Goal: Information Seeking & Learning: Learn about a topic

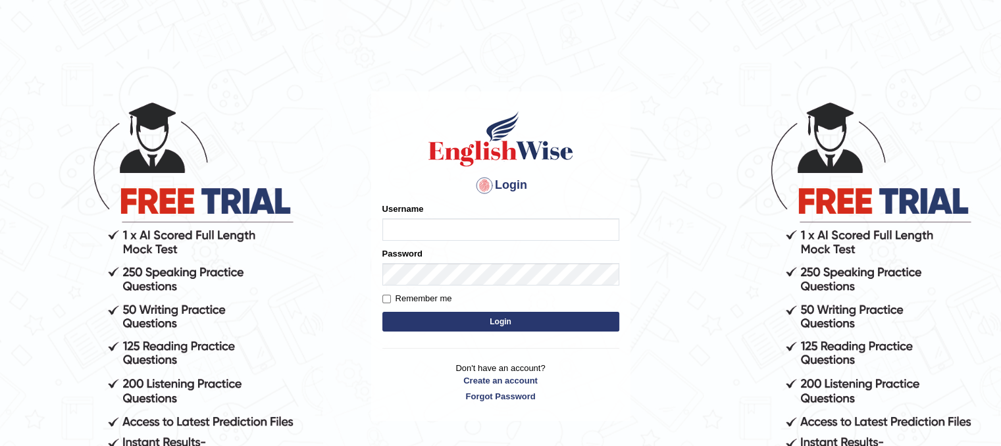
type input "PunamRijal"
click at [548, 324] on button "Login" at bounding box center [500, 322] width 237 height 20
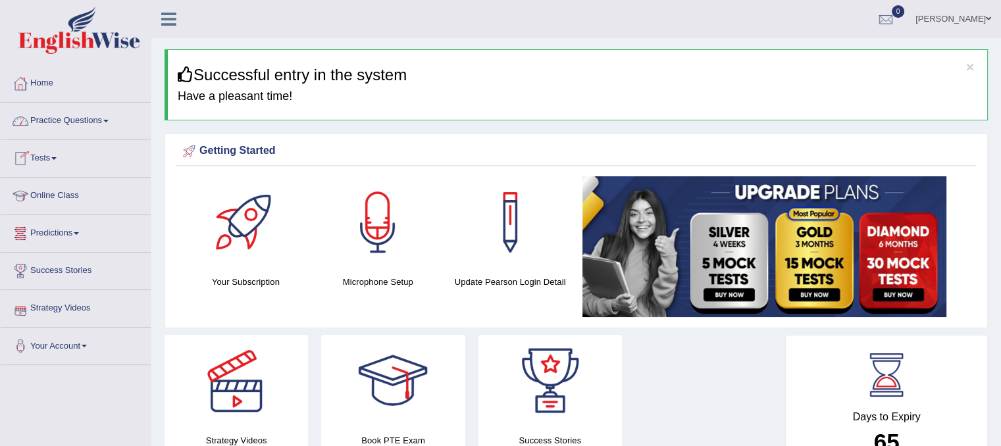
click at [109, 120] on span at bounding box center [105, 121] width 5 height 3
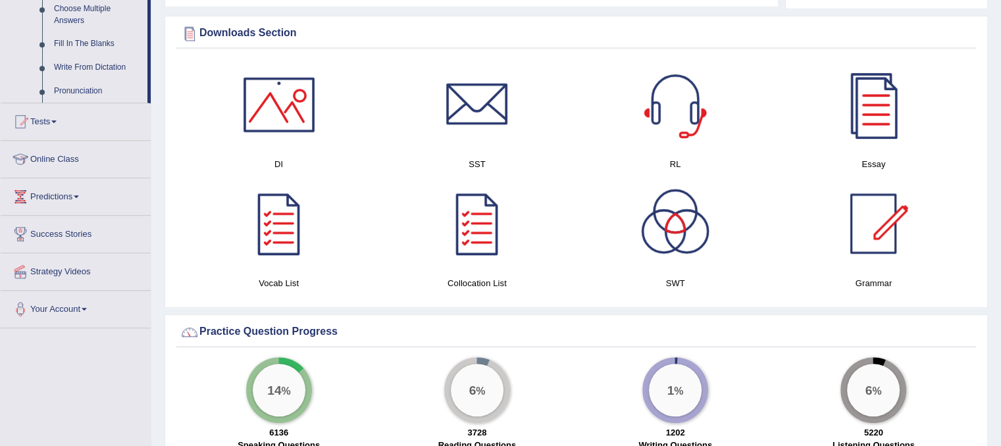
scroll to position [746, 0]
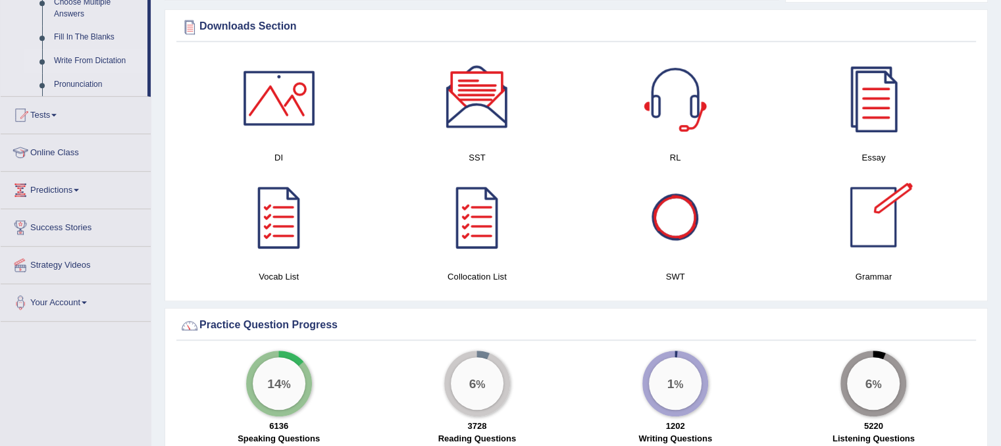
click at [110, 63] on link "Write From Dictation" at bounding box center [97, 61] width 99 height 24
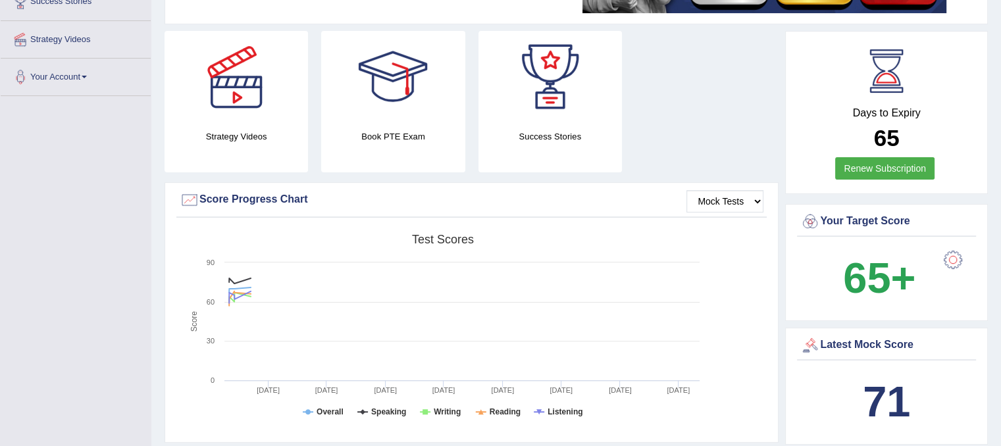
scroll to position [417, 0]
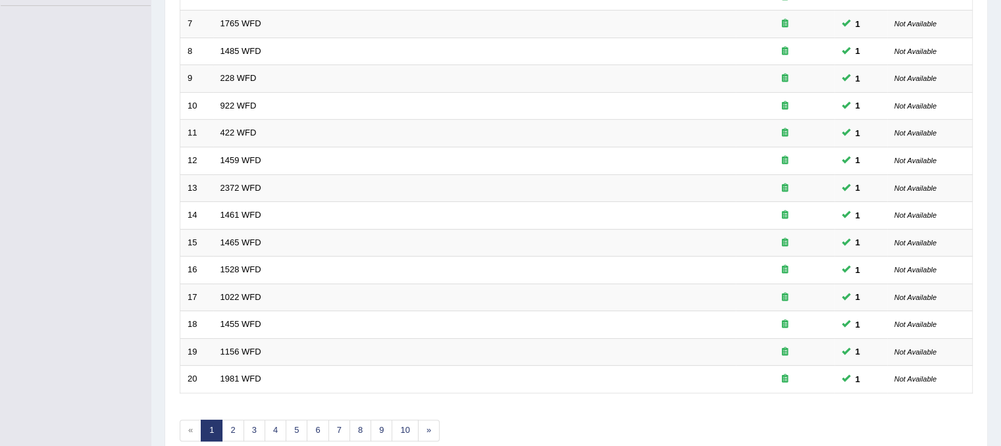
scroll to position [421, 0]
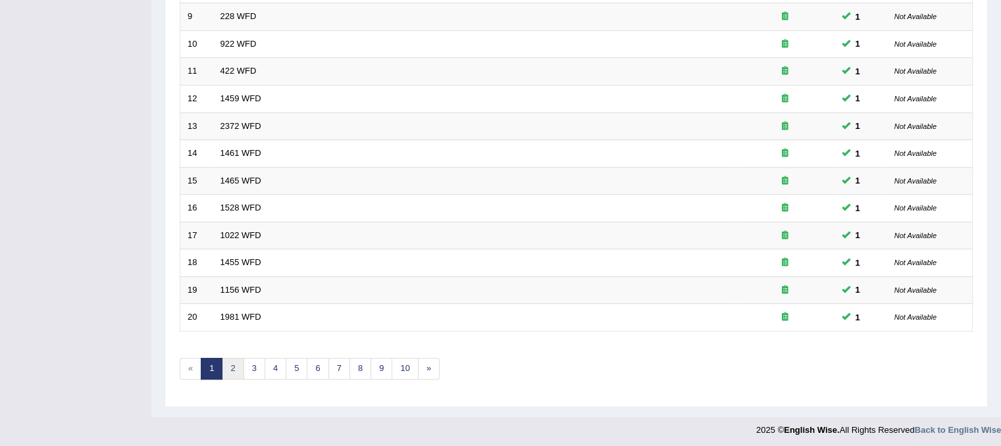
click at [234, 365] on link "2" at bounding box center [233, 369] width 22 height 22
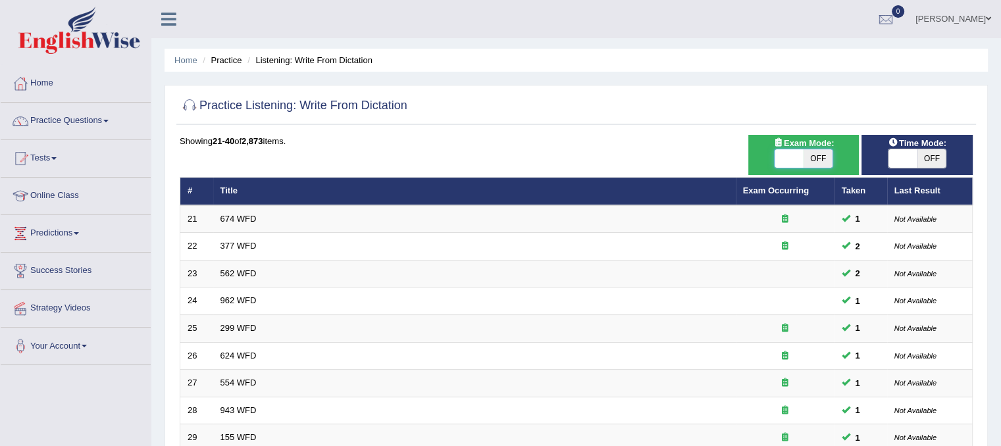
click at [795, 163] on span at bounding box center [789, 158] width 29 height 18
checkbox input "true"
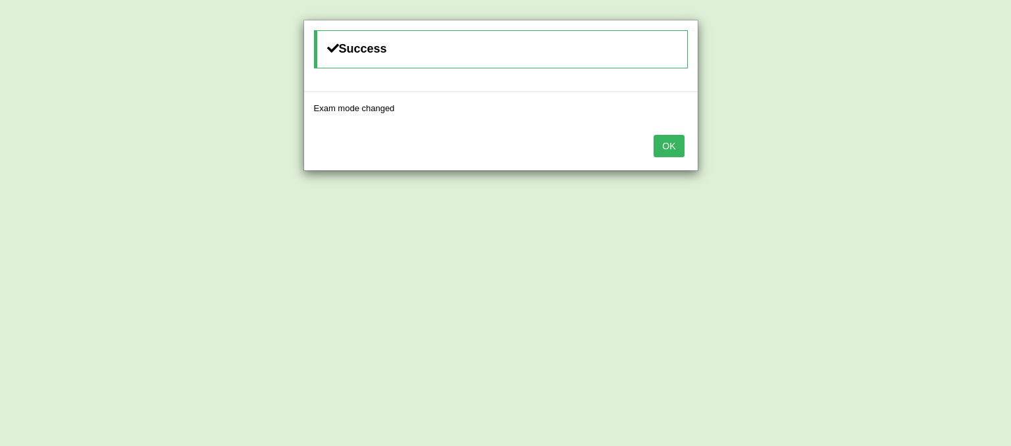
click at [665, 145] on button "OK" at bounding box center [668, 146] width 30 height 22
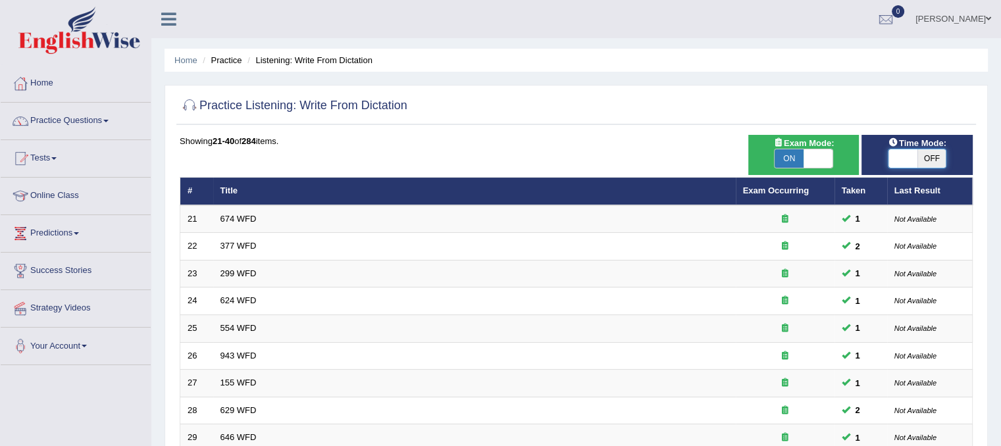
click at [893, 164] on span at bounding box center [902, 158] width 29 height 18
checkbox input "true"
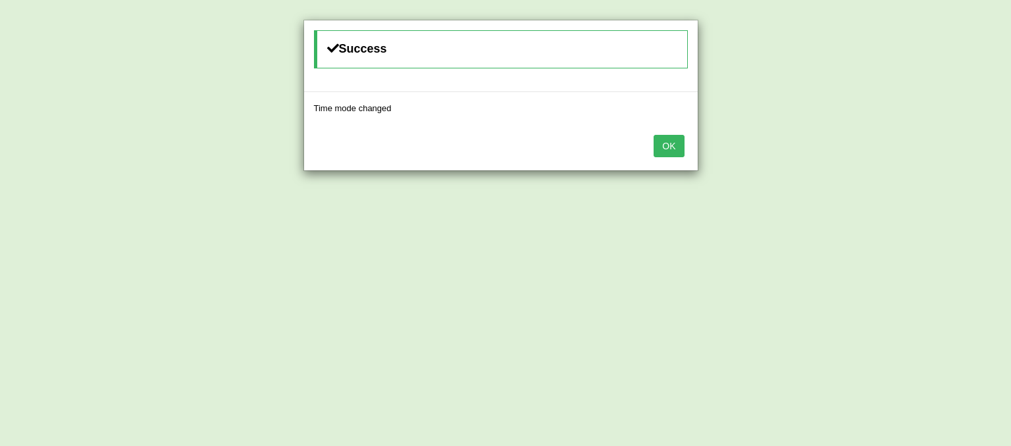
click at [677, 141] on button "OK" at bounding box center [668, 146] width 30 height 22
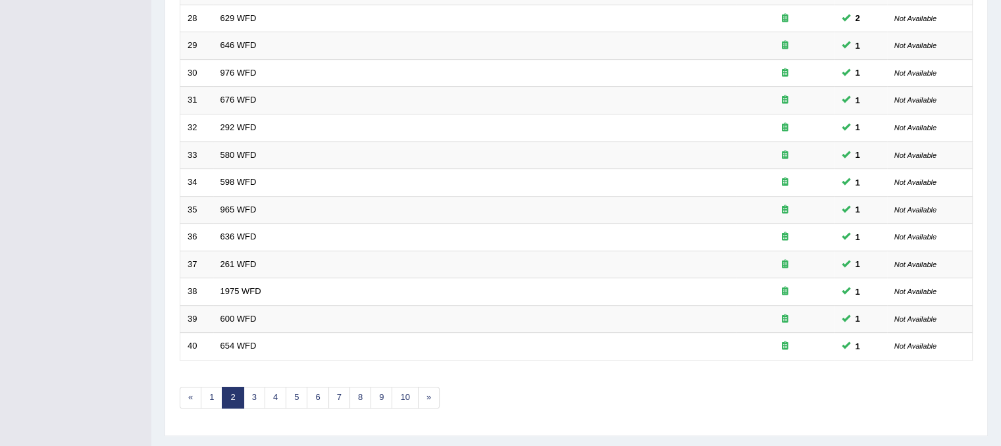
scroll to position [421, 0]
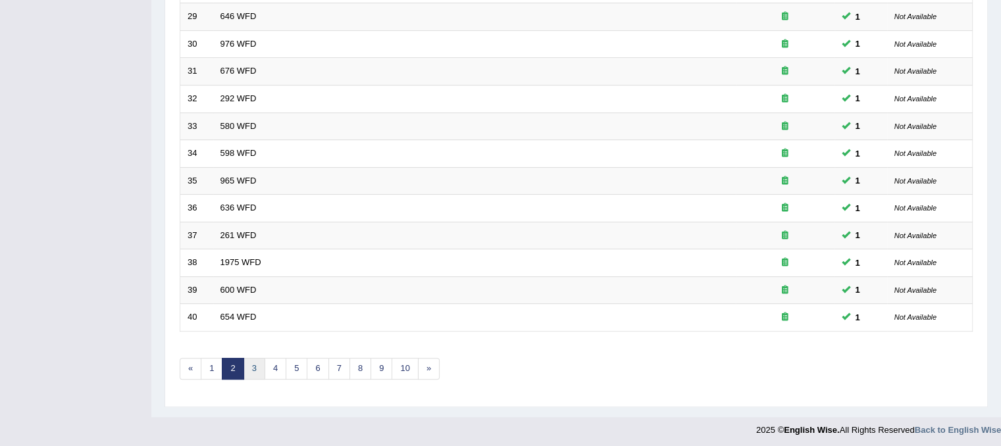
click at [245, 365] on link "3" at bounding box center [254, 369] width 22 height 22
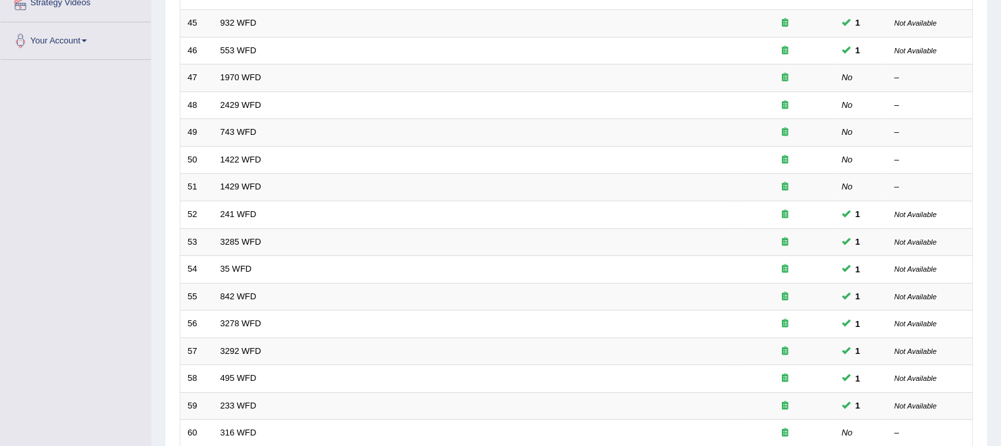
scroll to position [306, 0]
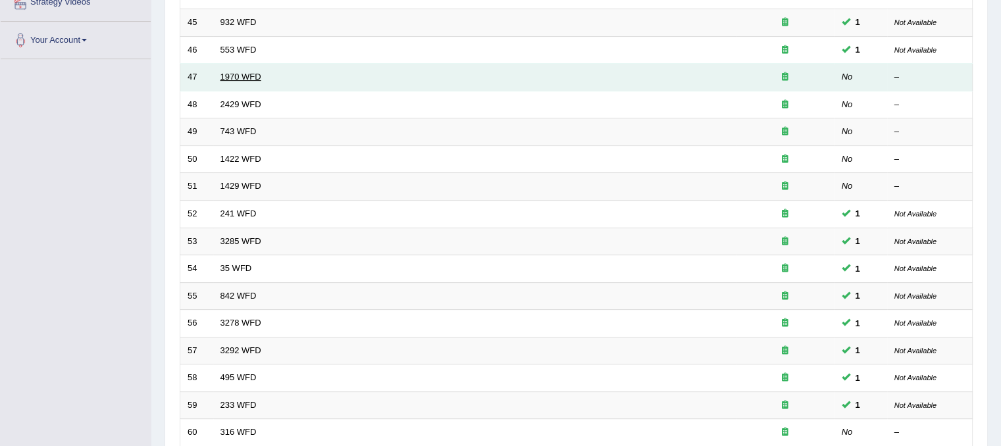
click at [255, 76] on link "1970 WFD" at bounding box center [240, 77] width 41 height 10
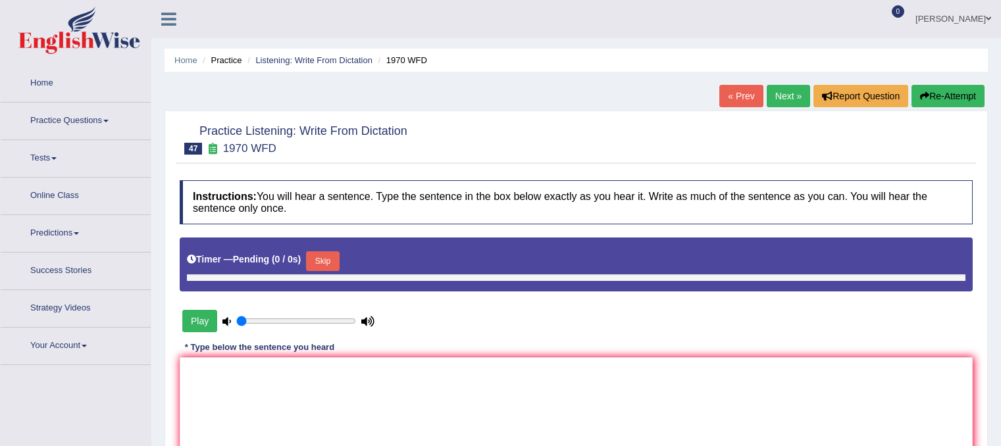
type input "0.8"
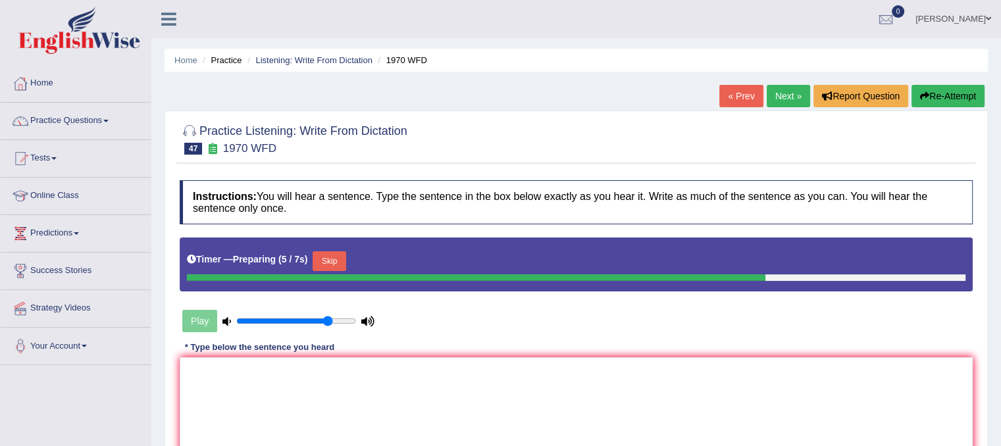
click at [332, 258] on button "Skip" at bounding box center [329, 261] width 33 height 20
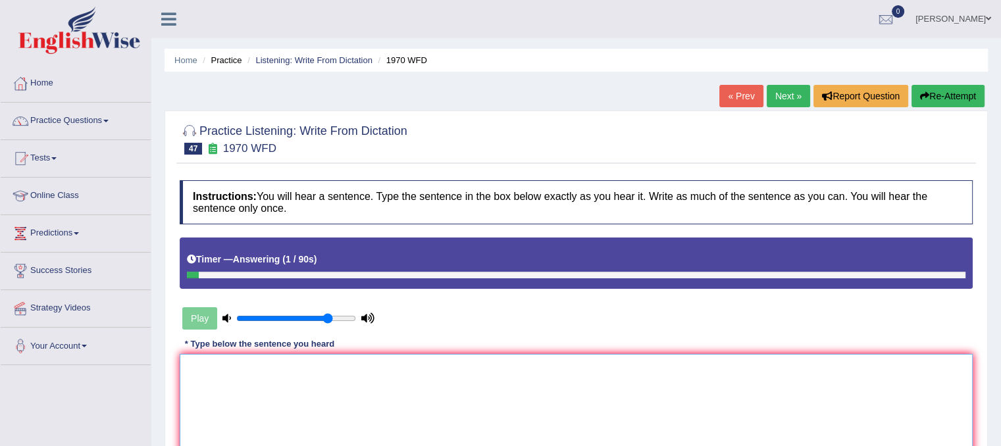
click at [235, 401] on textarea at bounding box center [576, 418] width 793 height 128
type textarea "o"
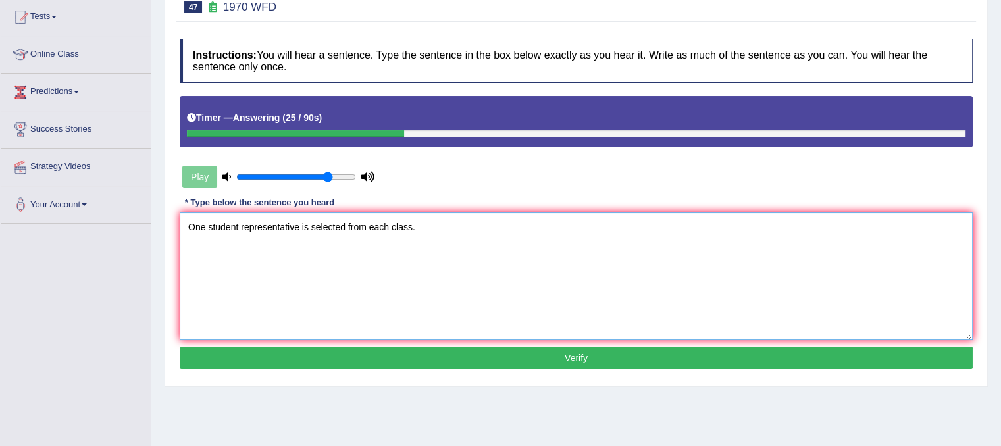
scroll to position [140, 0]
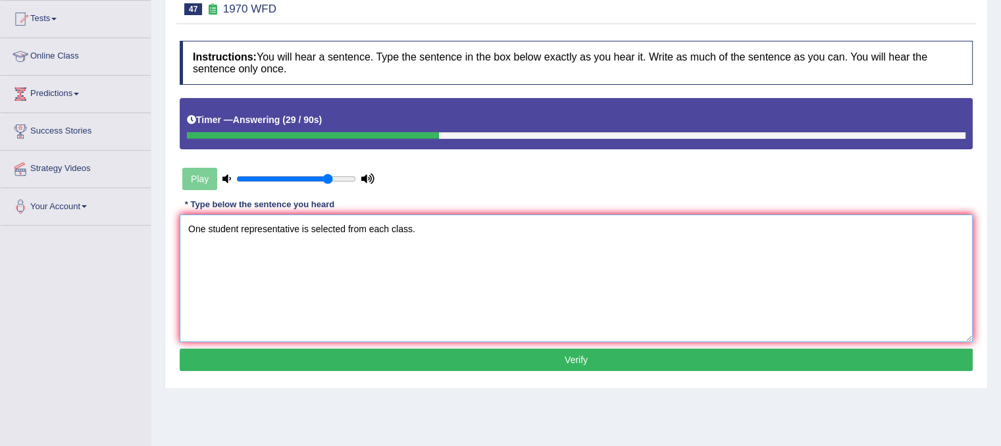
type textarea "One student representative is selected from each class."
click at [542, 360] on button "Verify" at bounding box center [576, 360] width 793 height 22
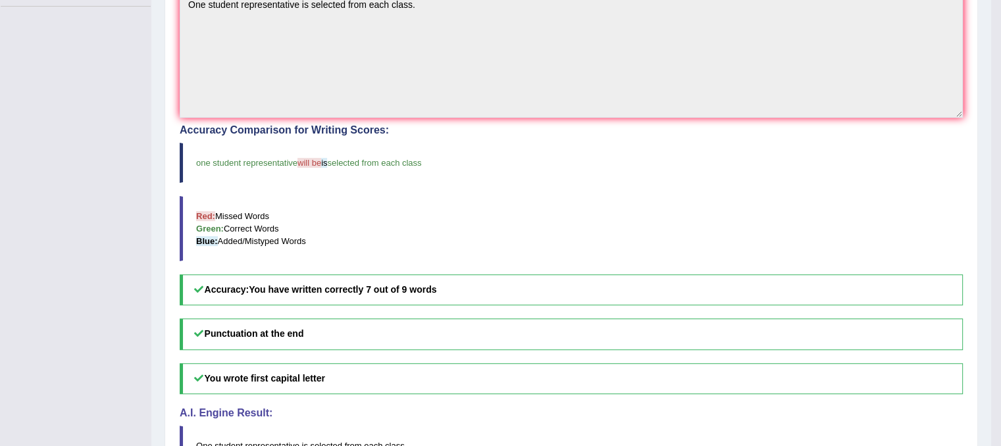
scroll to position [0, 0]
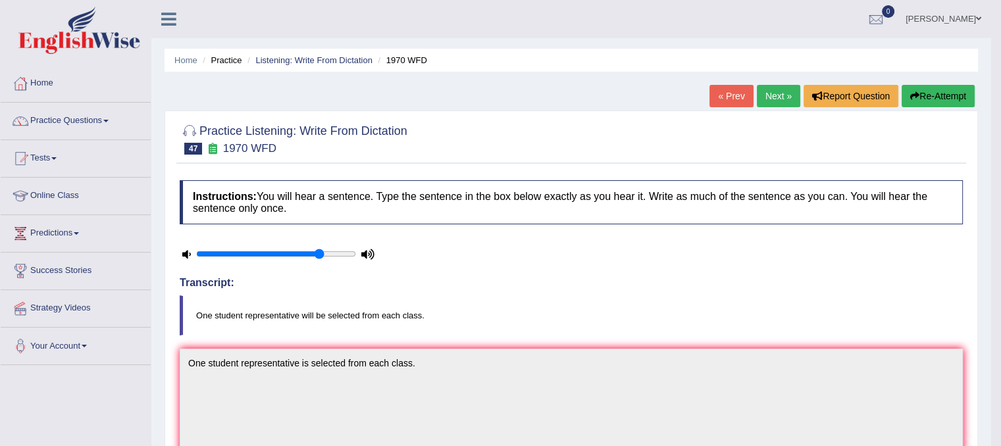
click at [782, 102] on link "Next »" at bounding box center [778, 96] width 43 height 22
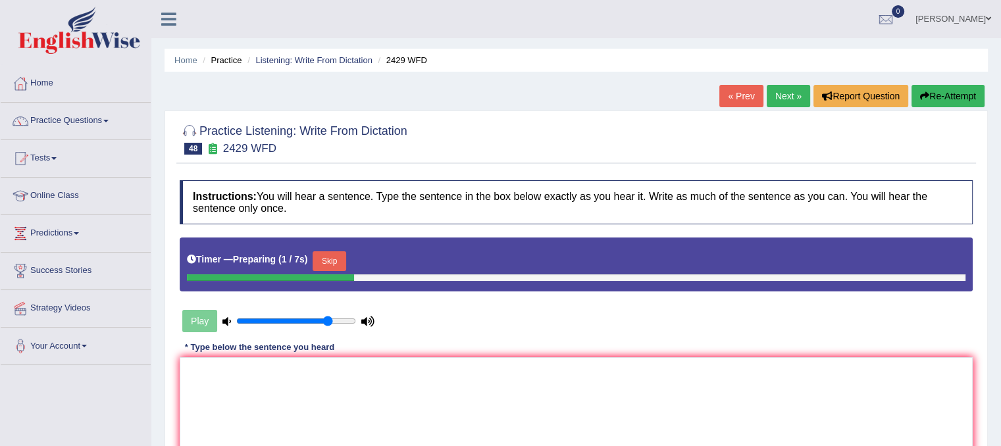
click at [340, 254] on button "Skip" at bounding box center [329, 261] width 33 height 20
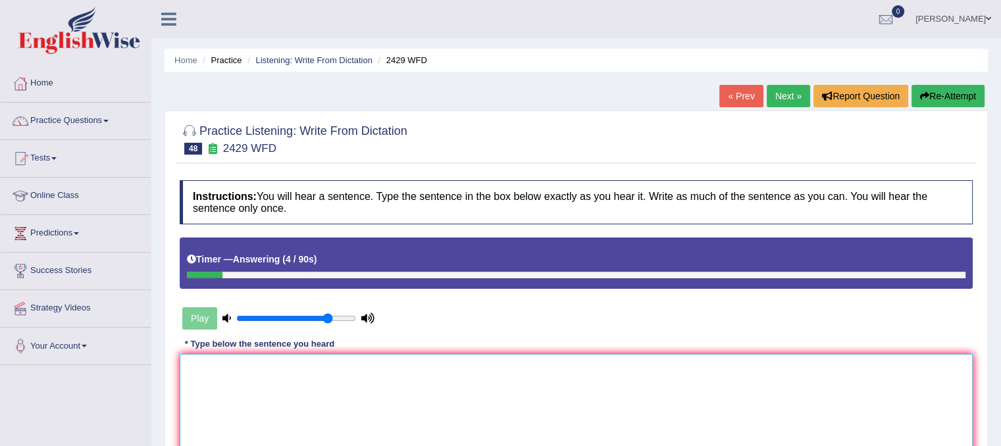
click at [334, 361] on textarea at bounding box center [576, 418] width 793 height 128
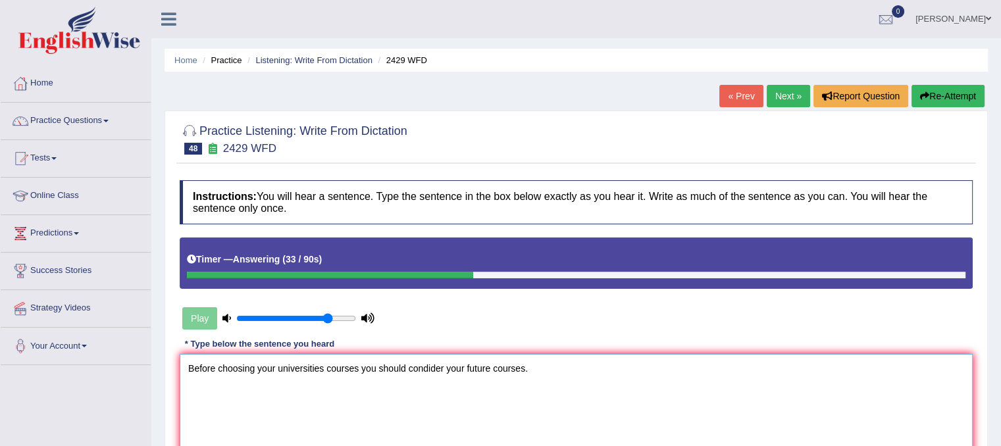
click at [434, 370] on textarea "Before choosing your universities courses you should condider your future cours…" at bounding box center [576, 418] width 793 height 128
click at [428, 365] on textarea "Before choosing your universities courses you should condider your future cours…" at bounding box center [576, 418] width 793 height 128
click at [524, 370] on textarea "Before choosing your universities courses you should consider your future cours…" at bounding box center [576, 418] width 793 height 128
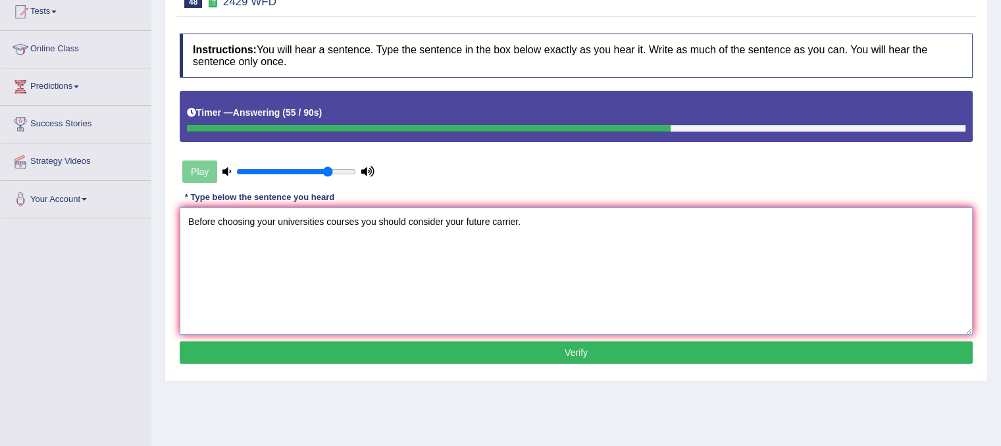
scroll to position [145, 0]
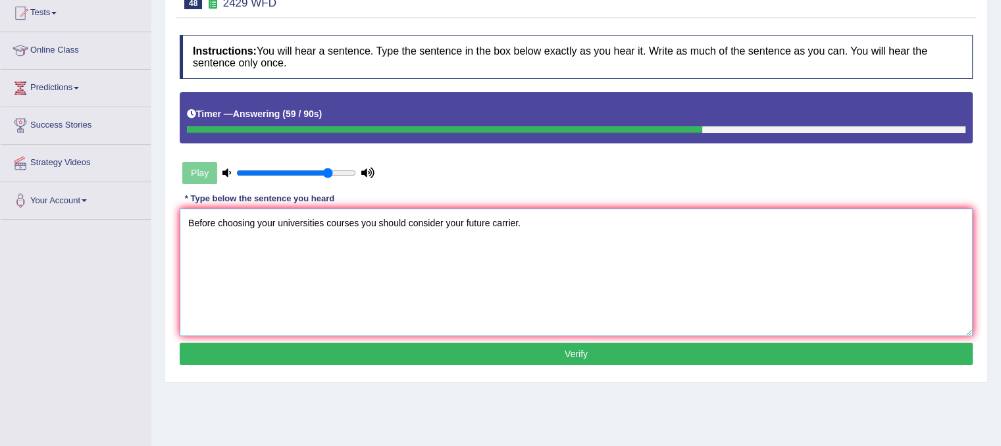
type textarea "Before choosing your universities courses you should consider your future carri…"
click at [553, 357] on button "Verify" at bounding box center [576, 354] width 793 height 22
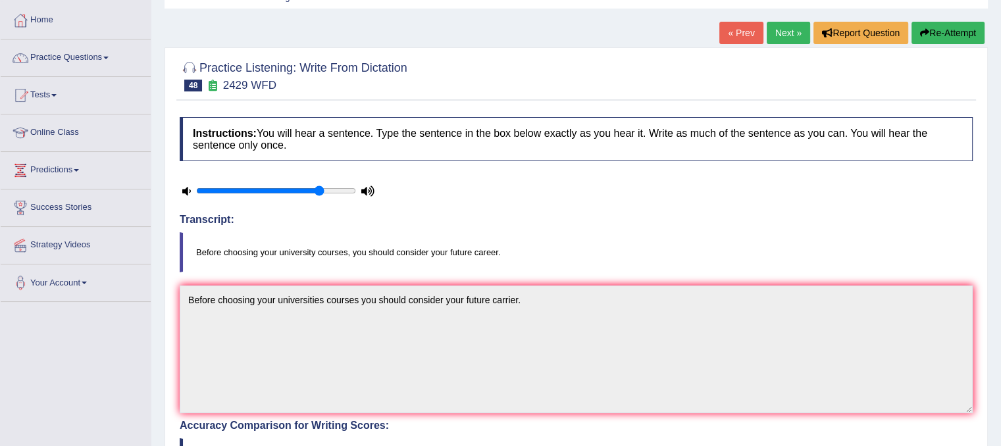
scroll to position [56, 0]
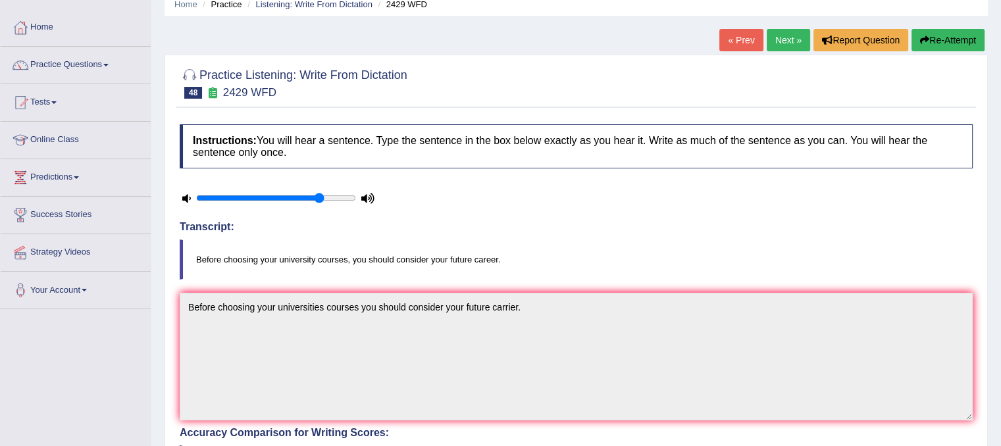
click at [781, 45] on link "Next »" at bounding box center [788, 40] width 43 height 22
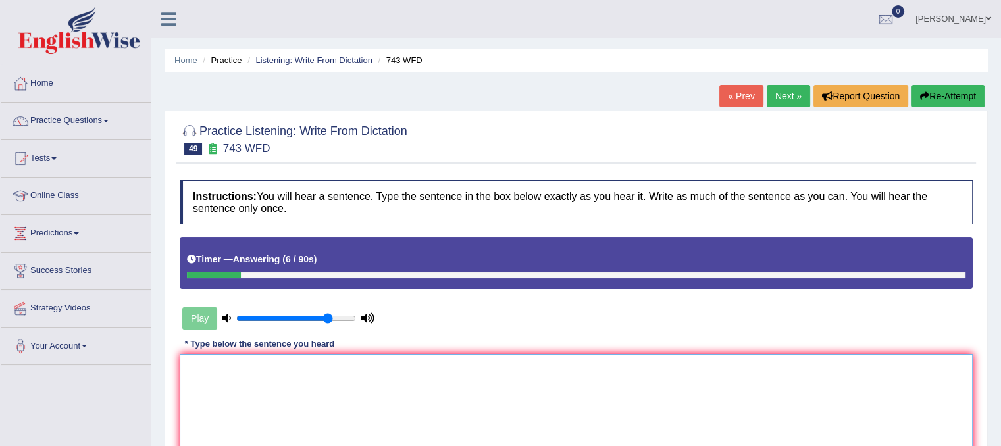
click at [374, 380] on textarea at bounding box center [576, 418] width 793 height 128
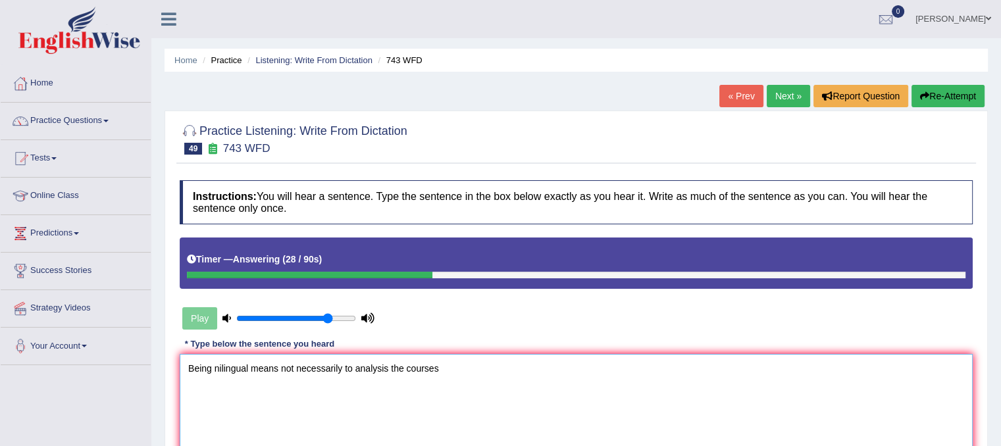
click at [219, 369] on textarea "Being nilingual means not necessarily to analysis the courses" at bounding box center [576, 418] width 793 height 128
click at [451, 373] on textarea "Being bilingual means not necessarily to analysis the courses" at bounding box center [576, 418] width 793 height 128
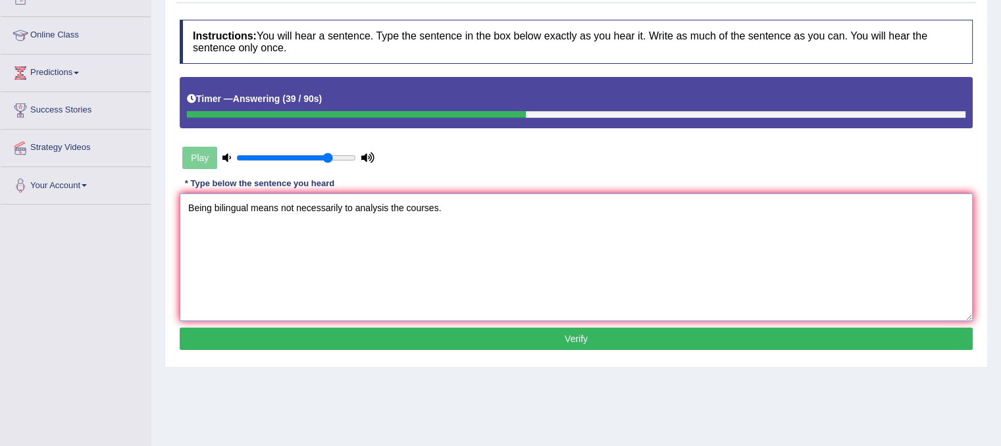
scroll to position [171, 0]
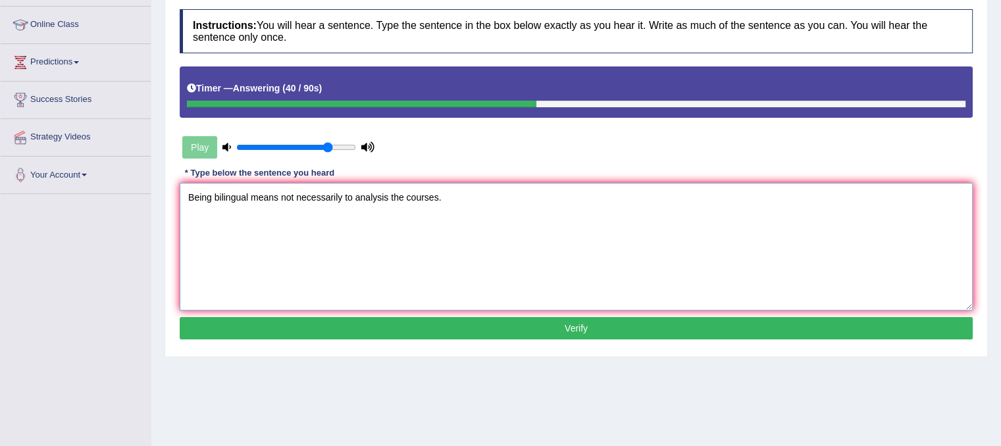
type textarea "Being bilingual means not necessarily to analysis the courses."
click at [816, 336] on button "Verify" at bounding box center [576, 328] width 793 height 22
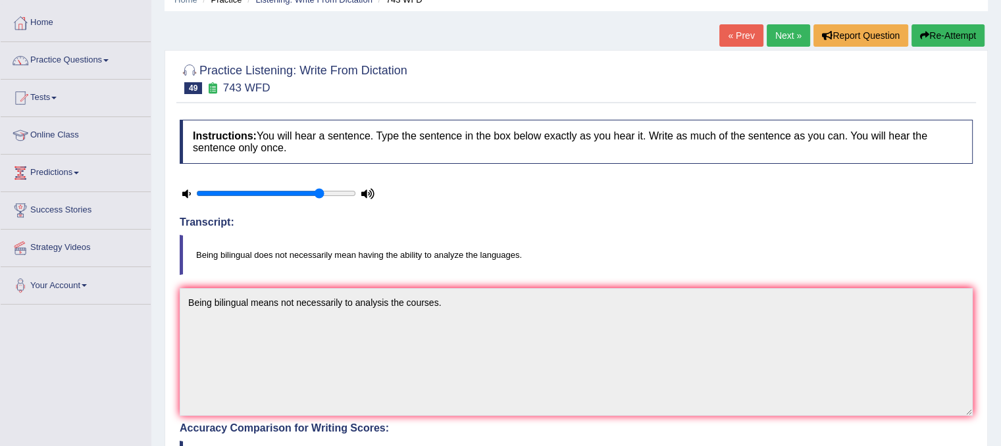
scroll to position [0, 0]
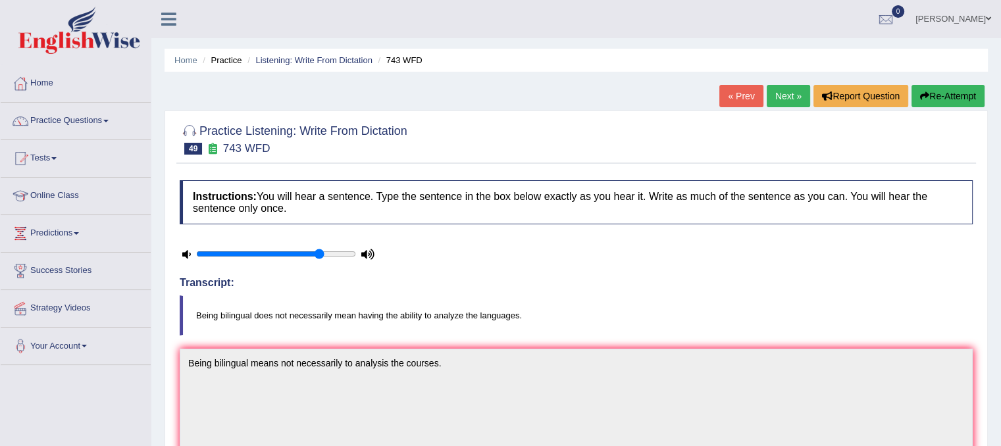
click at [784, 84] on div "Home Practice Listening: Write From Dictation 743 WFD « Prev Next » Report Ques…" at bounding box center [576, 429] width 850 height 859
click at [789, 100] on link "Next »" at bounding box center [788, 96] width 43 height 22
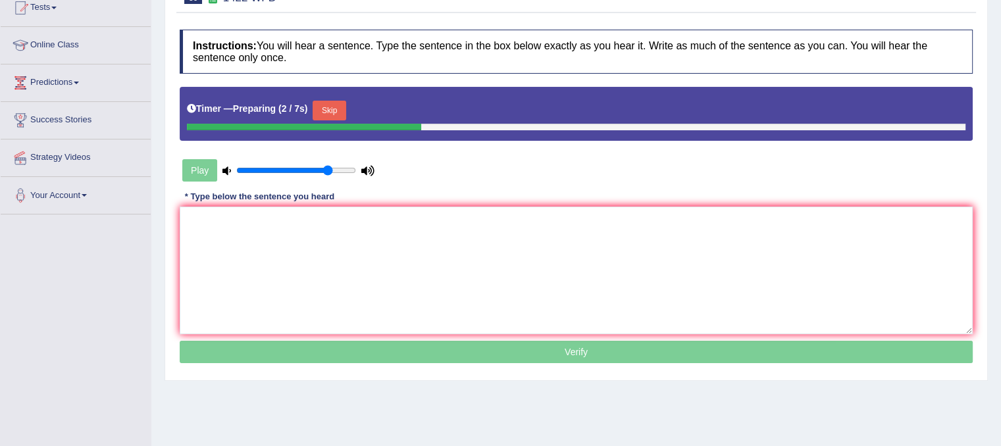
scroll to position [151, 0]
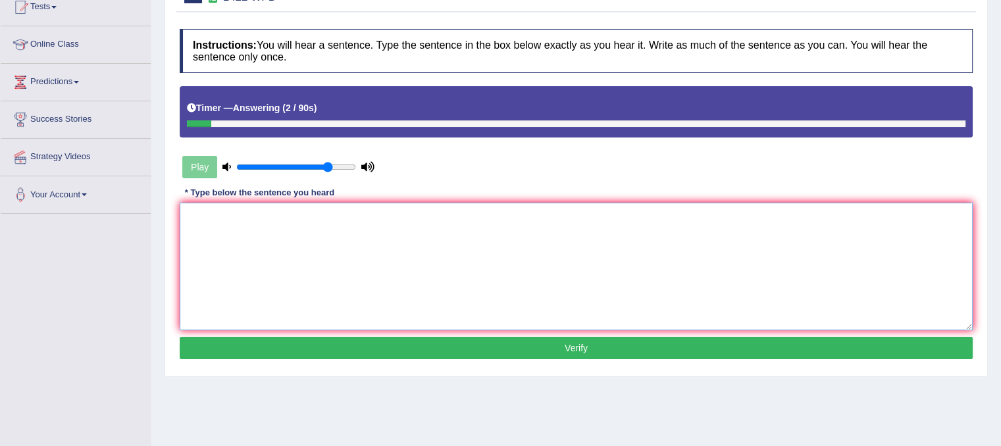
click at [421, 219] on textarea at bounding box center [576, 267] width 793 height 128
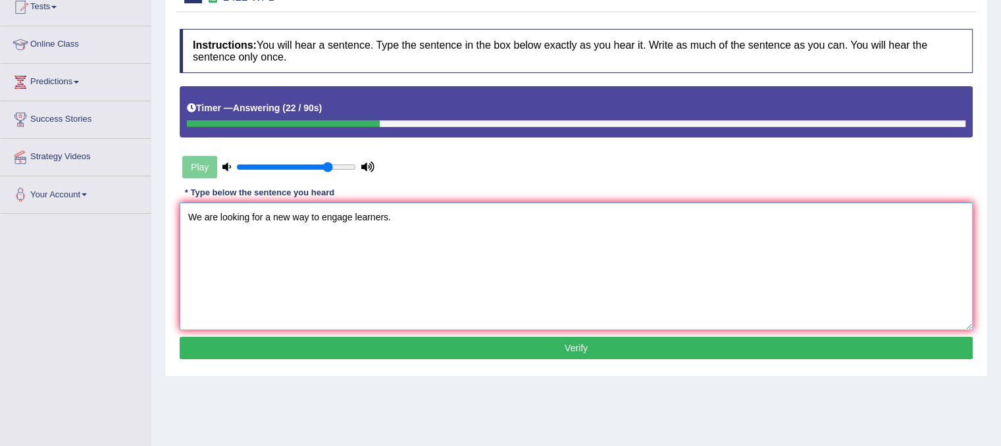
type textarea "We are looking for a new way to engage learners."
click at [507, 343] on button "Verify" at bounding box center [576, 348] width 793 height 22
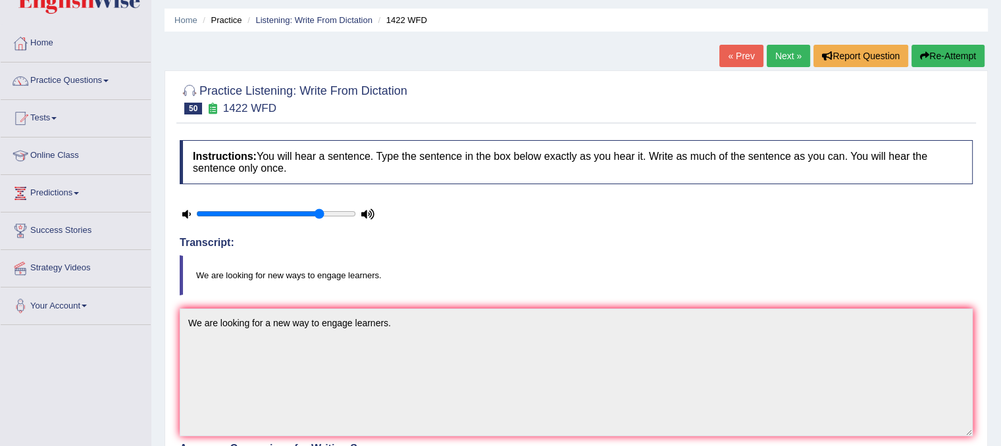
scroll to position [0, 0]
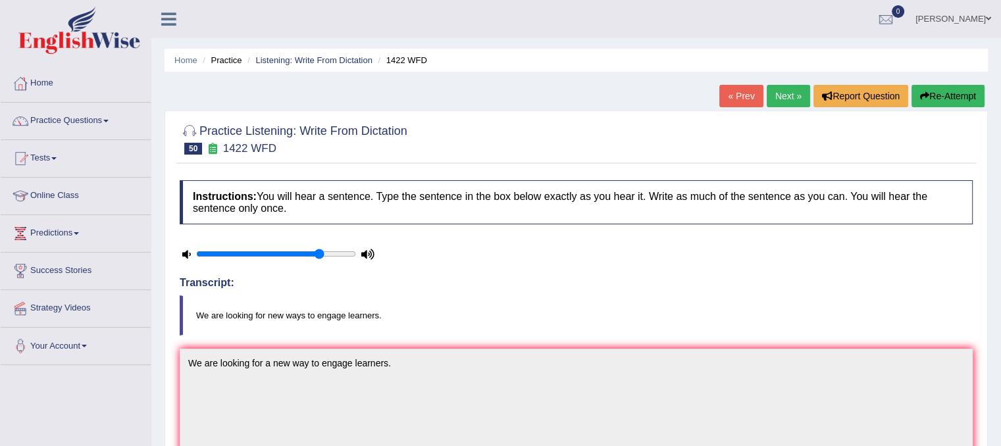
click at [780, 103] on link "Next »" at bounding box center [788, 96] width 43 height 22
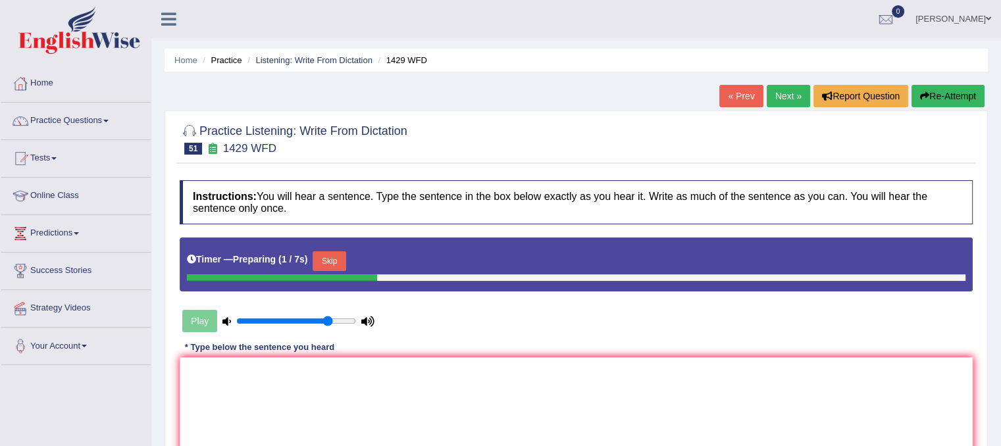
click at [334, 261] on button "Skip" at bounding box center [329, 261] width 33 height 20
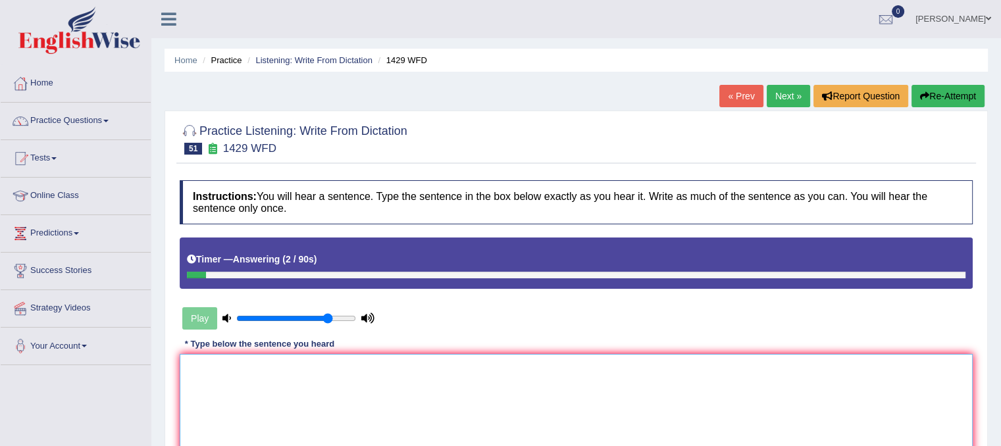
click at [299, 398] on textarea at bounding box center [576, 418] width 793 height 128
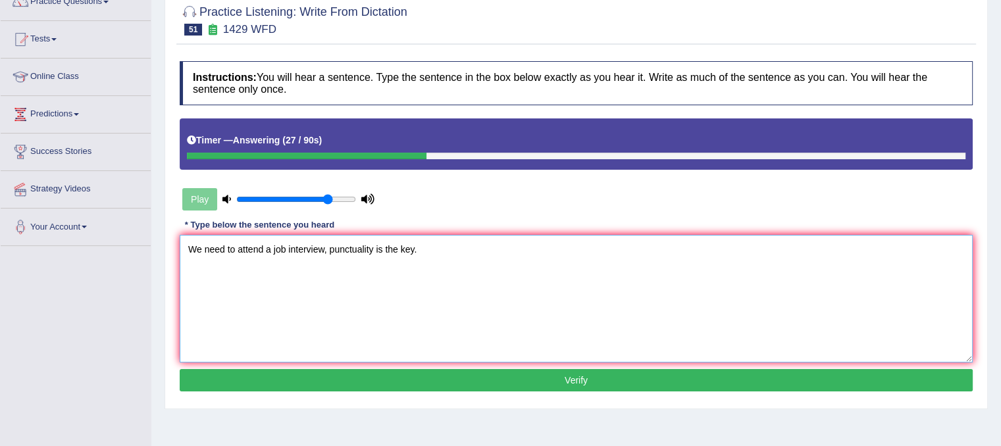
scroll to position [245, 0]
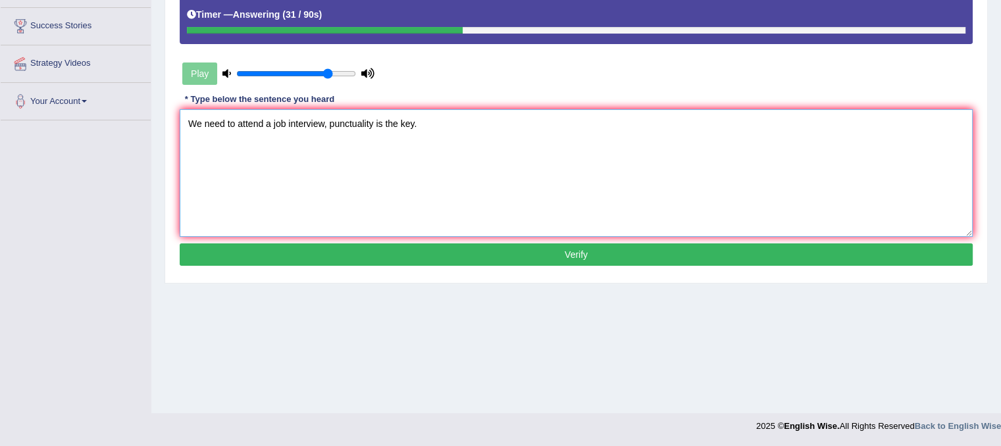
type textarea "We need to attend a job interview, punctuality is the key."
click at [424, 253] on button "Verify" at bounding box center [576, 254] width 793 height 22
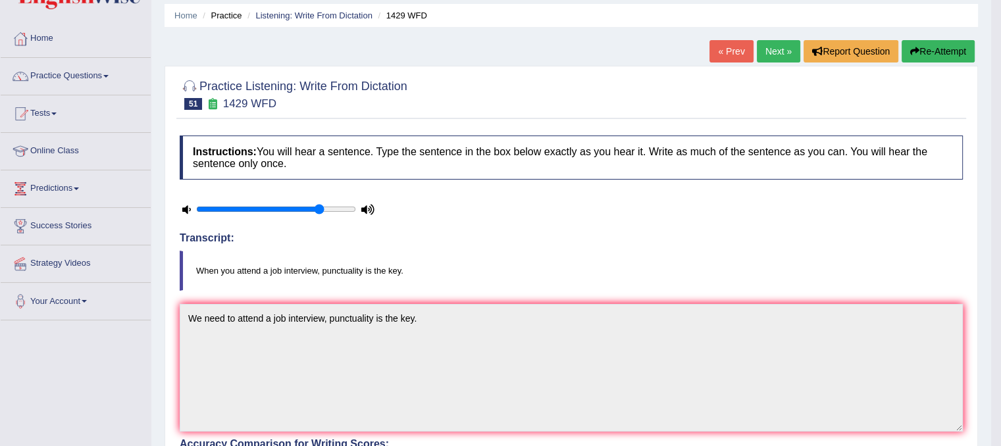
scroll to position [0, 0]
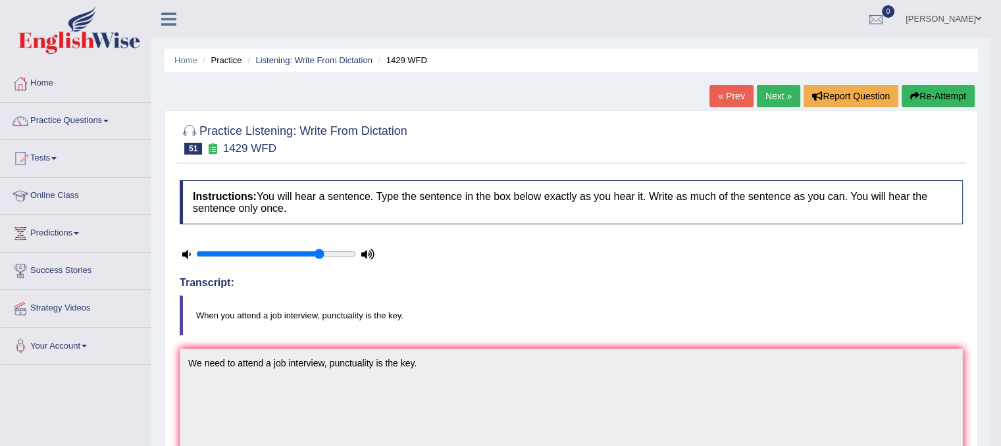
click at [764, 95] on link "Next »" at bounding box center [778, 96] width 43 height 22
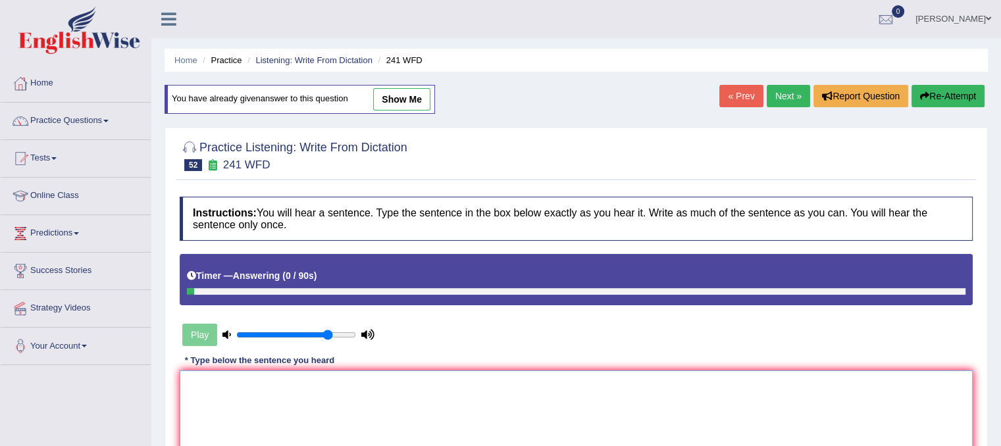
click at [265, 403] on textarea at bounding box center [576, 434] width 793 height 128
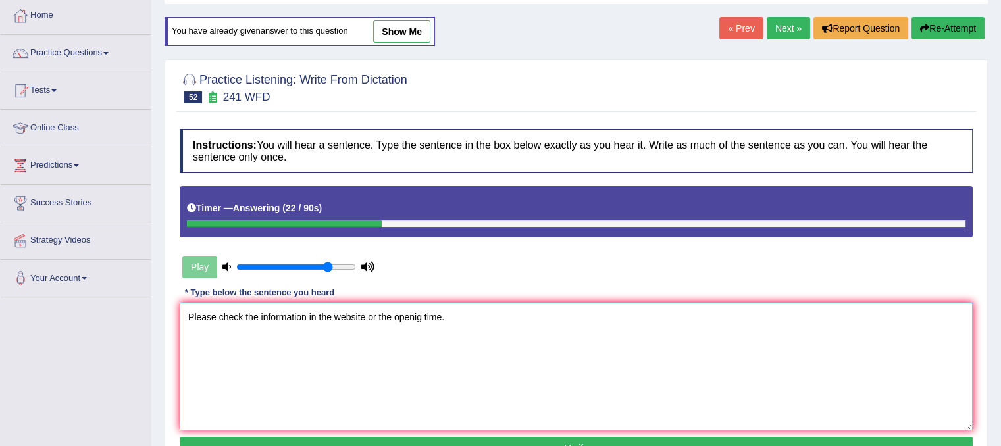
scroll to position [115, 0]
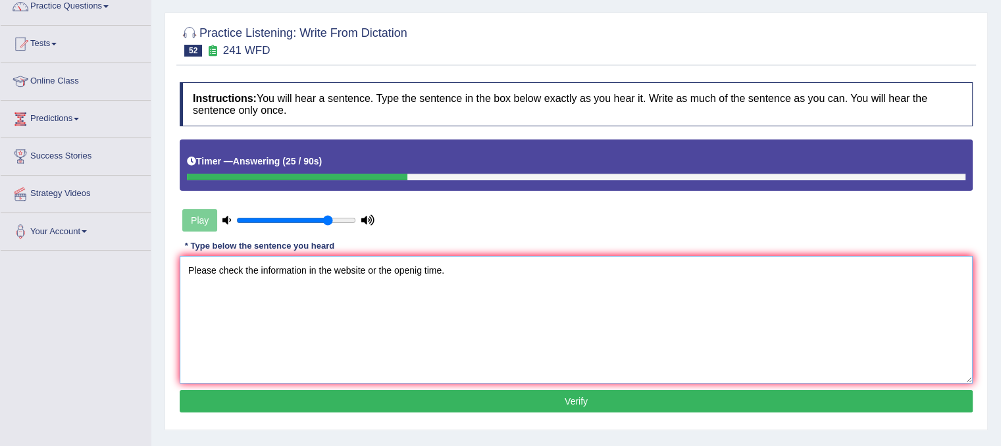
click at [369, 272] on textarea "Please check the information in the website or the openig time." at bounding box center [576, 320] width 793 height 128
click at [420, 267] on textarea "Please check the information in the website for the openig time." at bounding box center [576, 320] width 793 height 128
type textarea "Please check the information in the website for the opening time."
click at [501, 403] on button "Verify" at bounding box center [576, 401] width 793 height 22
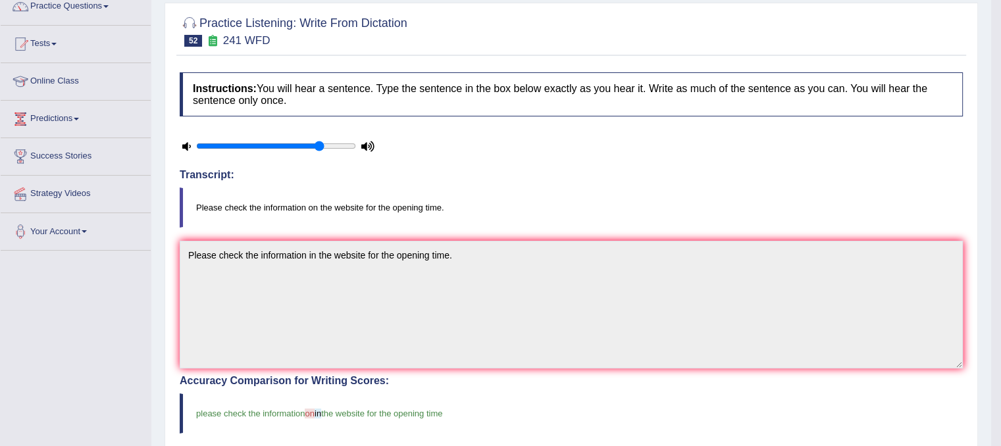
scroll to position [0, 0]
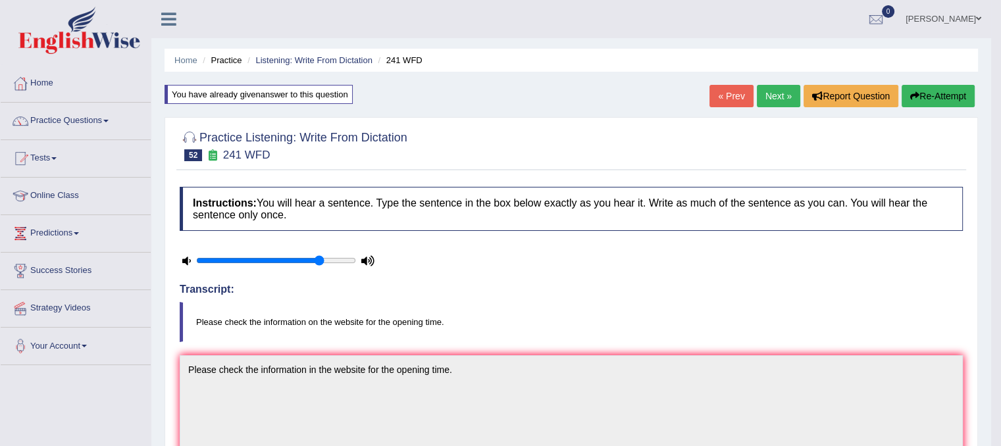
click at [782, 95] on link "Next »" at bounding box center [778, 96] width 43 height 22
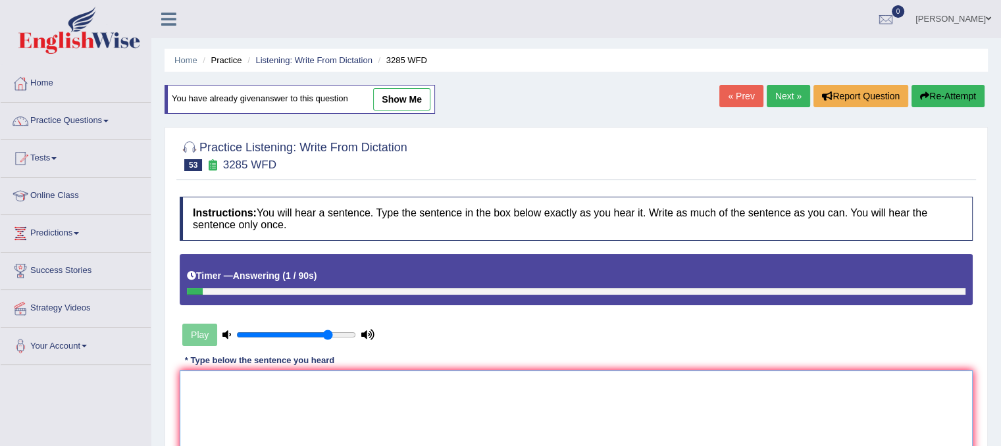
click at [492, 413] on textarea at bounding box center [576, 434] width 793 height 128
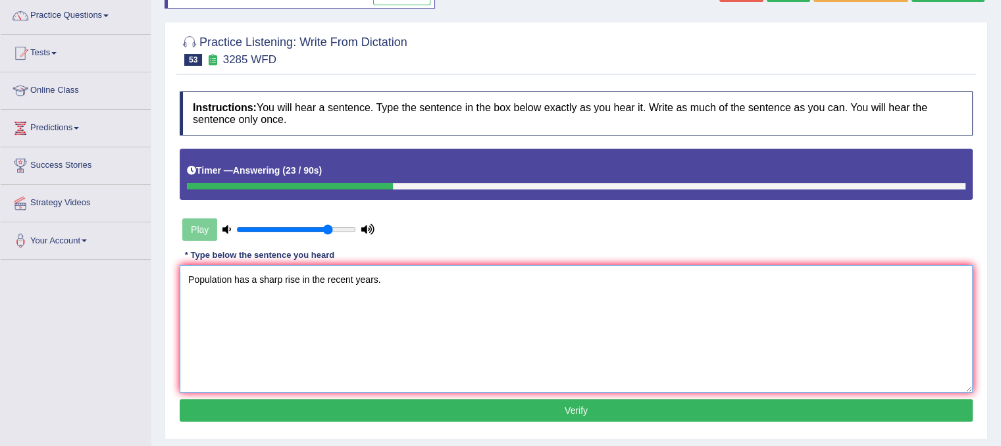
scroll to position [118, 0]
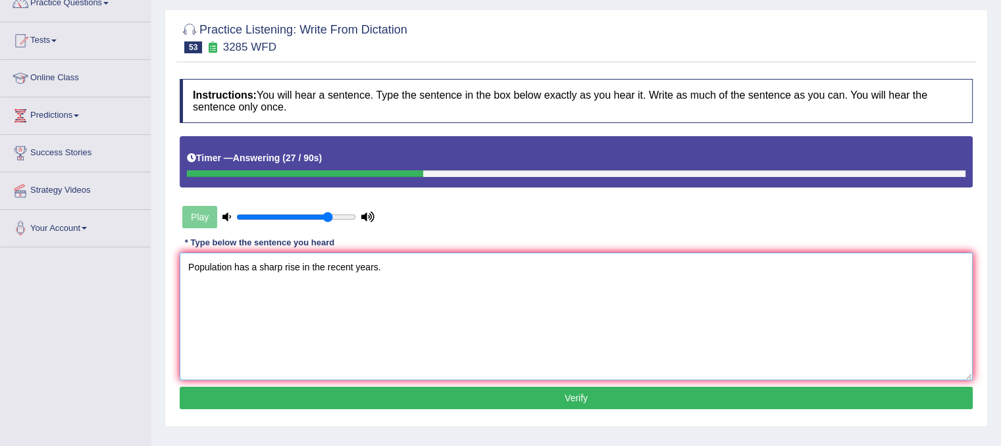
type textarea "Population has a sharp rise in the recent years."
click at [484, 399] on button "Verify" at bounding box center [576, 398] width 793 height 22
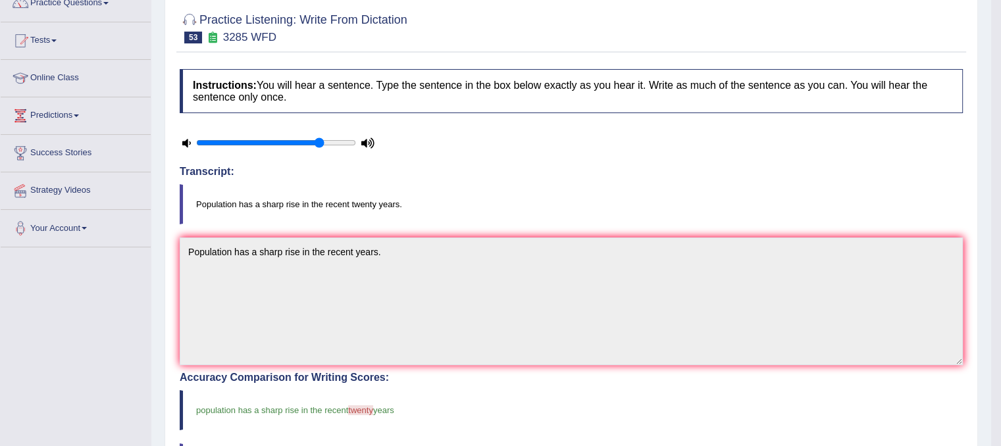
click at [326, 365] on div "Instructions: You will hear a sentence. Type the sentence in the box below exac…" at bounding box center [571, 397] width 790 height 668
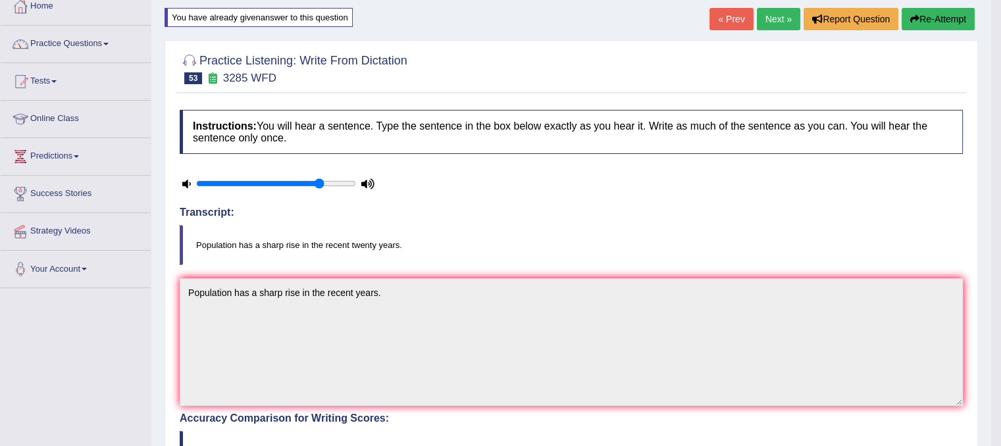
scroll to position [0, 0]
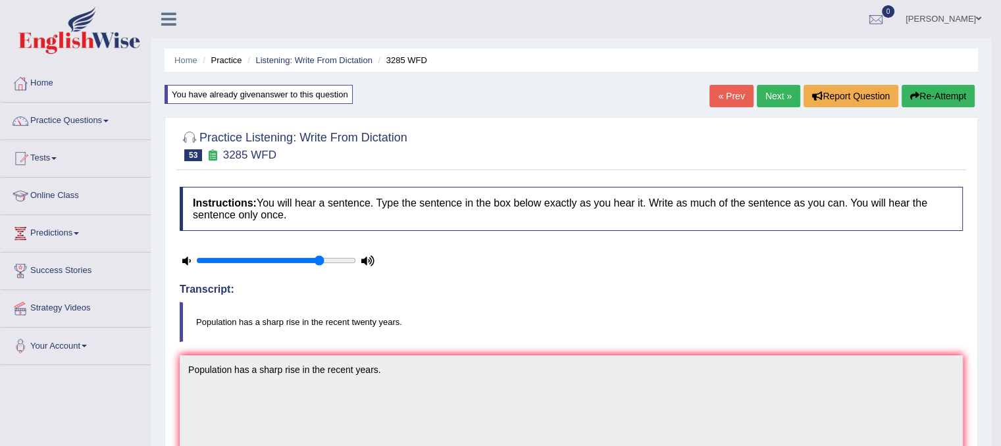
click at [769, 95] on link "Next »" at bounding box center [778, 96] width 43 height 22
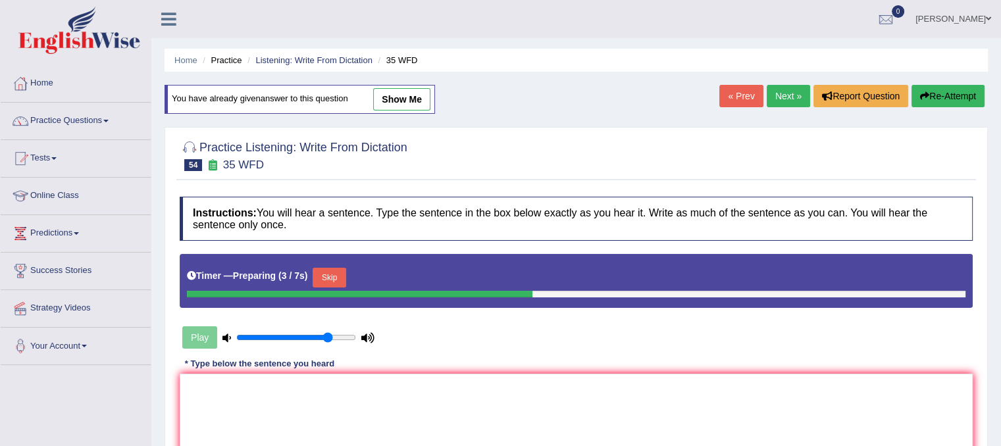
click at [335, 272] on button "Skip" at bounding box center [329, 278] width 33 height 20
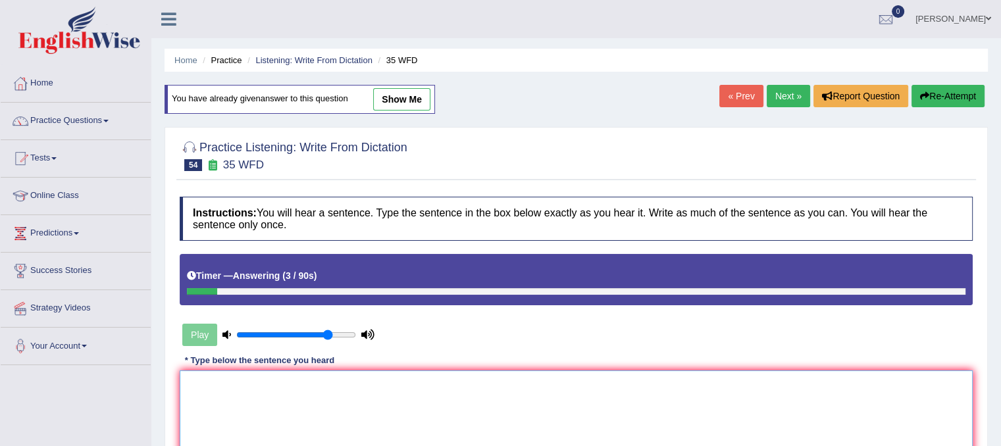
click at [245, 413] on textarea at bounding box center [576, 434] width 793 height 128
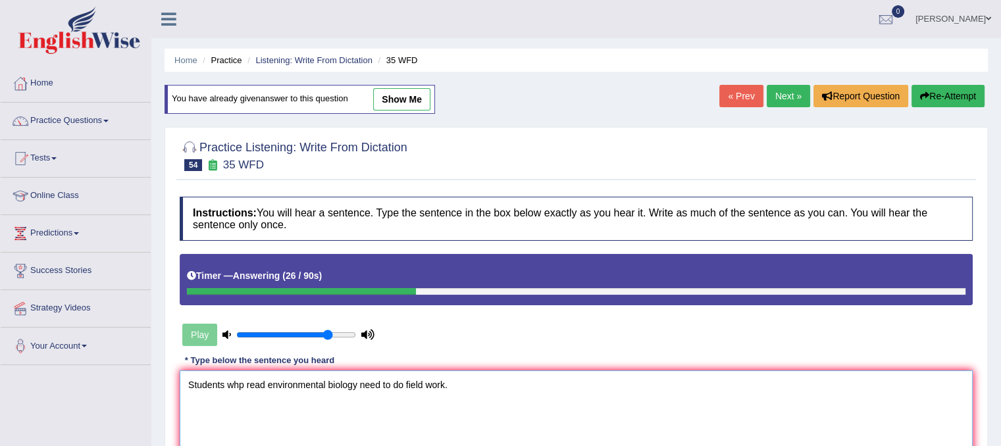
click at [243, 378] on textarea "Students whp read environmental biology need to do field work." at bounding box center [576, 434] width 793 height 128
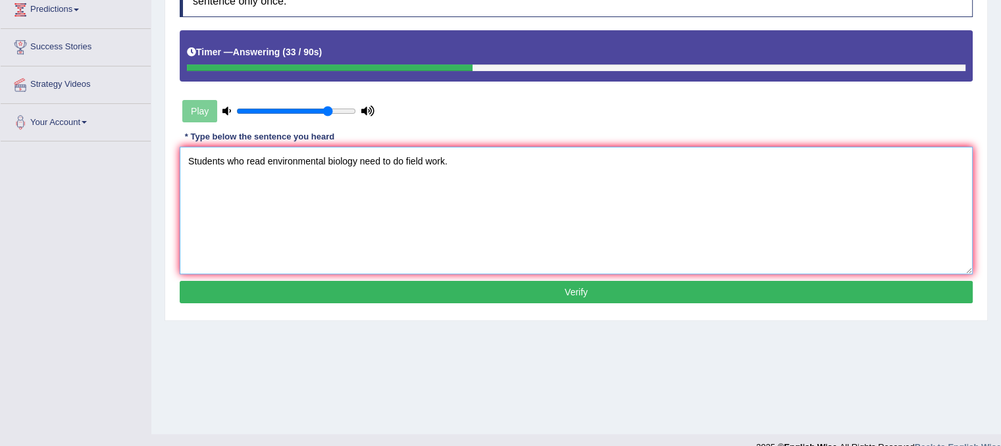
scroll to position [221, 0]
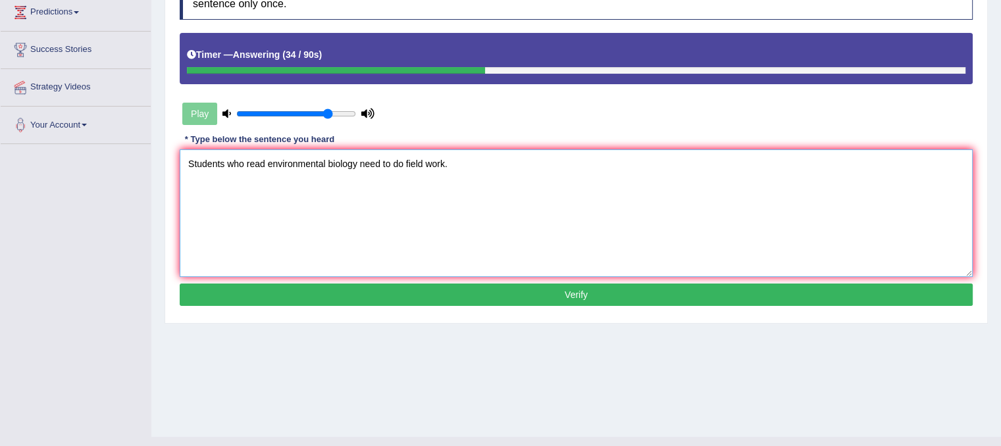
type textarea "Students who read environmental biology need to do field work."
click at [646, 292] on button "Verify" at bounding box center [576, 295] width 793 height 22
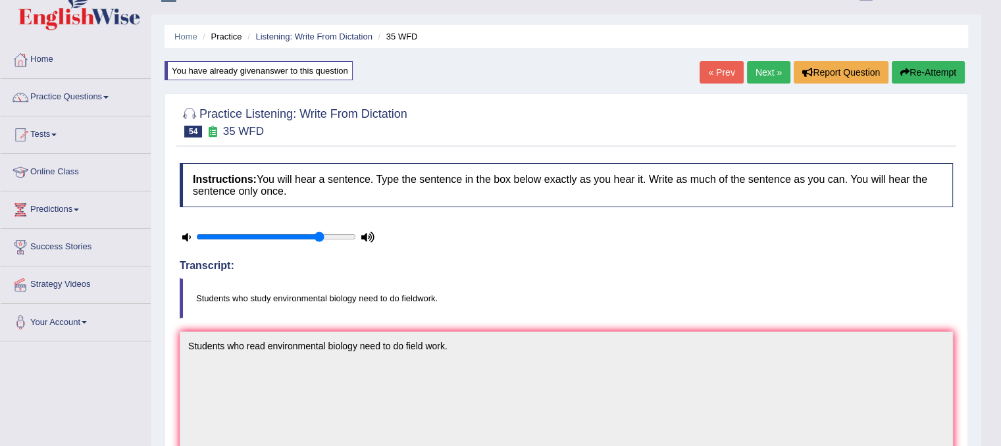
scroll to position [0, 0]
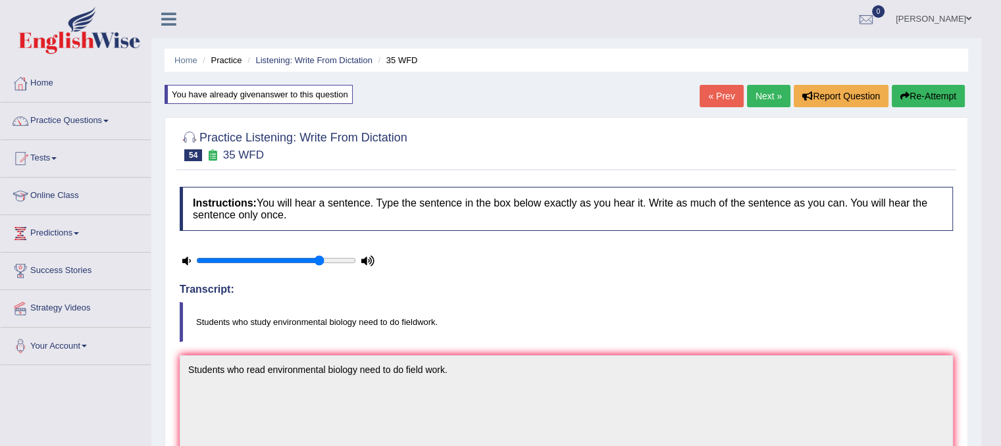
click at [765, 94] on link "Next »" at bounding box center [768, 96] width 43 height 22
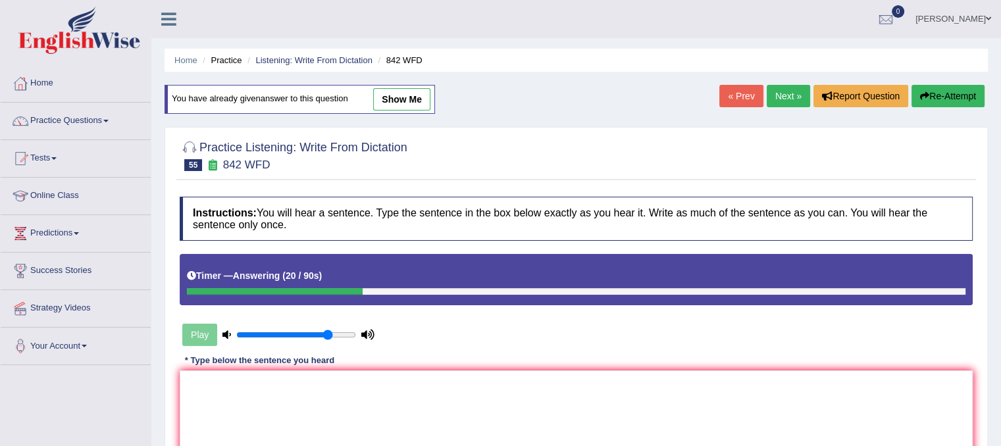
click at [320, 356] on div "* Type below the sentence you heard" at bounding box center [260, 361] width 160 height 13
click at [265, 397] on textarea at bounding box center [576, 434] width 793 height 128
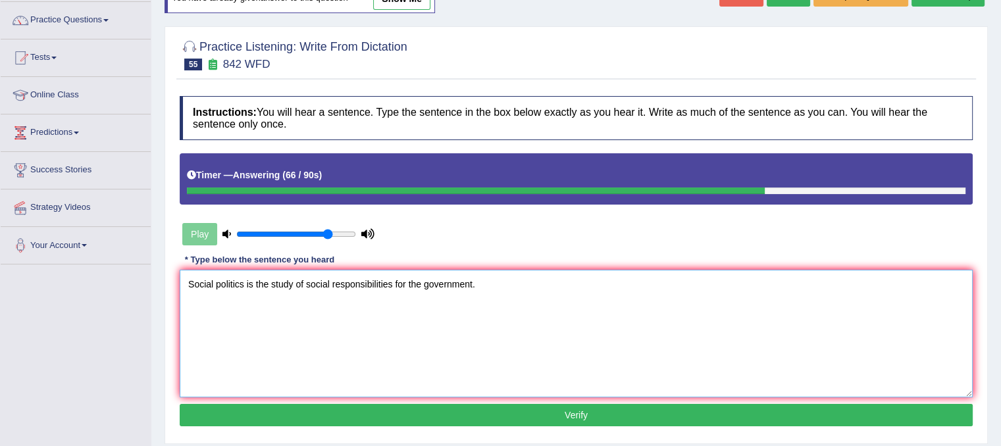
scroll to position [107, 0]
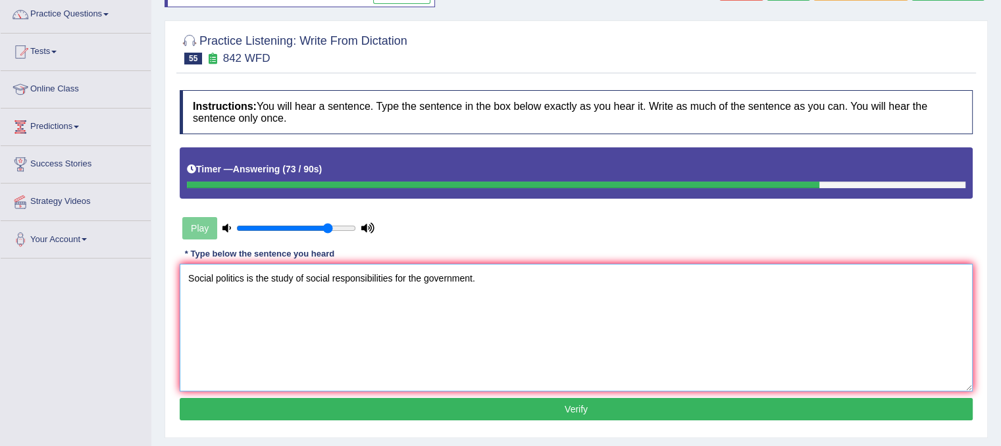
type textarea "Social politics is the study of social responsibilities for the government."
click at [610, 409] on button "Verify" at bounding box center [576, 409] width 793 height 22
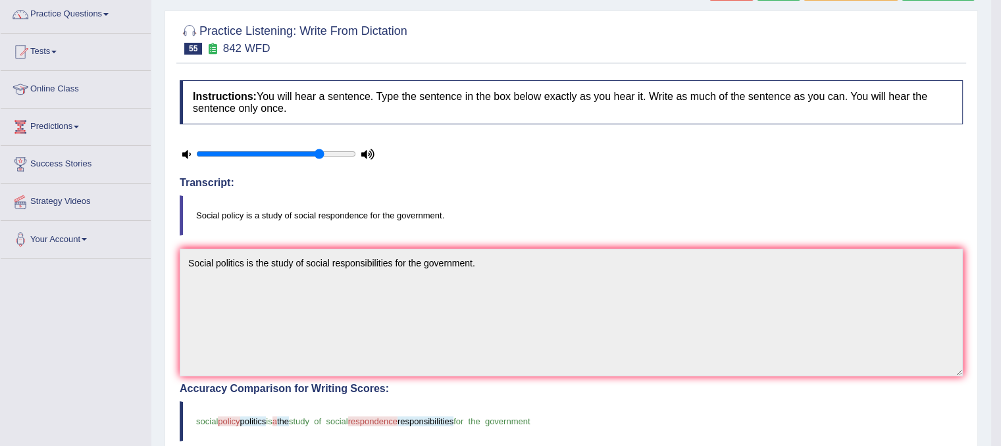
scroll to position [0, 0]
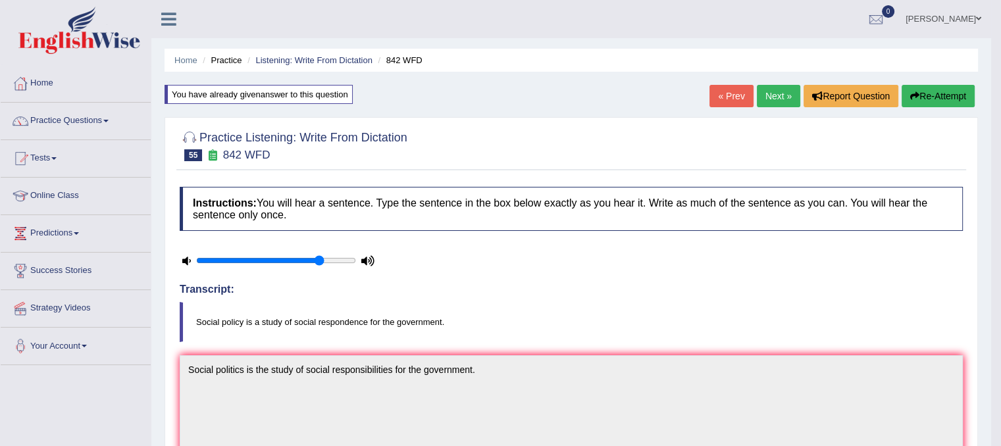
click at [782, 91] on link "Next »" at bounding box center [778, 96] width 43 height 22
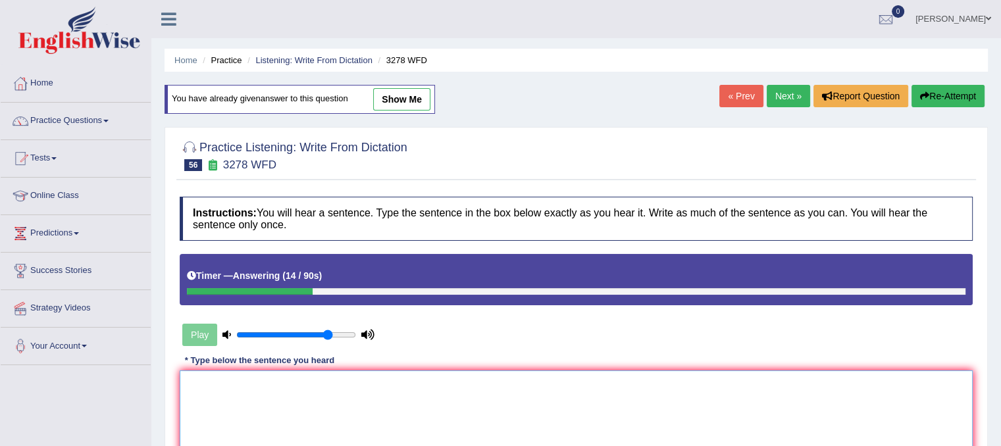
click at [311, 394] on textarea at bounding box center [576, 434] width 793 height 128
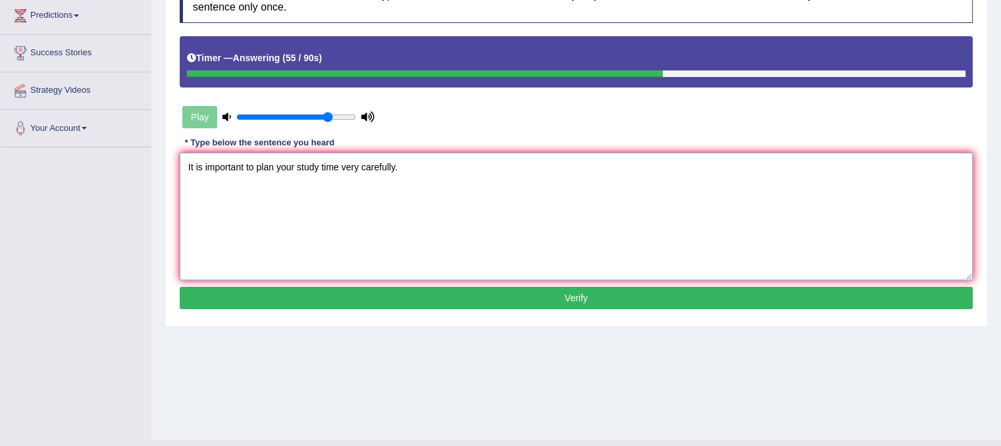
scroll to position [245, 0]
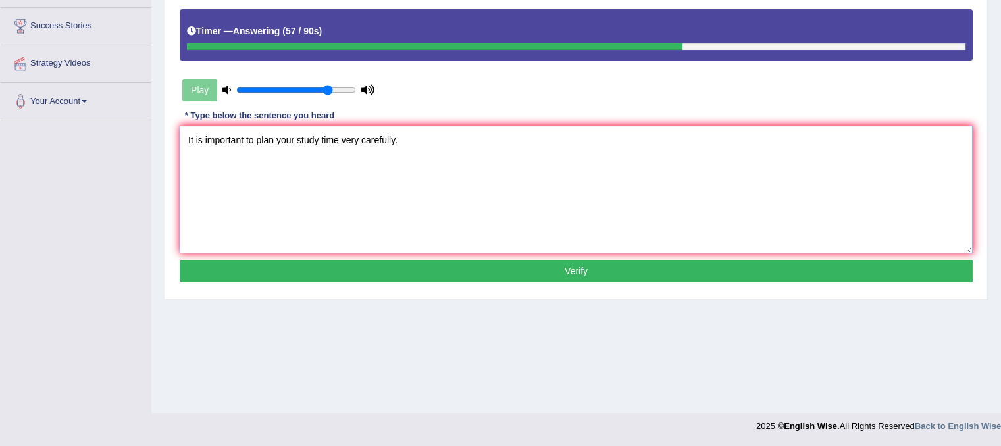
type textarea "It is important to plan your study time very carefully."
click at [595, 264] on button "Verify" at bounding box center [576, 271] width 793 height 22
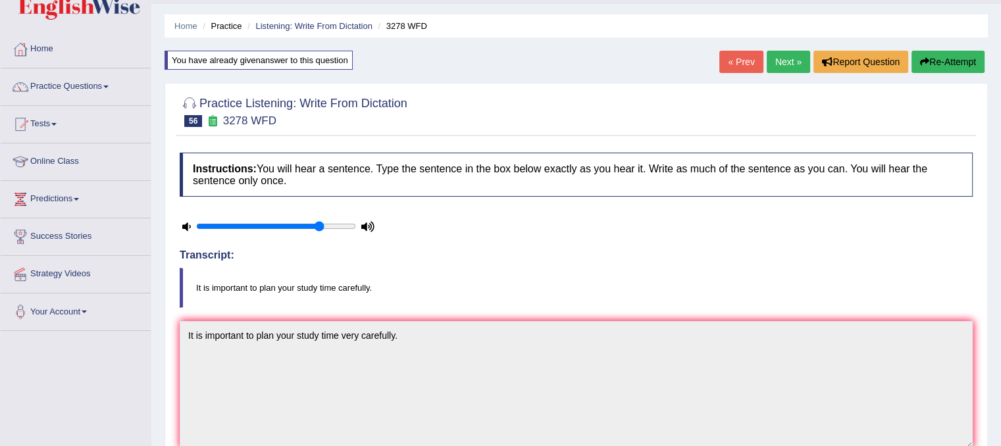
scroll to position [0, 0]
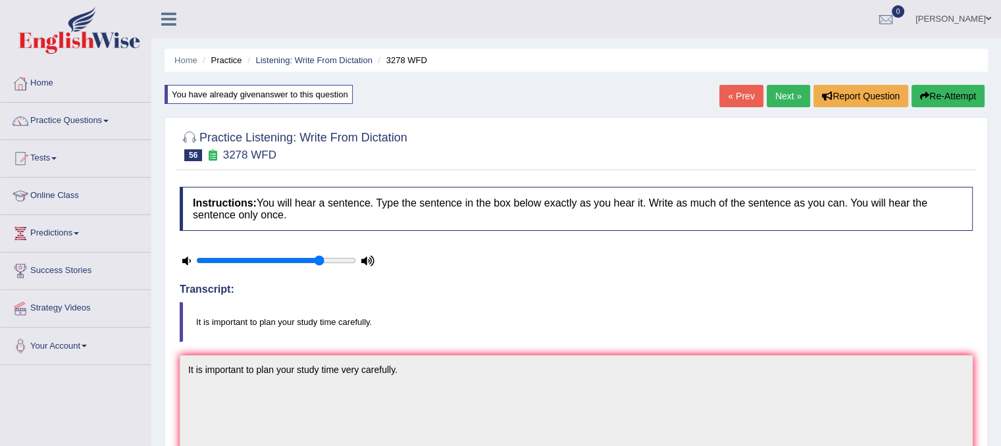
click at [787, 100] on link "Next »" at bounding box center [788, 96] width 43 height 22
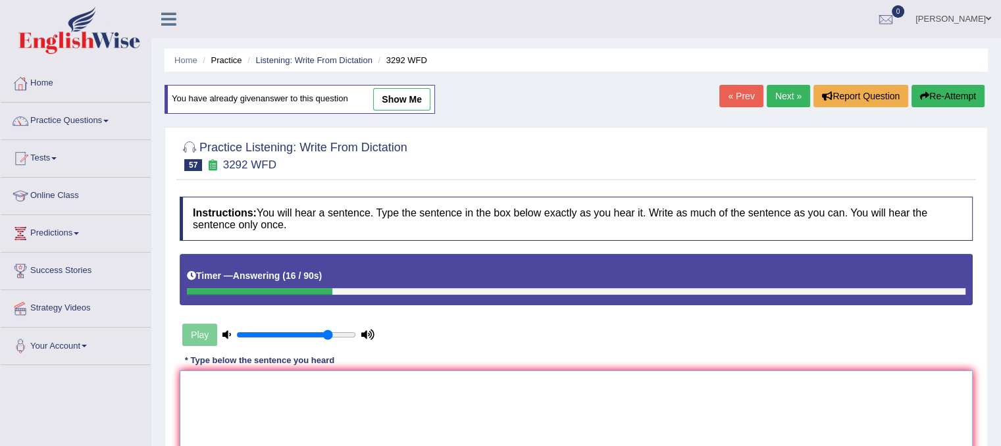
click at [278, 384] on textarea at bounding box center [576, 434] width 793 height 128
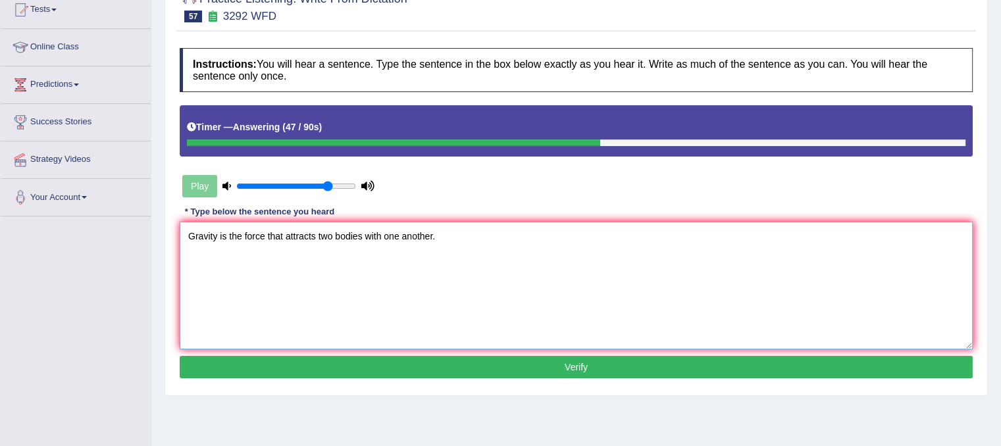
scroll to position [153, 0]
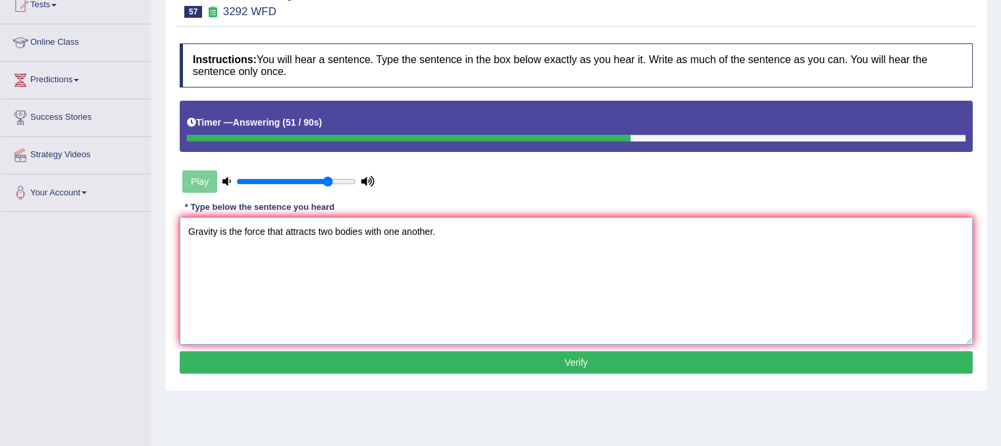
type textarea "Gravity is the force that attracts two bodies with one another."
click at [520, 357] on button "Verify" at bounding box center [576, 362] width 793 height 22
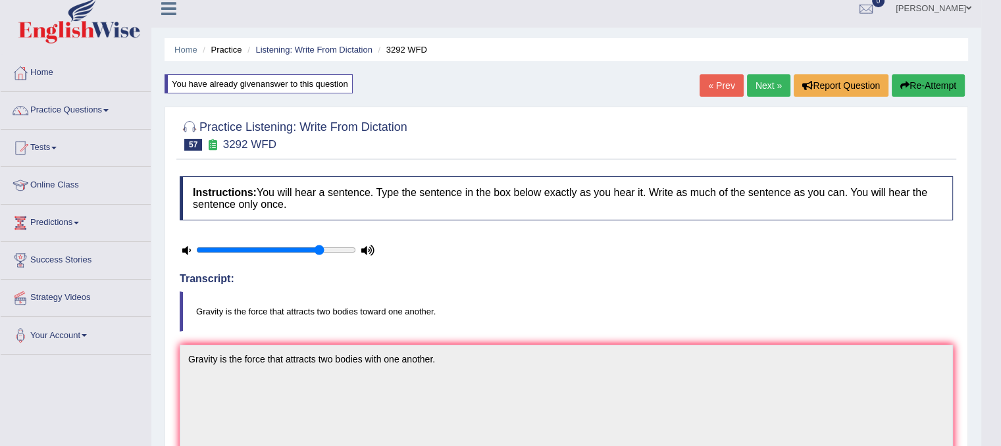
scroll to position [7, 0]
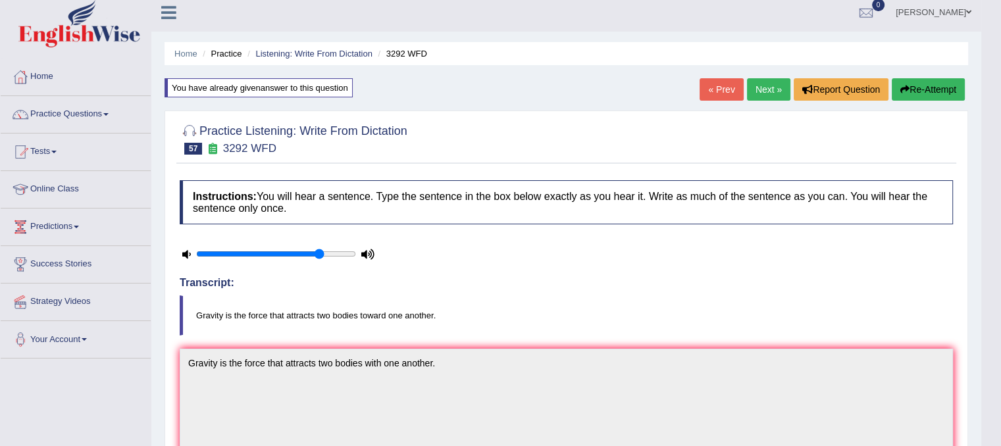
click at [763, 89] on link "Next »" at bounding box center [768, 89] width 43 height 22
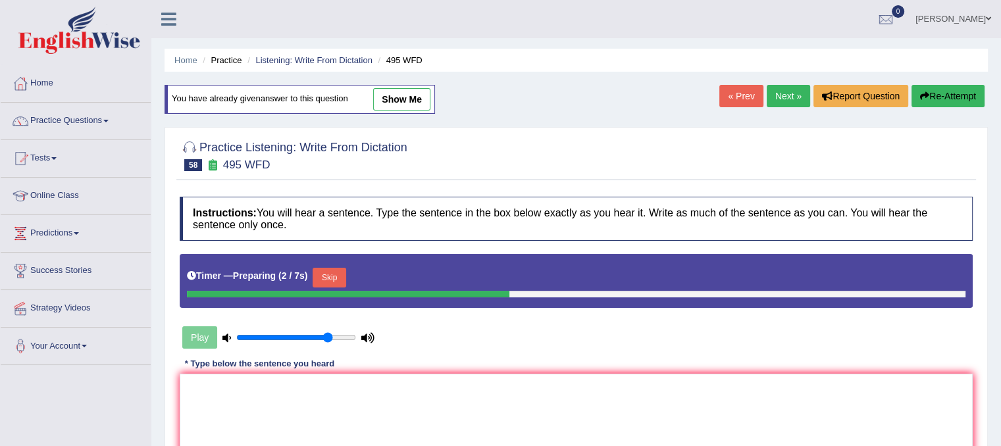
click at [345, 270] on button "Skip" at bounding box center [329, 278] width 33 height 20
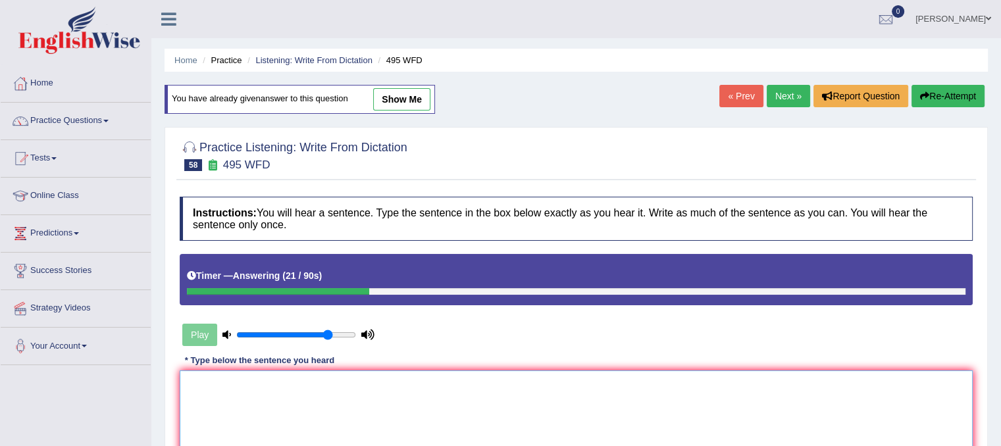
click at [225, 403] on textarea at bounding box center [576, 434] width 793 height 128
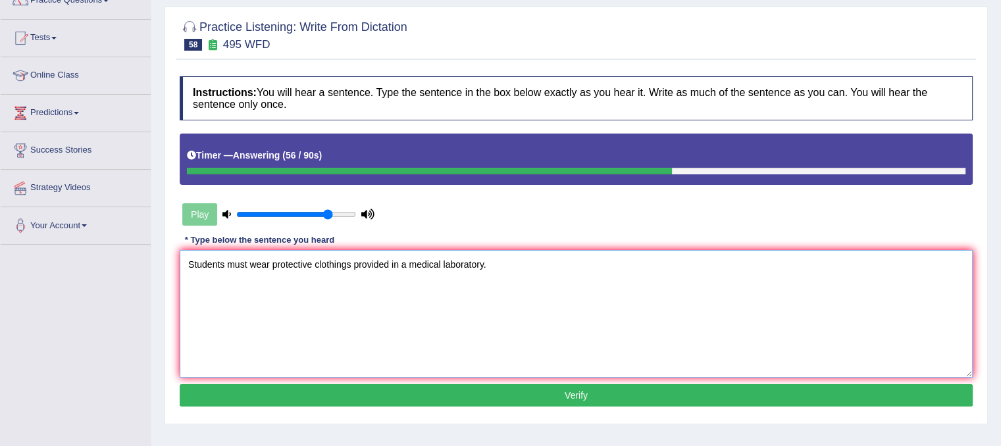
scroll to position [130, 0]
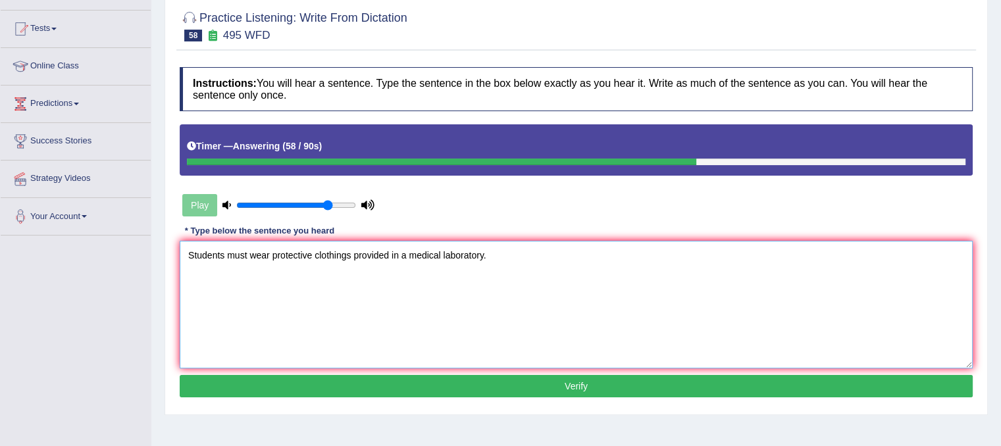
type textarea "Students must wear protective clothings provided in a medical laboratory."
click at [624, 379] on button "Verify" at bounding box center [576, 386] width 793 height 22
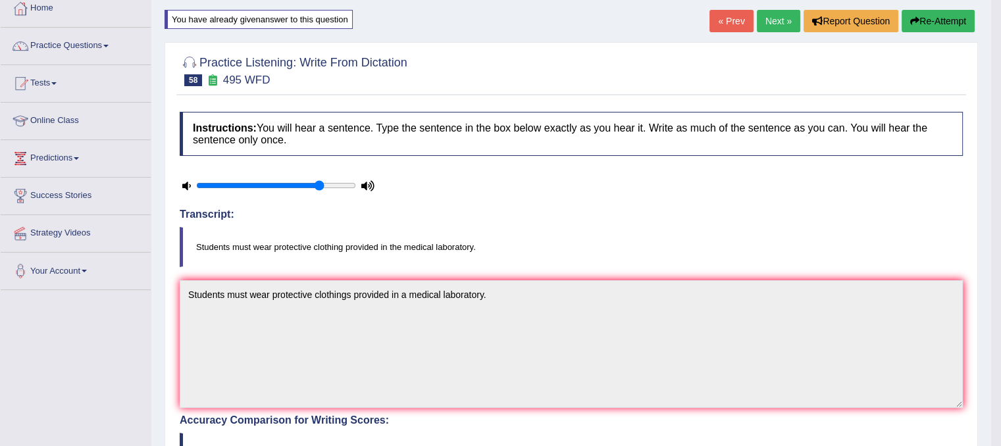
scroll to position [0, 0]
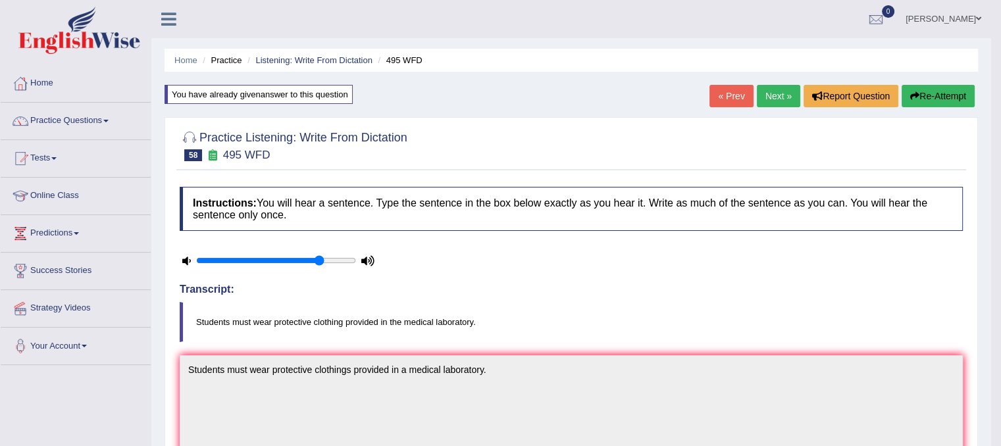
click at [767, 90] on link "Next »" at bounding box center [778, 96] width 43 height 22
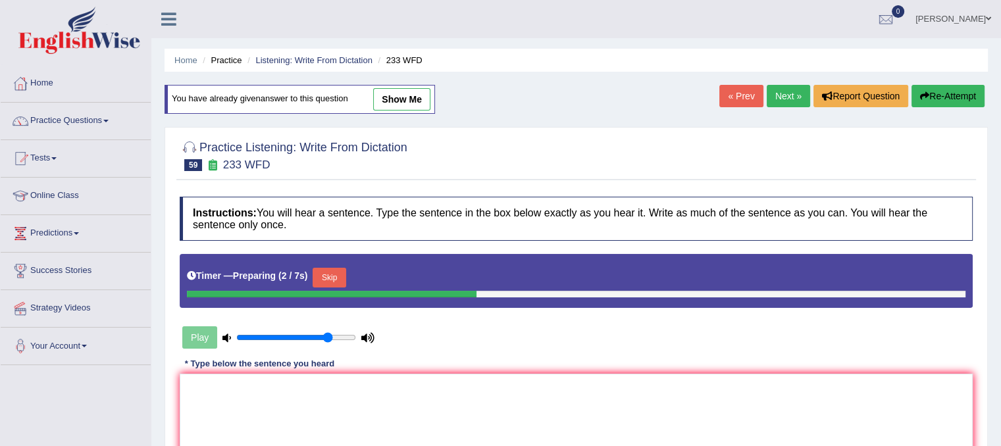
click at [334, 282] on button "Skip" at bounding box center [329, 278] width 33 height 20
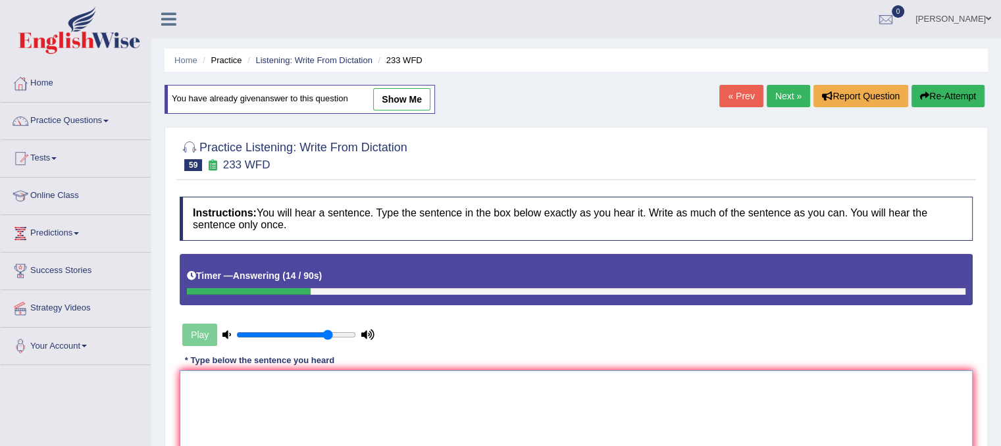
click at [240, 412] on textarea at bounding box center [576, 434] width 793 height 128
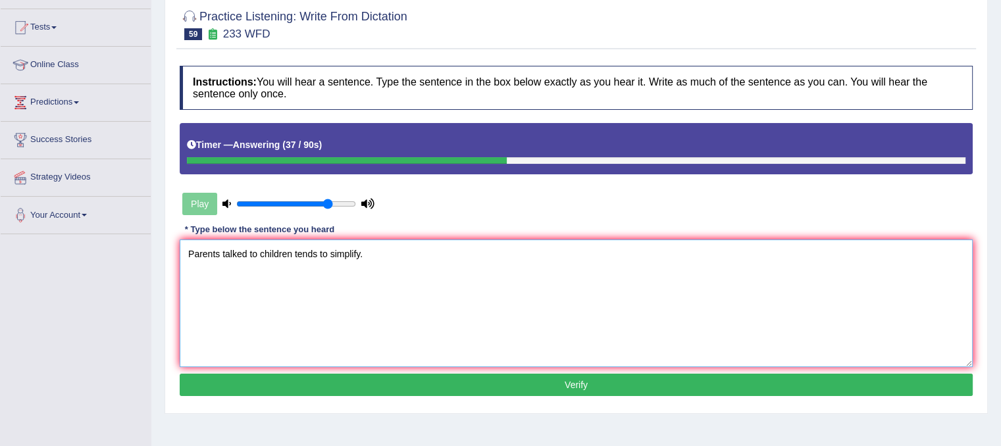
scroll to position [185, 0]
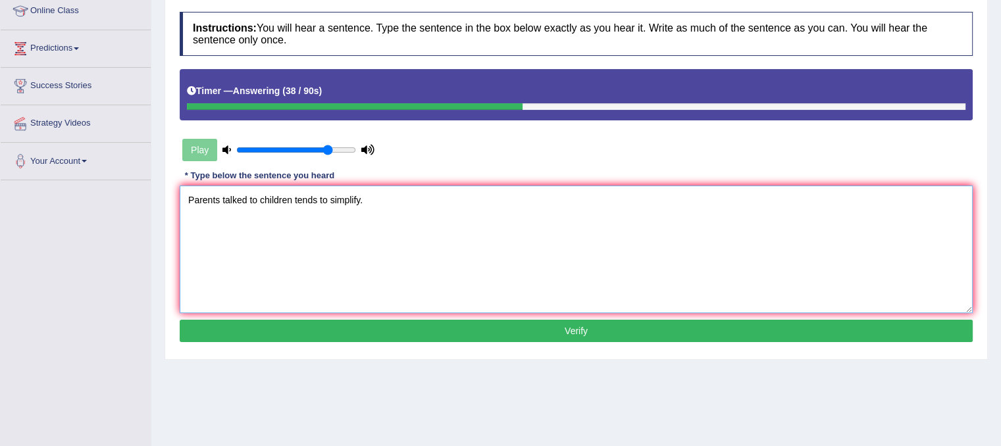
type textarea "Parents talked to children tends to simplify."
click at [581, 335] on button "Verify" at bounding box center [576, 331] width 793 height 22
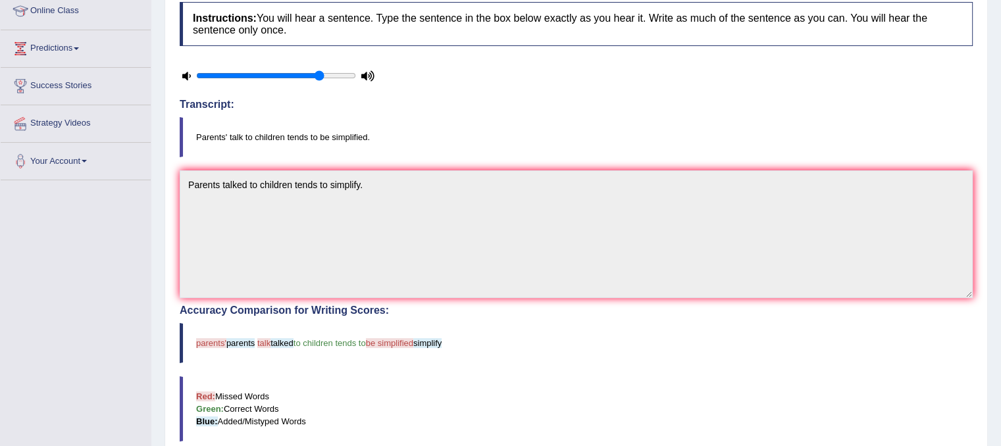
scroll to position [0, 0]
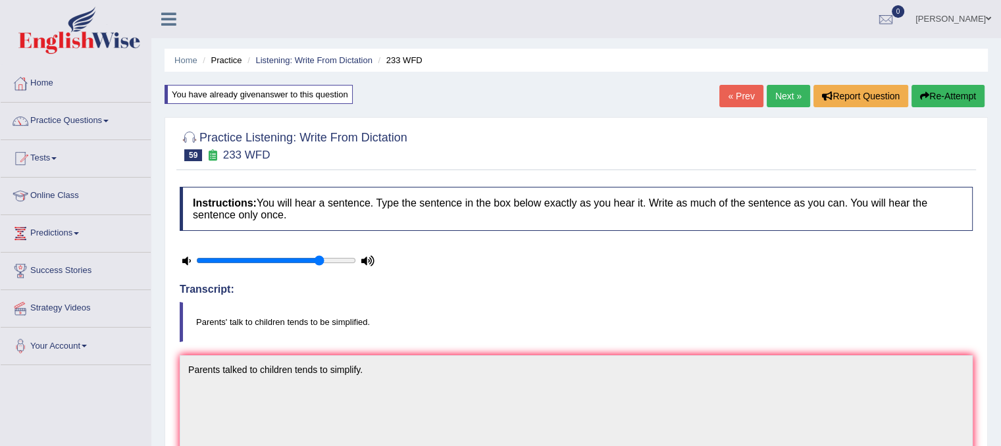
click at [785, 96] on link "Next »" at bounding box center [788, 96] width 43 height 22
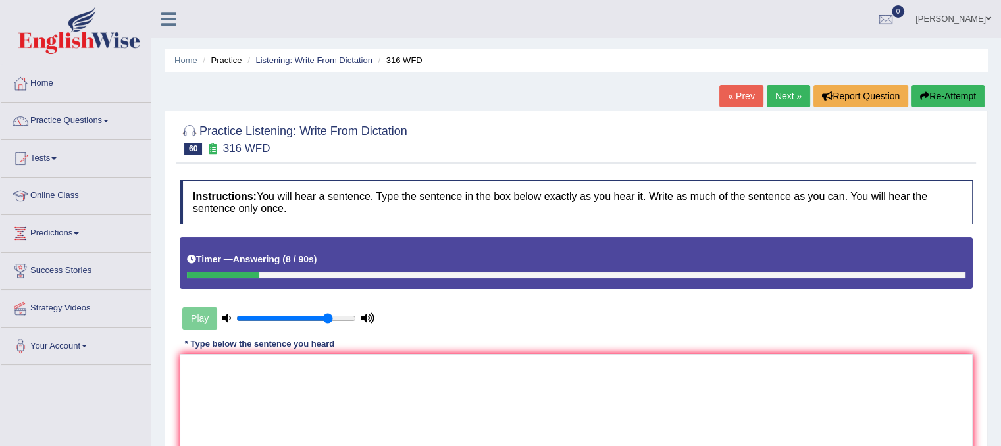
click at [943, 93] on button "Re-Attempt" at bounding box center [947, 96] width 73 height 22
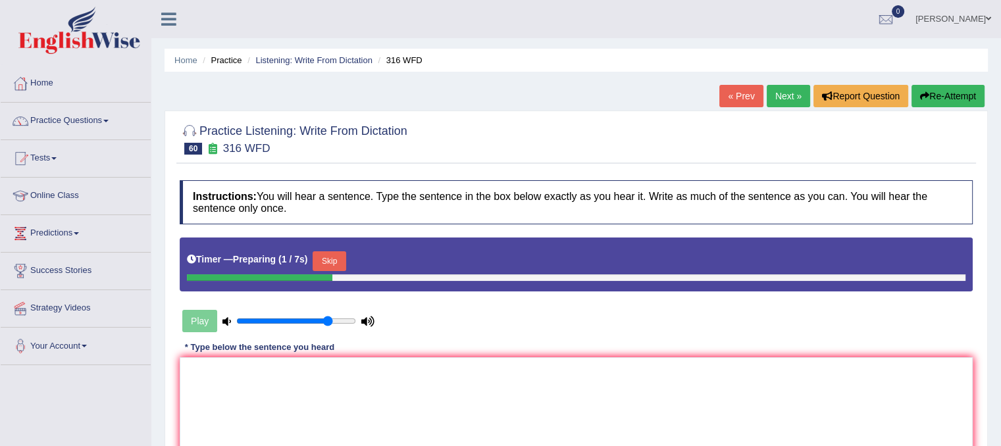
click at [334, 257] on button "Skip" at bounding box center [329, 261] width 33 height 20
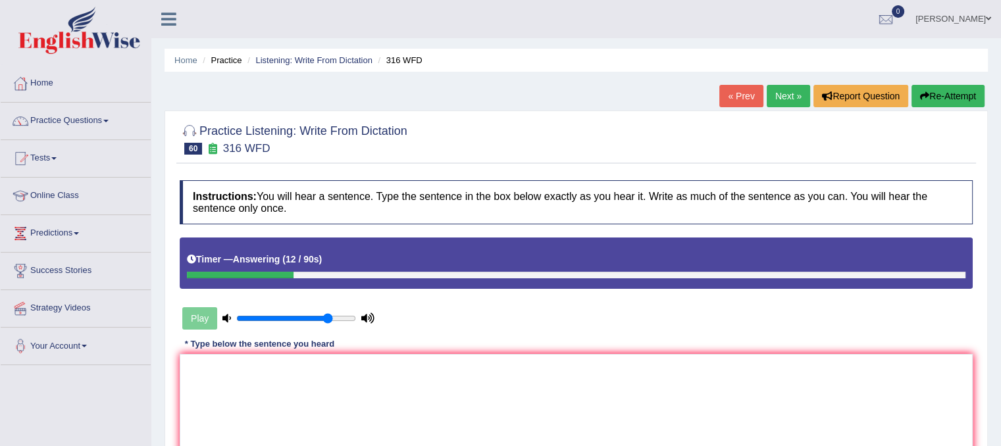
click at [916, 99] on button "Re-Attempt" at bounding box center [947, 96] width 73 height 22
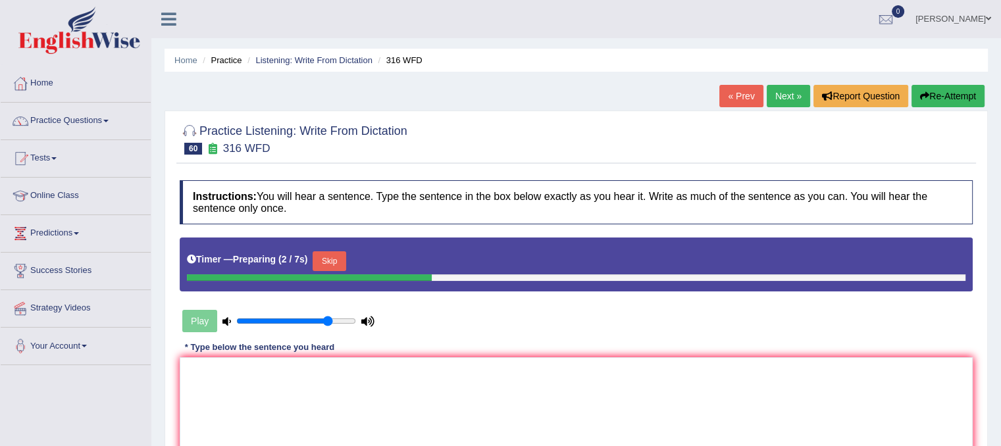
click at [334, 261] on button "Skip" at bounding box center [329, 261] width 33 height 20
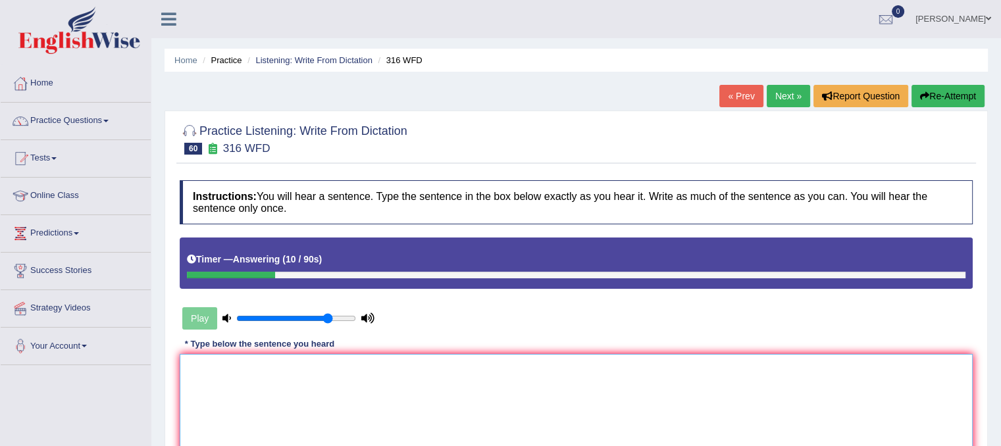
click at [215, 380] on textarea at bounding box center [576, 418] width 793 height 128
click at [244, 368] on textarea "Students will ocus on reporting" at bounding box center [576, 418] width 793 height 128
click at [324, 368] on textarea "Students will focus on reporting" at bounding box center [576, 418] width 793 height 128
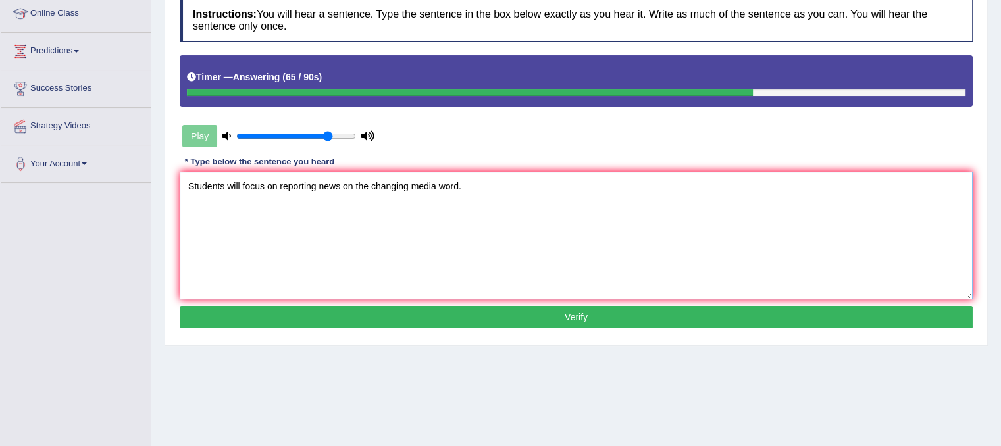
scroll to position [193, 0]
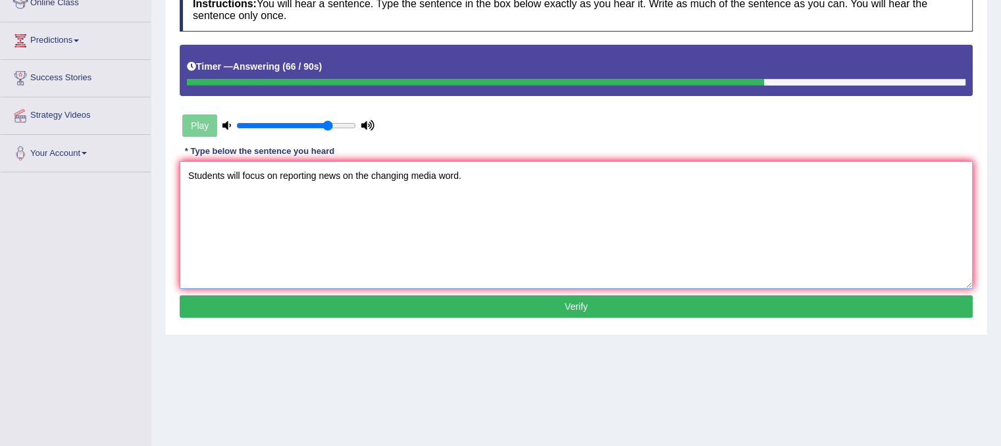
type textarea "Students will focus on reporting news on the changing media word."
click at [802, 315] on button "Verify" at bounding box center [576, 306] width 793 height 22
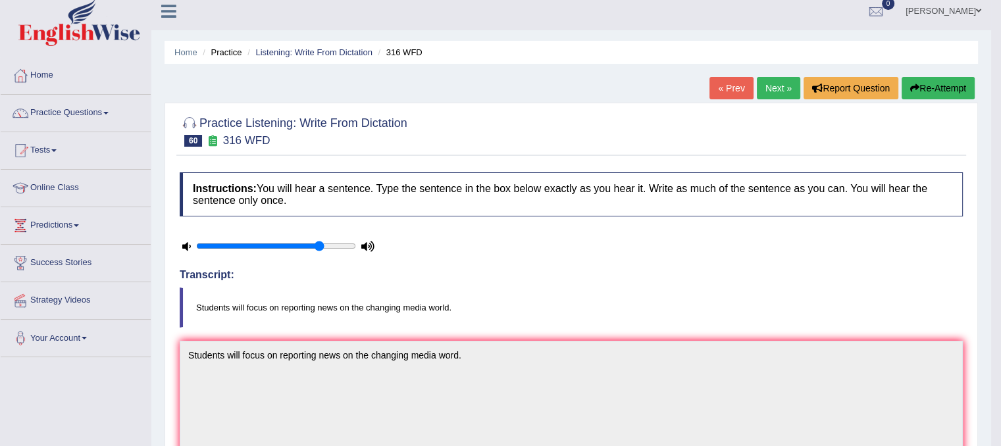
scroll to position [0, 0]
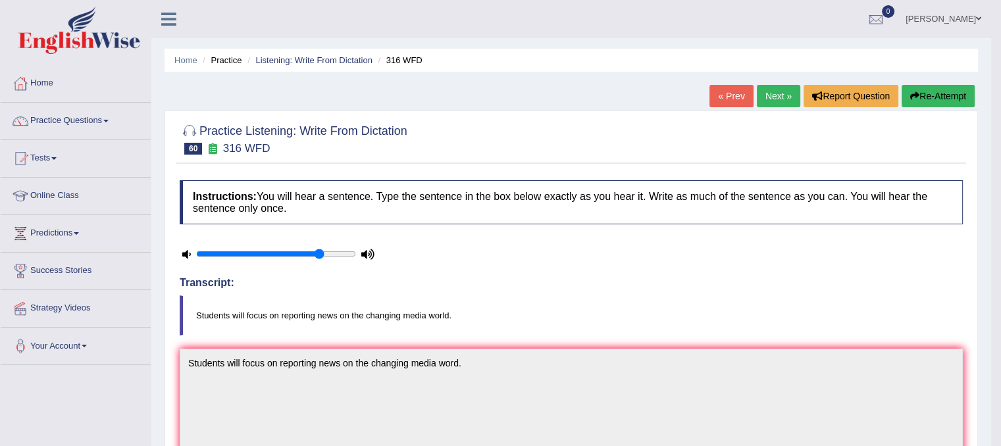
click at [790, 88] on link "Next »" at bounding box center [778, 96] width 43 height 22
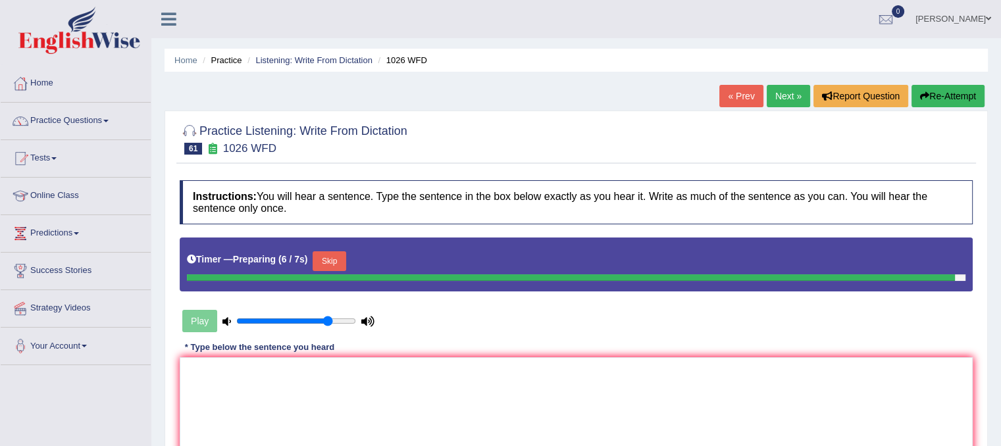
click at [334, 261] on button "Skip" at bounding box center [329, 261] width 33 height 20
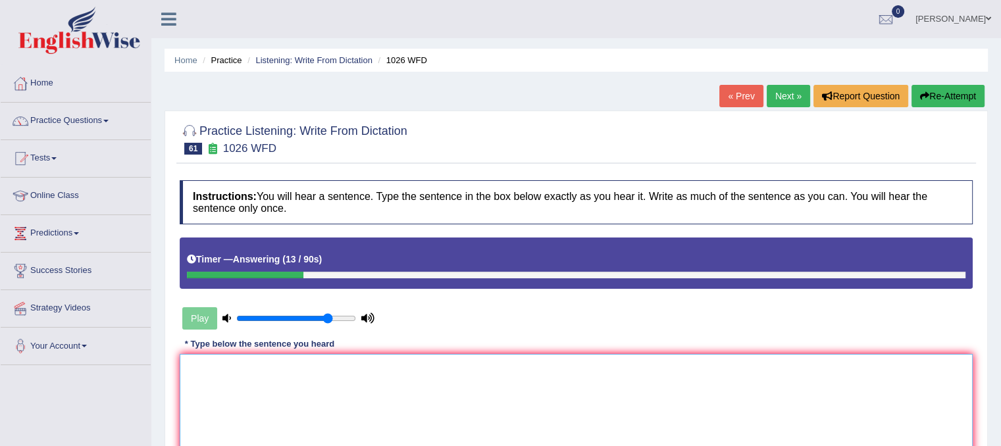
click at [238, 391] on textarea at bounding box center [576, 418] width 793 height 128
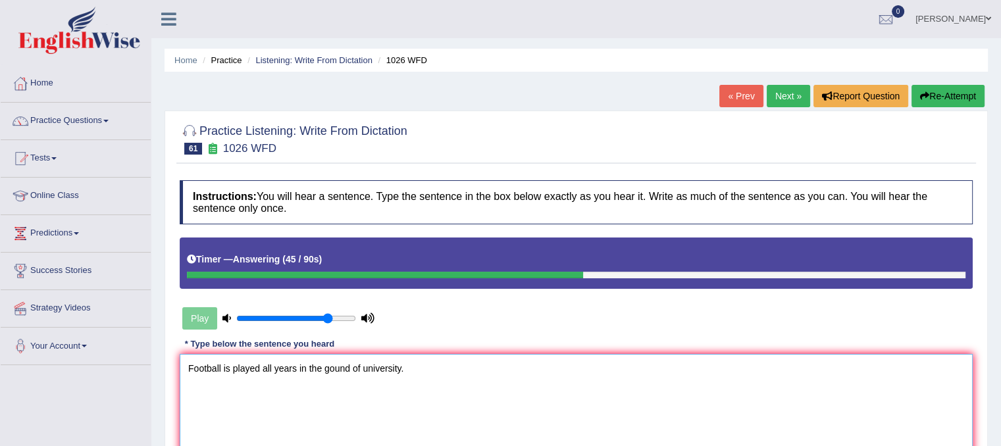
click at [334, 370] on textarea "Football is played all years in the gound of university." at bounding box center [576, 418] width 793 height 128
click at [330, 367] on textarea "Football is played all years in the gound of university." at bounding box center [576, 418] width 793 height 128
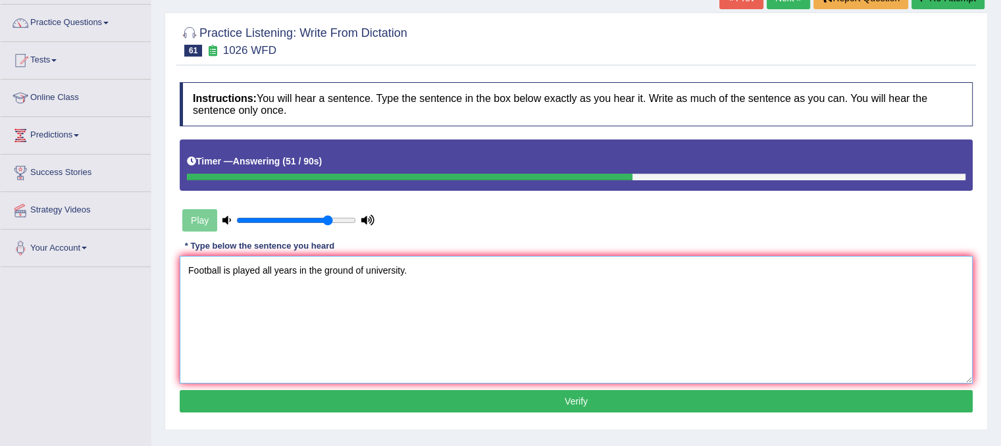
scroll to position [103, 0]
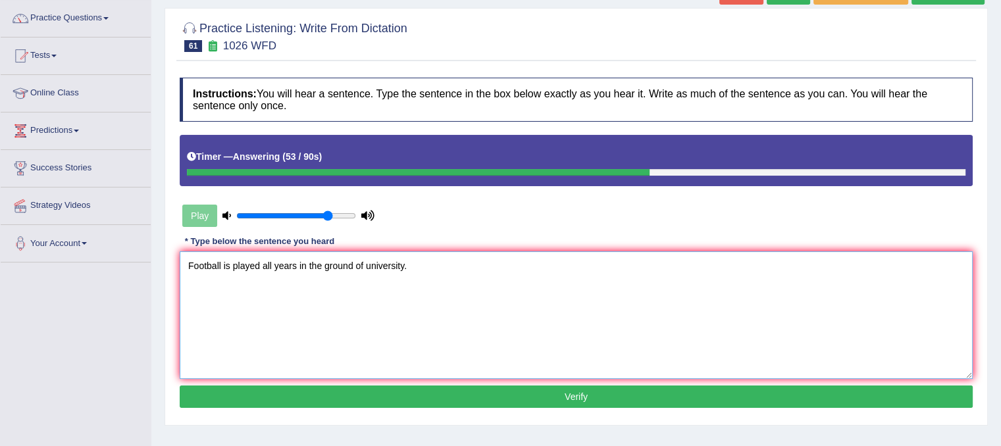
click at [367, 262] on textarea "Football is played all years in the ground of university." at bounding box center [576, 315] width 793 height 128
type textarea "Football is played all years in the ground of the university."
click at [474, 390] on button "Verify" at bounding box center [576, 397] width 793 height 22
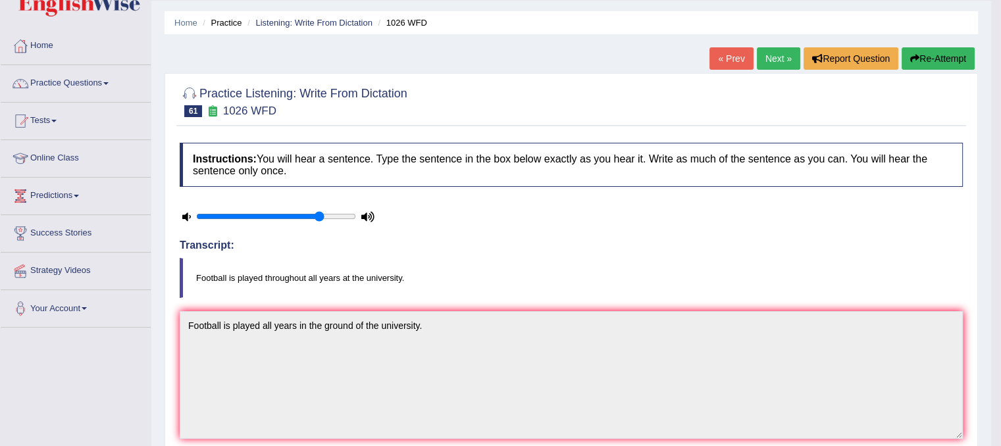
scroll to position [0, 0]
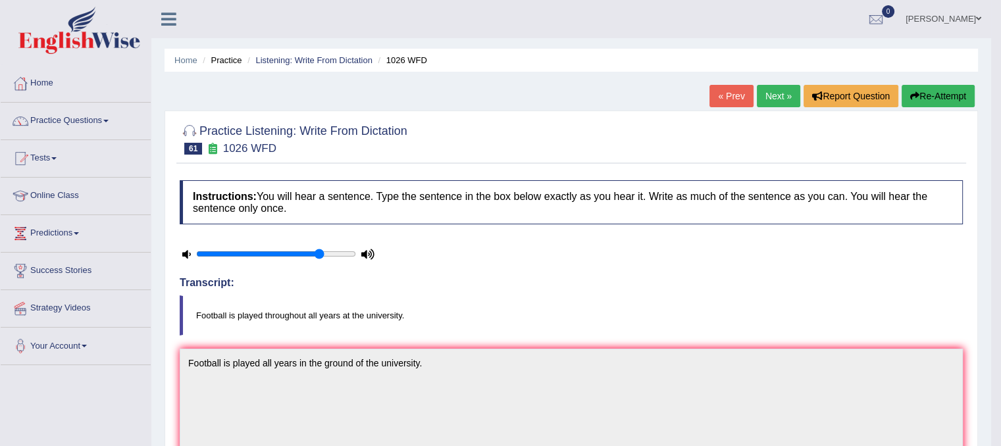
click at [771, 97] on link "Next »" at bounding box center [778, 96] width 43 height 22
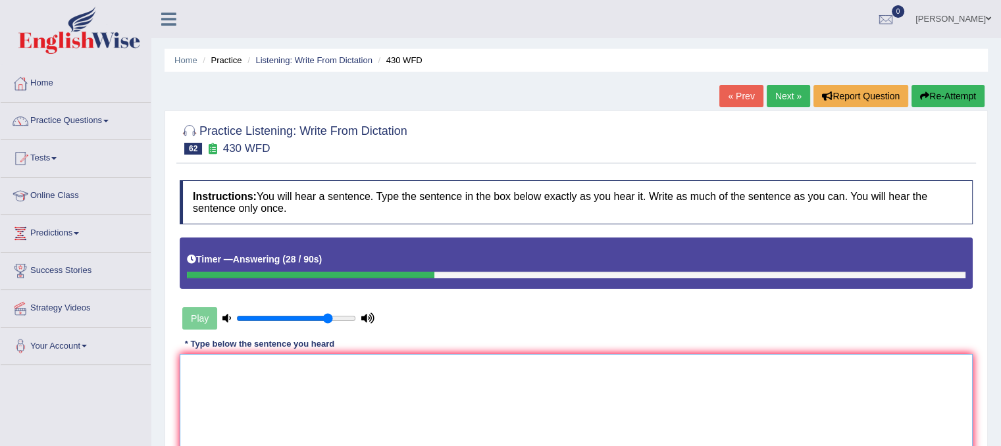
click at [242, 396] on textarea at bounding box center [576, 418] width 793 height 128
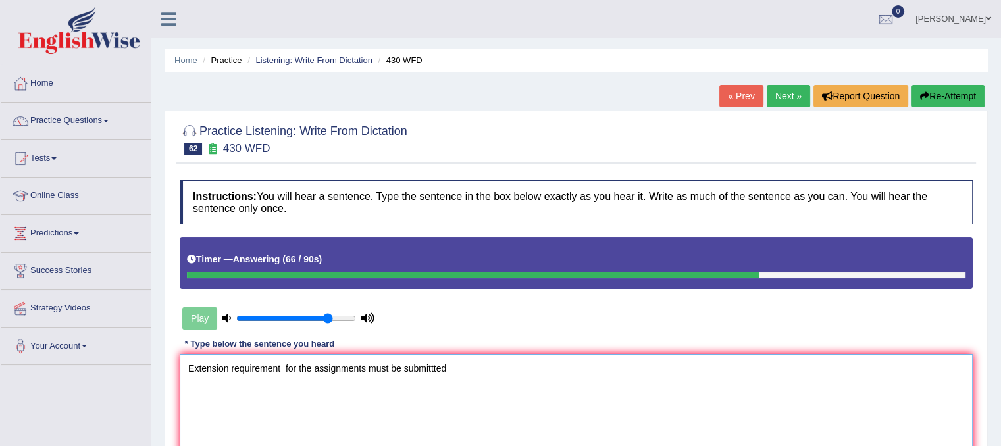
click at [437, 369] on textarea "Extension requirement for the assignments must be submittted" at bounding box center [576, 418] width 793 height 128
click at [466, 365] on textarea "Extension requirement for the assignments must be submitted" at bounding box center [576, 418] width 793 height 128
click at [279, 369] on textarea "Extension requirement for the assignments must be submitted before the deadline." at bounding box center [576, 418] width 793 height 128
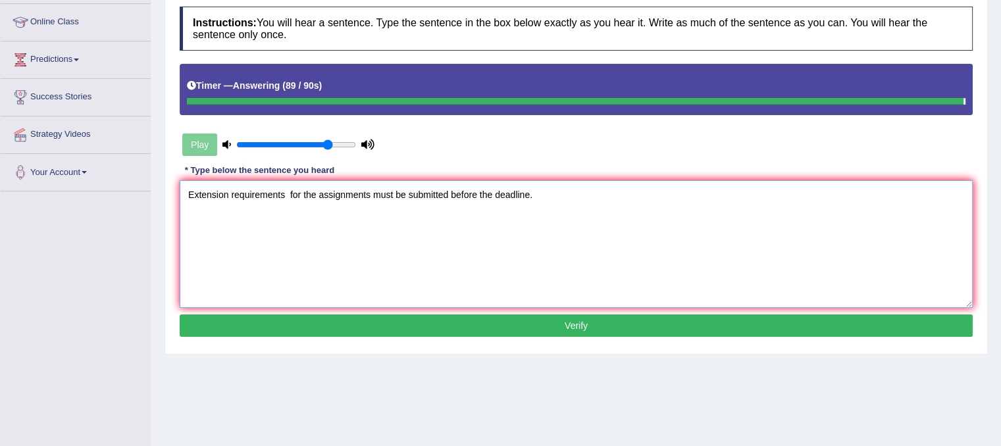
scroll to position [184, 0]
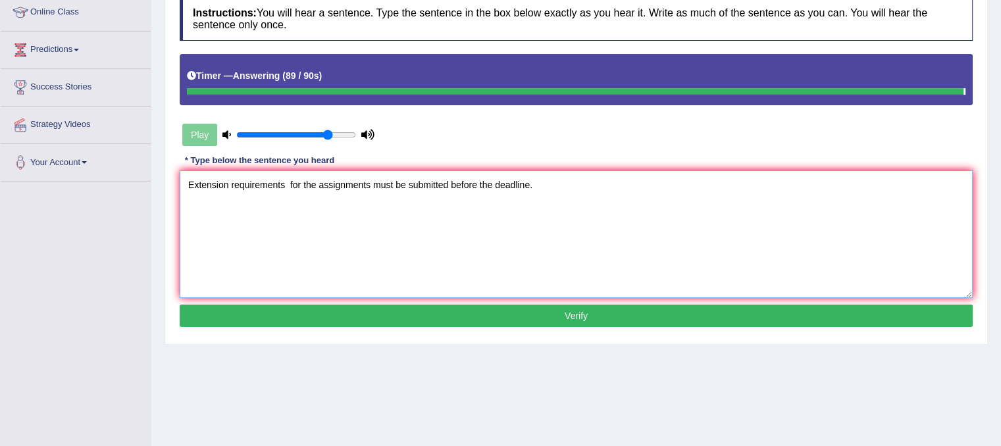
type textarea "Extension requirements for the assignments must be submitted before the deadlin…"
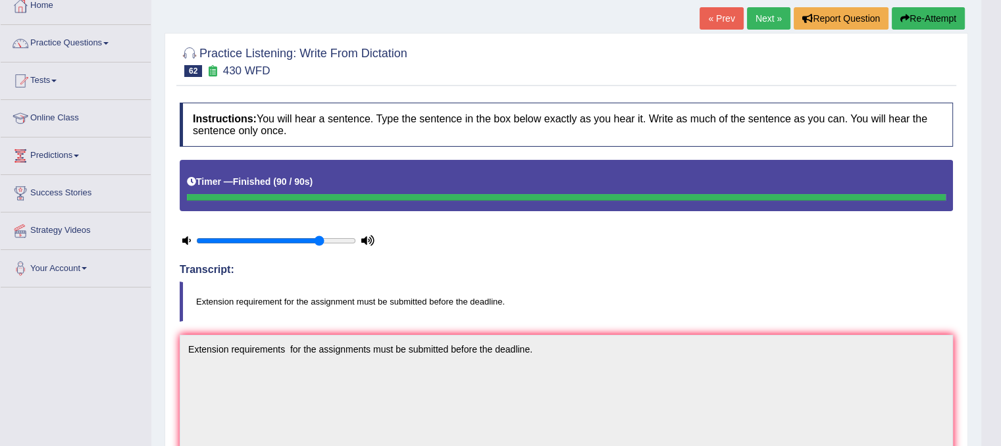
scroll to position [0, 0]
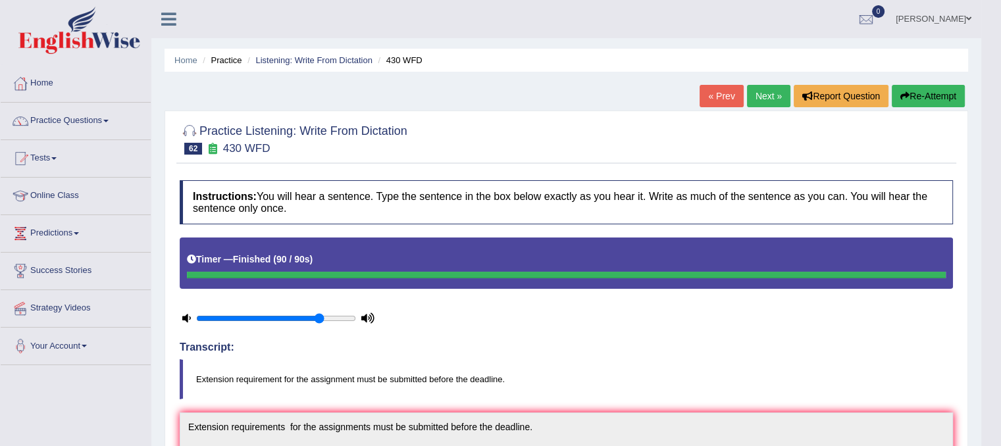
click at [766, 98] on link "Next »" at bounding box center [768, 96] width 43 height 22
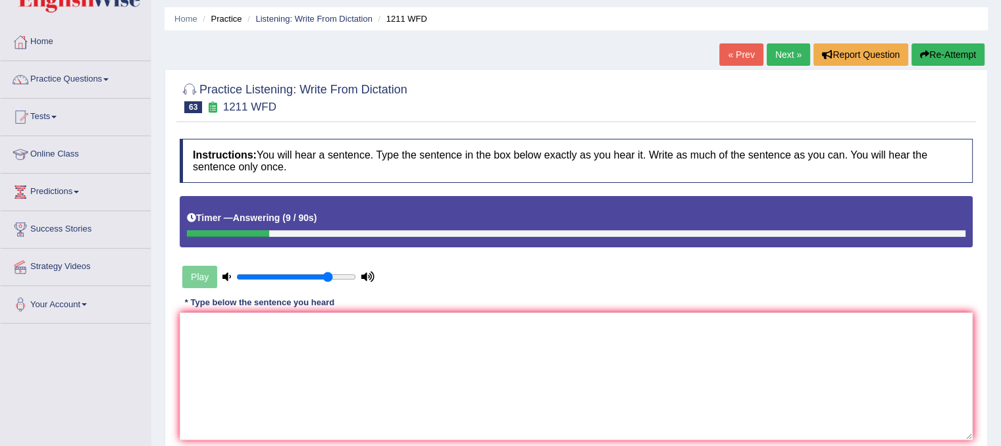
scroll to position [13, 0]
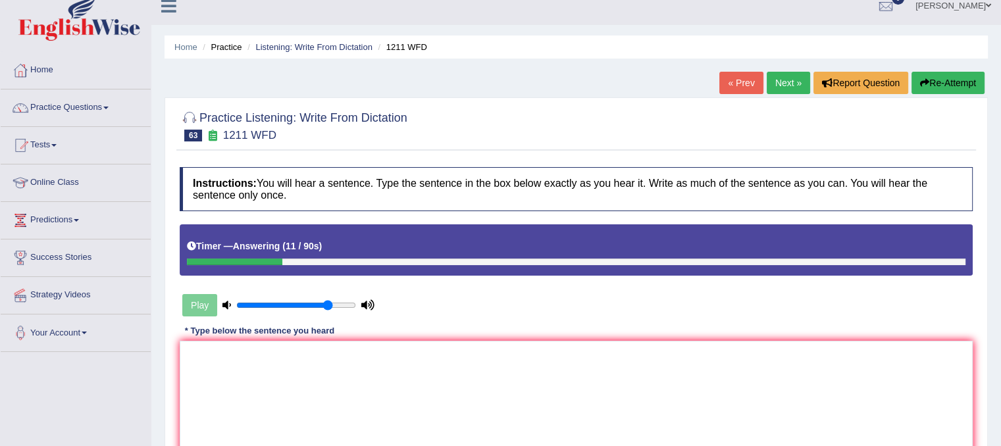
click at [922, 80] on icon "button" at bounding box center [924, 82] width 9 height 9
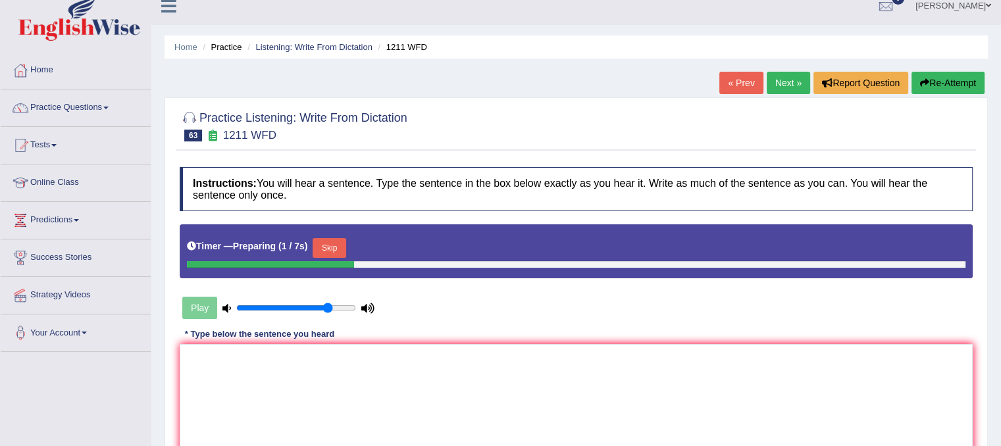
click at [338, 246] on button "Skip" at bounding box center [329, 248] width 33 height 20
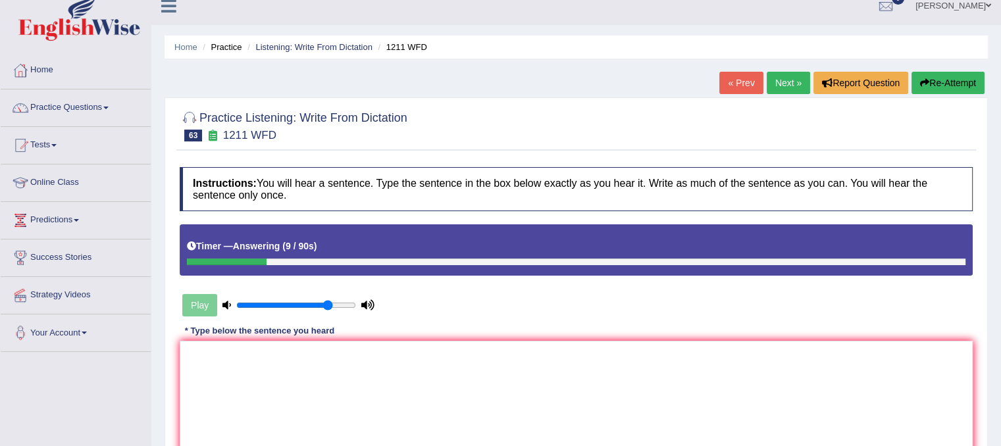
click at [978, 85] on button "Re-Attempt" at bounding box center [947, 83] width 73 height 22
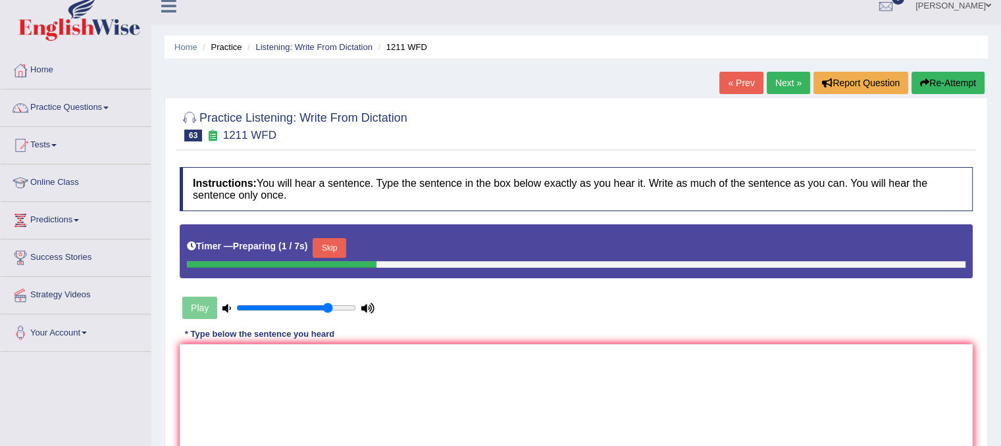
click at [326, 242] on button "Skip" at bounding box center [329, 248] width 33 height 20
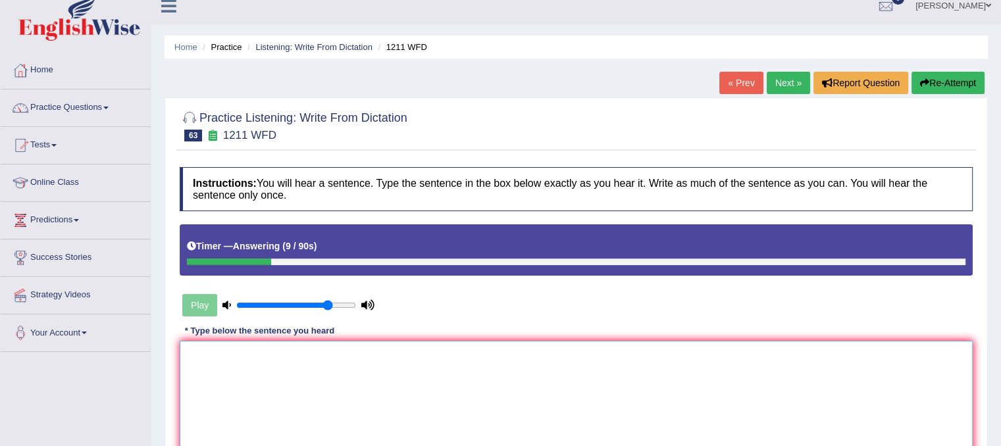
click at [237, 390] on textarea at bounding box center [576, 405] width 793 height 128
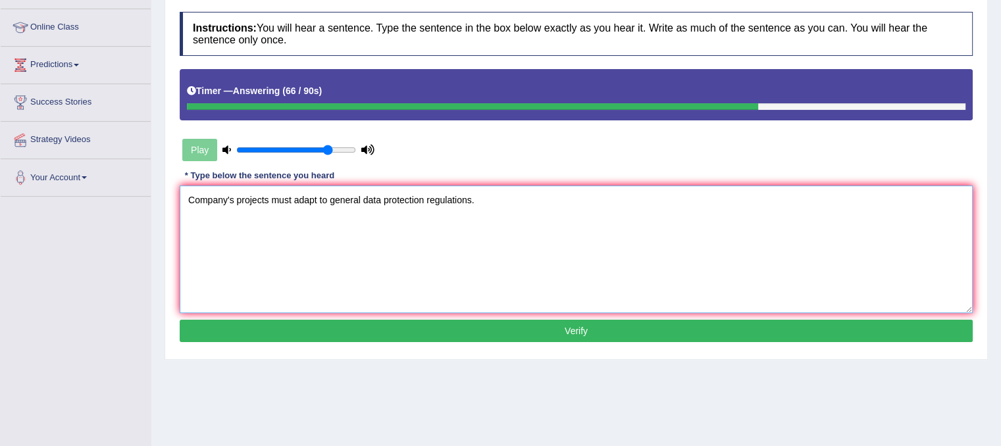
scroll to position [169, 0]
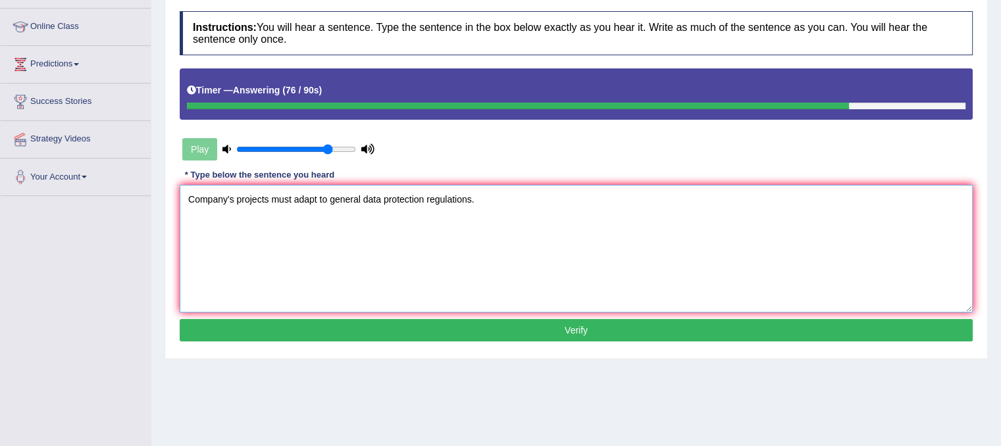
type textarea "Company's projects must adapt to general data protection regulations."
click at [464, 334] on button "Verify" at bounding box center [576, 330] width 793 height 22
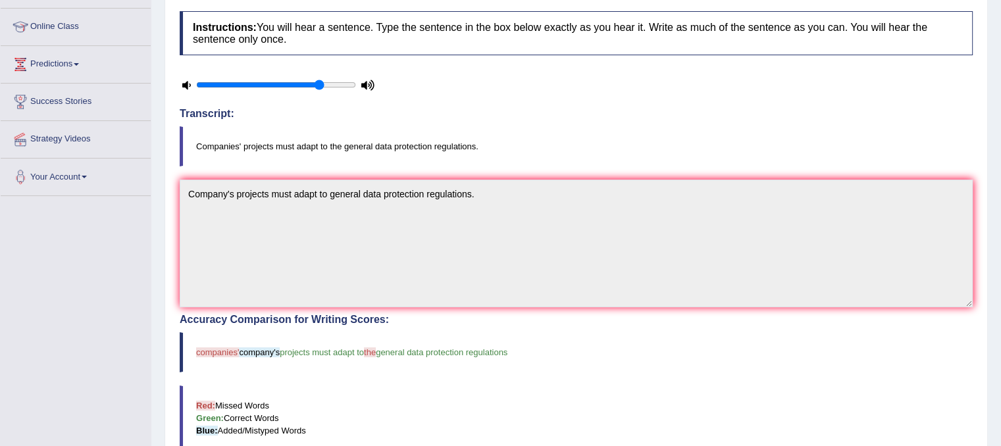
scroll to position [0, 0]
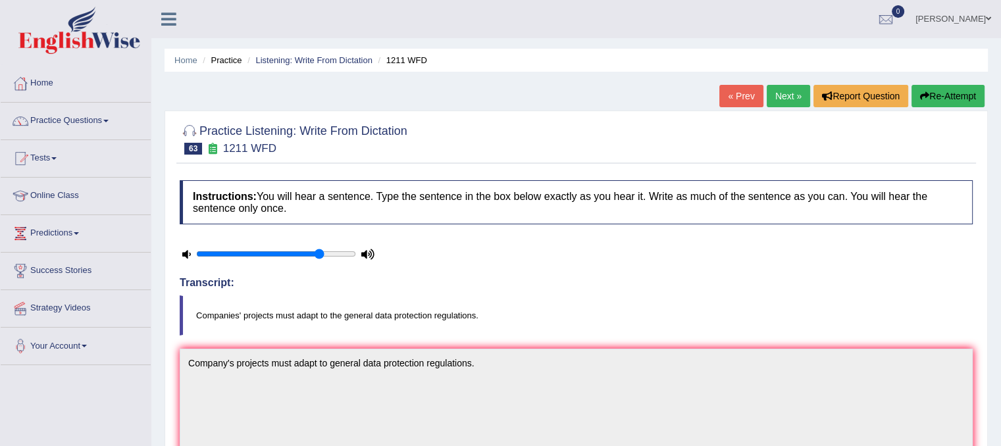
click at [780, 97] on link "Next »" at bounding box center [788, 96] width 43 height 22
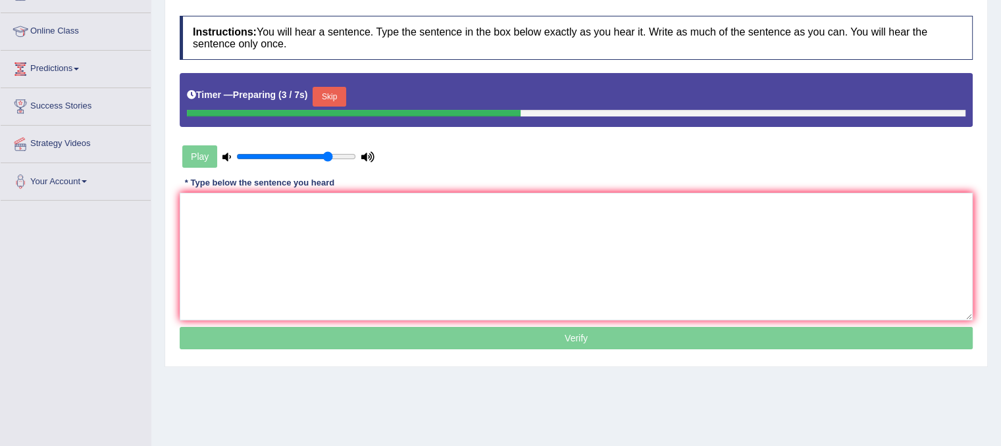
scroll to position [168, 0]
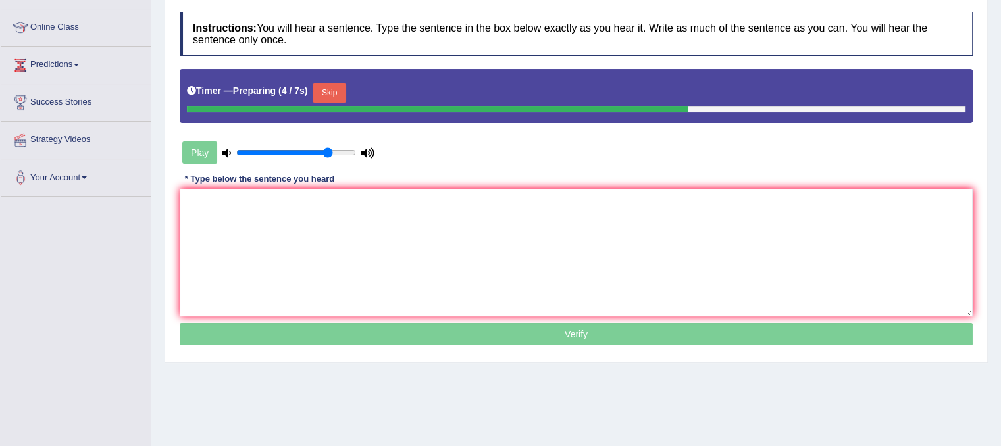
click at [344, 88] on button "Skip" at bounding box center [329, 93] width 33 height 20
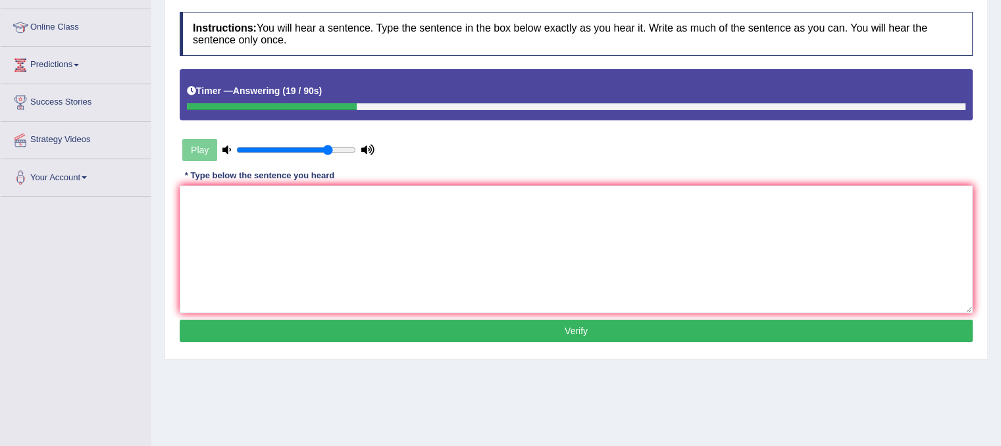
click at [289, 182] on div "Instructions: You will hear a sentence. Type the sentence in the box below exac…" at bounding box center [576, 178] width 800 height 347
click at [285, 193] on textarea at bounding box center [576, 250] width 793 height 128
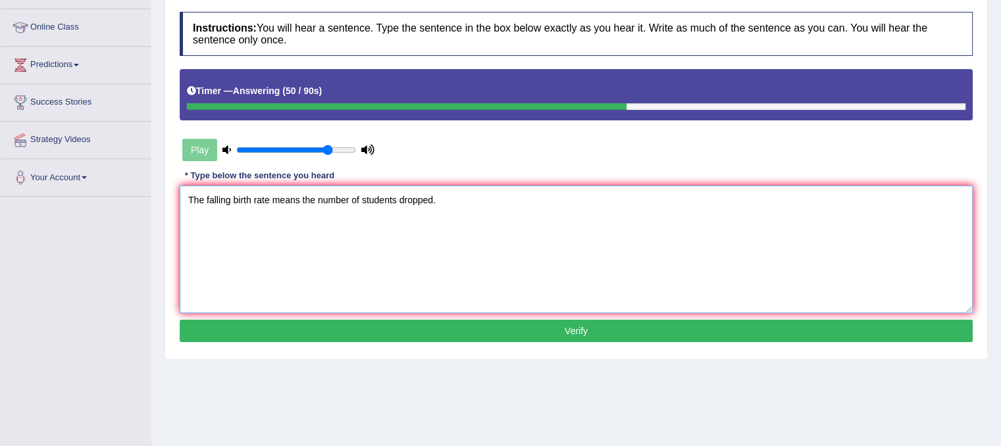
type textarea "The falling birth rate means the number of students dropped."
click at [529, 330] on button "Verify" at bounding box center [576, 331] width 793 height 22
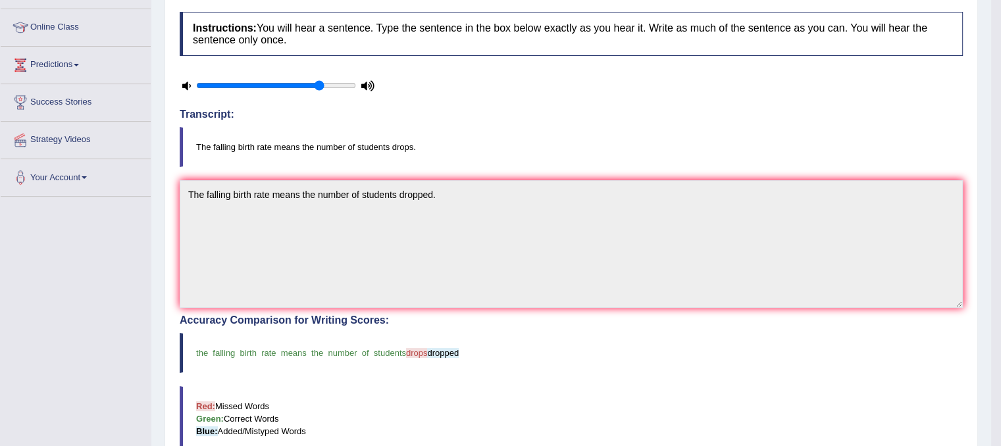
scroll to position [0, 0]
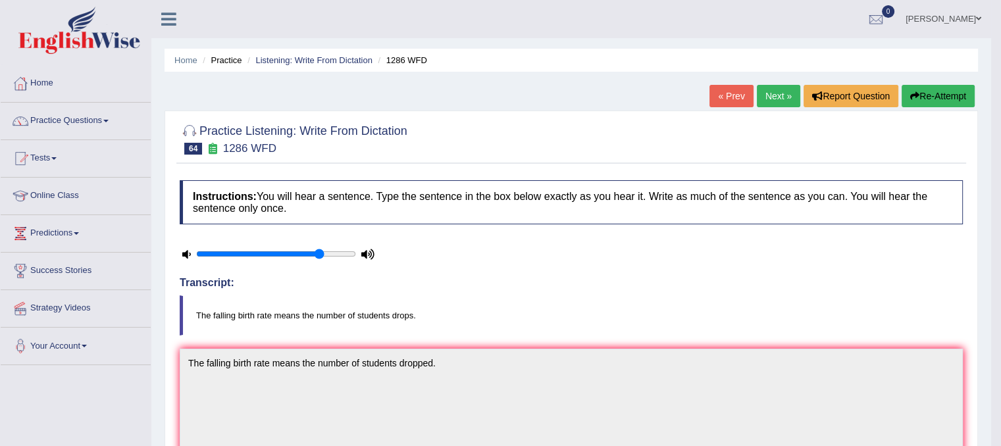
click at [766, 101] on link "Next »" at bounding box center [778, 96] width 43 height 22
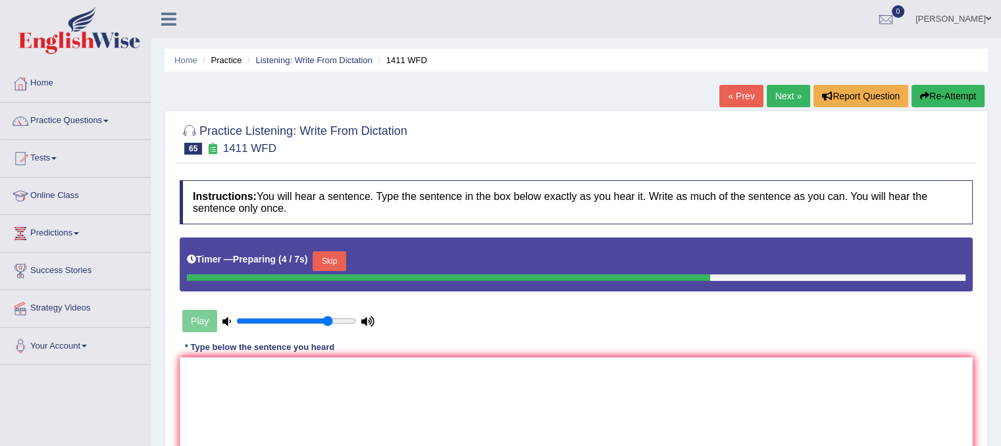
click at [345, 263] on button "Skip" at bounding box center [329, 261] width 33 height 20
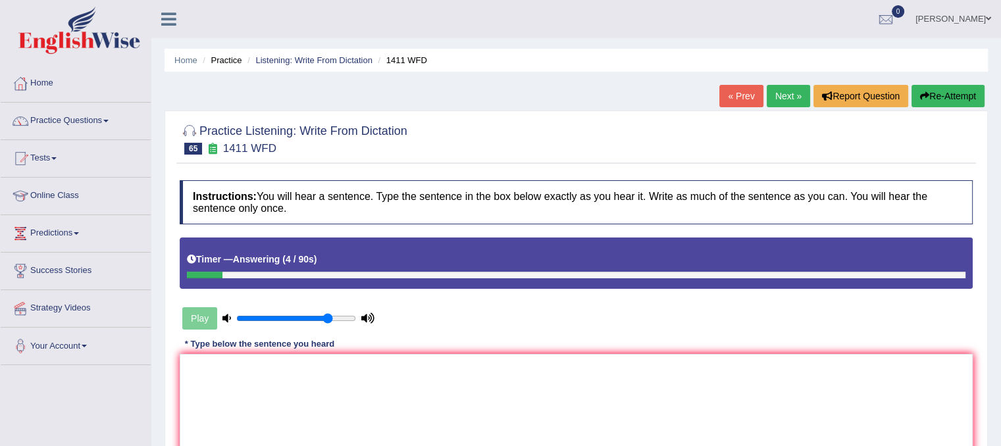
click at [963, 95] on button "Re-Attempt" at bounding box center [947, 96] width 73 height 22
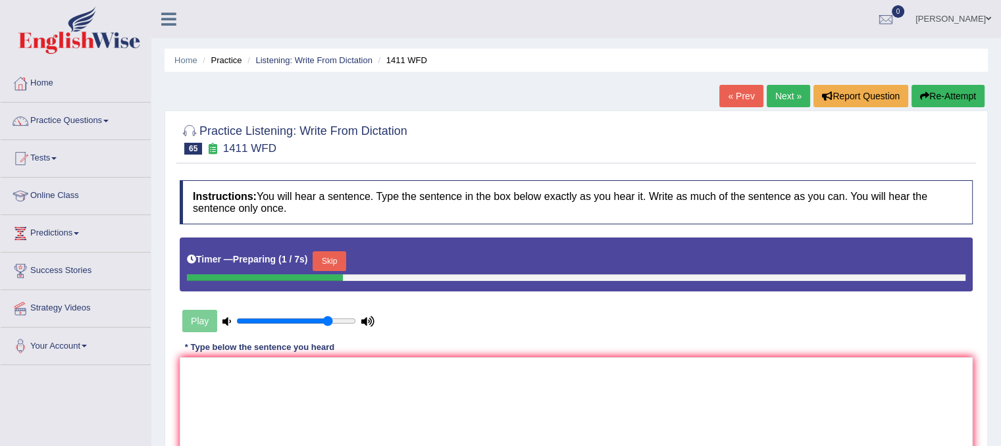
click at [331, 261] on button "Skip" at bounding box center [329, 261] width 33 height 20
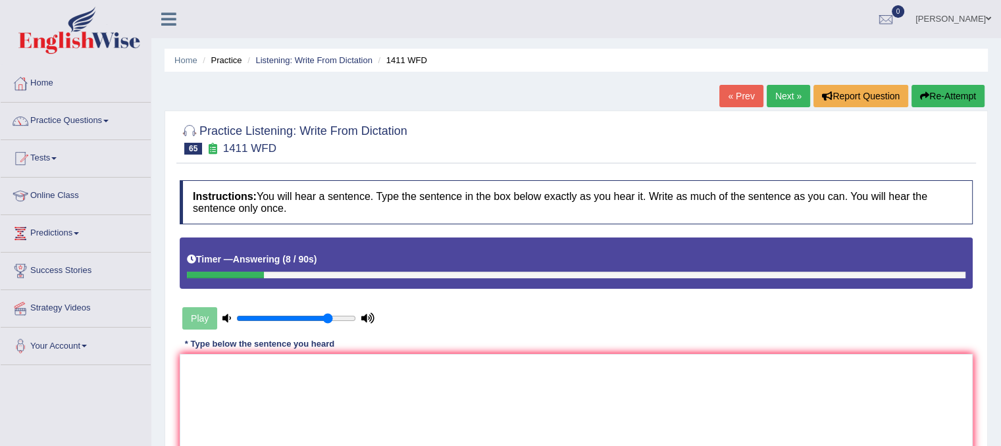
click at [924, 93] on icon "button" at bounding box center [924, 95] width 9 height 9
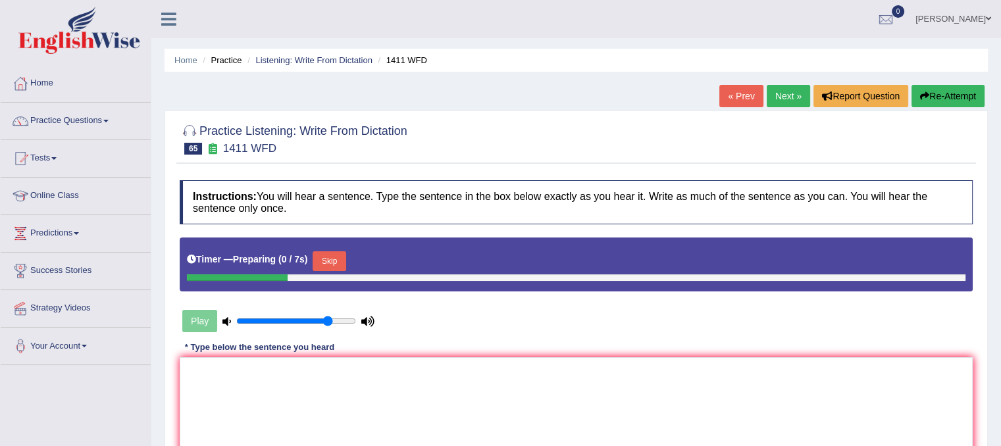
click at [345, 255] on button "Skip" at bounding box center [329, 261] width 33 height 20
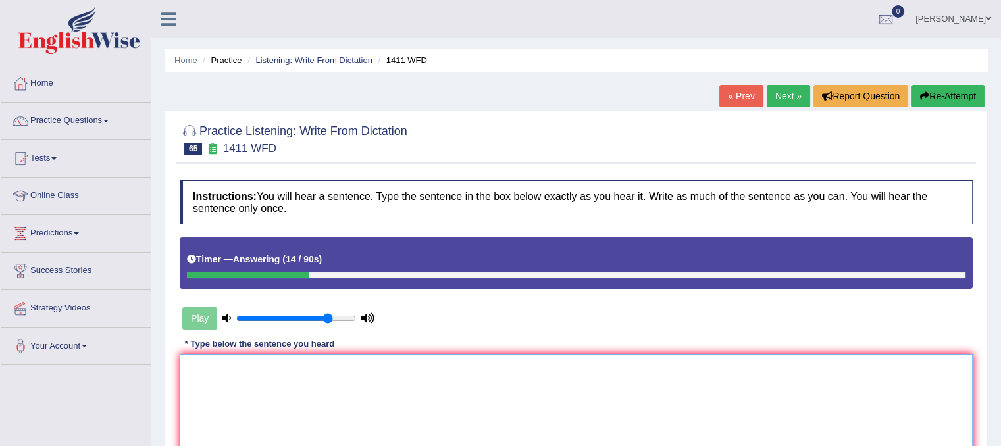
click at [234, 382] on textarea at bounding box center [576, 418] width 793 height 128
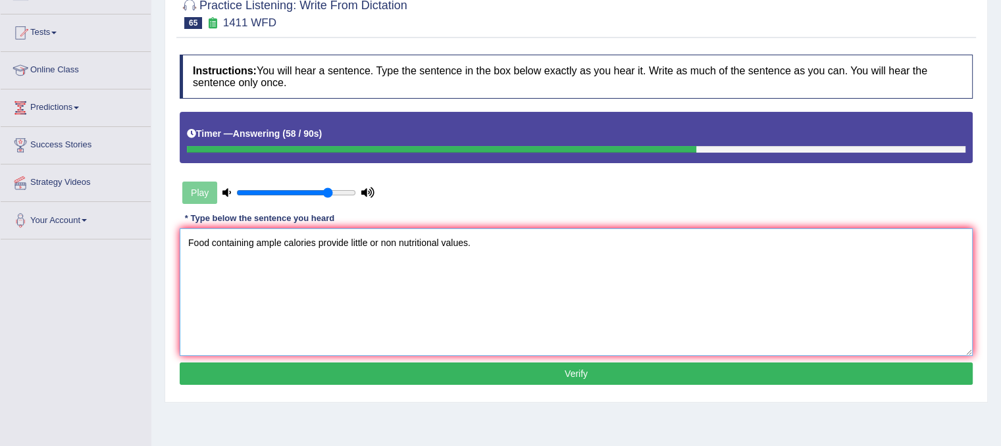
scroll to position [142, 0]
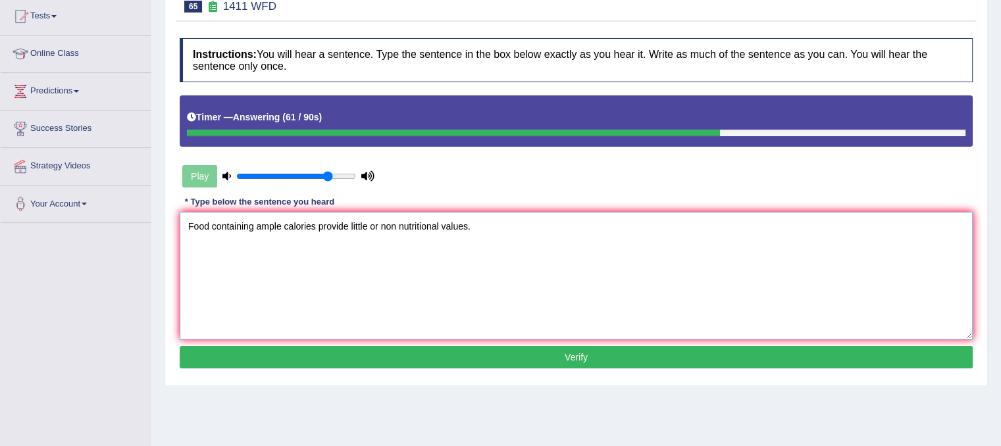
type textarea "Food containing ample calories provide little or non nutritional values."
click at [784, 357] on button "Verify" at bounding box center [576, 357] width 793 height 22
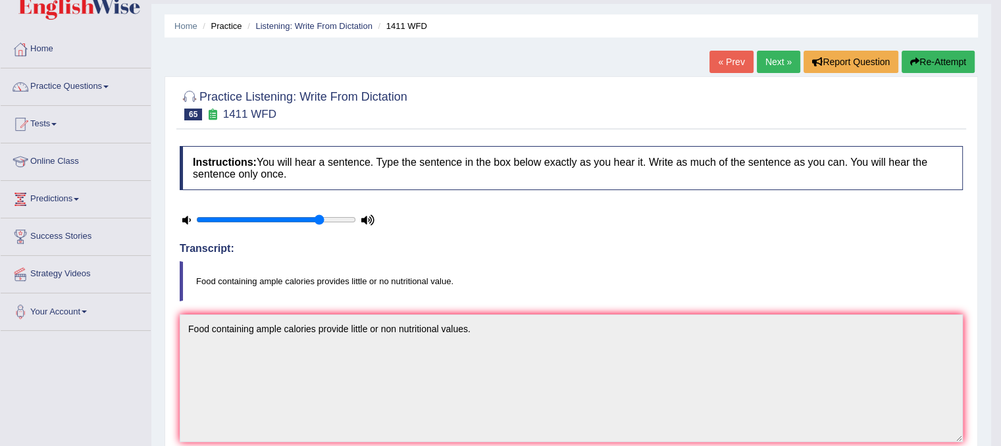
scroll to position [0, 0]
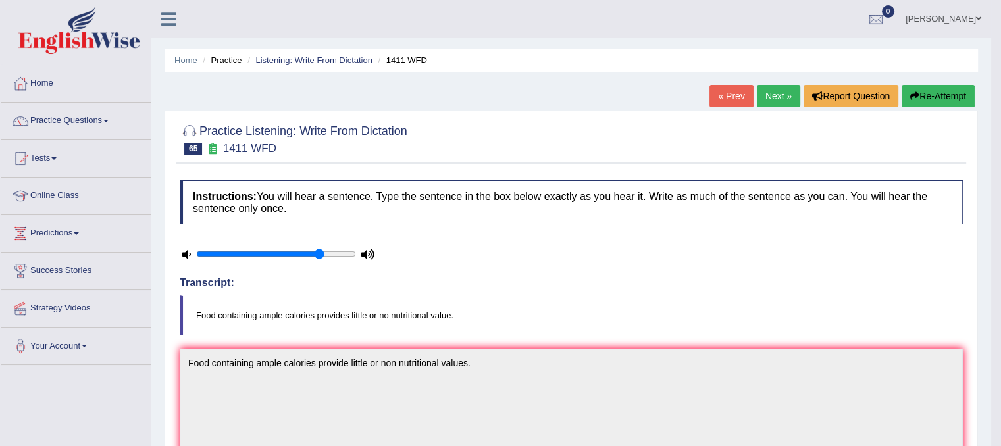
click at [771, 92] on link "Next »" at bounding box center [778, 96] width 43 height 22
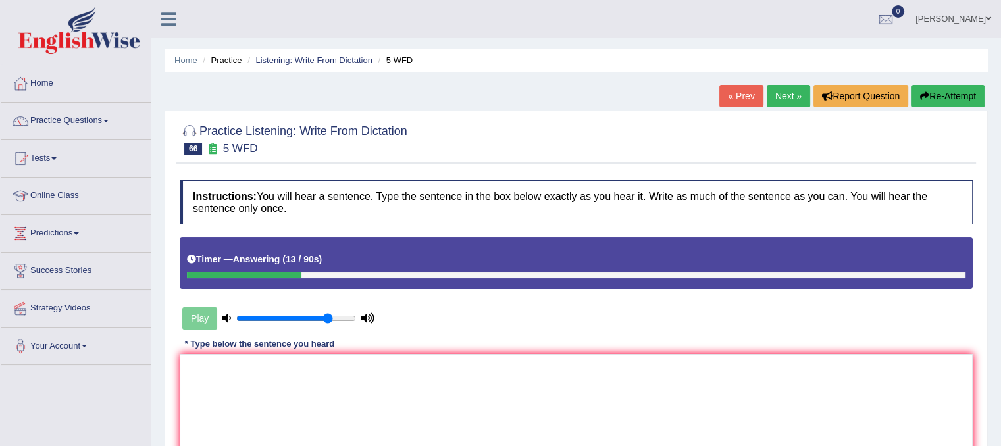
click at [944, 97] on button "Re-Attempt" at bounding box center [947, 96] width 73 height 22
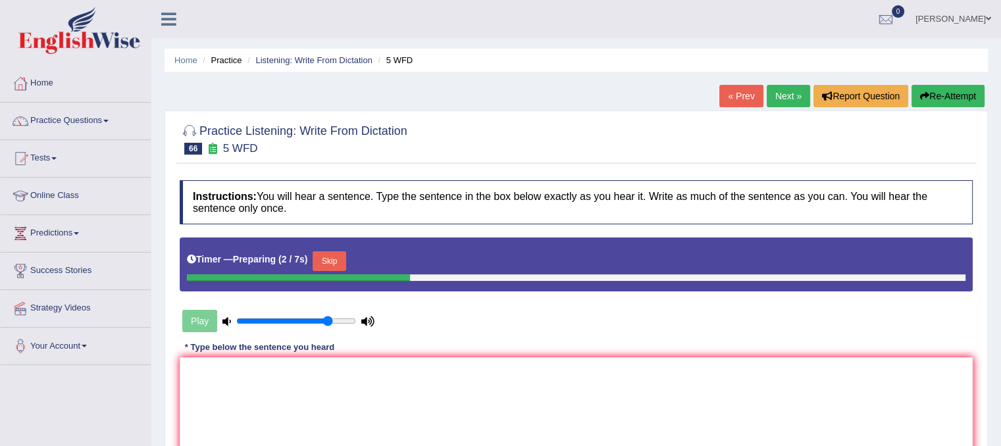
click at [329, 260] on button "Skip" at bounding box center [329, 261] width 33 height 20
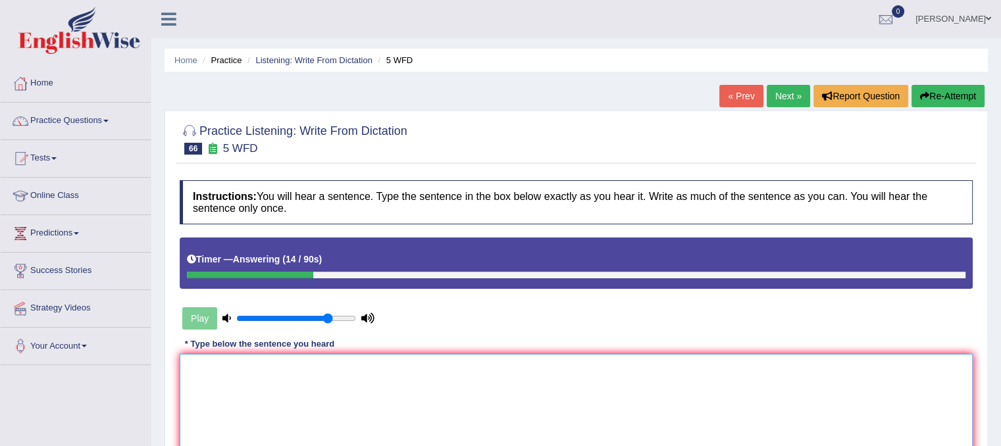
click at [268, 384] on textarea at bounding box center [576, 418] width 793 height 128
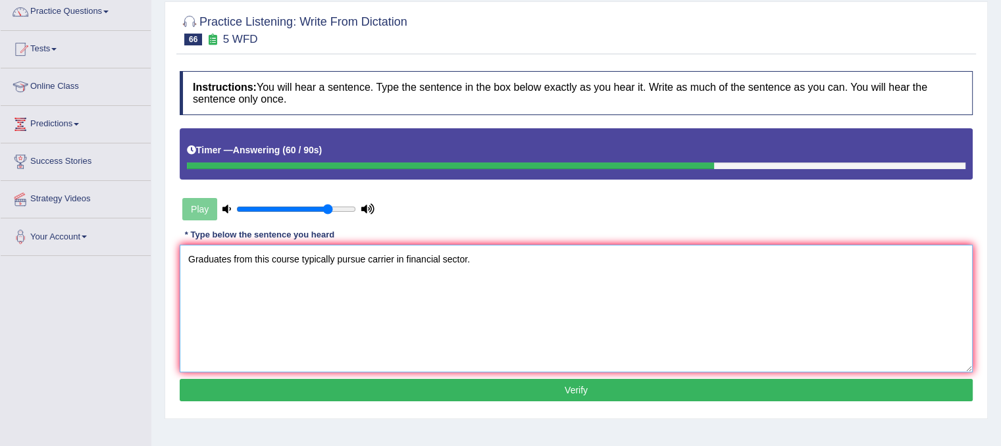
scroll to position [108, 0]
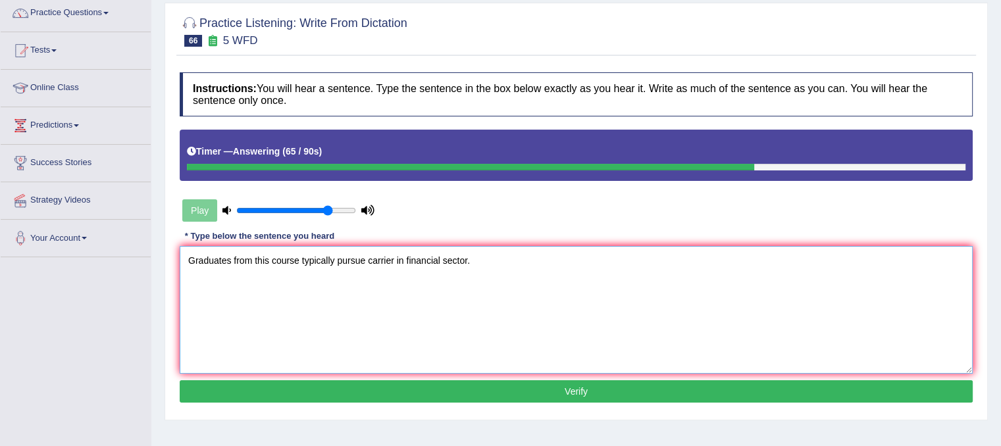
type textarea "Graduates from this course typically pursue carrier in financial sector."
click at [557, 390] on button "Verify" at bounding box center [576, 391] width 793 height 22
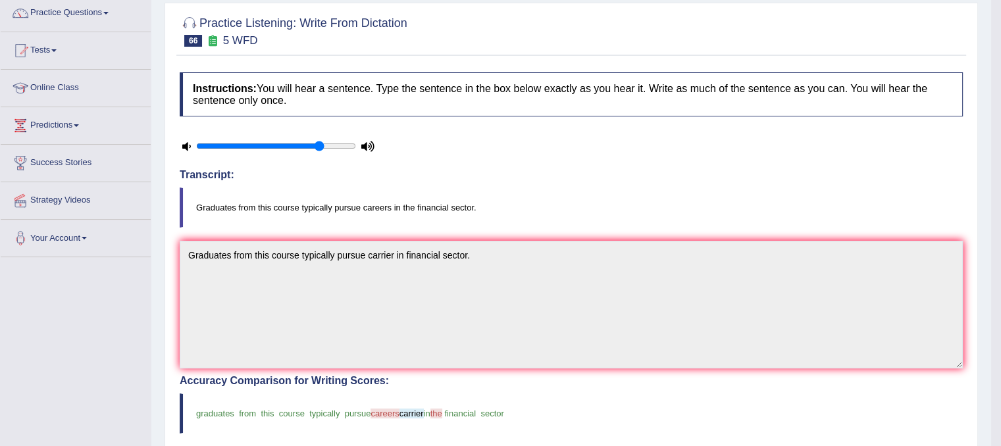
scroll to position [0, 0]
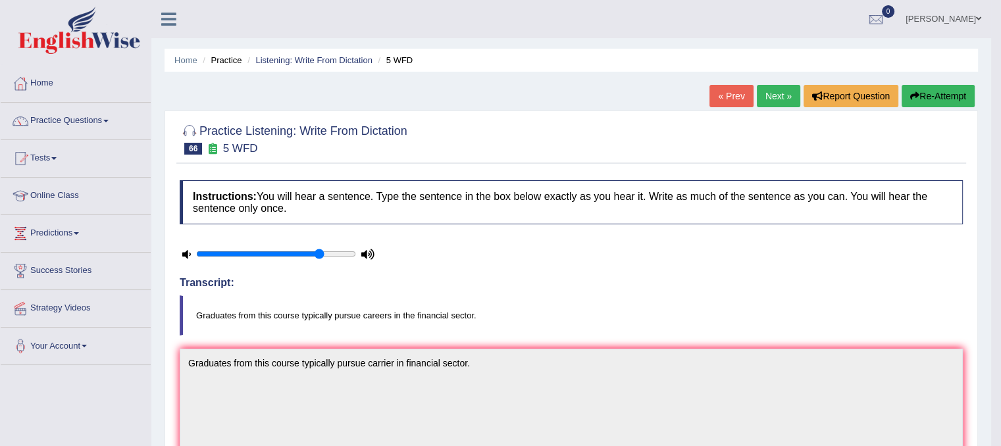
click at [781, 90] on link "Next »" at bounding box center [778, 96] width 43 height 22
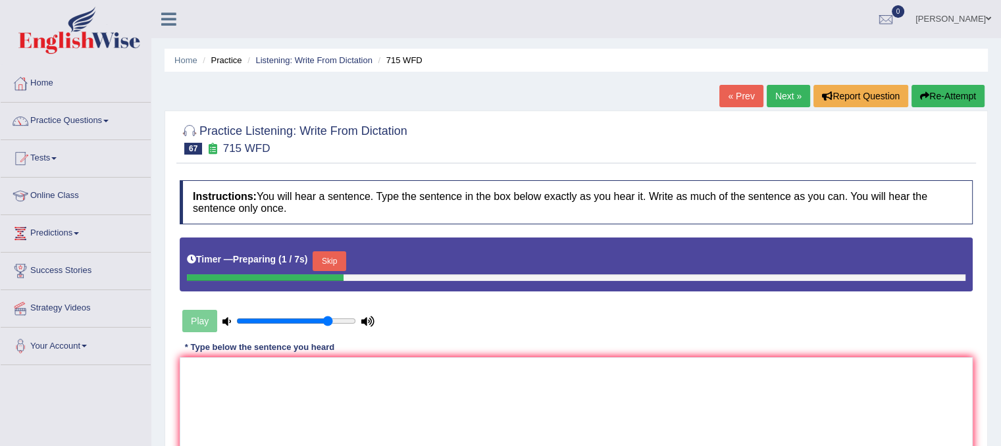
click at [342, 261] on button "Skip" at bounding box center [329, 261] width 33 height 20
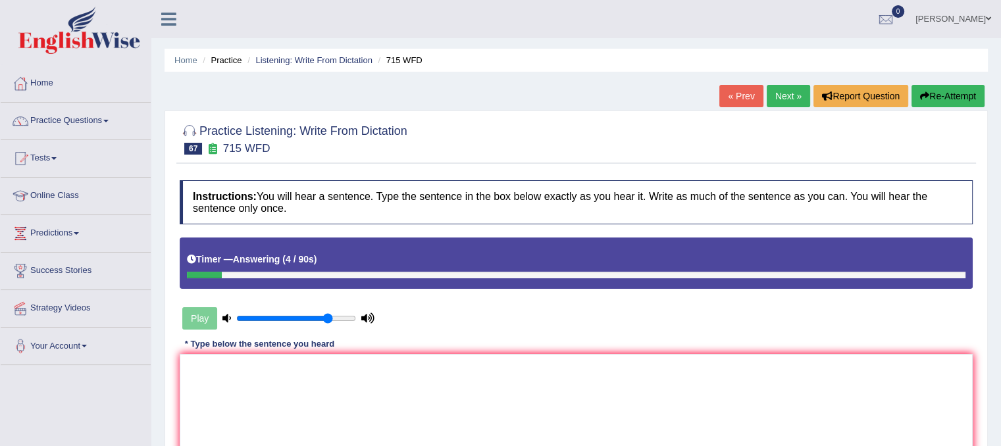
click at [946, 90] on button "Re-Attempt" at bounding box center [947, 96] width 73 height 22
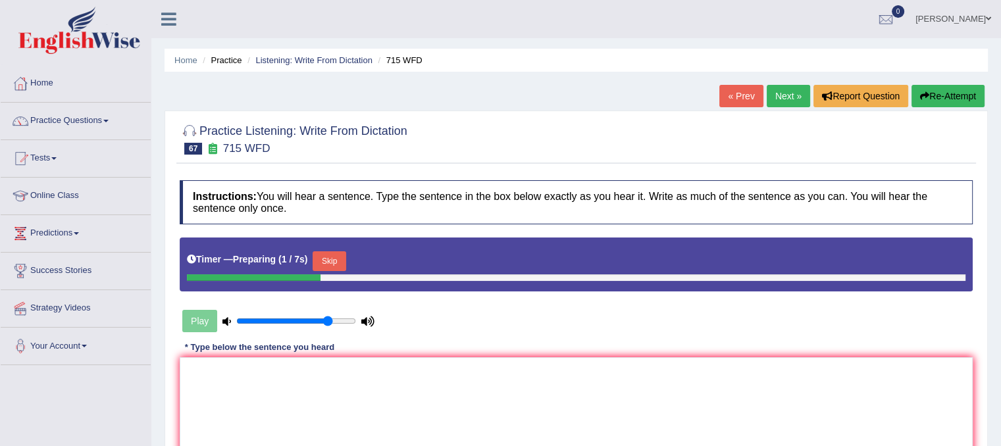
click at [334, 260] on button "Skip" at bounding box center [329, 261] width 33 height 20
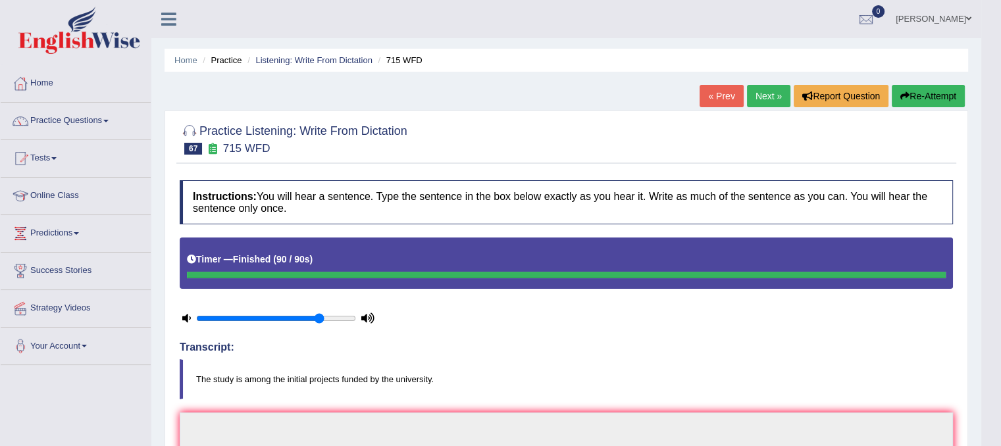
click at [921, 103] on button "Re-Attempt" at bounding box center [928, 96] width 73 height 22
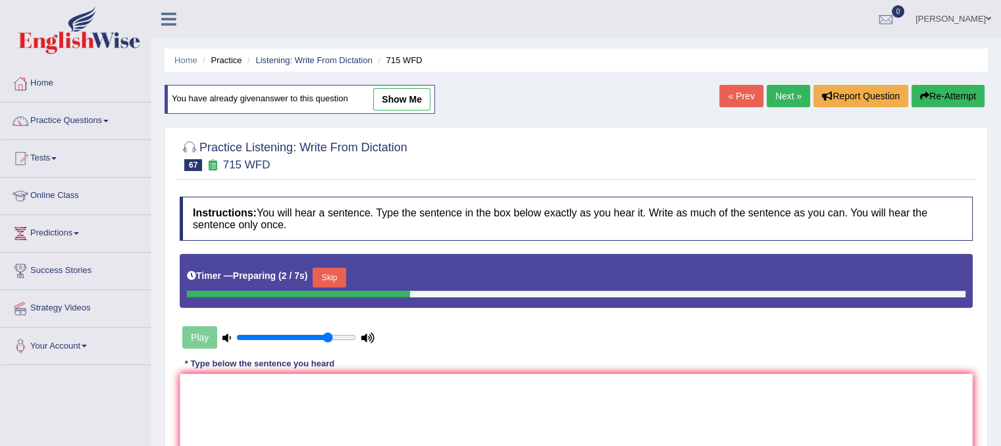
click at [334, 286] on div "Skip" at bounding box center [329, 279] width 33 height 23
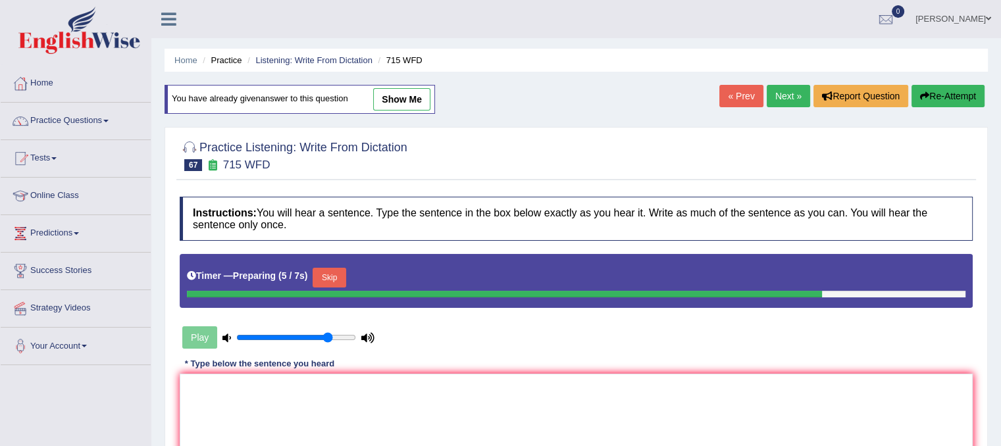
click at [334, 286] on div "Skip" at bounding box center [329, 279] width 33 height 23
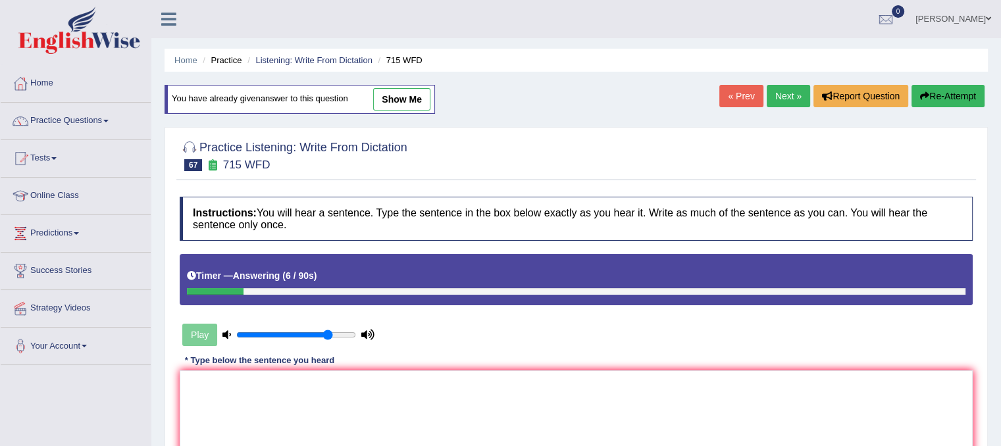
click at [944, 97] on button "Re-Attempt" at bounding box center [947, 96] width 73 height 22
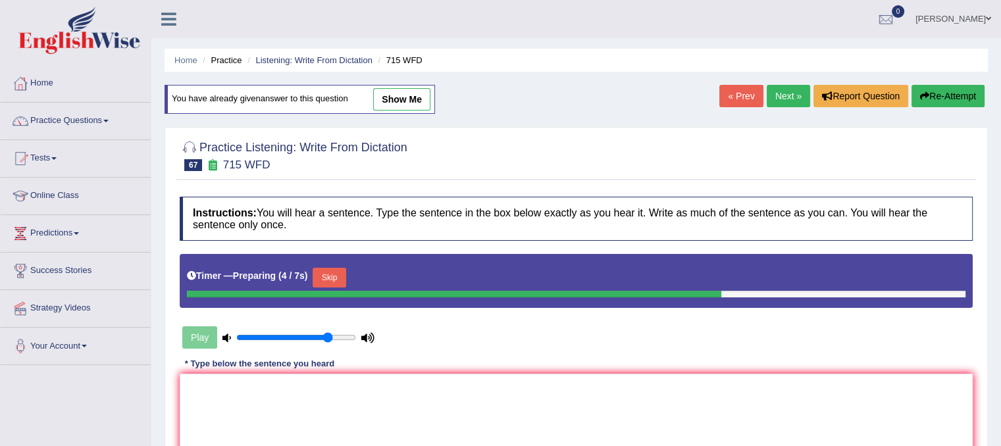
click at [351, 278] on div "Timer — Preparing ( 4 / 7s ) Skip" at bounding box center [576, 278] width 778 height 26
click at [351, 278] on div "Timer — Preparing ( 5 / 7s ) Skip" at bounding box center [576, 278] width 778 height 26
click at [337, 277] on button "Skip" at bounding box center [329, 278] width 33 height 20
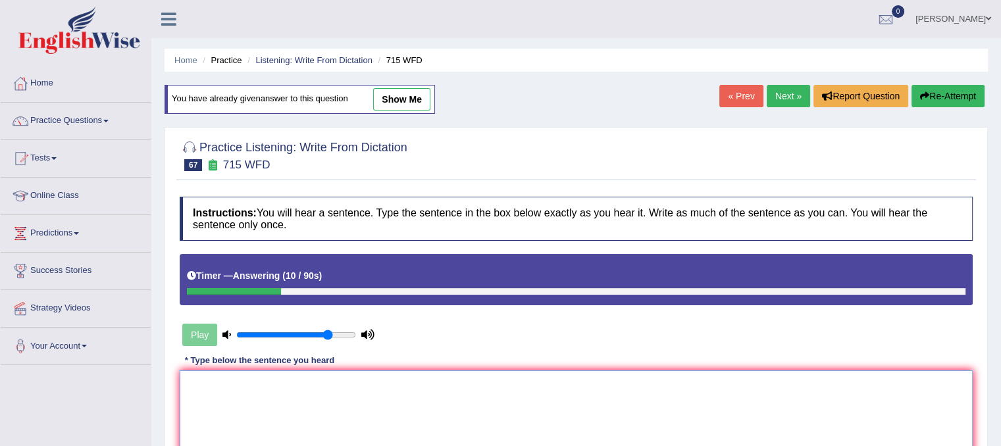
click at [245, 398] on textarea at bounding box center [576, 434] width 793 height 128
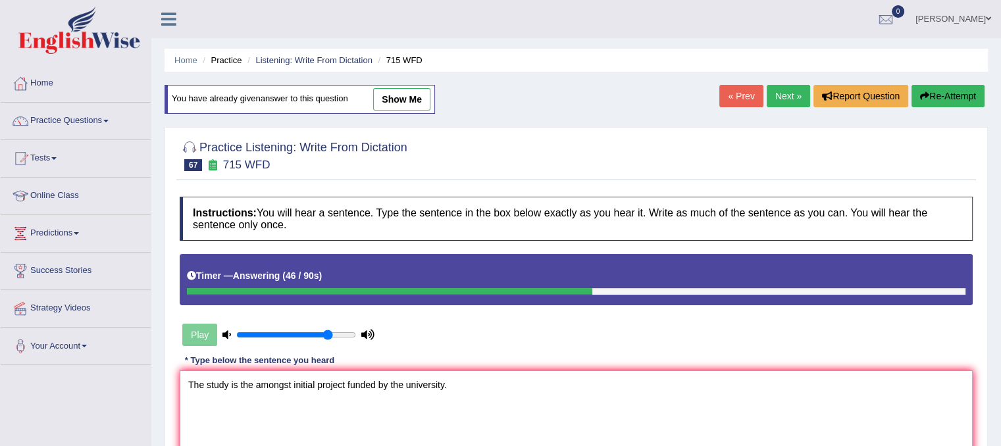
type textarea "The study is the amongst initial project funded by the university."
drag, startPoint x: 999, startPoint y: 238, endPoint x: 998, endPoint y: 391, distance: 152.7
click at [998, 391] on div "Home Practice Listening: Write From Dictation 715 WFD You have already given an…" at bounding box center [576, 329] width 850 height 658
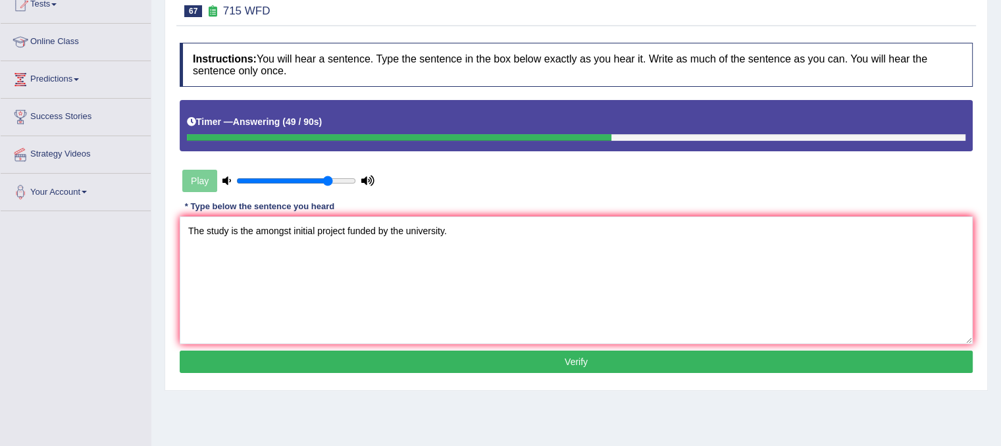
scroll to position [159, 0]
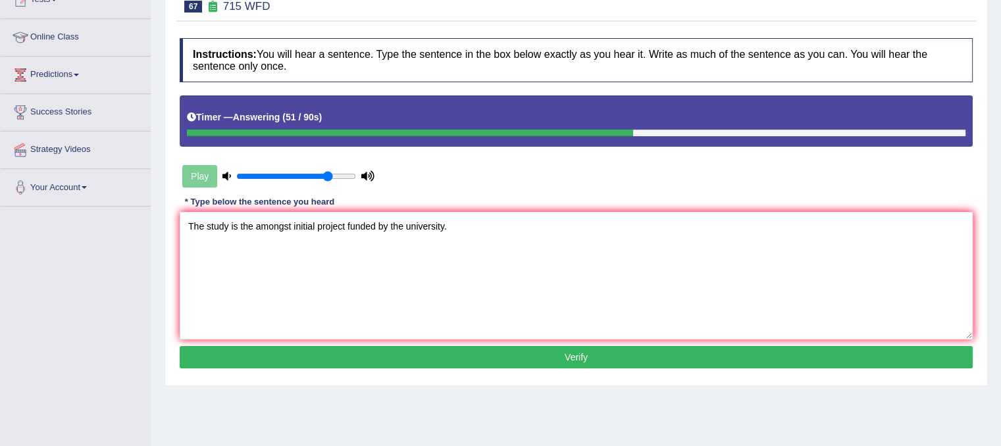
click at [569, 363] on button "Verify" at bounding box center [576, 357] width 793 height 22
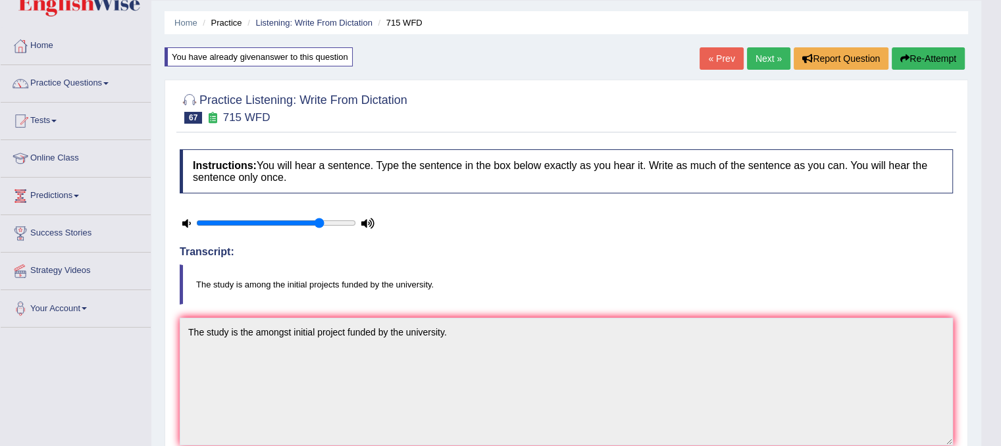
scroll to position [0, 0]
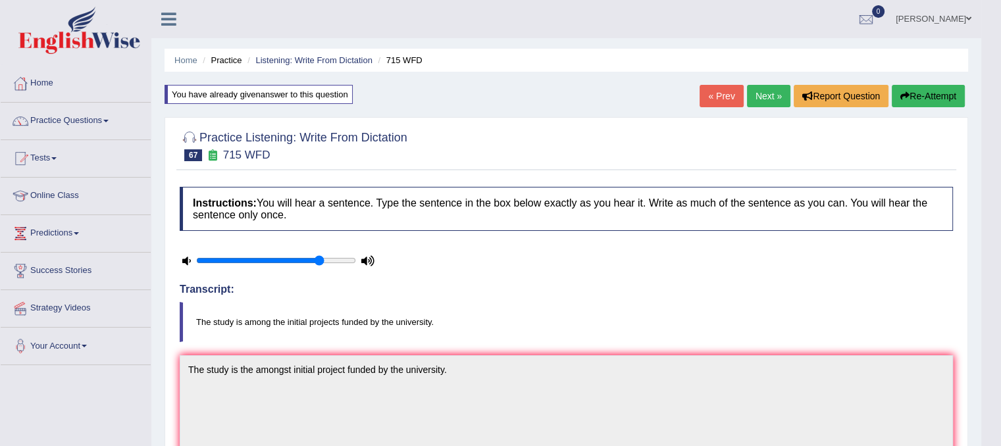
click at [765, 90] on link "Next »" at bounding box center [768, 96] width 43 height 22
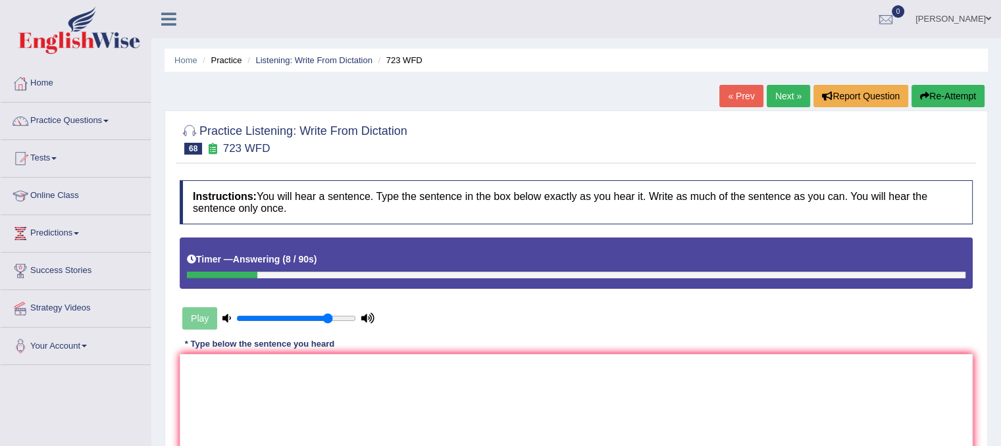
click at [920, 88] on button "Re-Attempt" at bounding box center [947, 96] width 73 height 22
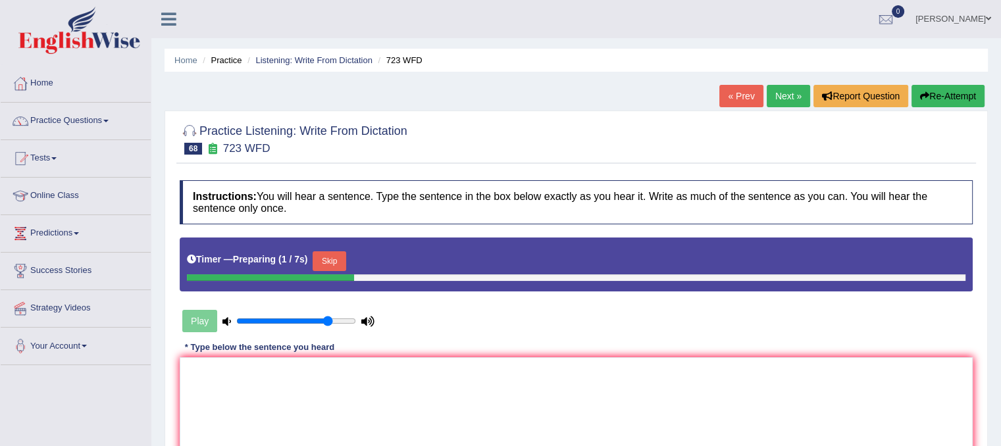
click at [340, 251] on button "Skip" at bounding box center [329, 261] width 33 height 20
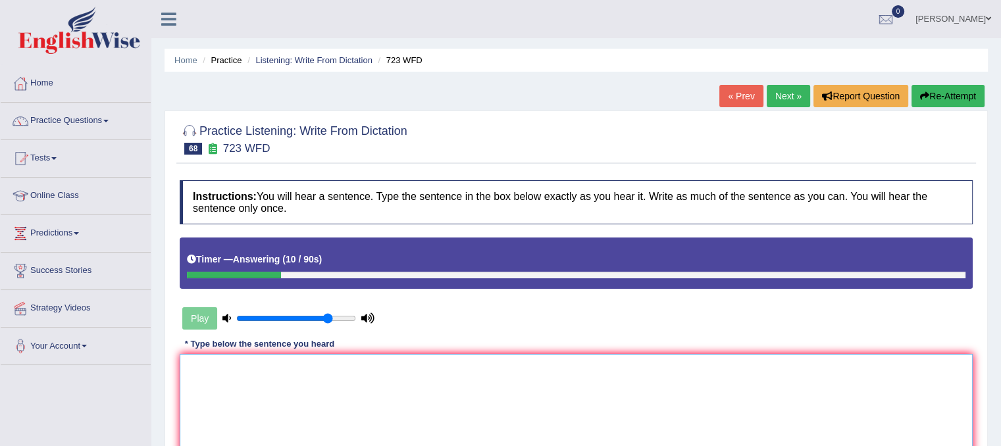
click at [224, 370] on textarea at bounding box center [576, 418] width 793 height 128
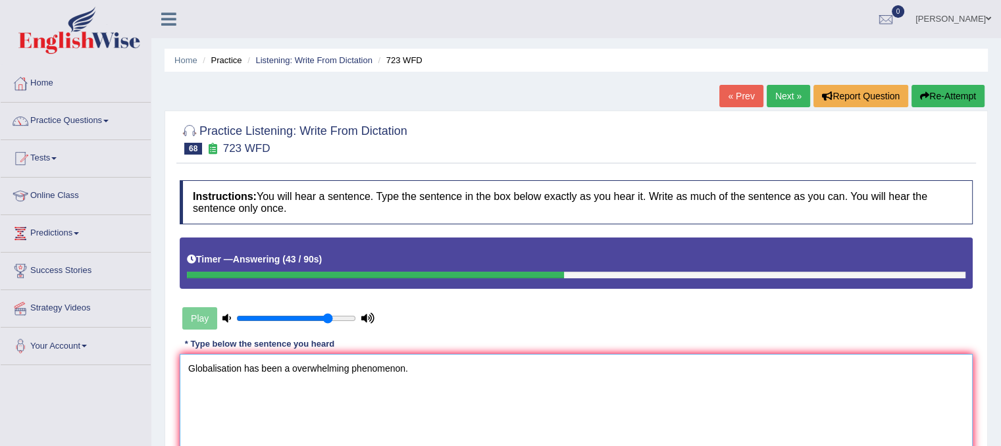
click at [349, 366] on textarea "Globalisation has been a overwhelming phenomenon." at bounding box center [576, 418] width 793 height 128
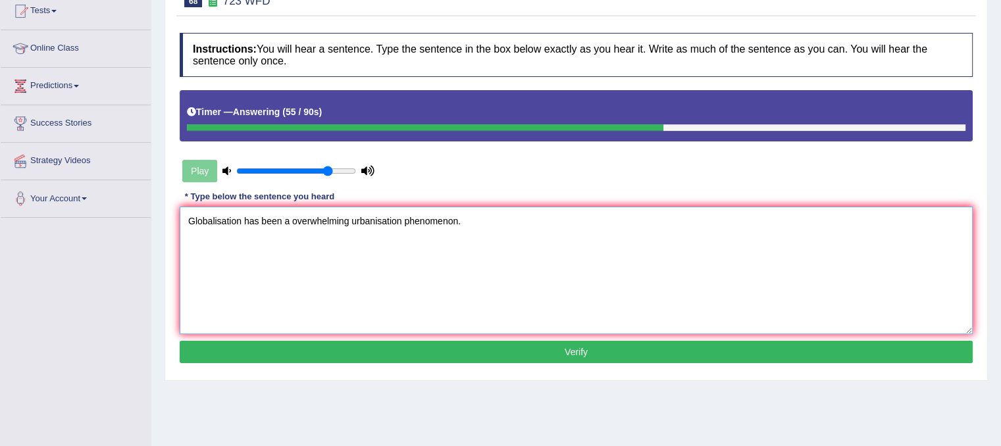
scroll to position [170, 0]
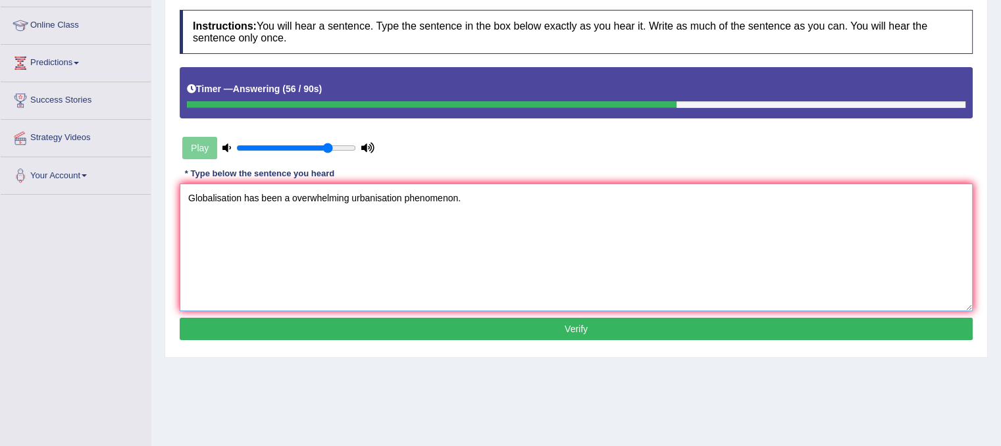
type textarea "Globalisation has been a overwhelming urbanisation phenomenon."
click at [726, 330] on button "Verify" at bounding box center [576, 329] width 793 height 22
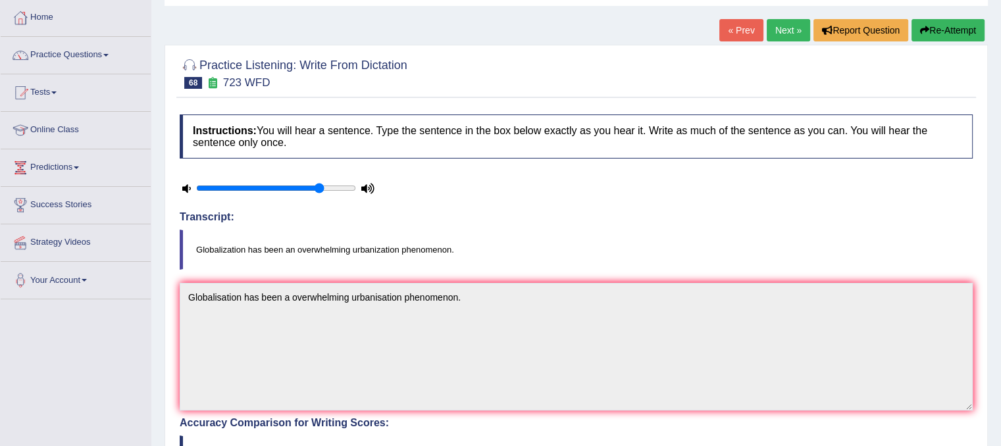
scroll to position [35, 0]
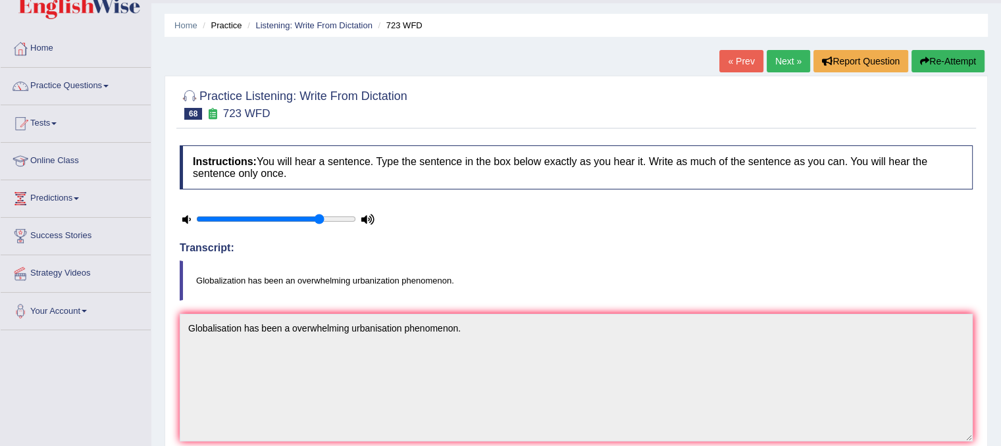
click at [798, 57] on link "Next »" at bounding box center [788, 61] width 43 height 22
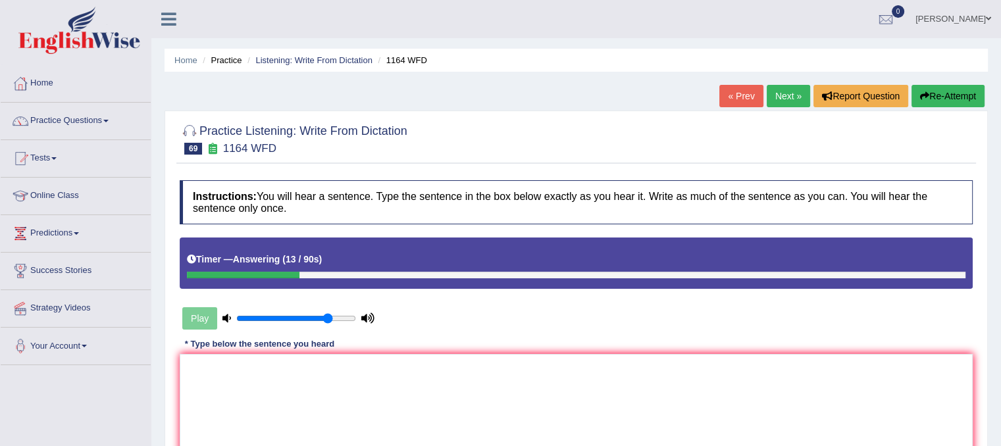
click at [952, 100] on button "Re-Attempt" at bounding box center [947, 96] width 73 height 22
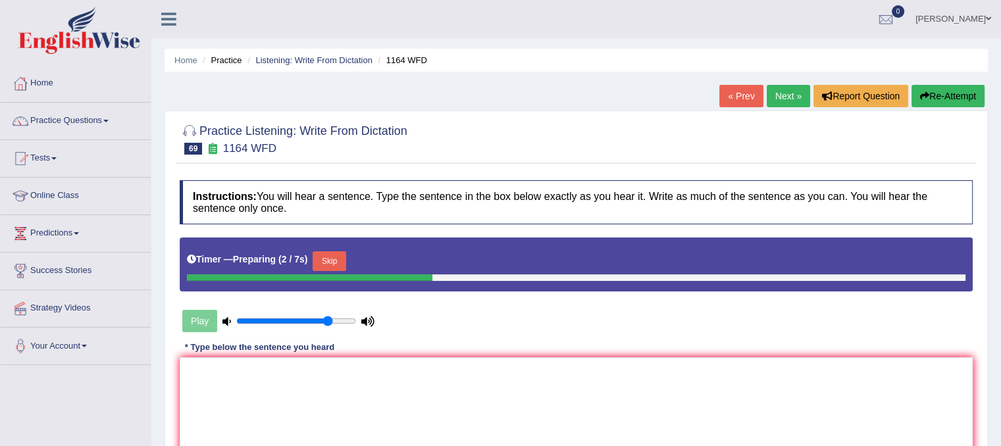
click at [340, 260] on button "Skip" at bounding box center [329, 261] width 33 height 20
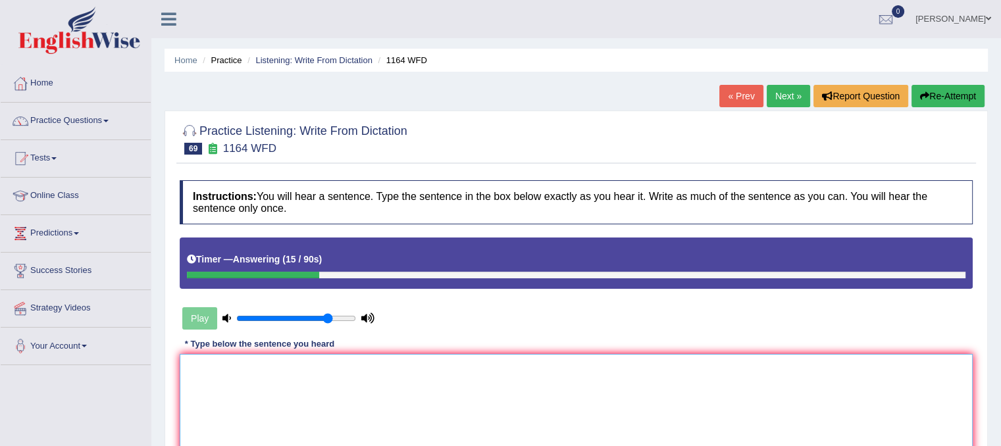
click at [265, 372] on textarea at bounding box center [576, 418] width 793 height 128
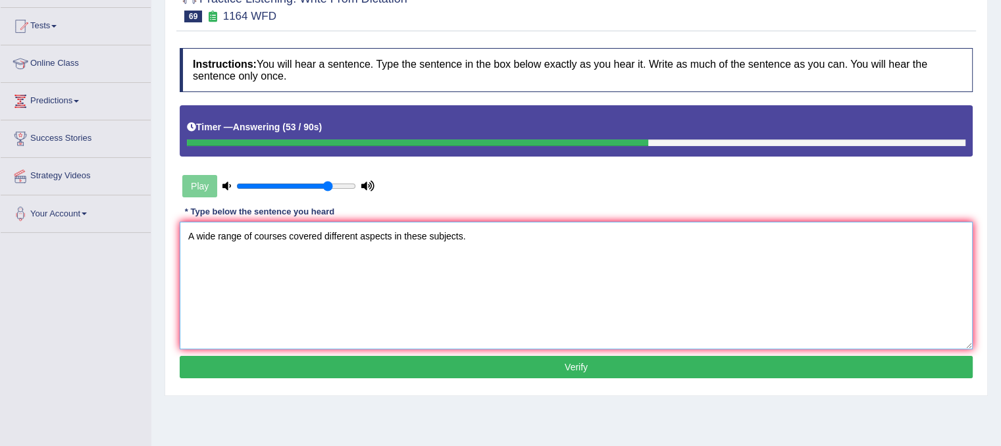
scroll to position [157, 0]
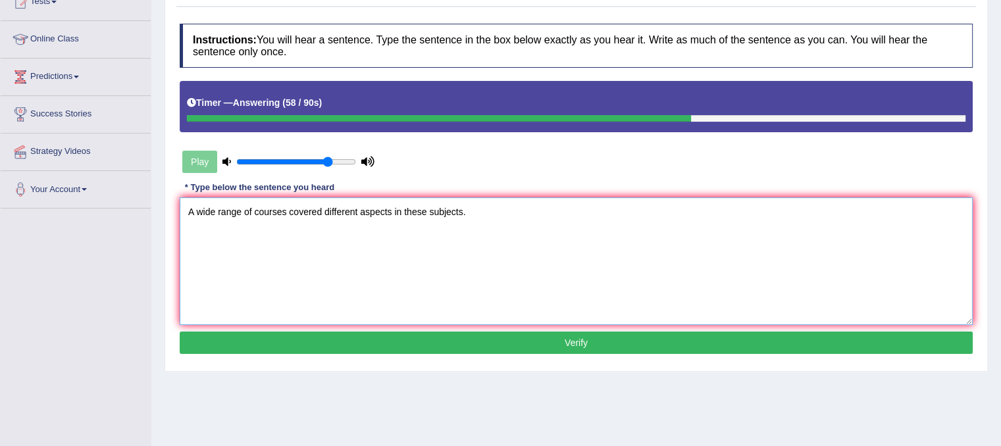
type textarea "A wide range of courses covered different aspects in these subjects."
click at [584, 347] on button "Verify" at bounding box center [576, 343] width 793 height 22
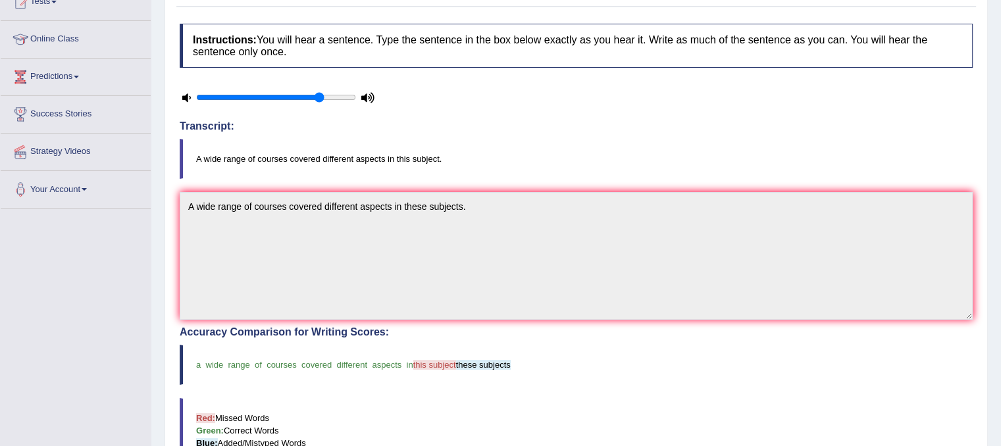
scroll to position [0, 0]
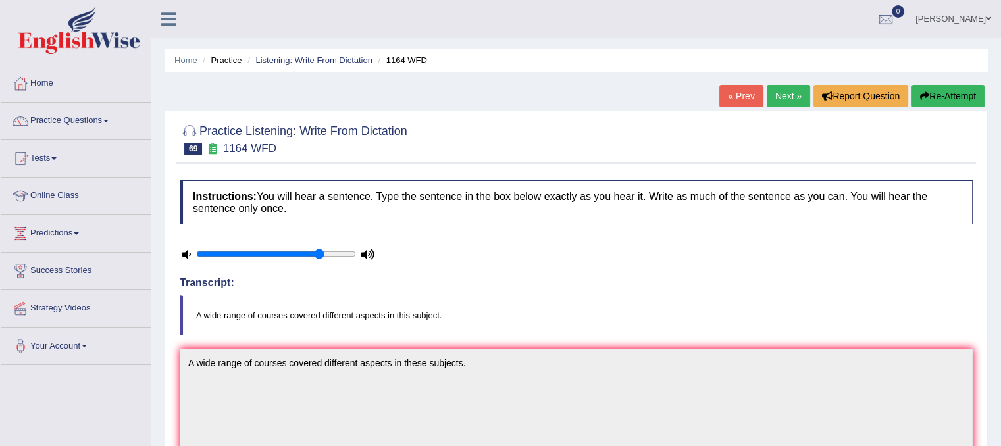
click at [791, 88] on link "Next »" at bounding box center [788, 96] width 43 height 22
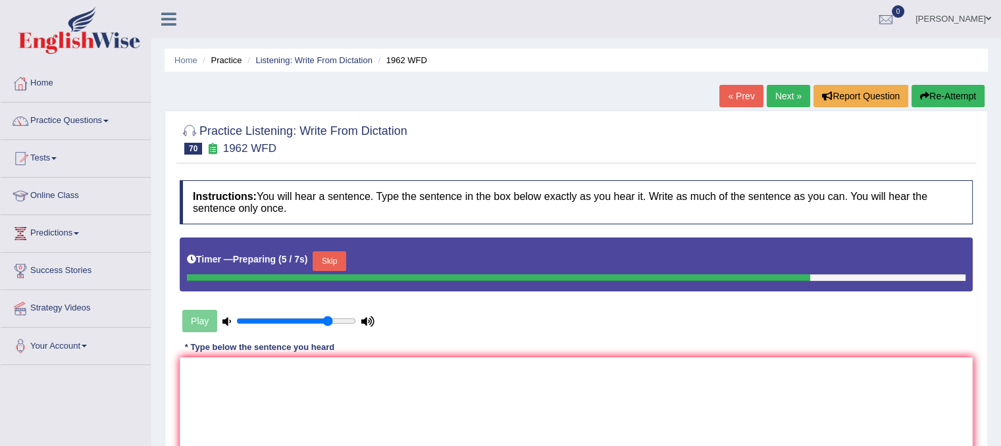
click at [344, 255] on button "Skip" at bounding box center [329, 261] width 33 height 20
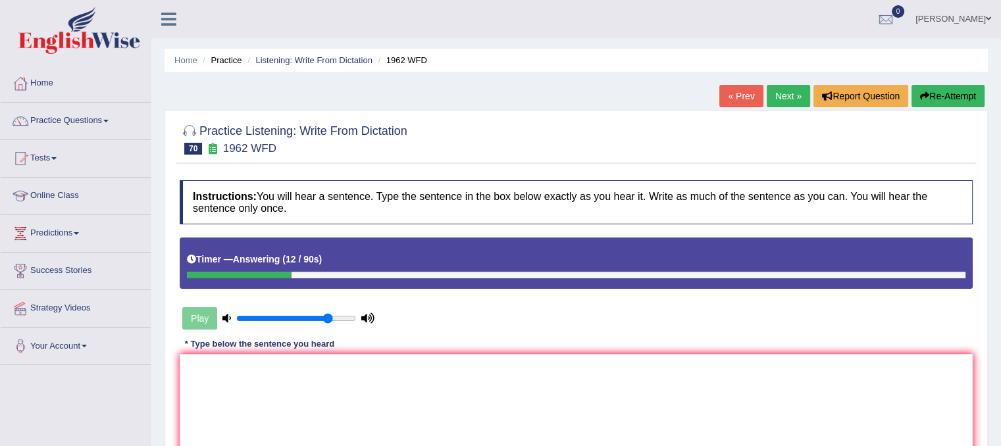
click at [952, 101] on button "Re-Attempt" at bounding box center [947, 96] width 73 height 22
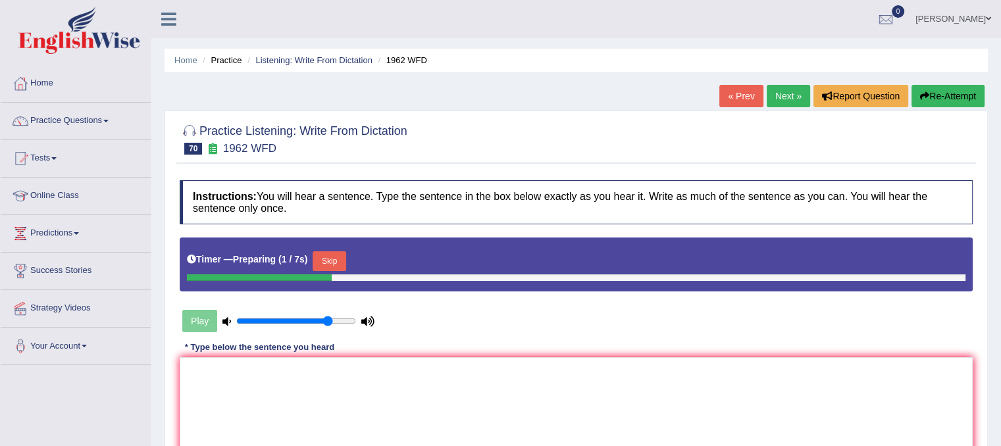
click at [339, 261] on button "Skip" at bounding box center [329, 261] width 33 height 20
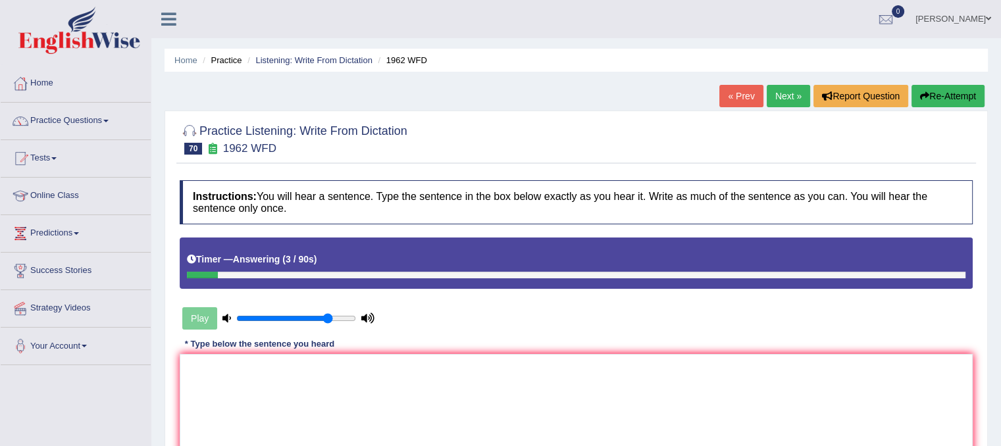
click at [951, 98] on button "Re-Attempt" at bounding box center [947, 96] width 73 height 22
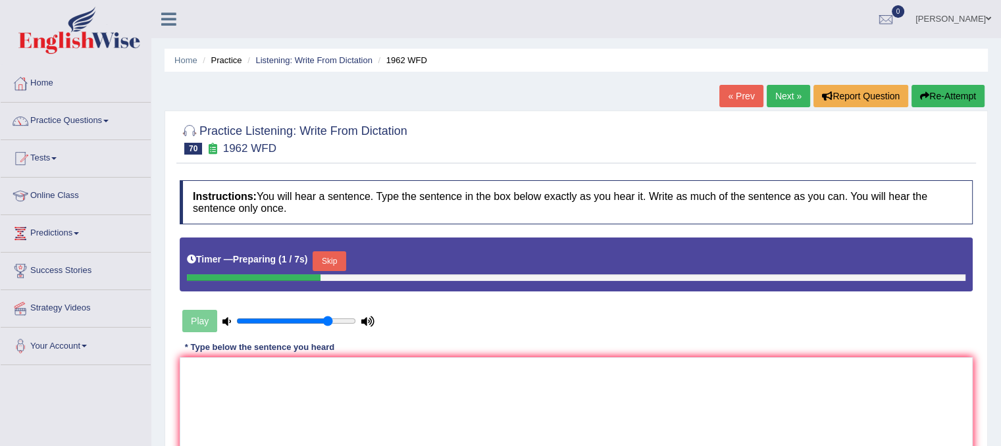
click at [332, 257] on button "Skip" at bounding box center [329, 261] width 33 height 20
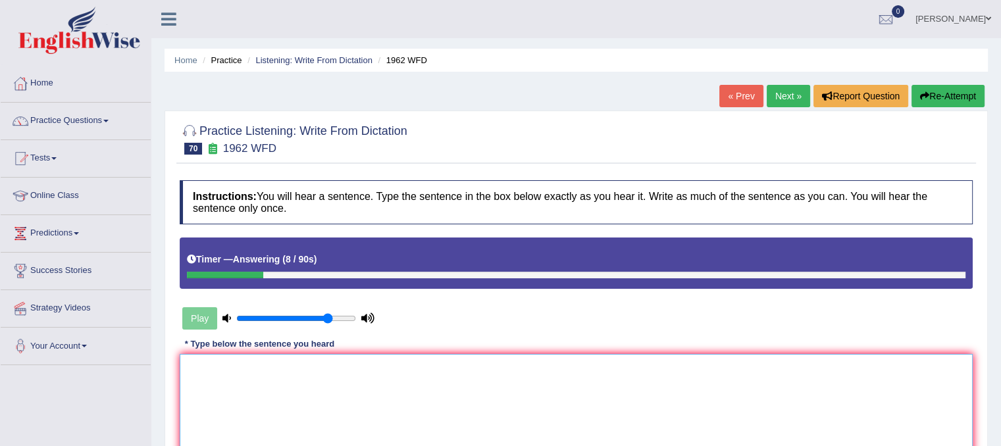
click at [236, 405] on textarea at bounding box center [576, 418] width 793 height 128
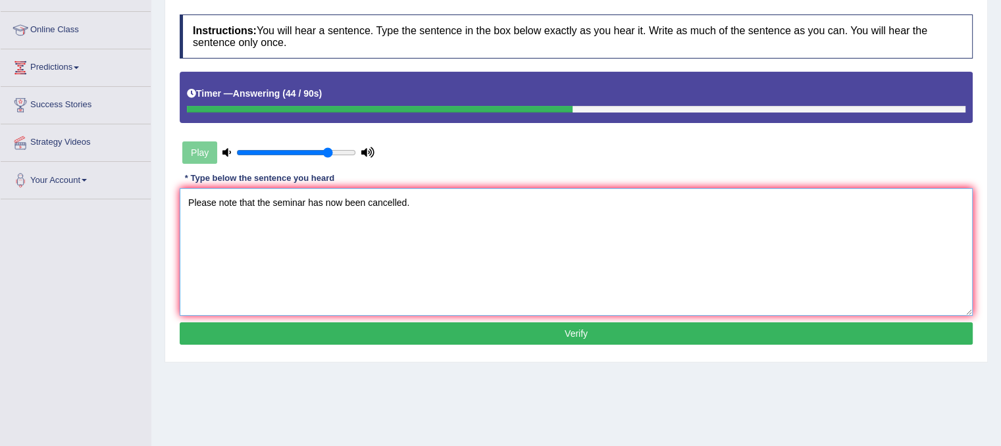
scroll to position [174, 0]
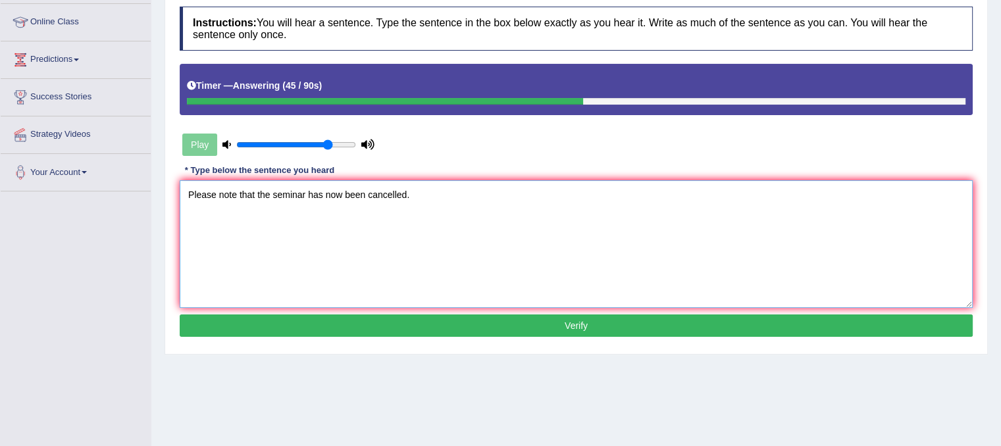
type textarea "Please note that the seminar has now been cancelled."
click at [850, 327] on button "Verify" at bounding box center [576, 326] width 793 height 22
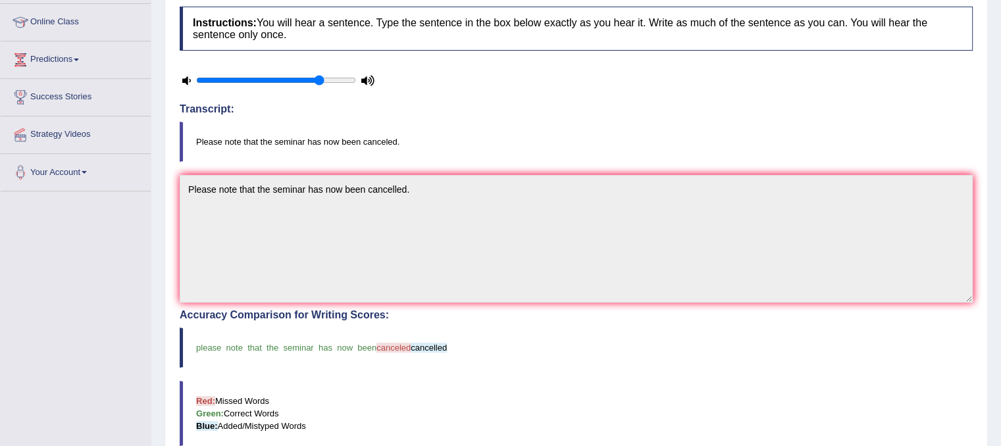
scroll to position [0, 0]
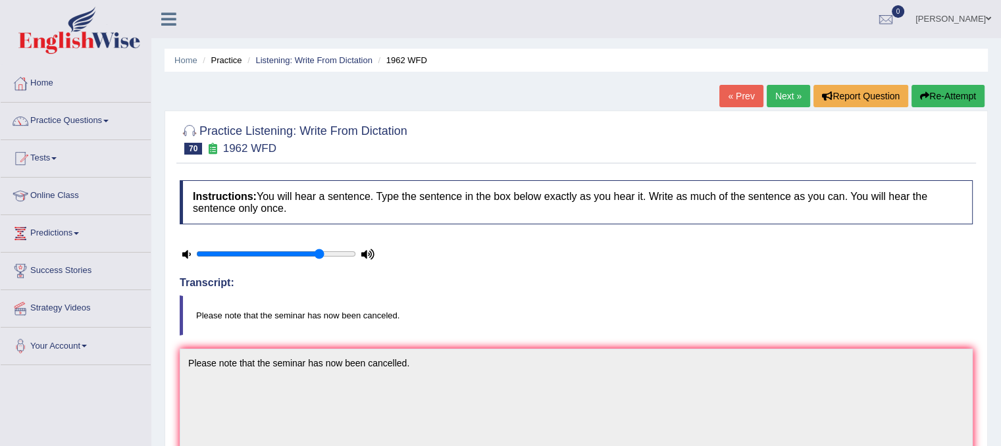
click at [777, 88] on link "Next »" at bounding box center [788, 96] width 43 height 22
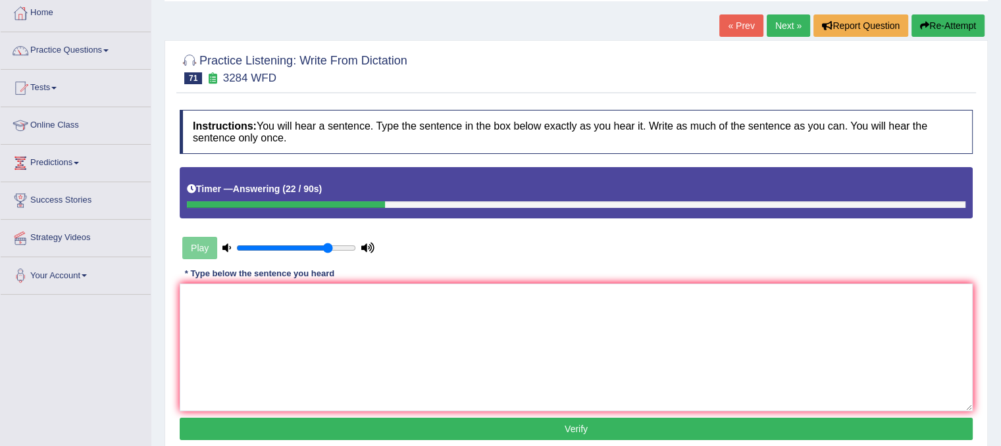
scroll to position [61, 0]
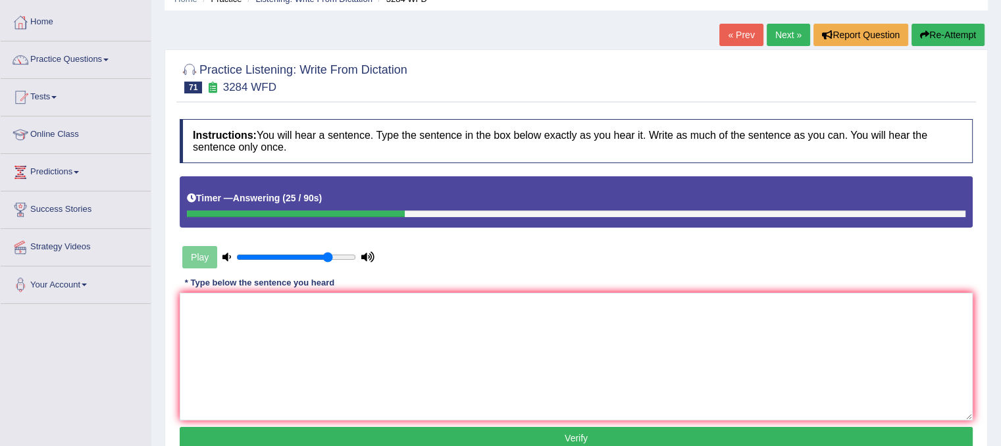
click at [946, 40] on button "Re-Attempt" at bounding box center [947, 35] width 73 height 22
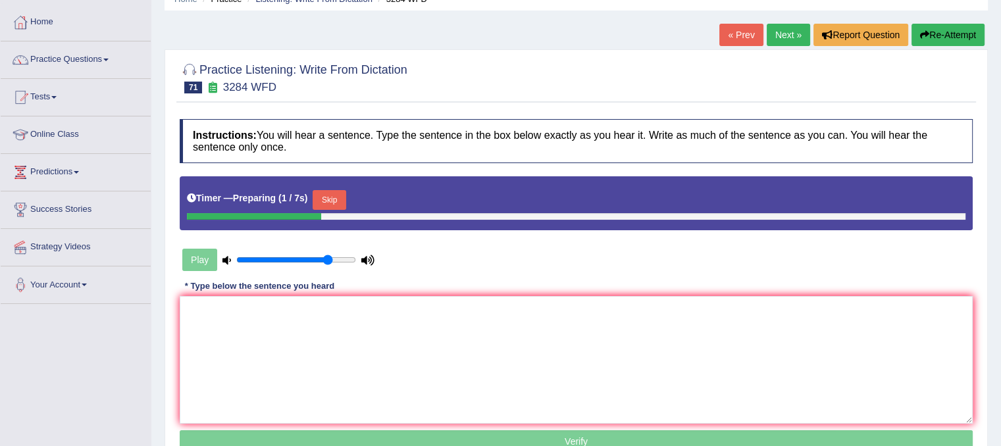
click at [338, 197] on button "Skip" at bounding box center [329, 200] width 33 height 20
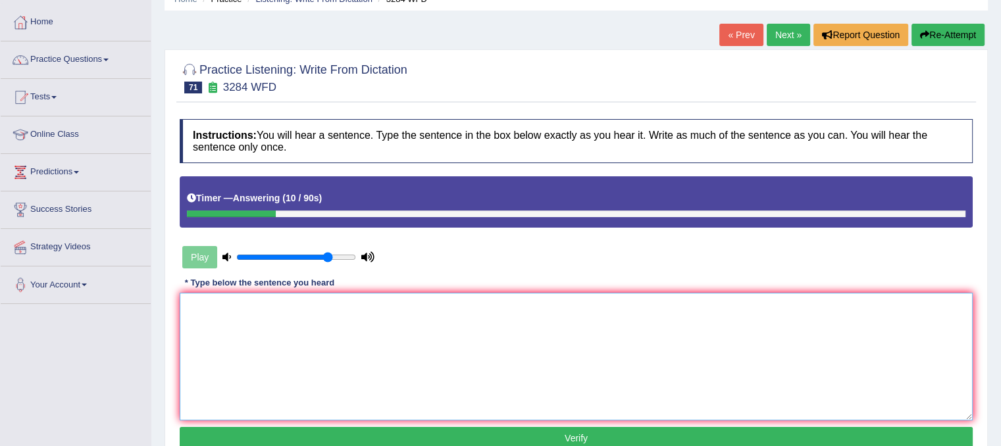
click at [234, 301] on textarea at bounding box center [576, 357] width 793 height 128
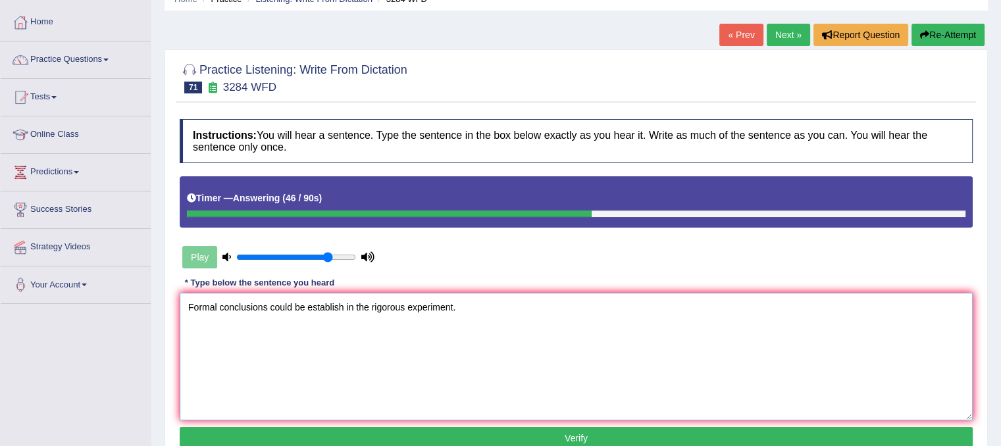
click at [355, 306] on textarea "Formal conclusions could be establish in the rigorous experiment." at bounding box center [576, 357] width 793 height 128
type textarea "Formal conclusions could be establish through the rigorous experiment."
click at [453, 432] on button "Verify" at bounding box center [576, 438] width 793 height 22
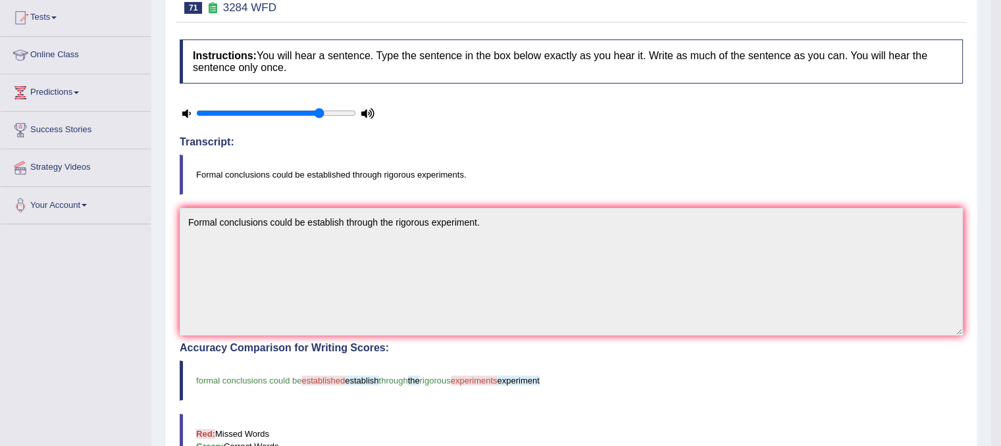
scroll to position [139, 0]
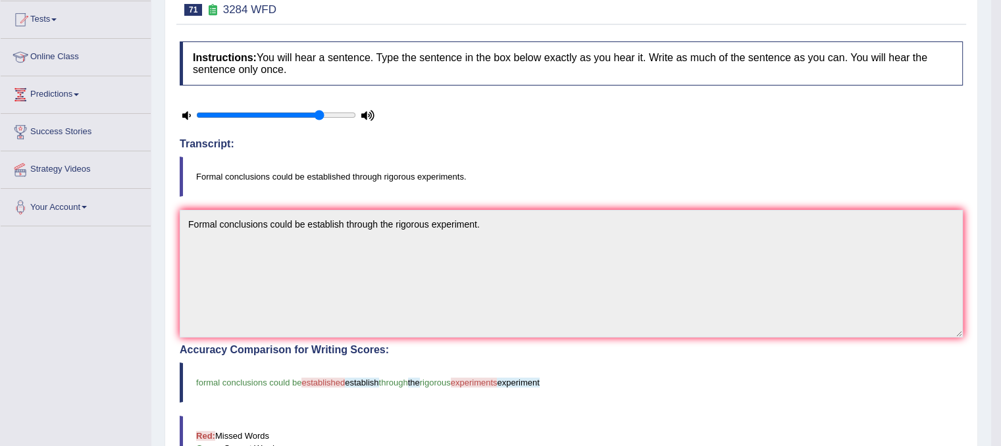
drag, startPoint x: 998, startPoint y: 272, endPoint x: 961, endPoint y: 159, distance: 119.0
click at [961, 159] on body "Toggle navigation Home Practice Questions Speaking Practice Read Aloud Repeat S…" at bounding box center [500, 84] width 1001 height 446
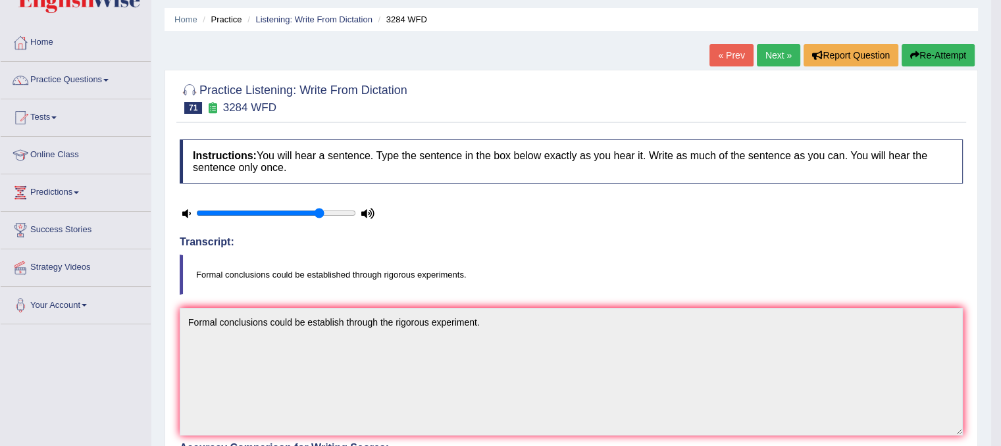
scroll to position [16, 0]
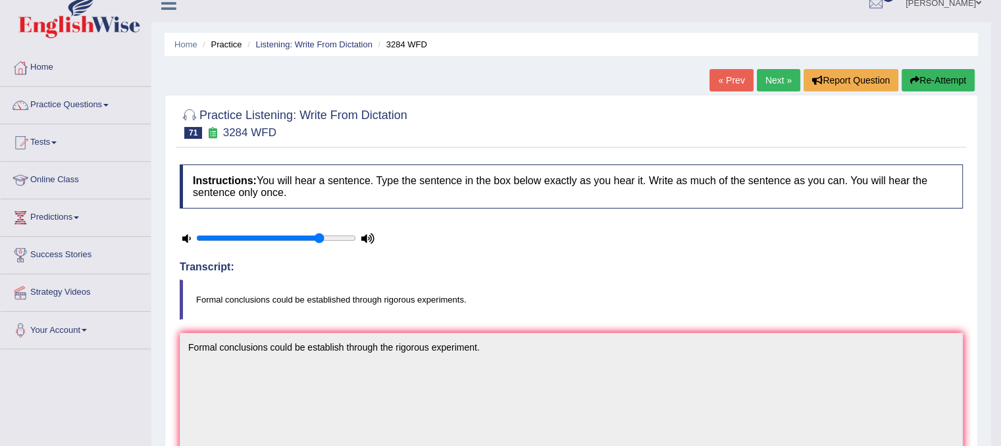
click at [773, 73] on link "Next »" at bounding box center [778, 80] width 43 height 22
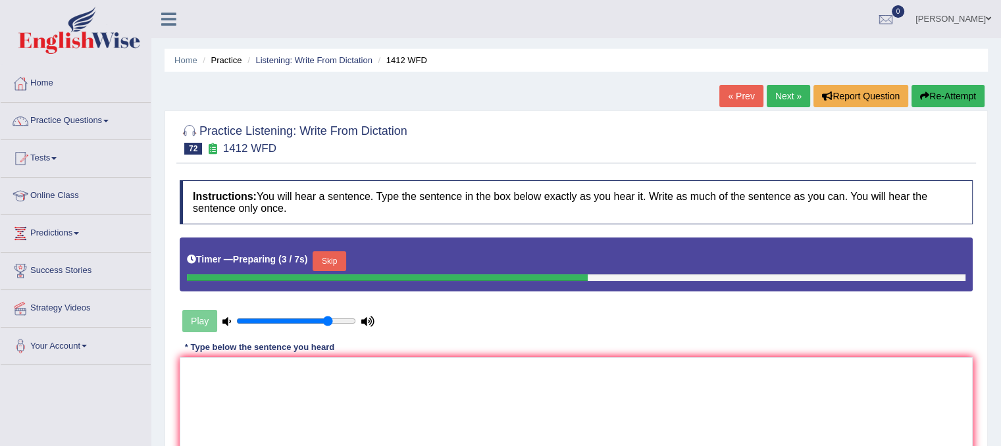
click at [332, 263] on button "Skip" at bounding box center [329, 261] width 33 height 20
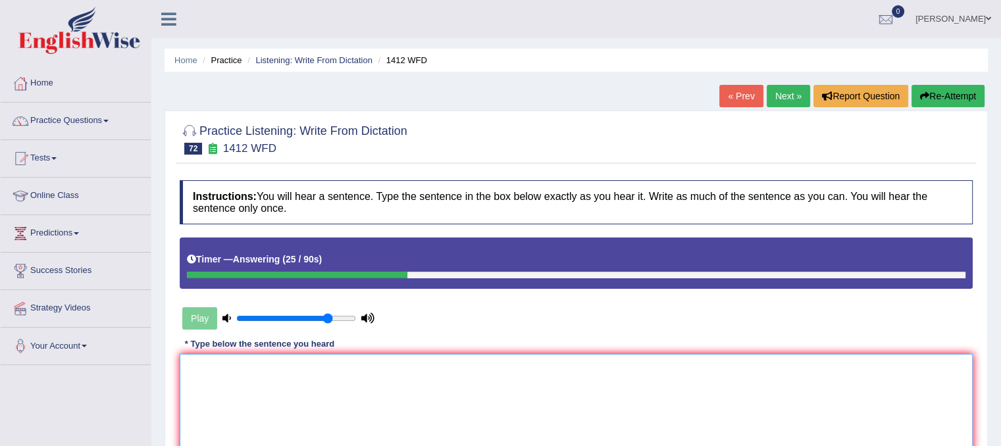
click at [245, 375] on textarea at bounding box center [576, 418] width 793 height 128
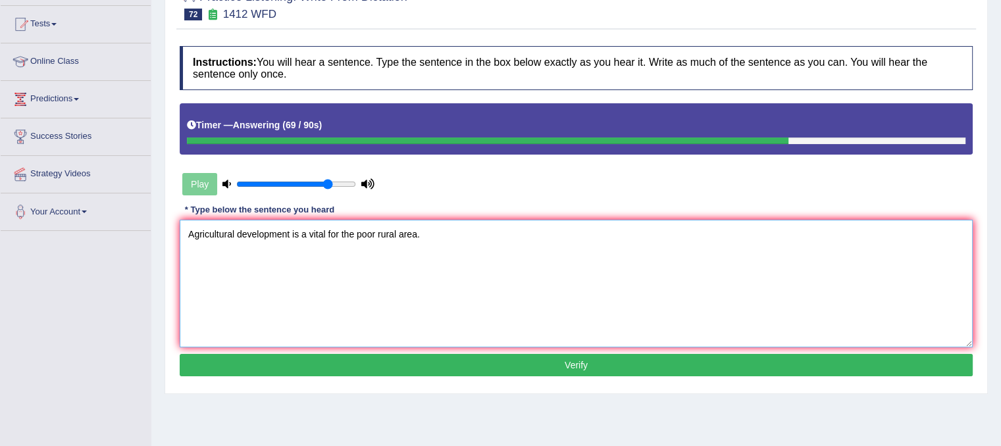
scroll to position [141, 0]
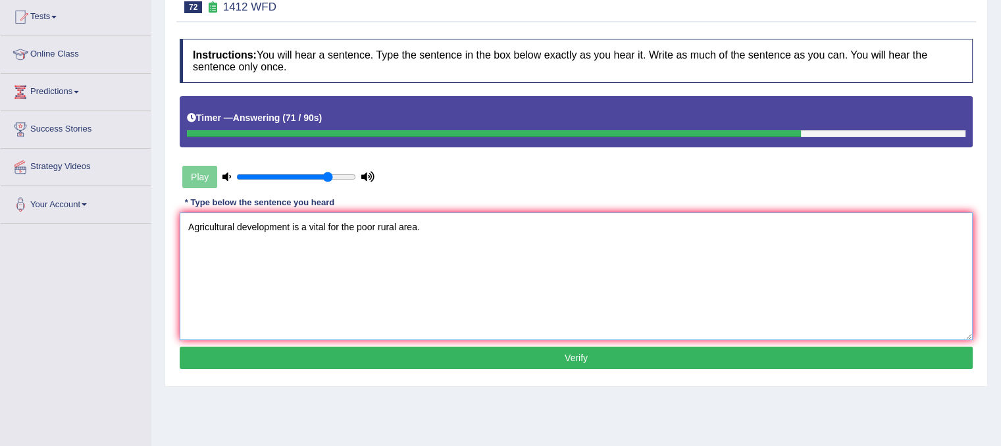
type textarea "Agricultural development is a vital for the poor rural area."
click at [717, 348] on button "Verify" at bounding box center [576, 358] width 793 height 22
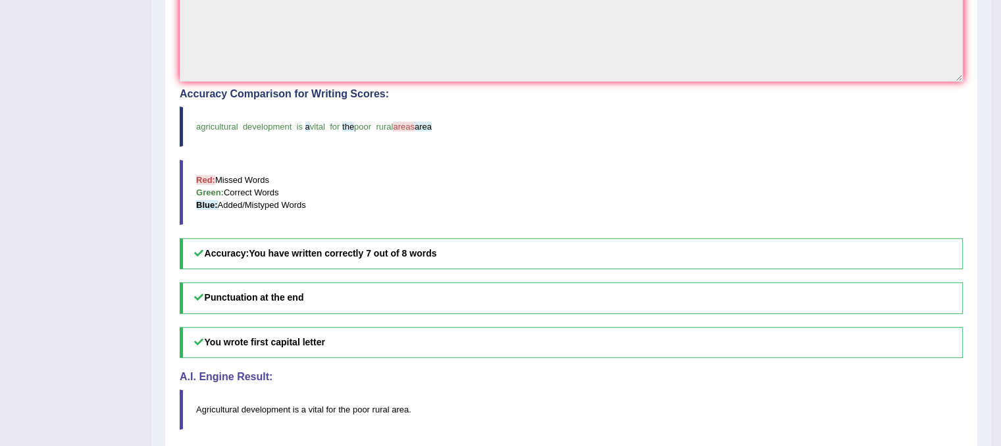
scroll to position [0, 0]
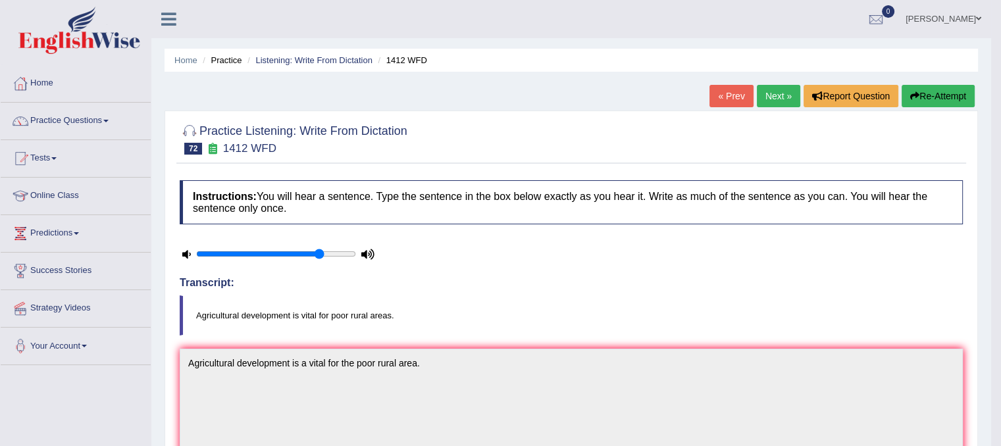
click at [772, 107] on div "« Prev Next » Report Question Re-Attempt" at bounding box center [843, 98] width 268 height 26
click at [775, 99] on link "Next »" at bounding box center [778, 96] width 43 height 22
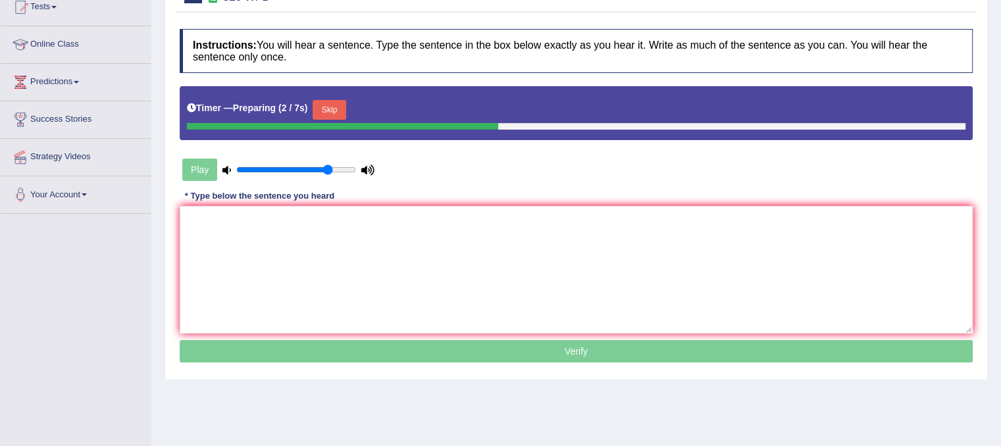
scroll to position [161, 0]
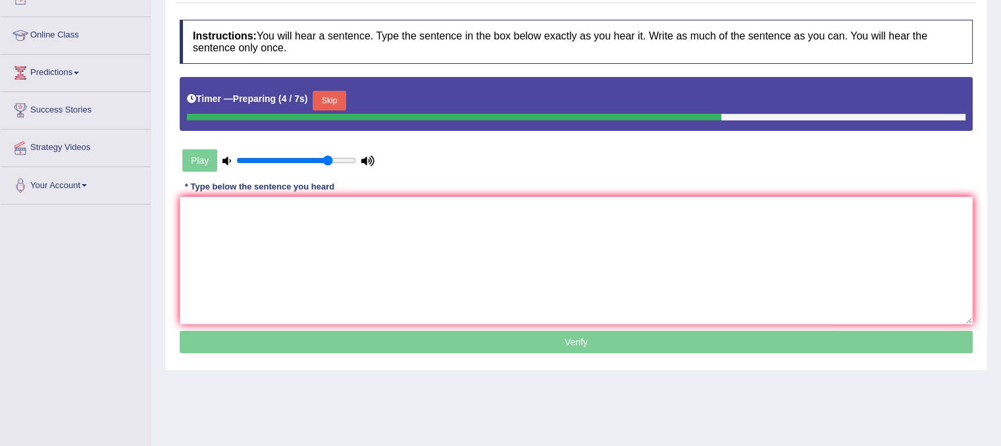
click at [344, 91] on button "Skip" at bounding box center [329, 101] width 33 height 20
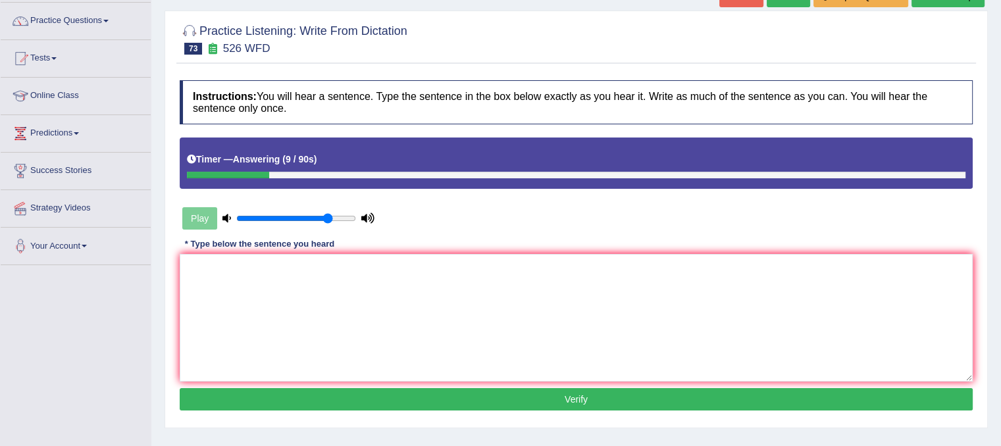
scroll to position [74, 0]
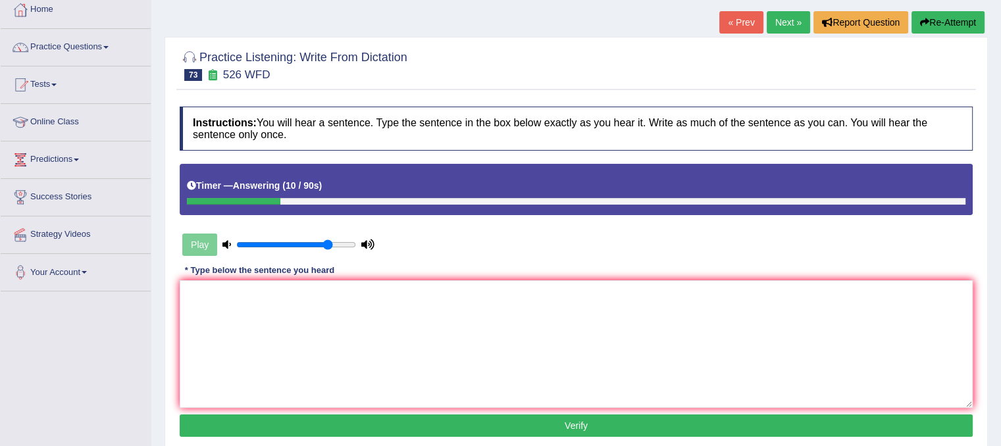
click at [953, 20] on button "Re-Attempt" at bounding box center [947, 22] width 73 height 22
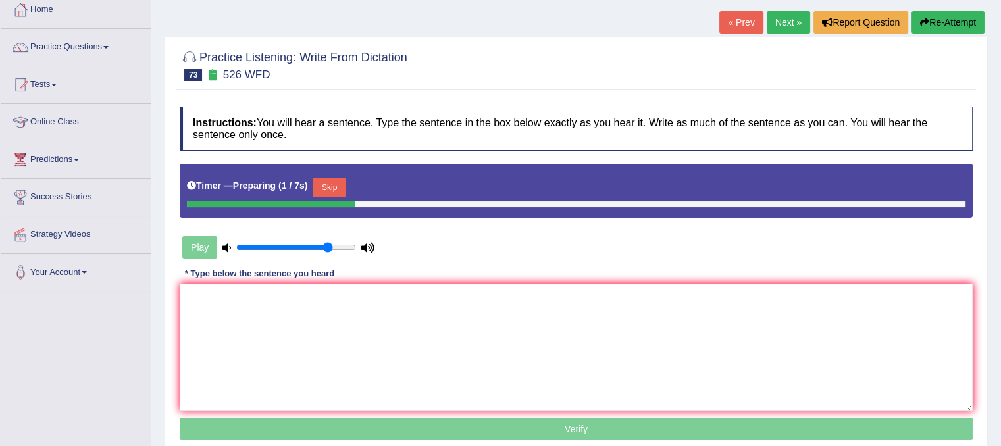
click at [339, 180] on button "Skip" at bounding box center [329, 188] width 33 height 20
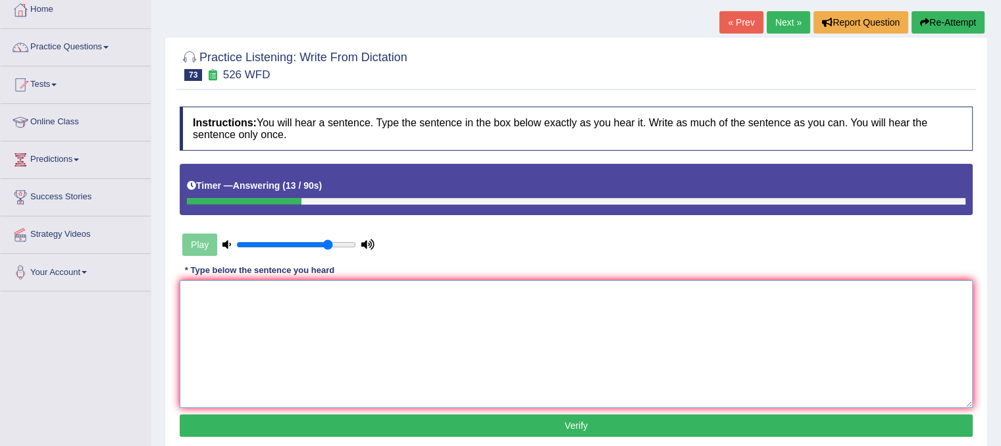
click at [187, 335] on textarea at bounding box center [576, 344] width 793 height 128
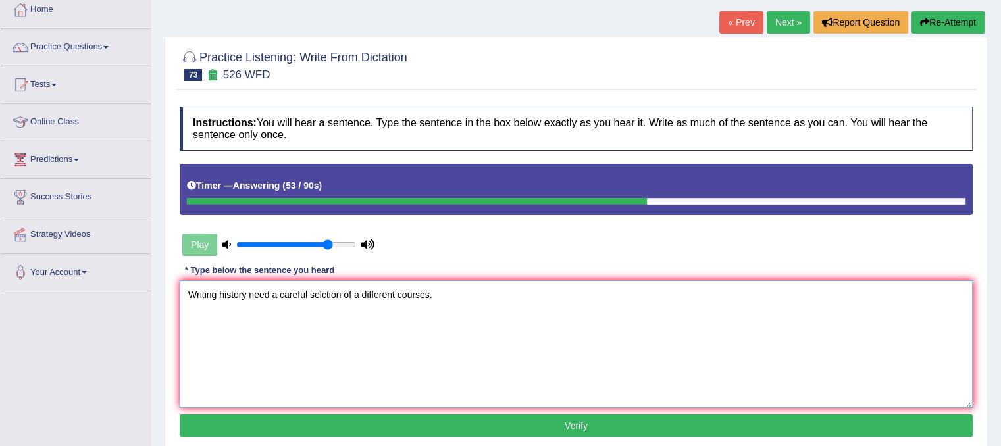
type textarea "Writing history need a careful selction of a different courses."
click at [494, 432] on button "Verify" at bounding box center [576, 426] width 793 height 22
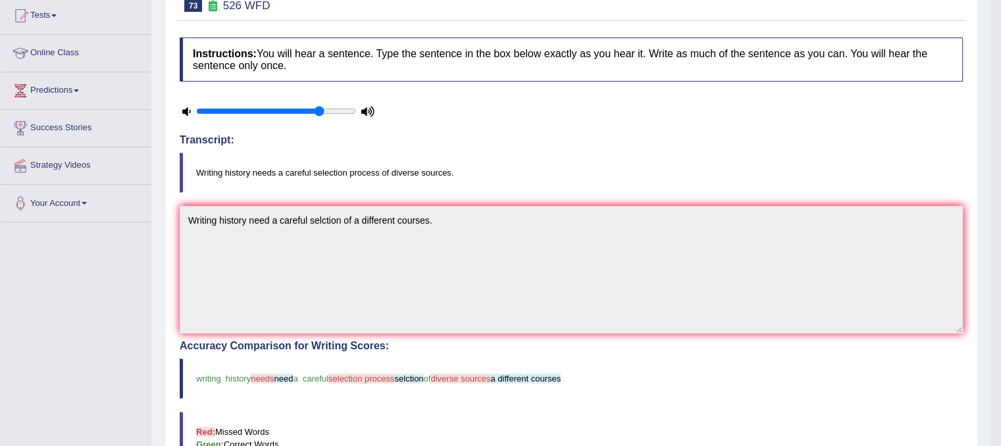
scroll to position [57, 0]
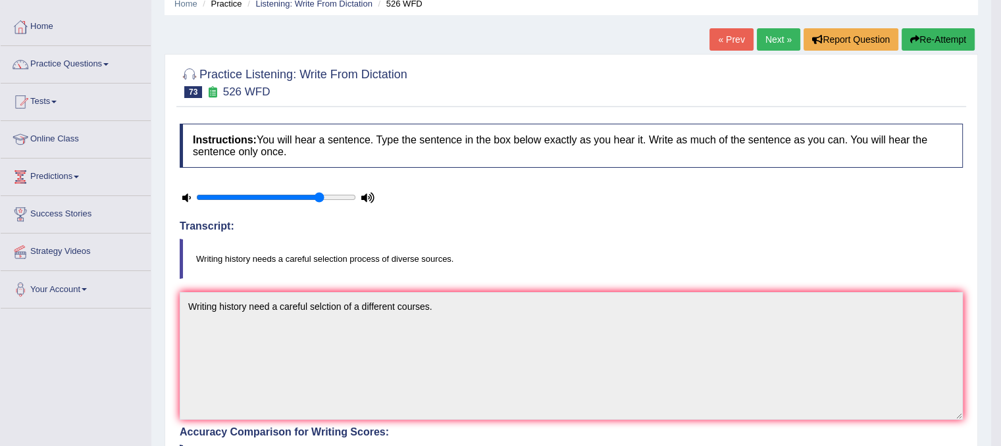
click at [777, 41] on link "Next »" at bounding box center [778, 39] width 43 height 22
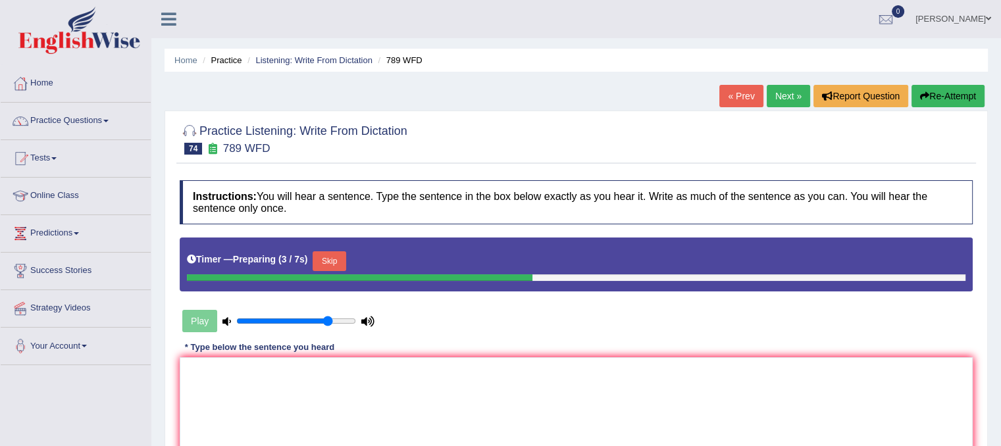
click at [342, 257] on button "Skip" at bounding box center [329, 261] width 33 height 20
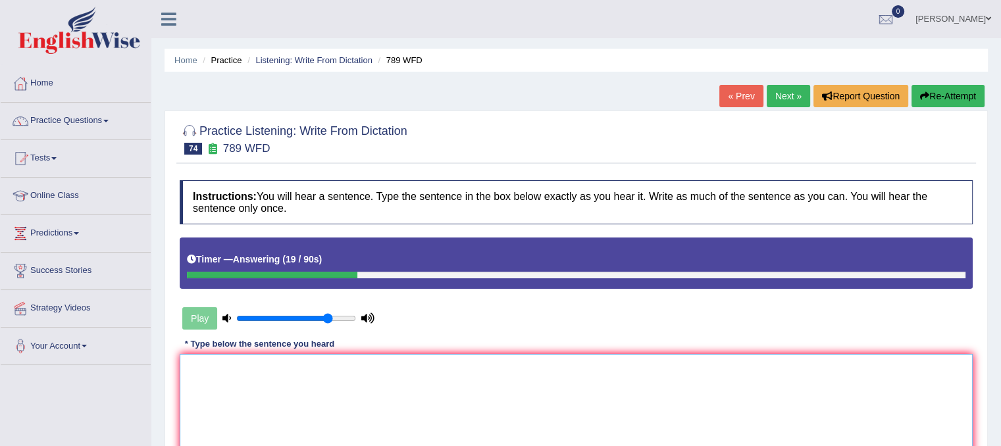
click at [228, 414] on textarea at bounding box center [576, 418] width 793 height 128
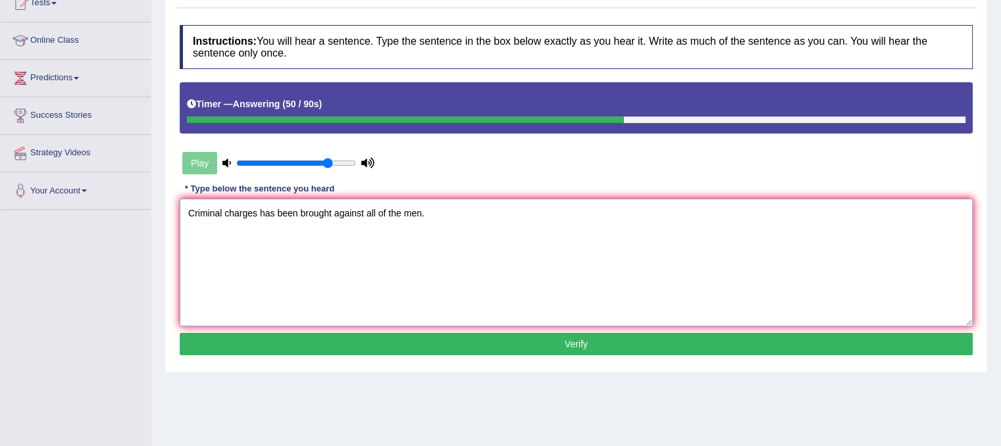
scroll to position [161, 0]
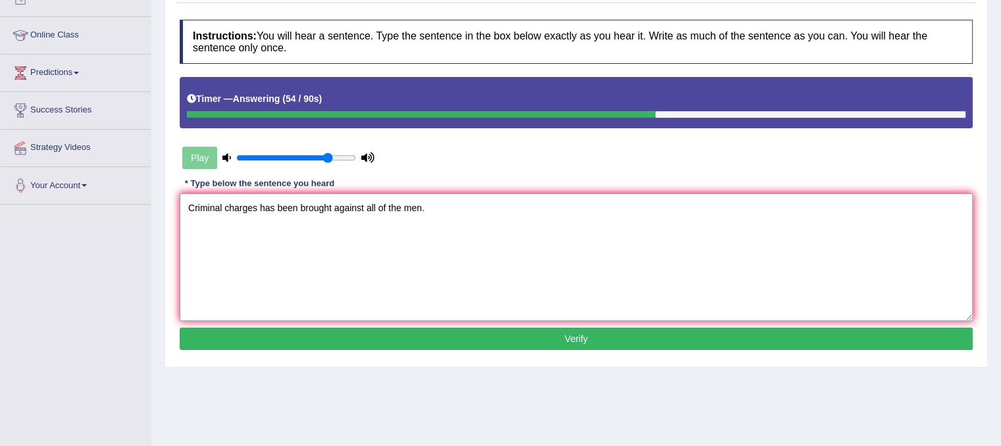
click at [360, 203] on textarea "Criminal charges has been brought against all of the men." at bounding box center [576, 257] width 793 height 128
type textarea "Criminal charges has been brought against all of the men."
click at [471, 341] on button "Verify" at bounding box center [576, 339] width 793 height 22
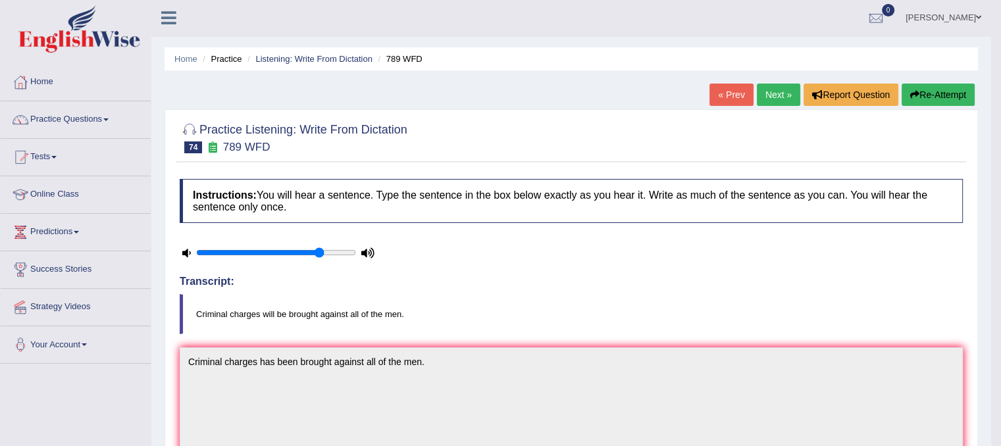
scroll to position [0, 0]
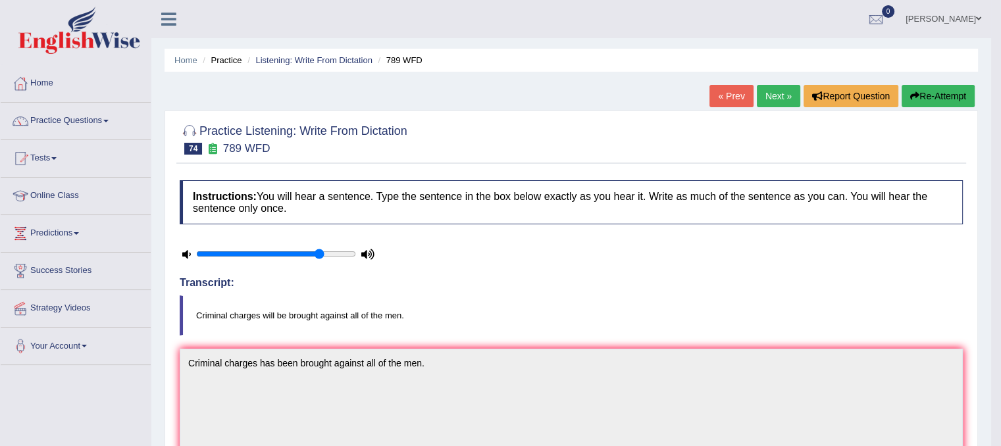
click at [778, 99] on link "Next »" at bounding box center [778, 96] width 43 height 22
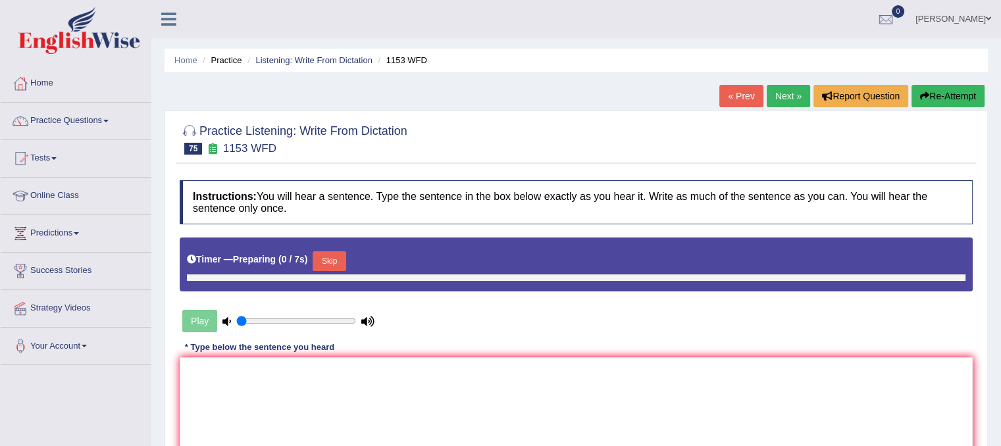
type input "0.8"
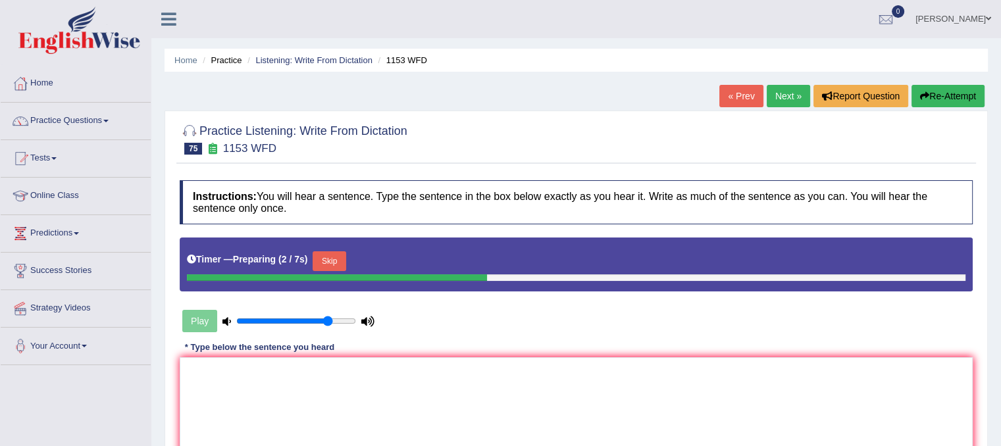
click at [325, 257] on button "Skip" at bounding box center [329, 261] width 33 height 20
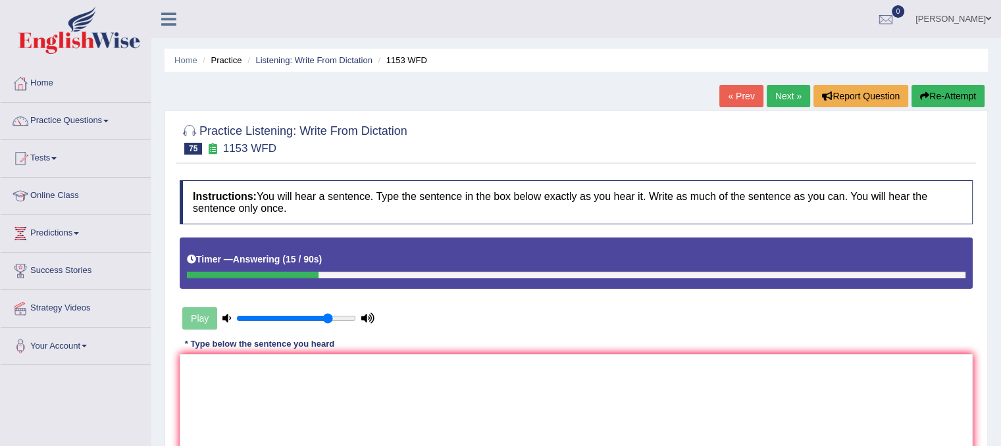
click at [921, 109] on div "« Prev Next » Report Question Re-Attempt" at bounding box center [853, 98] width 268 height 26
click at [921, 95] on icon "button" at bounding box center [924, 95] width 9 height 9
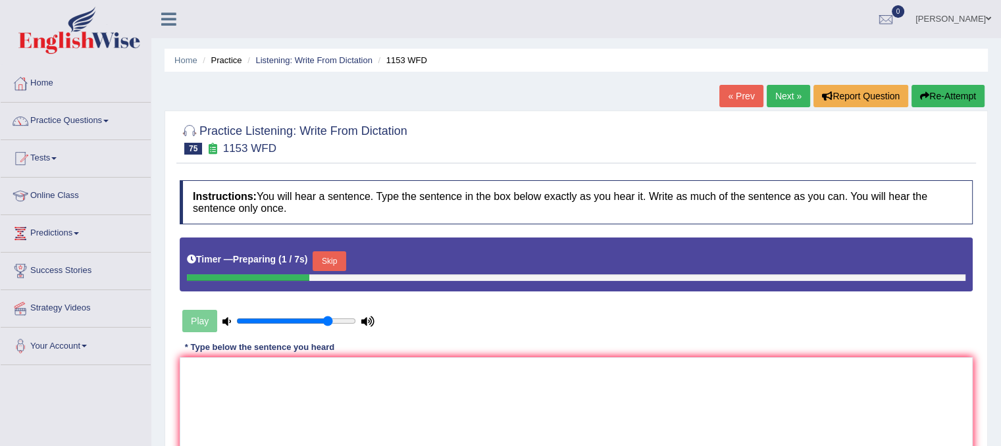
click at [329, 264] on button "Skip" at bounding box center [329, 261] width 33 height 20
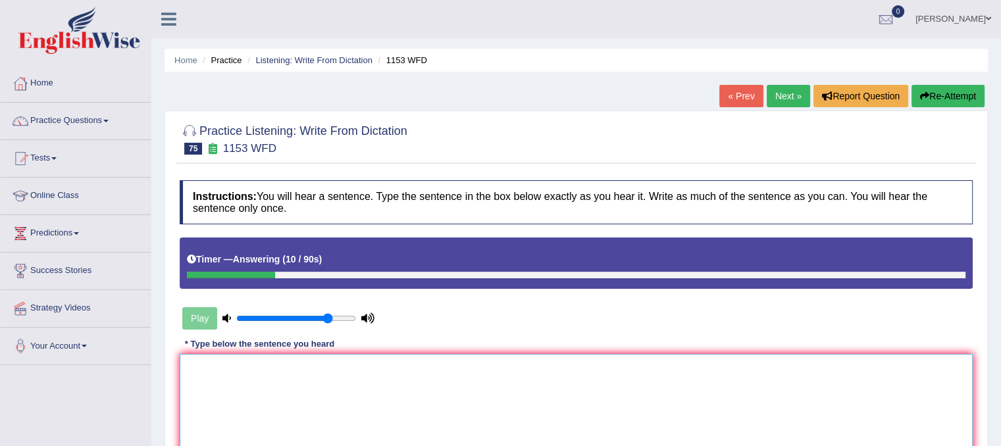
click at [236, 361] on textarea at bounding box center [576, 418] width 793 height 128
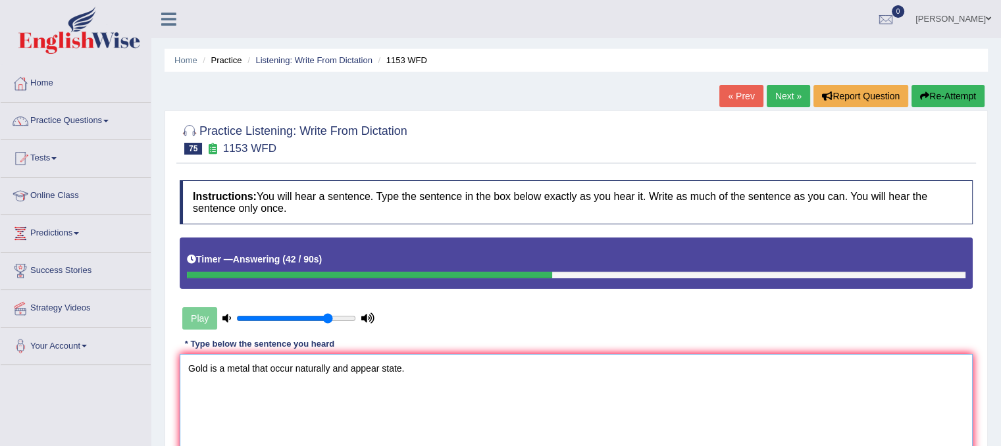
scroll to position [245, 0]
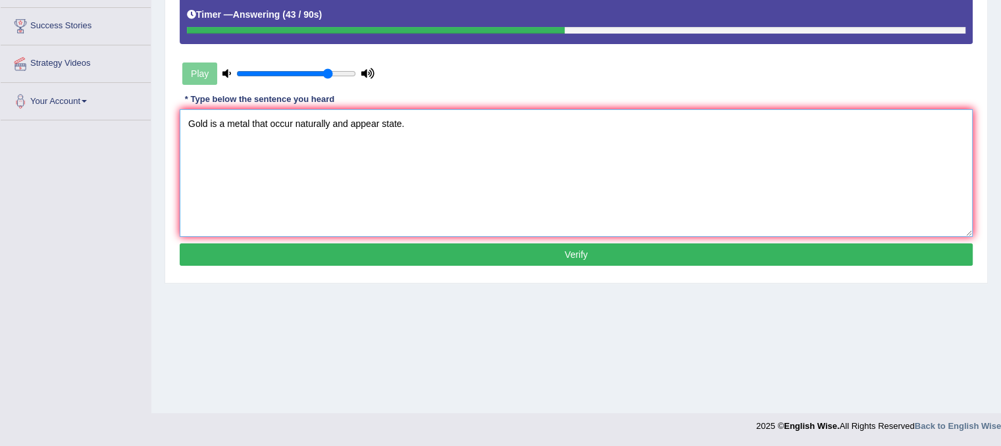
type textarea "Gold is a metal that occur naturally and appear state."
click at [703, 256] on button "Verify" at bounding box center [576, 254] width 793 height 22
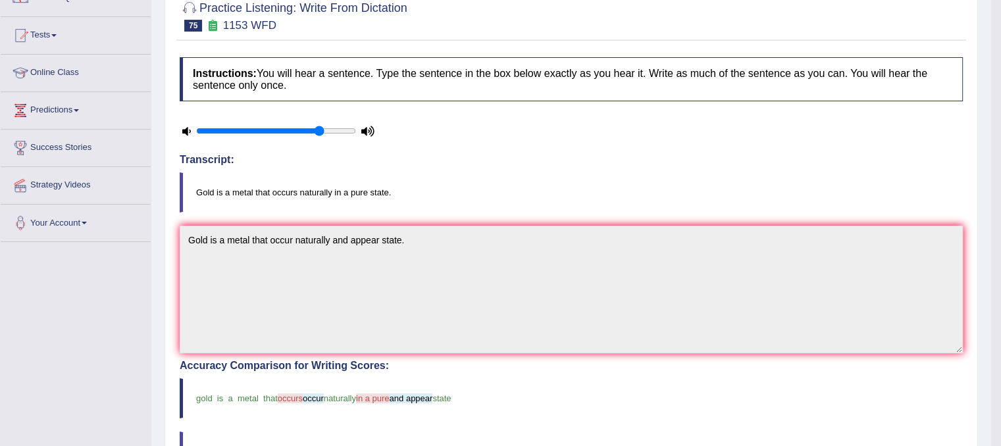
scroll to position [75, 0]
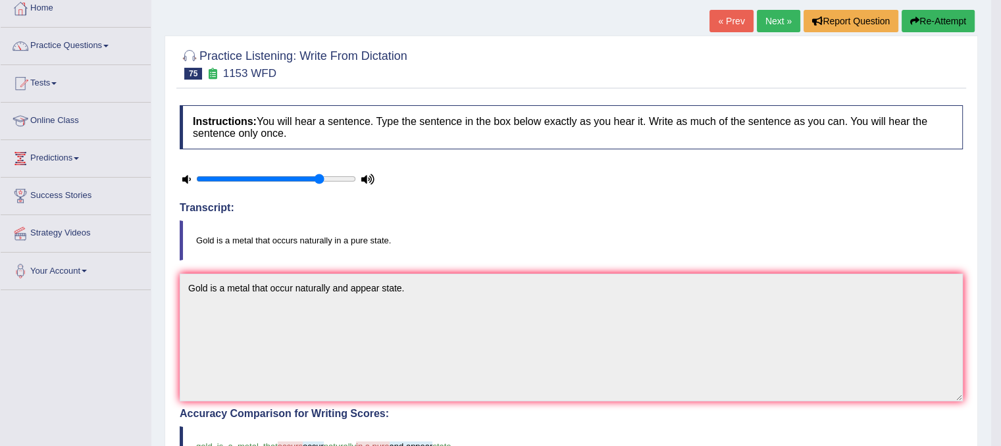
click at [778, 19] on link "Next »" at bounding box center [778, 21] width 43 height 22
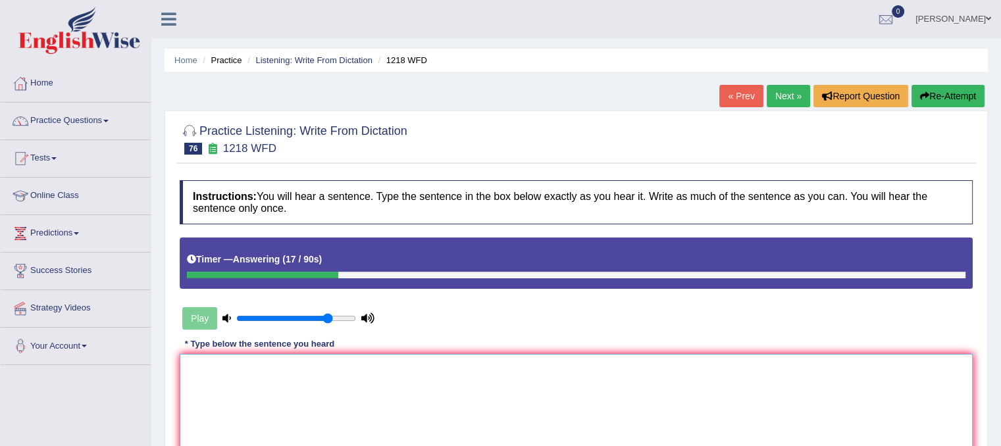
click at [395, 374] on textarea at bounding box center [576, 418] width 793 height 128
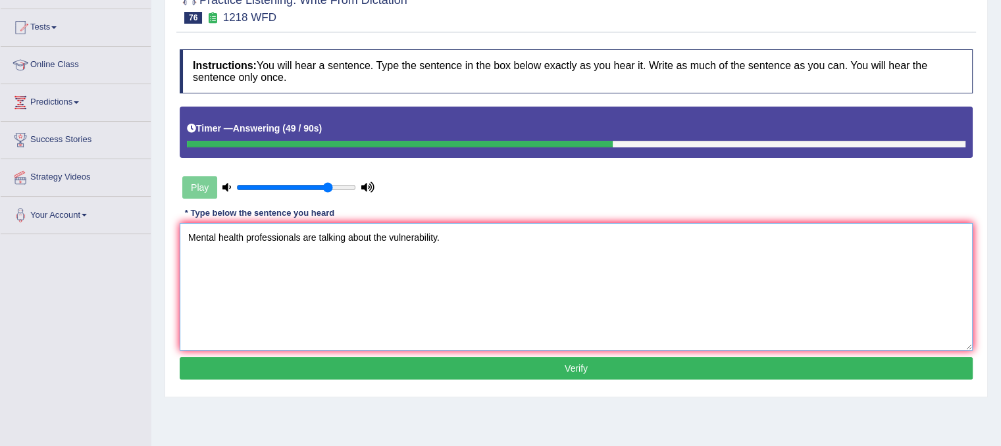
scroll to position [140, 0]
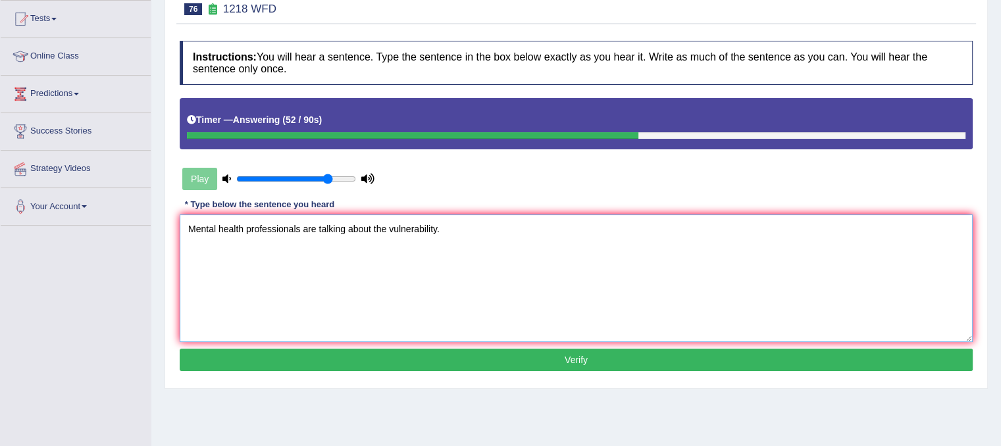
type textarea "Mental health professionals are talking about the vulnerability."
click at [571, 367] on button "Verify" at bounding box center [576, 360] width 793 height 22
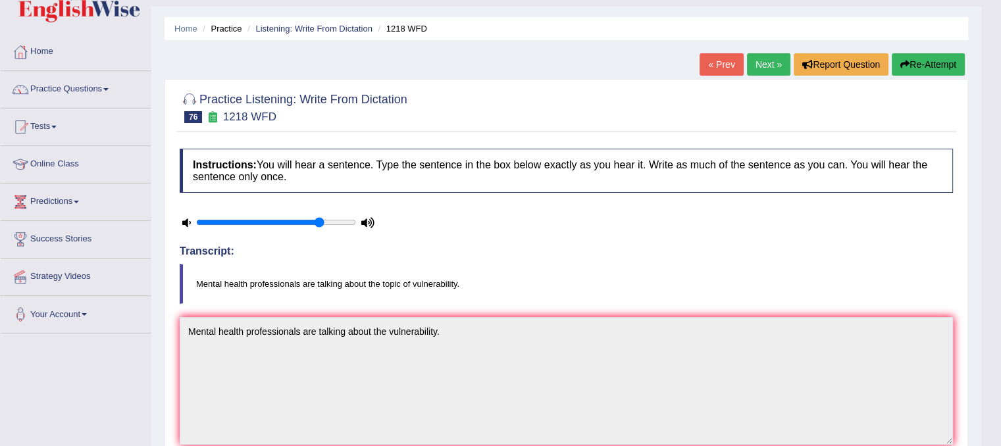
scroll to position [0, 0]
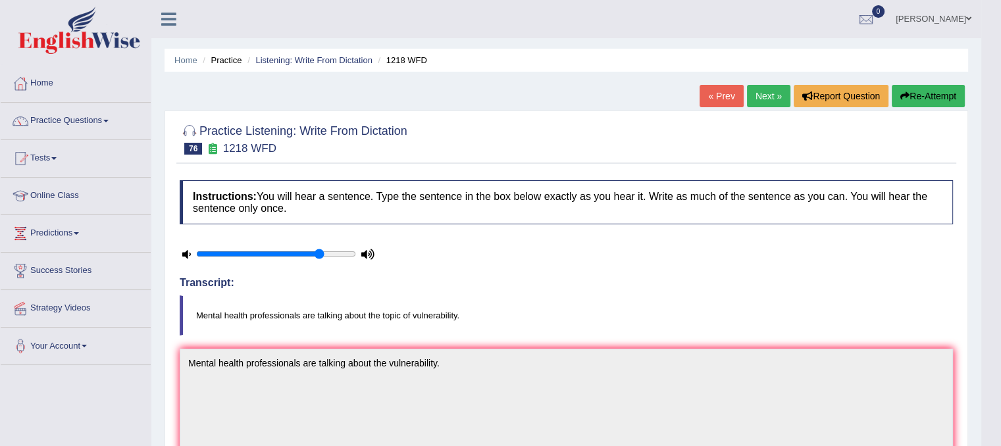
click at [763, 99] on link "Next »" at bounding box center [768, 96] width 43 height 22
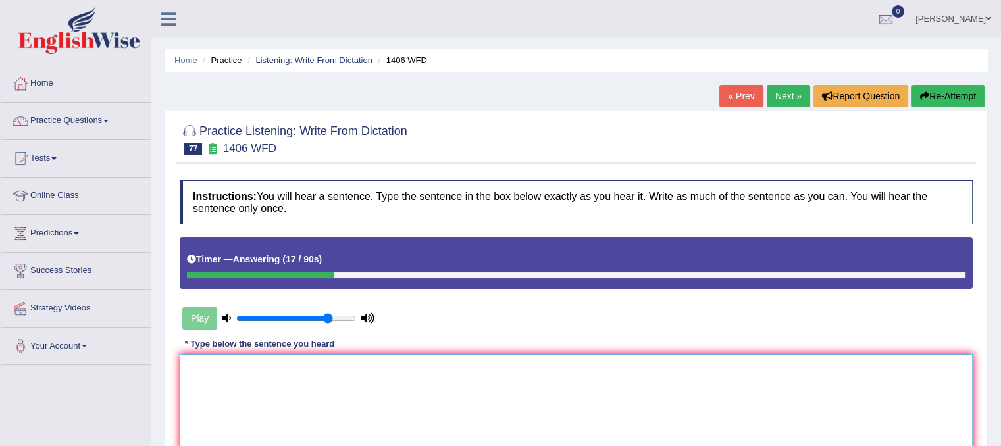
click at [268, 397] on textarea at bounding box center [576, 418] width 793 height 128
type textarea "Music has an ability to shape our emotions."
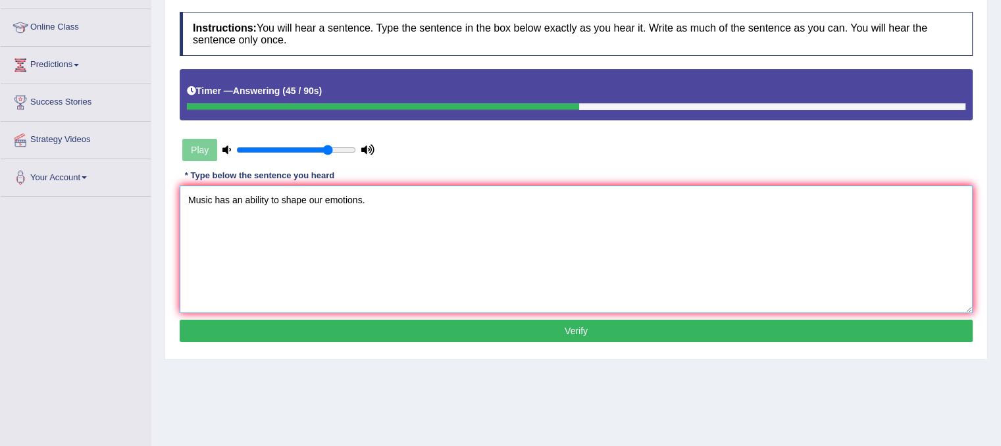
scroll to position [168, 0]
click at [711, 334] on button "Verify" at bounding box center [576, 331] width 793 height 22
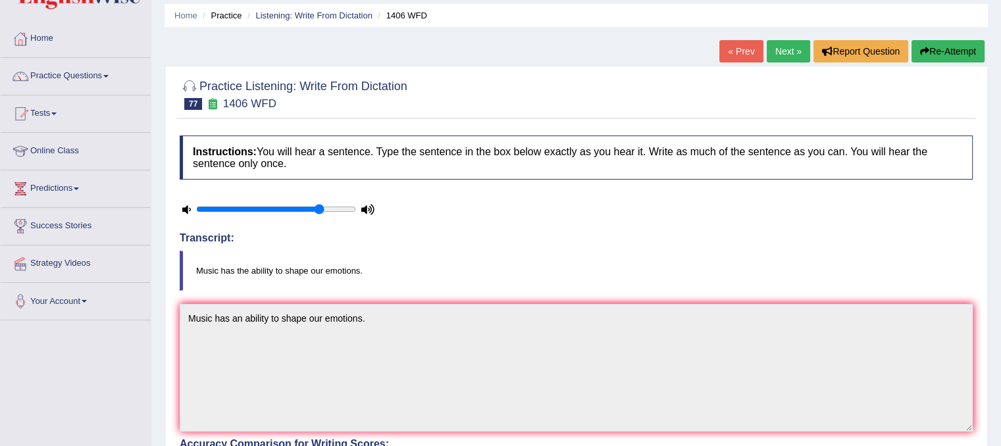
scroll to position [24, 0]
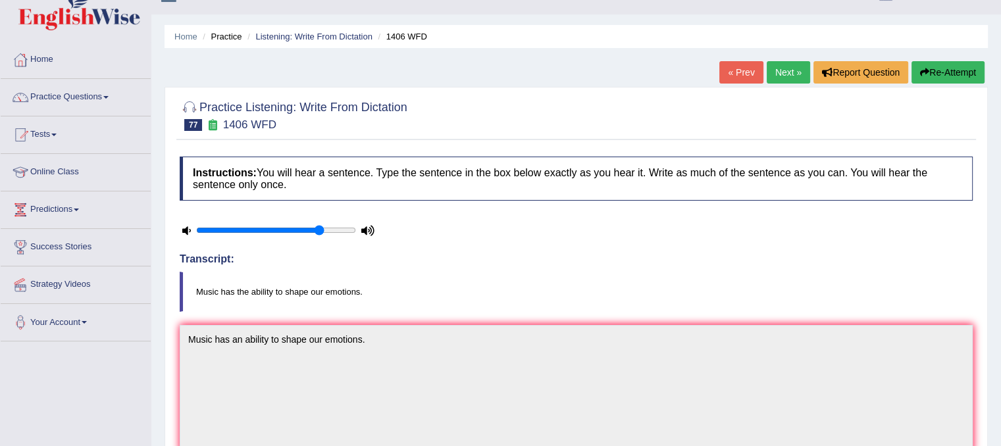
click at [792, 74] on link "Next »" at bounding box center [788, 72] width 43 height 22
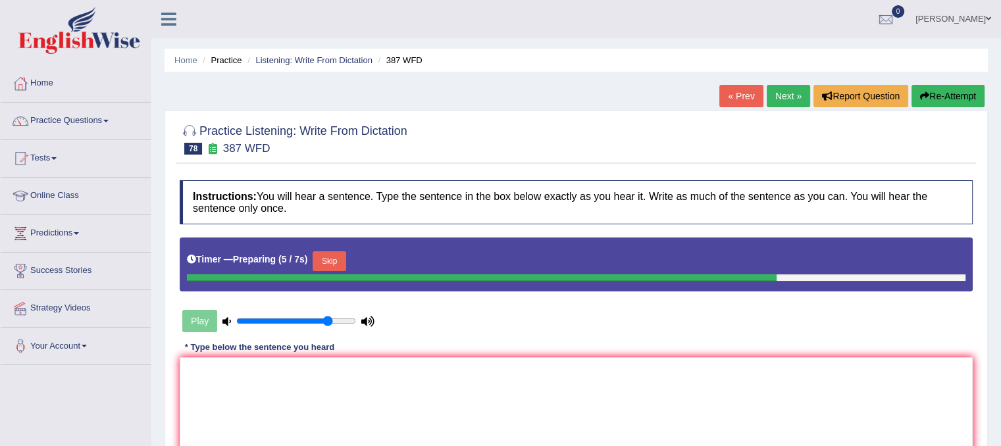
click at [332, 259] on button "Skip" at bounding box center [329, 261] width 33 height 20
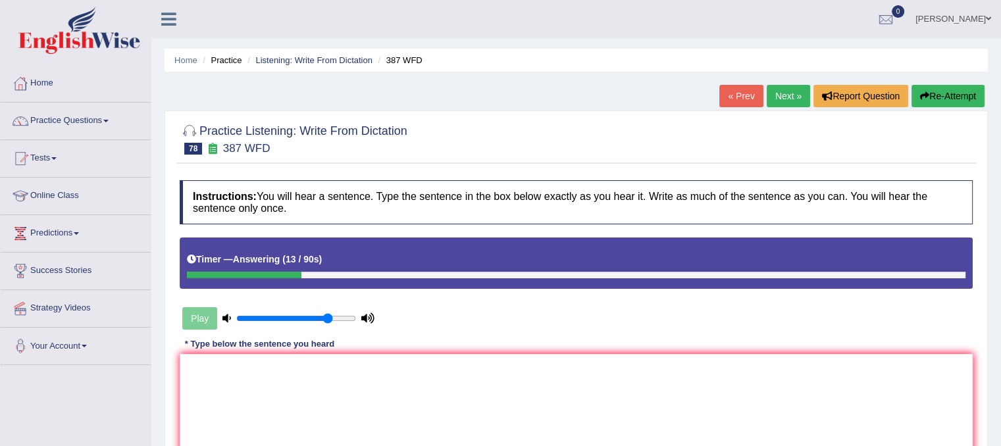
click at [937, 93] on button "Re-Attempt" at bounding box center [947, 96] width 73 height 22
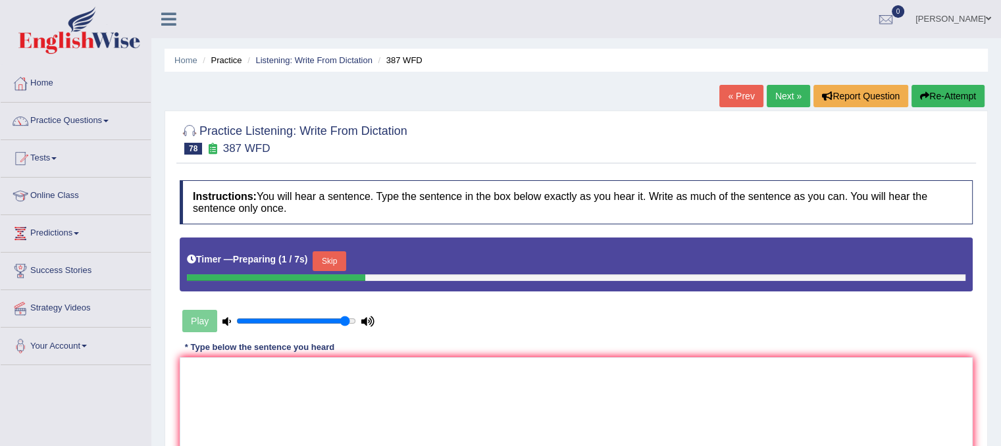
type input "0.95"
click at [343, 319] on input "range" at bounding box center [296, 321] width 120 height 11
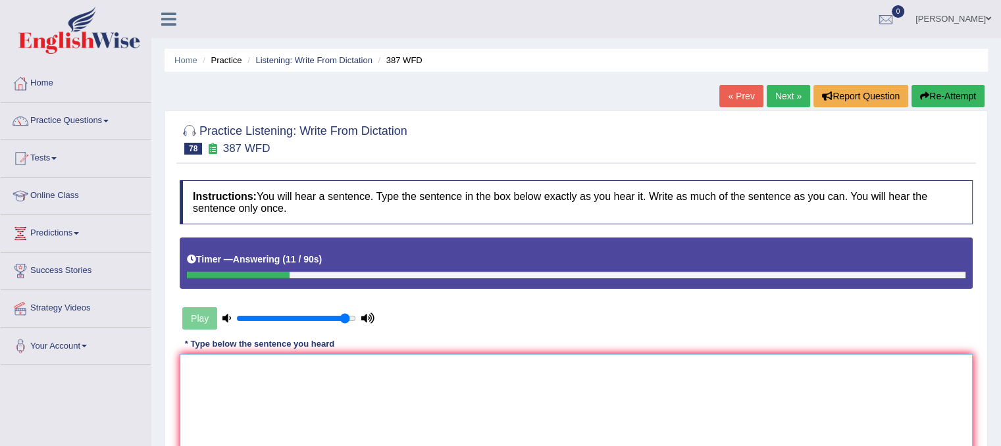
click at [236, 411] on textarea at bounding box center [576, 418] width 793 height 128
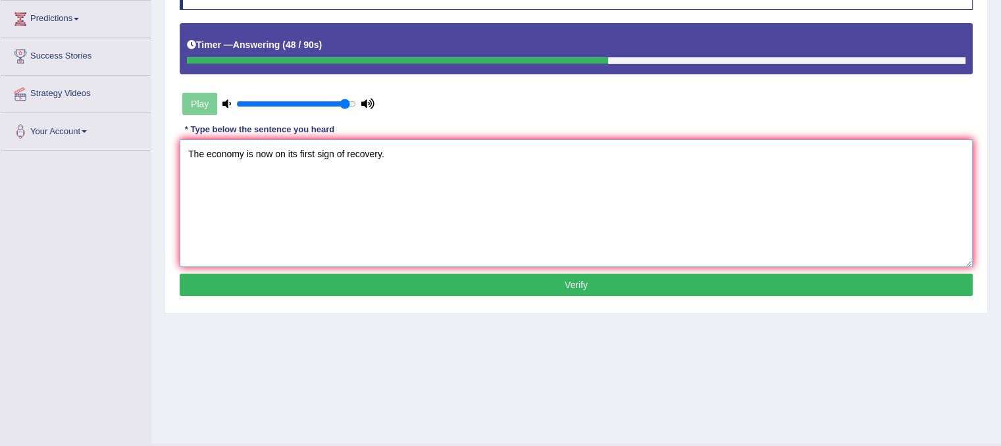
scroll to position [211, 0]
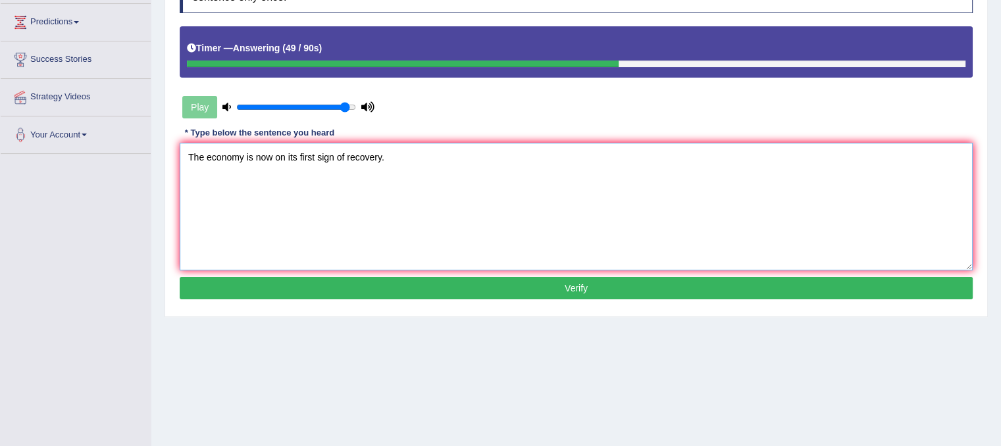
type textarea "The economy is now on its first sign of recovery."
click at [721, 290] on button "Verify" at bounding box center [576, 288] width 793 height 22
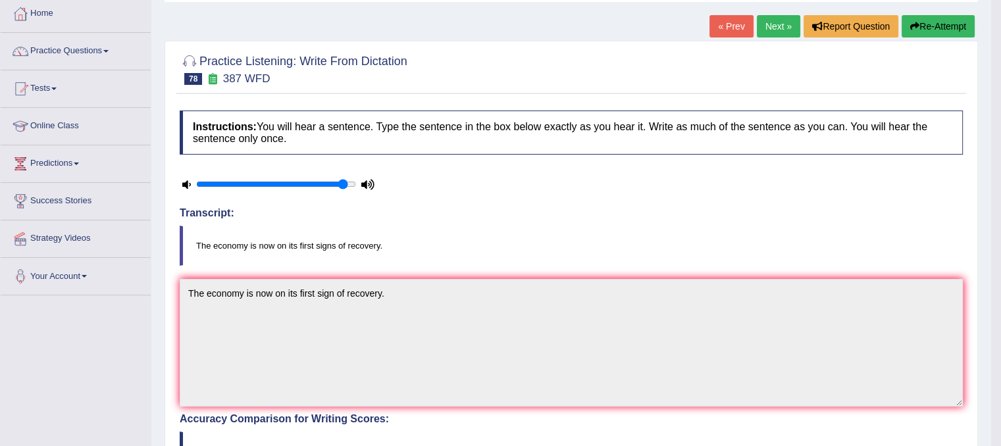
scroll to position [39, 0]
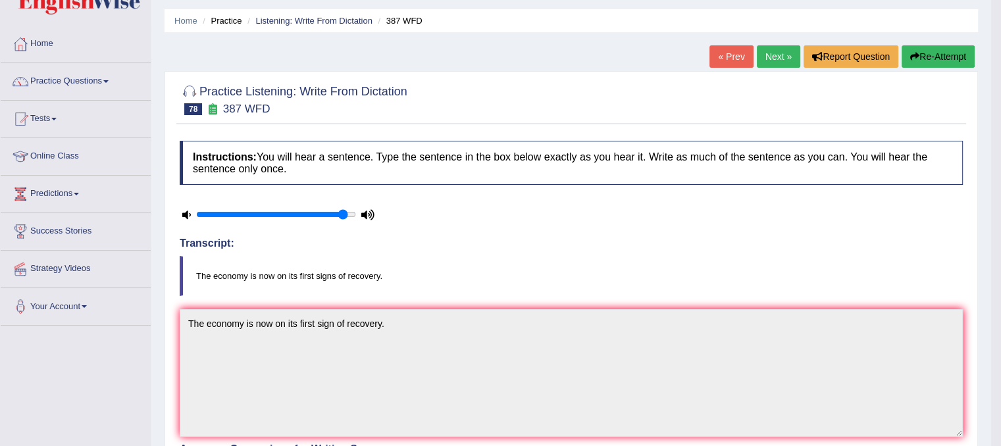
click at [784, 50] on link "Next »" at bounding box center [778, 56] width 43 height 22
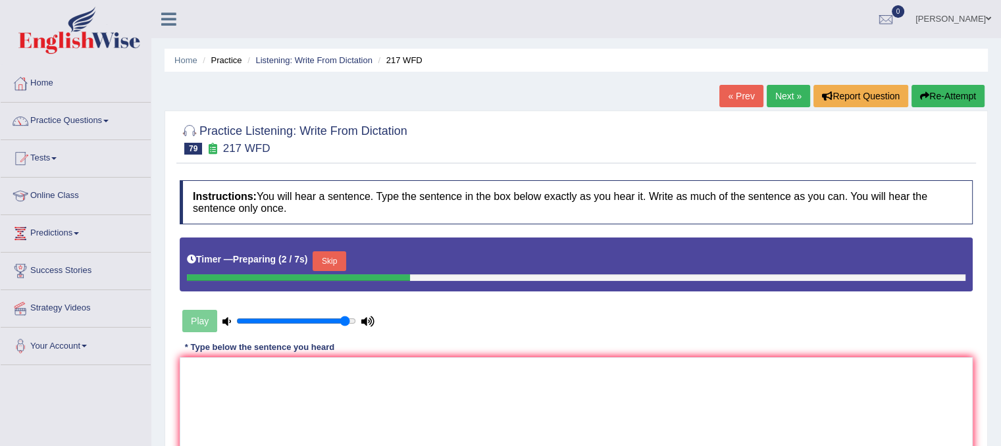
click at [324, 265] on button "Skip" at bounding box center [329, 261] width 33 height 20
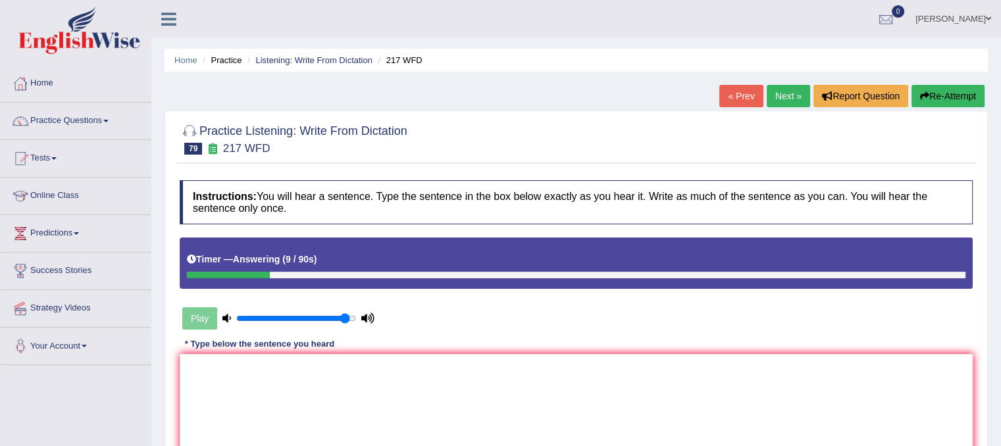
click at [946, 95] on button "Re-Attempt" at bounding box center [947, 96] width 73 height 22
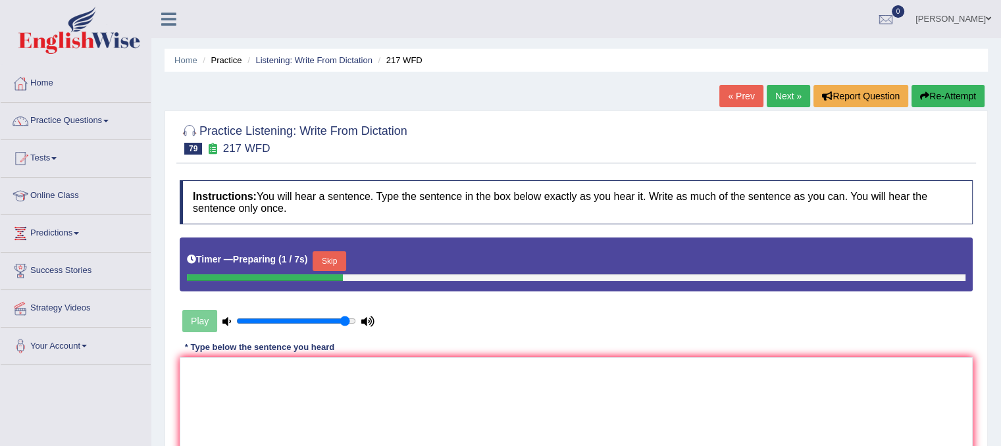
click at [350, 254] on div "Timer — Preparing ( 1 / 7s ) Skip" at bounding box center [576, 261] width 778 height 26
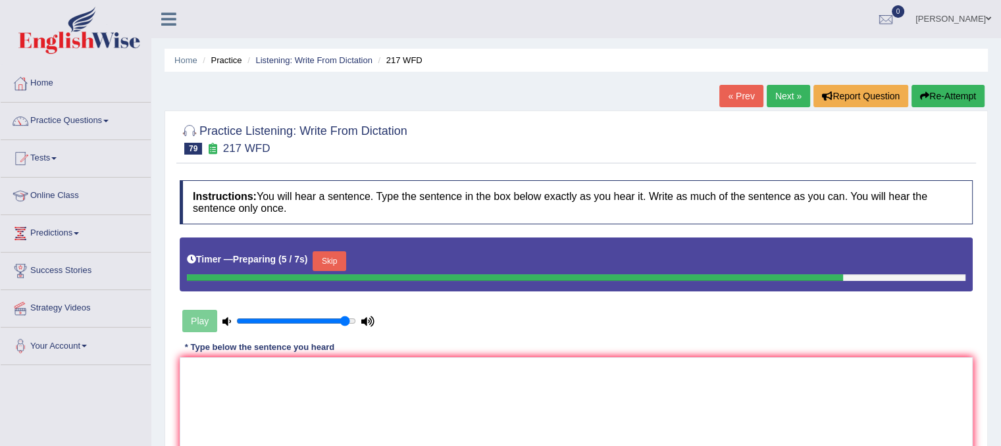
click at [337, 261] on button "Skip" at bounding box center [329, 261] width 33 height 20
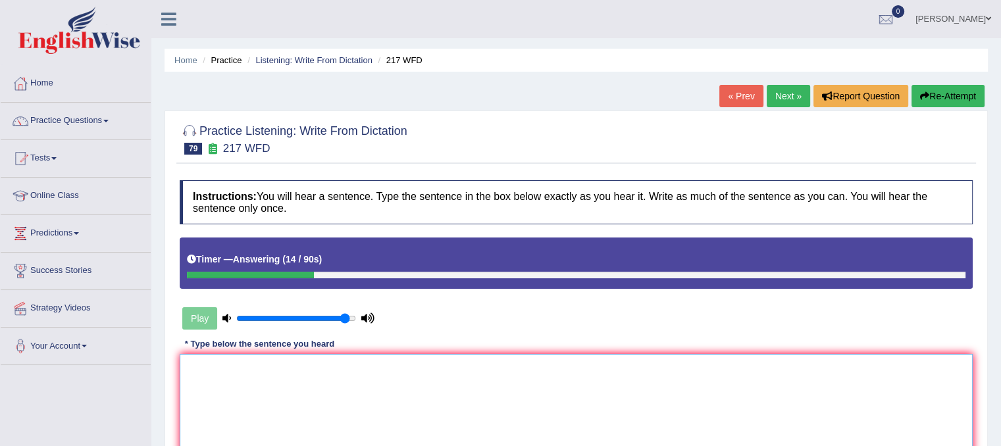
click at [254, 370] on textarea at bounding box center [576, 418] width 793 height 128
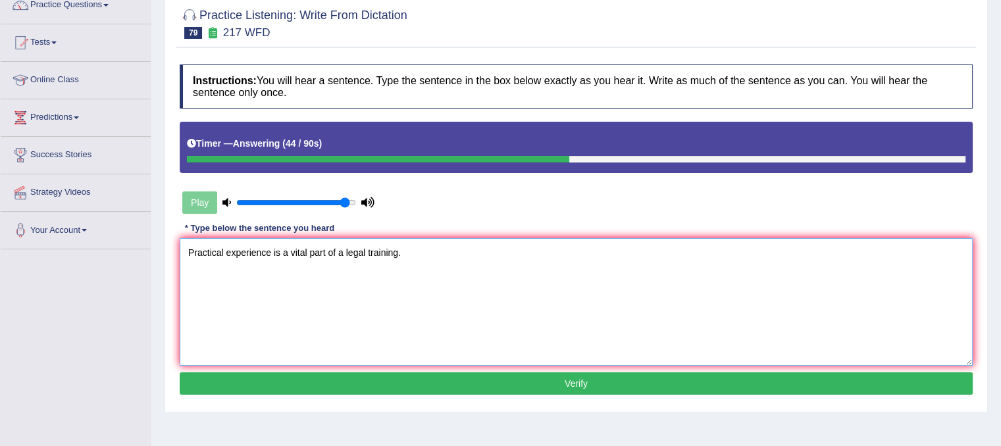
scroll to position [142, 0]
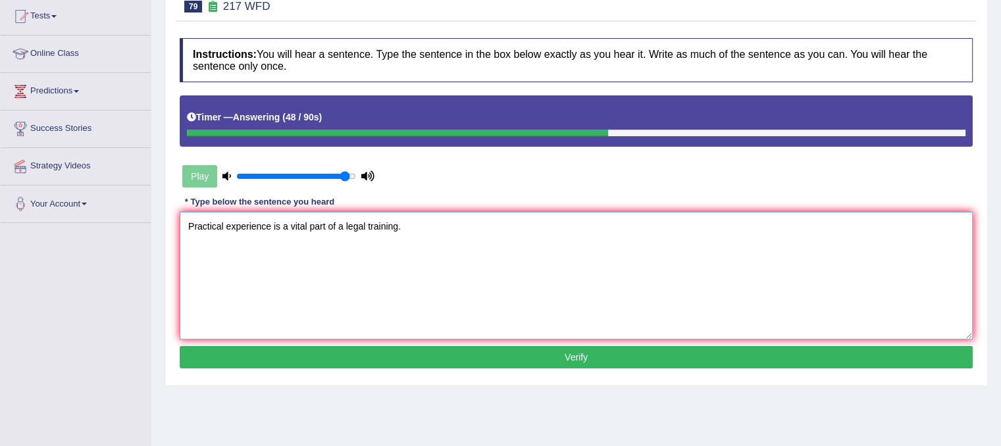
type textarea "Practical experience is a vital part of a legal training."
click at [484, 354] on button "Verify" at bounding box center [576, 357] width 793 height 22
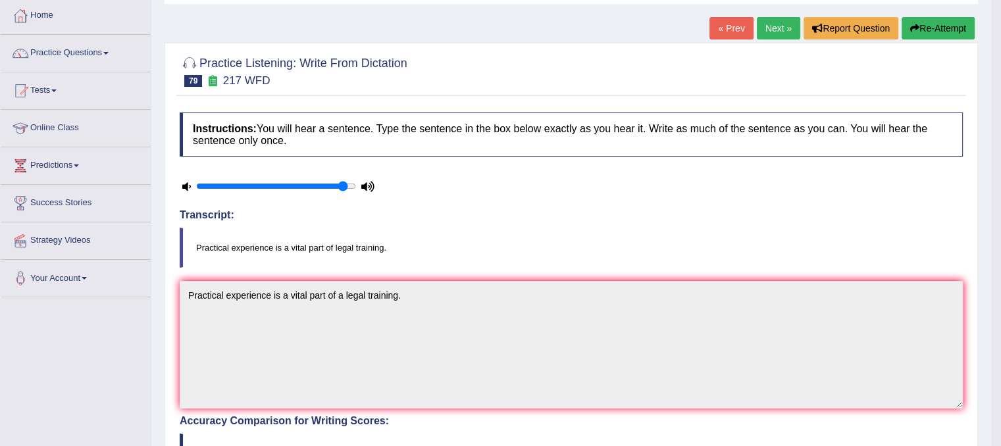
scroll to position [0, 0]
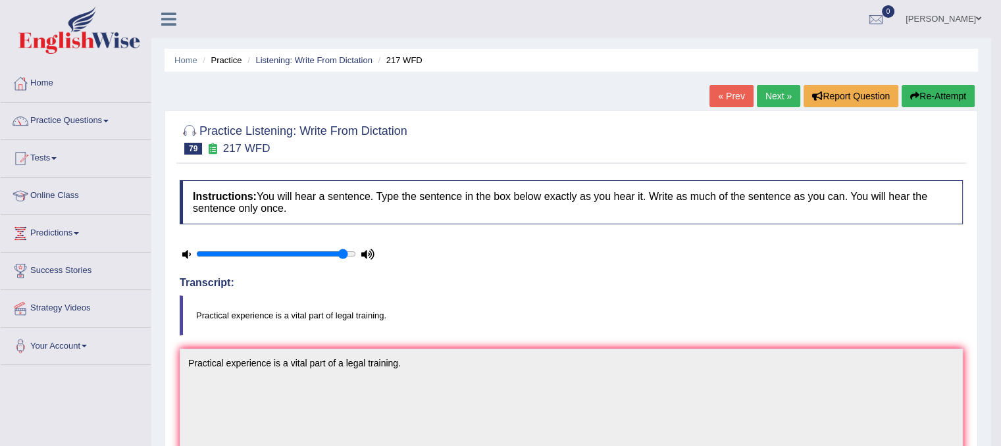
click at [778, 91] on link "Next »" at bounding box center [778, 96] width 43 height 22
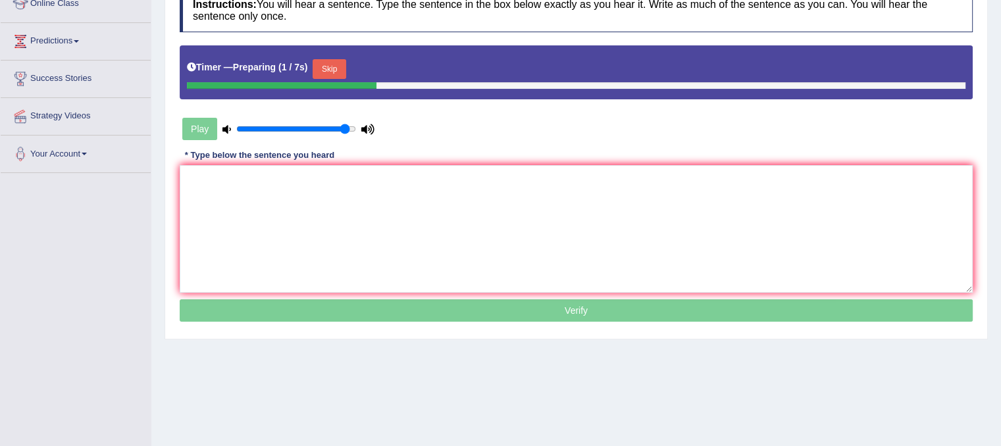
scroll to position [194, 0]
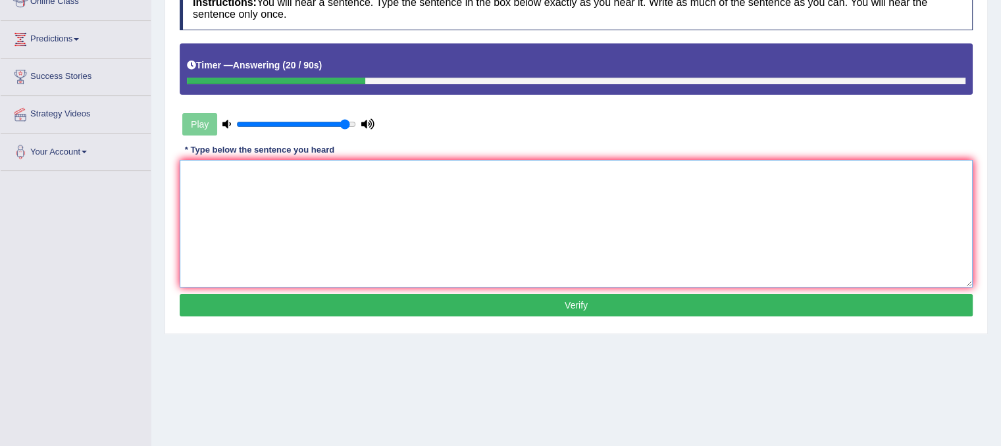
click at [223, 224] on textarea at bounding box center [576, 224] width 793 height 128
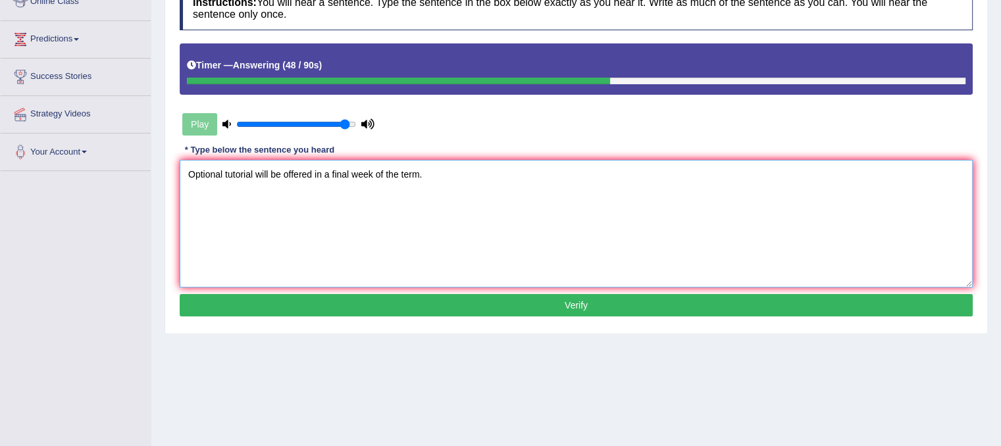
type textarea "Optional tutorial will be offered in a final week of the term."
click at [548, 305] on button "Verify" at bounding box center [576, 305] width 793 height 22
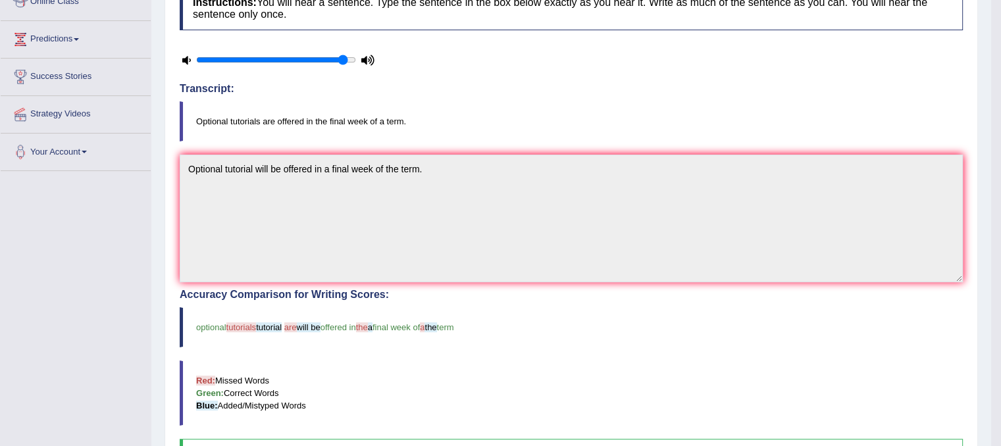
scroll to position [0, 0]
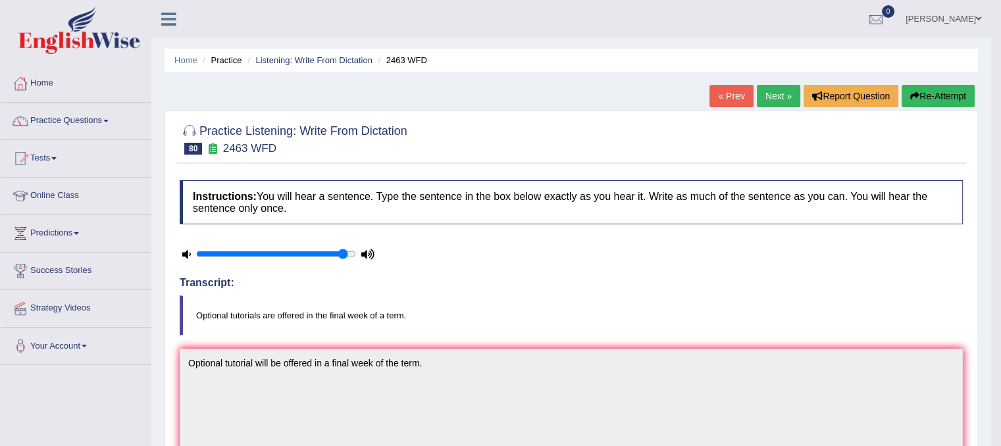
click at [776, 97] on link "Next »" at bounding box center [778, 96] width 43 height 22
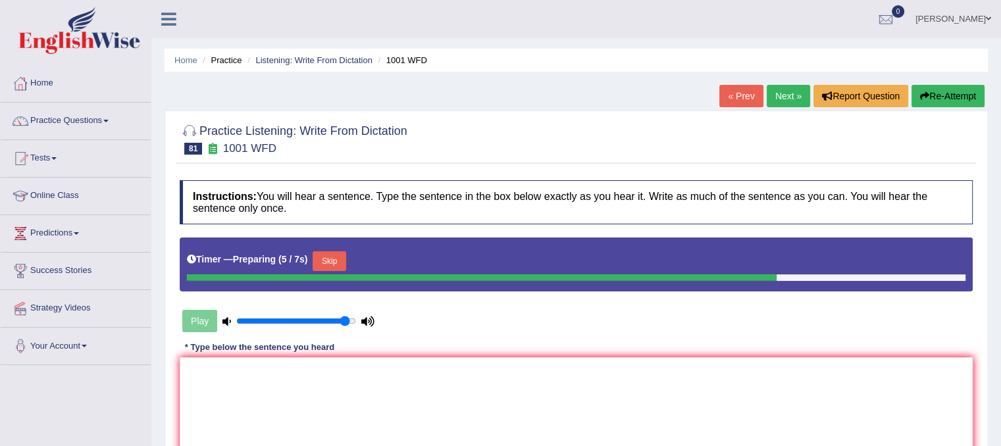
click at [329, 254] on button "Skip" at bounding box center [329, 261] width 33 height 20
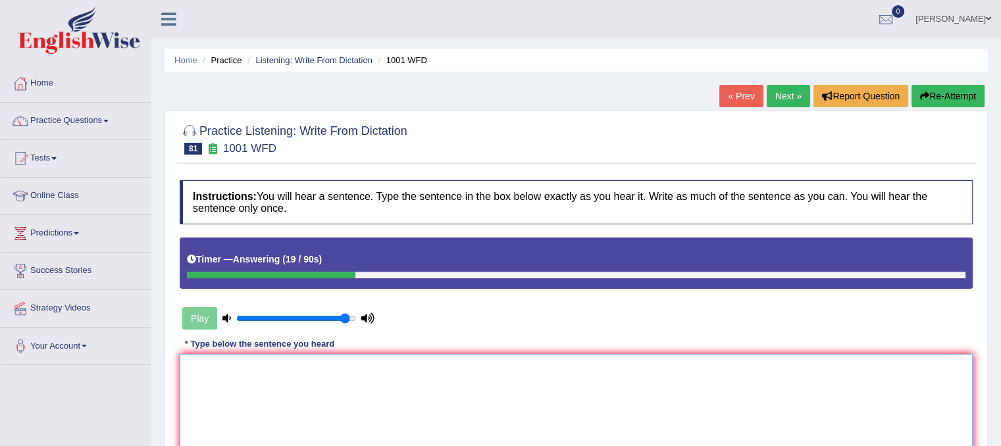
click at [216, 380] on textarea at bounding box center [576, 418] width 793 height 128
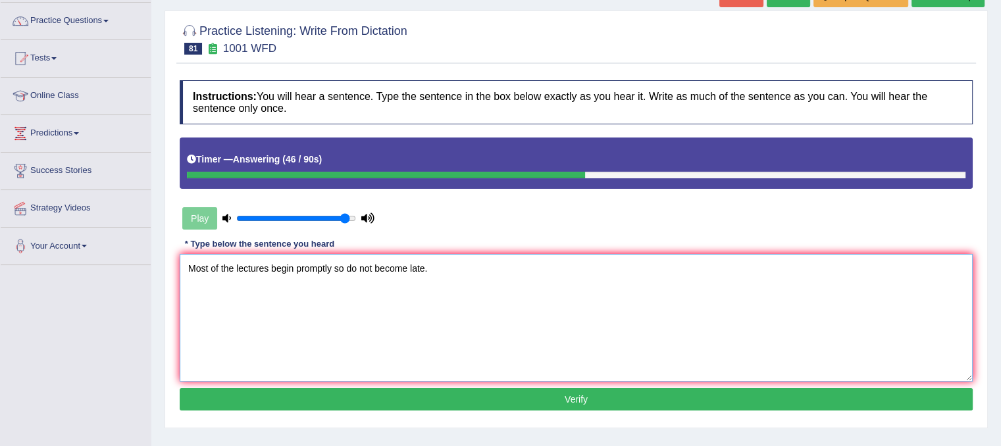
scroll to position [101, 0]
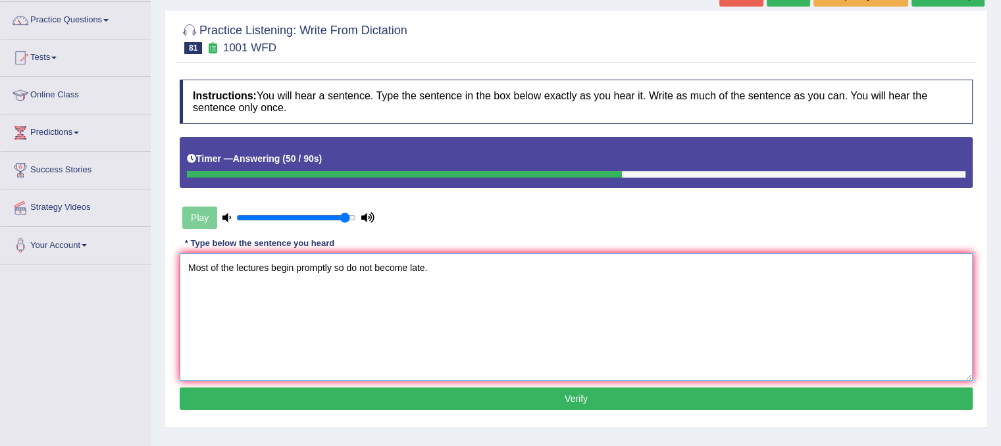
type textarea "Most of the lectures begin promptly so do not become late."
click at [486, 399] on button "Verify" at bounding box center [576, 399] width 793 height 22
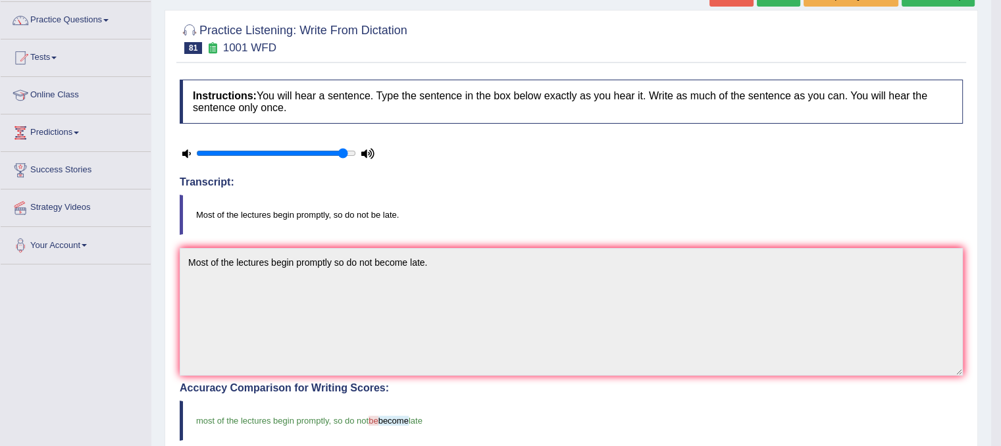
drag, startPoint x: 1010, startPoint y: 95, endPoint x: 873, endPoint y: 38, distance: 148.6
click at [873, 38] on div at bounding box center [571, 38] width 783 height 40
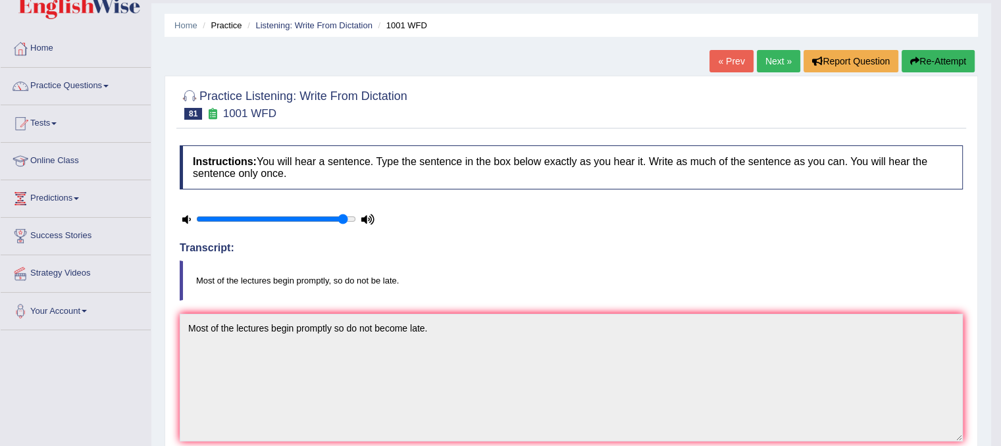
scroll to position [32, 0]
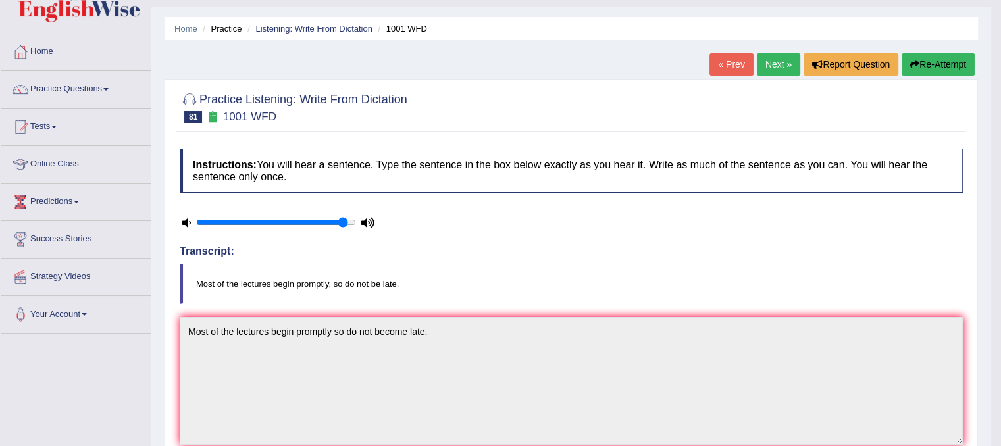
click at [770, 61] on link "Next »" at bounding box center [778, 64] width 43 height 22
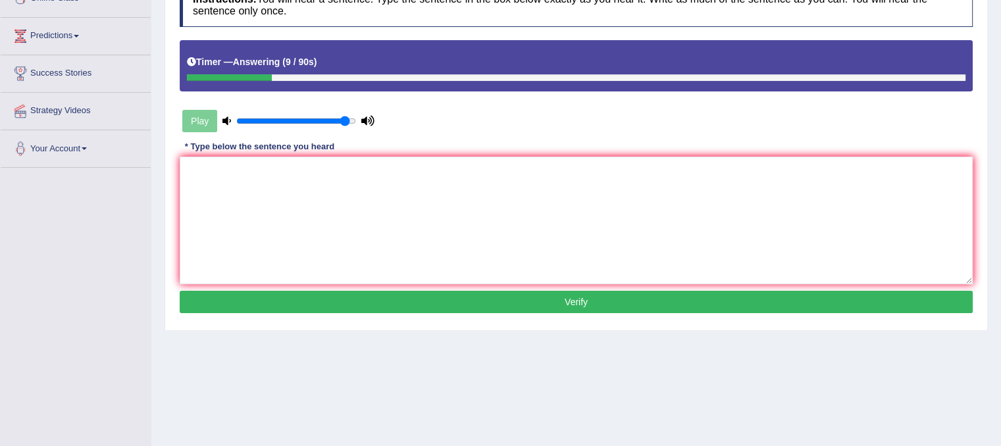
scroll to position [84, 0]
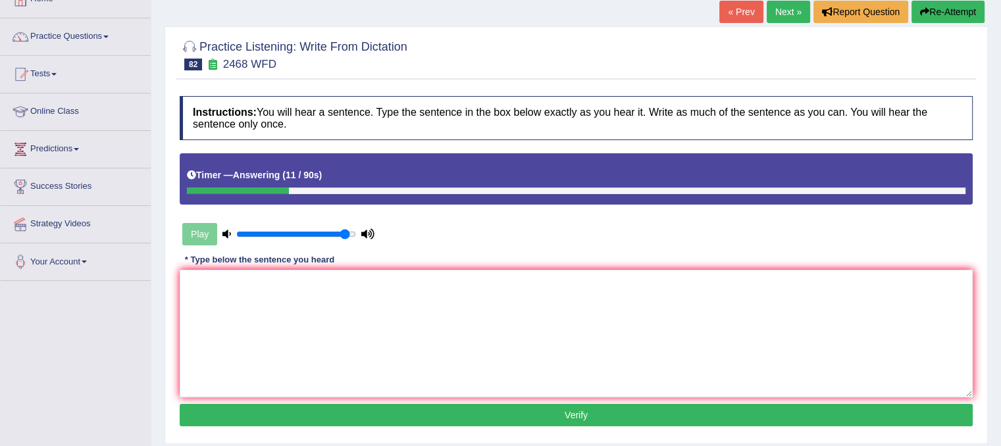
click at [965, 3] on button "Re-Attempt" at bounding box center [947, 12] width 73 height 22
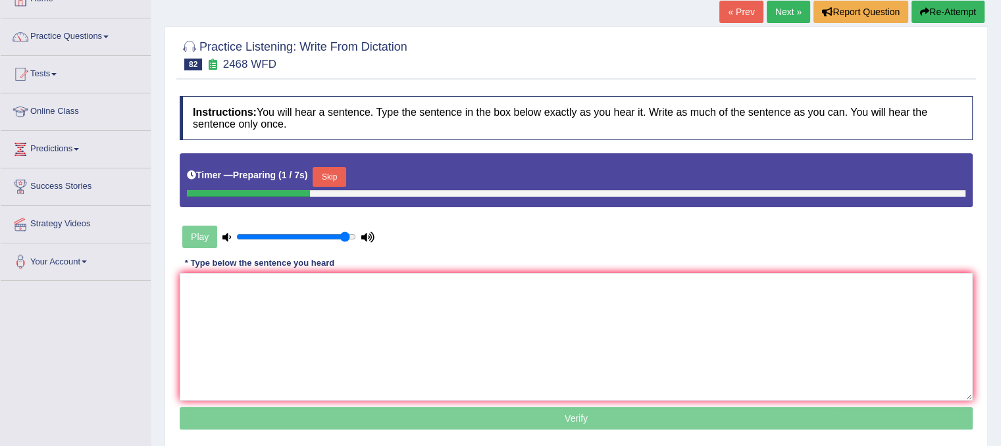
click at [338, 176] on button "Skip" at bounding box center [329, 177] width 33 height 20
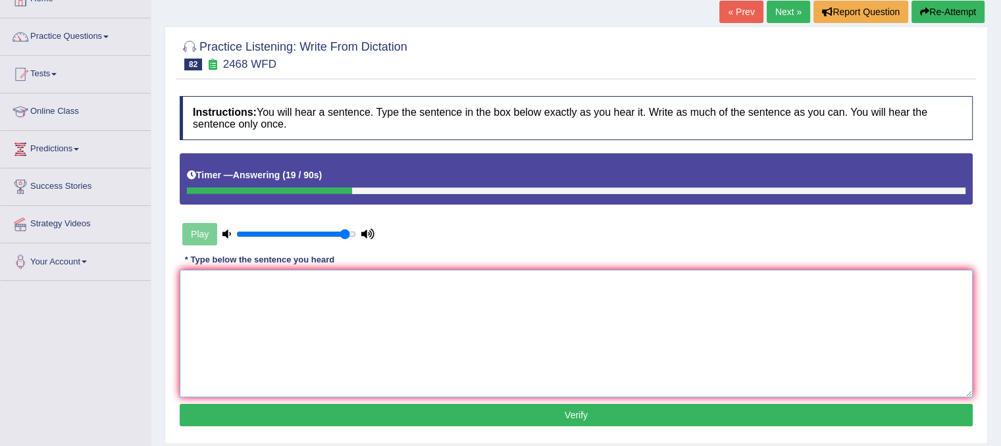
click at [249, 311] on textarea at bounding box center [576, 334] width 793 height 128
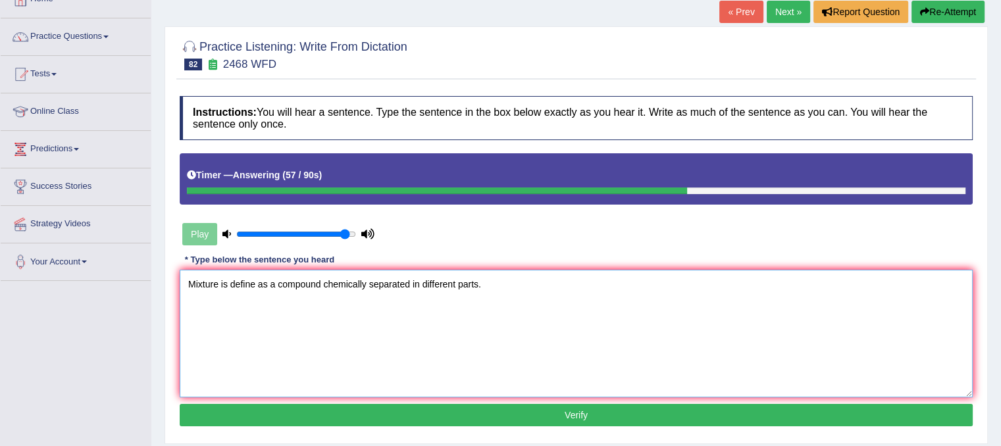
click at [219, 283] on textarea "Mixture is define as a compound chemically separated in different parts." at bounding box center [576, 334] width 793 height 128
type textarea "Mixture is define as a compound chemically separated in different parts."
click at [521, 417] on button "Verify" at bounding box center [576, 415] width 793 height 22
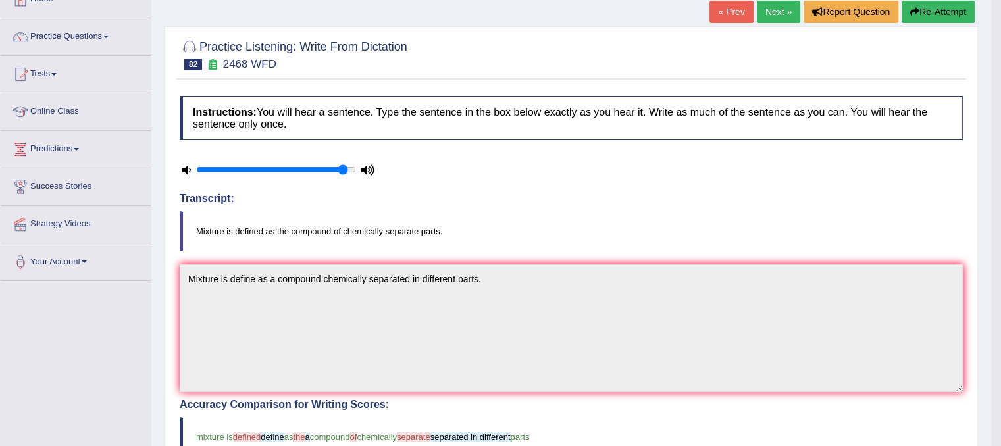
click at [784, 10] on link "Next »" at bounding box center [778, 12] width 43 height 22
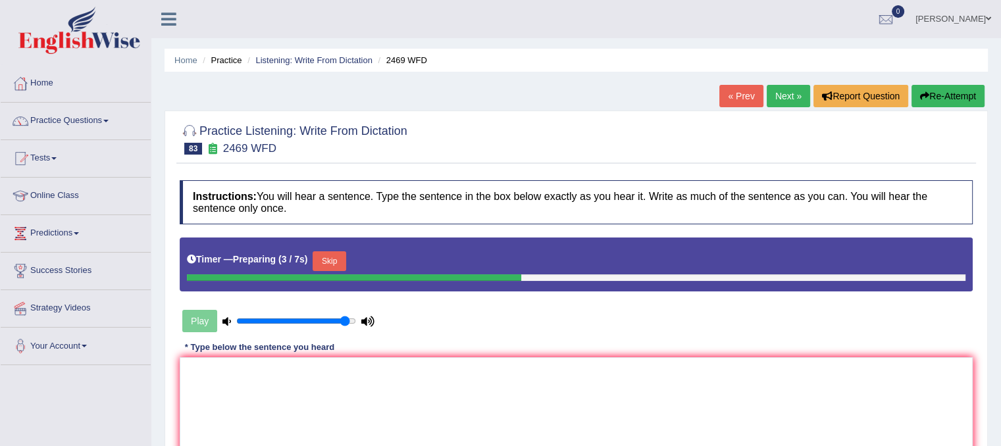
click at [338, 251] on button "Skip" at bounding box center [329, 261] width 33 height 20
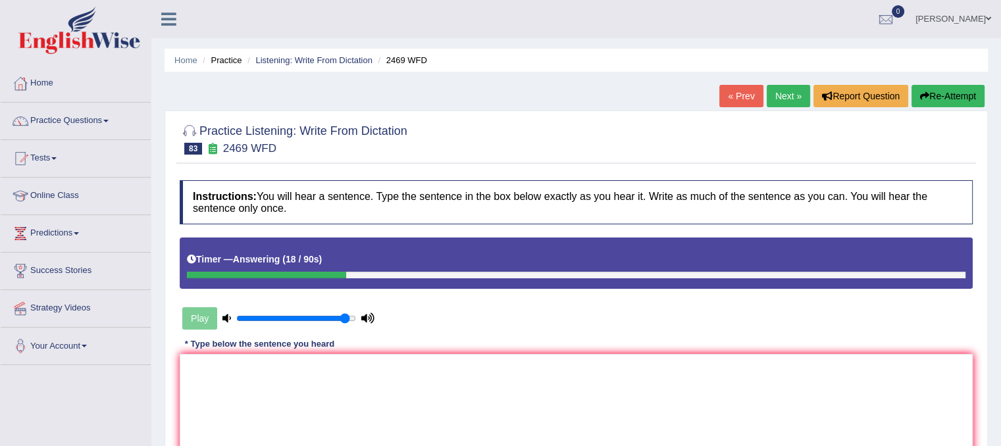
click at [935, 95] on button "Re-Attempt" at bounding box center [947, 96] width 73 height 22
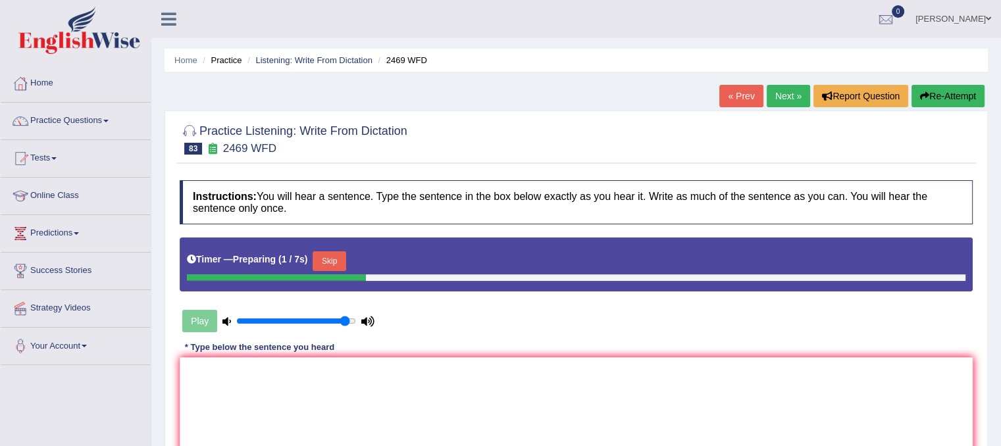
click at [340, 265] on button "Skip" at bounding box center [329, 261] width 33 height 20
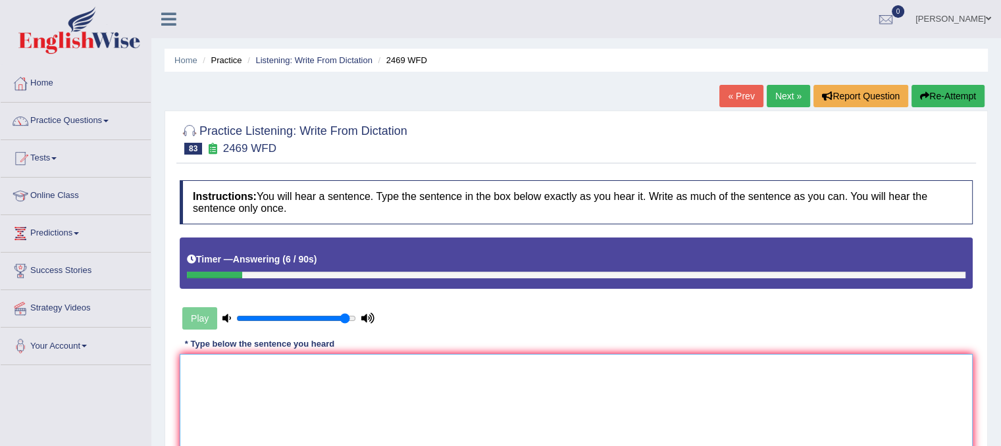
click at [181, 380] on textarea at bounding box center [576, 418] width 793 height 128
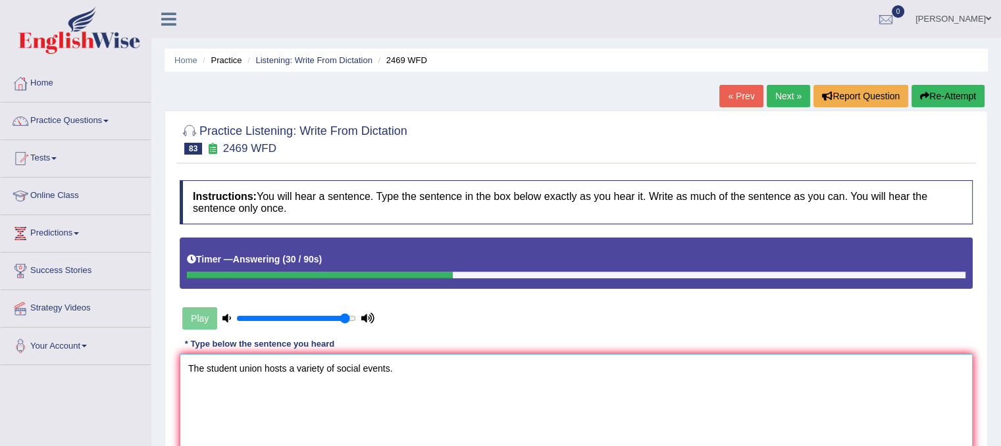
scroll to position [245, 0]
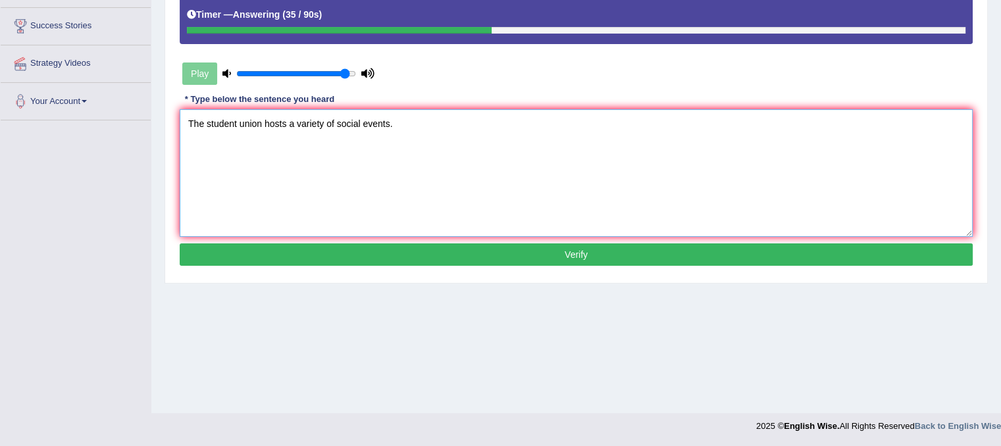
type textarea "The student union hosts a variety of social events."
click at [587, 251] on button "Verify" at bounding box center [576, 254] width 793 height 22
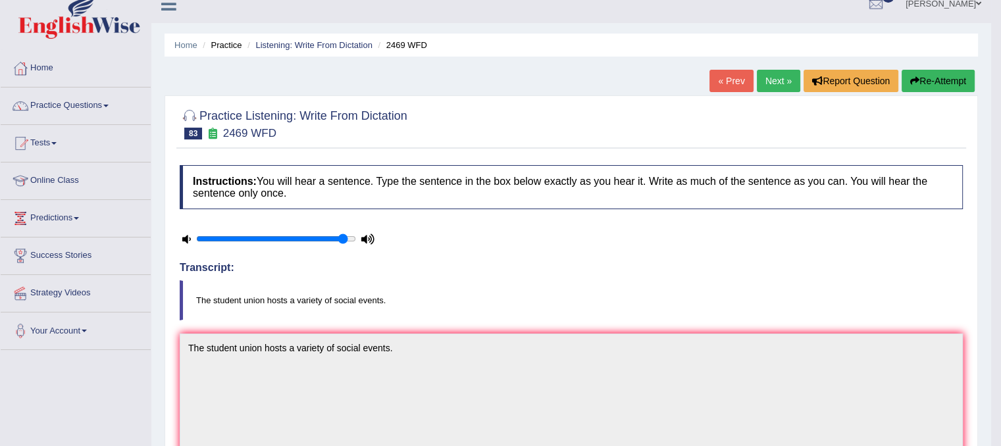
scroll to position [14, 0]
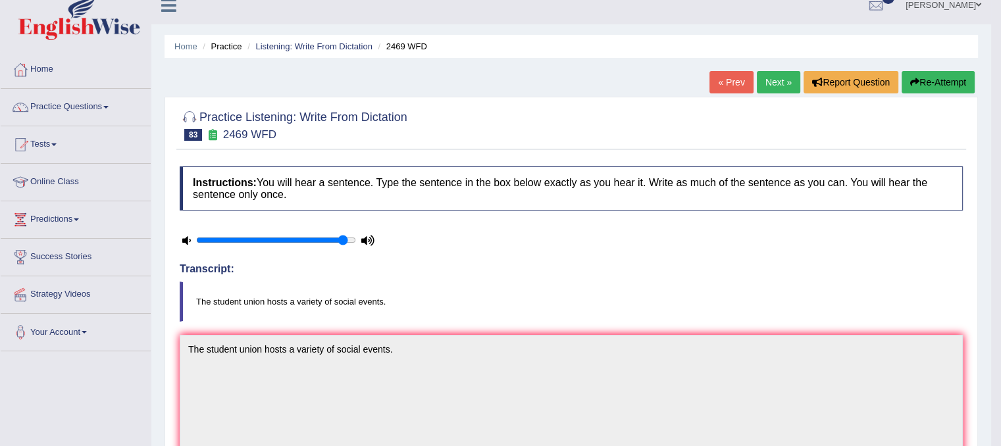
click at [778, 89] on link "Next »" at bounding box center [778, 82] width 43 height 22
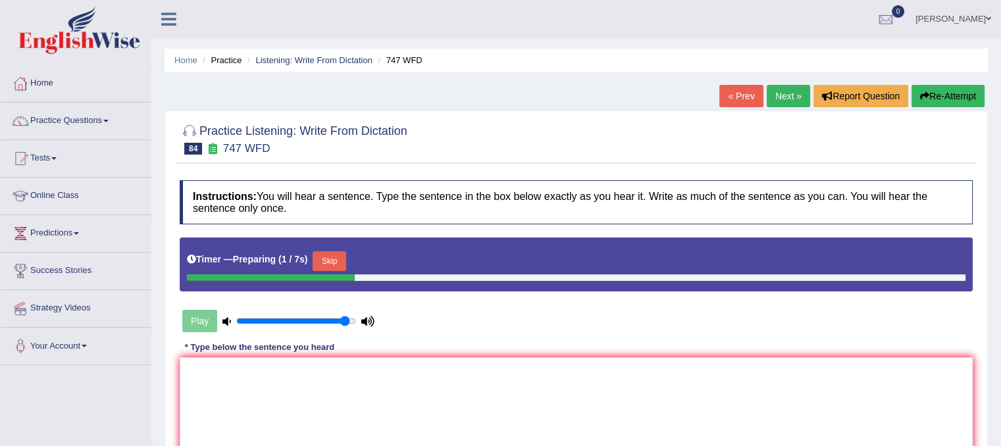
click at [340, 251] on button "Skip" at bounding box center [329, 261] width 33 height 20
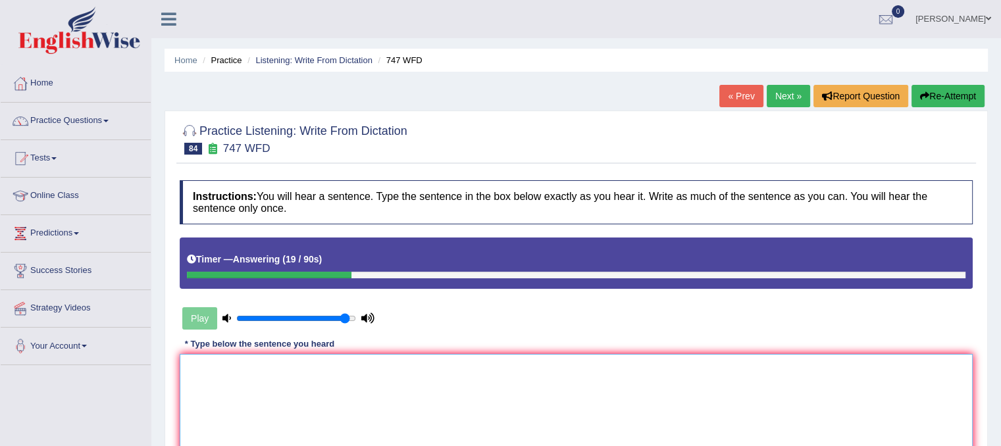
click at [207, 382] on textarea at bounding box center [576, 418] width 793 height 128
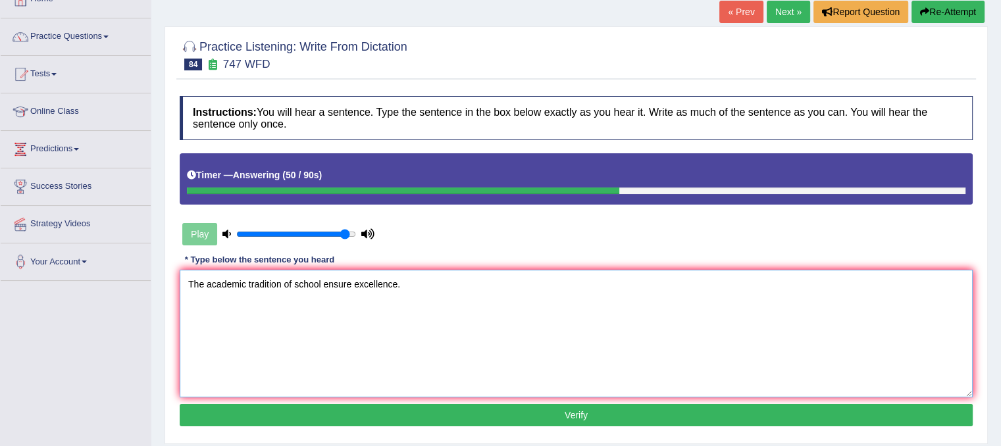
scroll to position [103, 0]
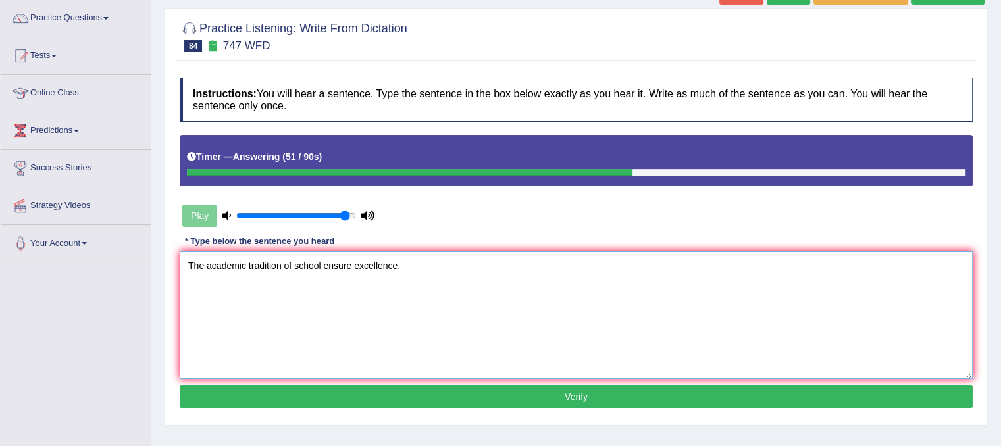
type textarea "The academic tradition of school ensure excellence."
click at [696, 402] on button "Verify" at bounding box center [576, 397] width 793 height 22
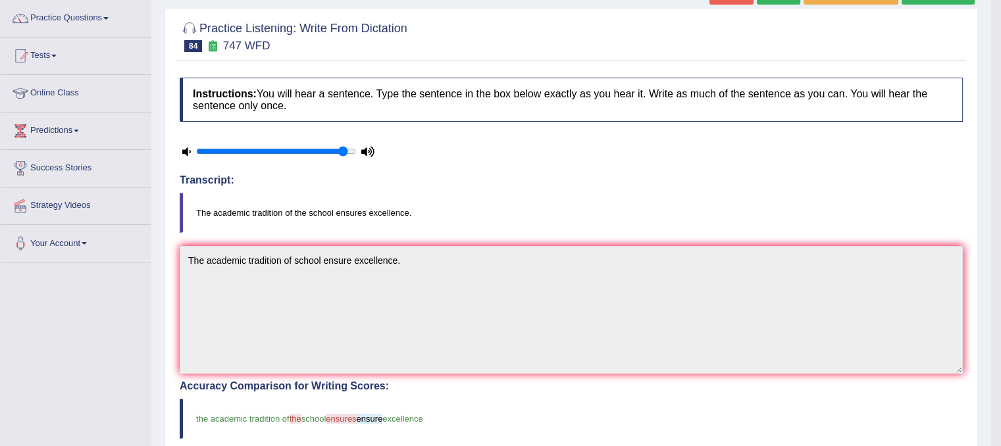
scroll to position [0, 0]
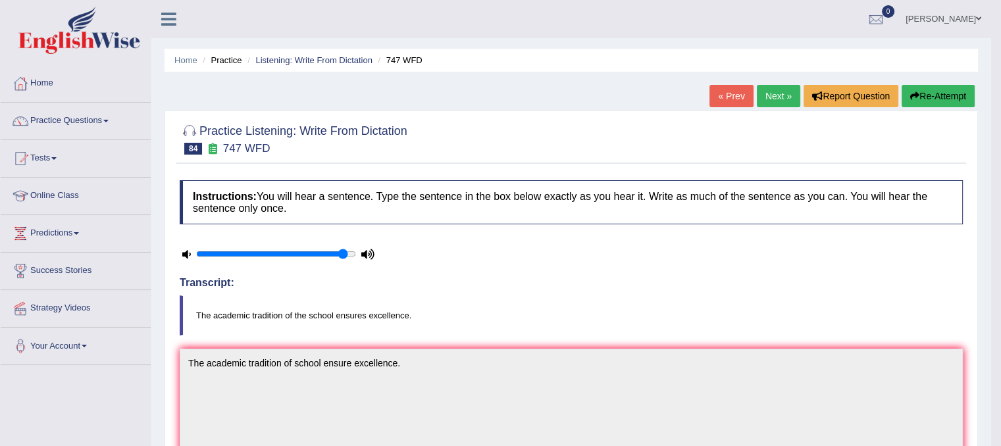
click at [777, 94] on link "Next »" at bounding box center [778, 96] width 43 height 22
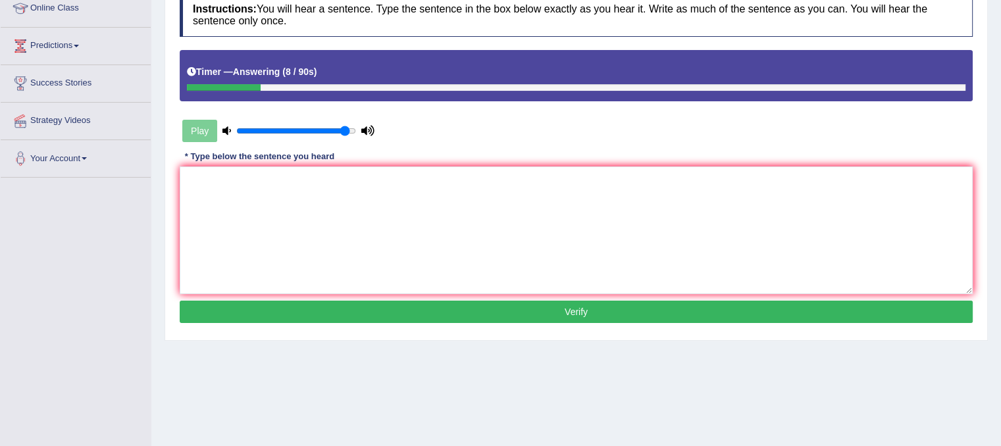
scroll to position [55, 0]
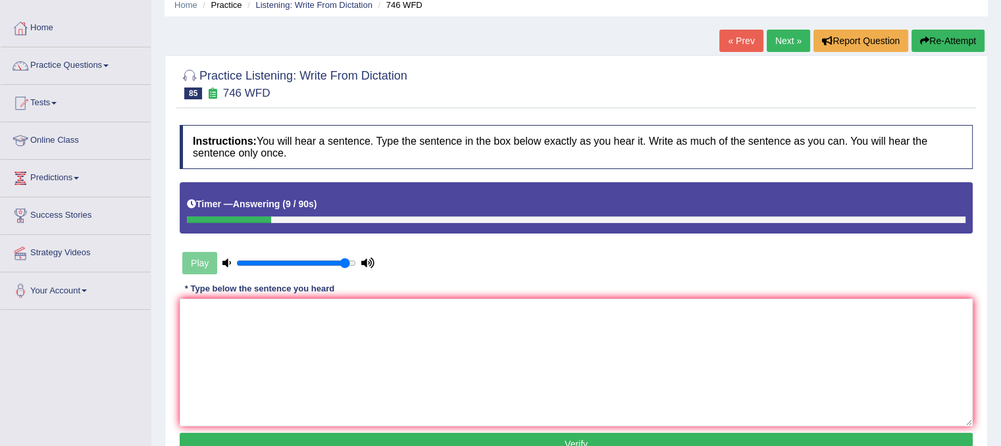
click at [942, 36] on button "Re-Attempt" at bounding box center [947, 41] width 73 height 22
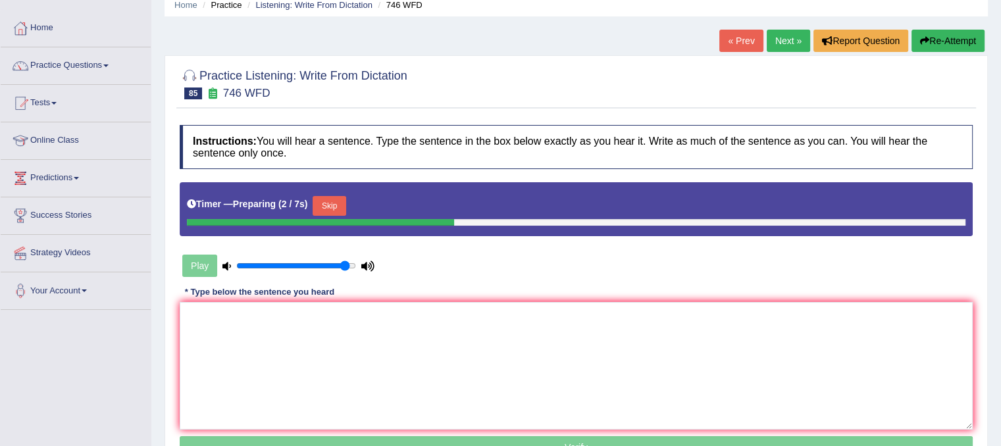
click at [340, 201] on button "Skip" at bounding box center [329, 206] width 33 height 20
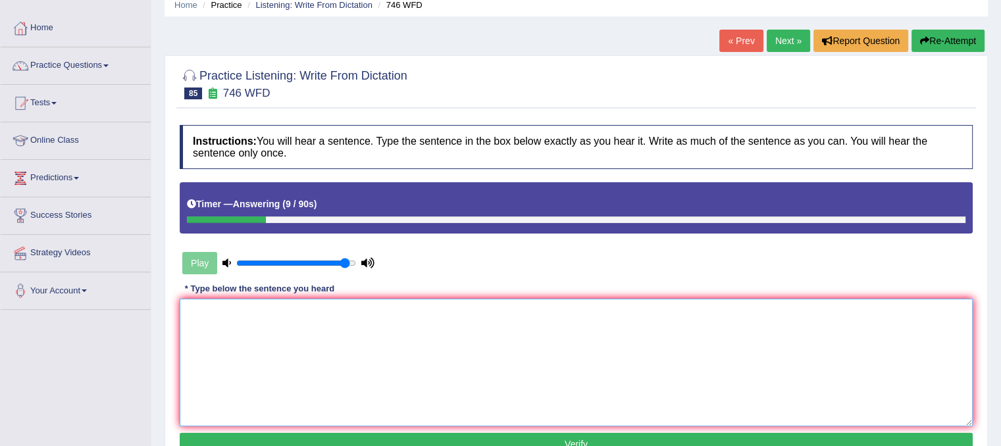
click at [223, 337] on textarea at bounding box center [576, 363] width 793 height 128
click at [298, 314] on textarea "Gravity makes objects attarcted" at bounding box center [576, 363] width 793 height 128
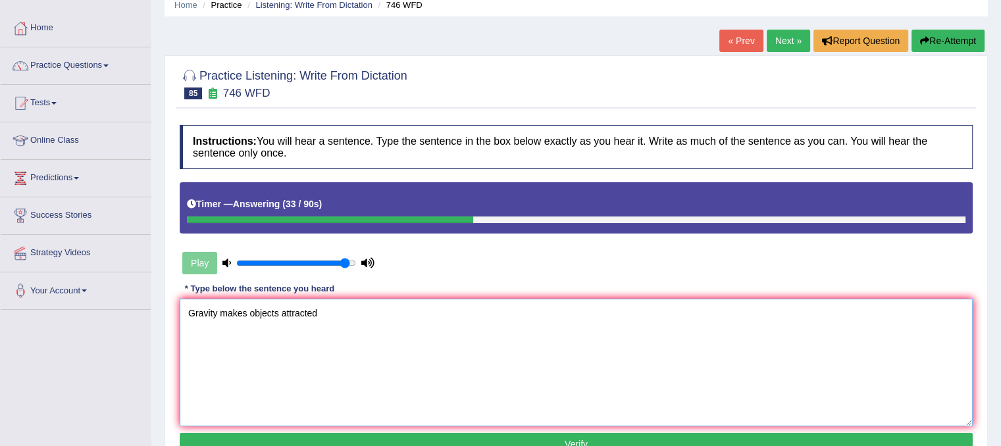
click at [340, 324] on textarea "Gravity makes objects attracted" at bounding box center [576, 363] width 793 height 128
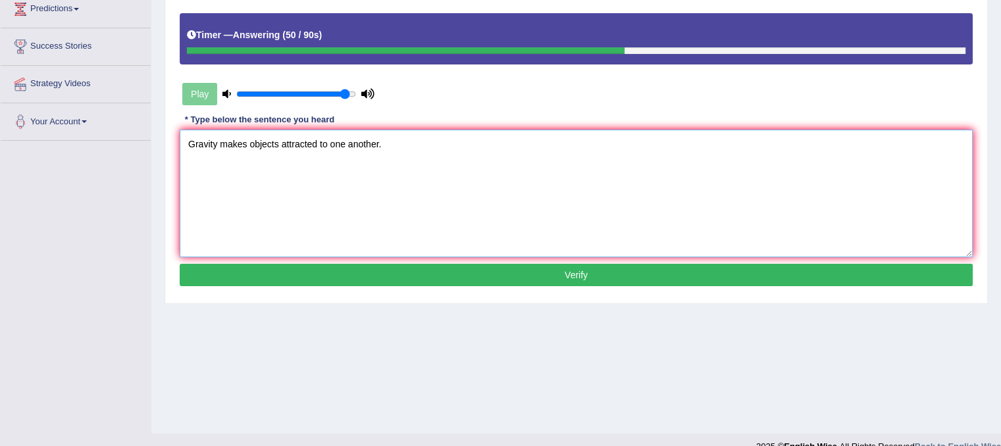
scroll to position [224, 0]
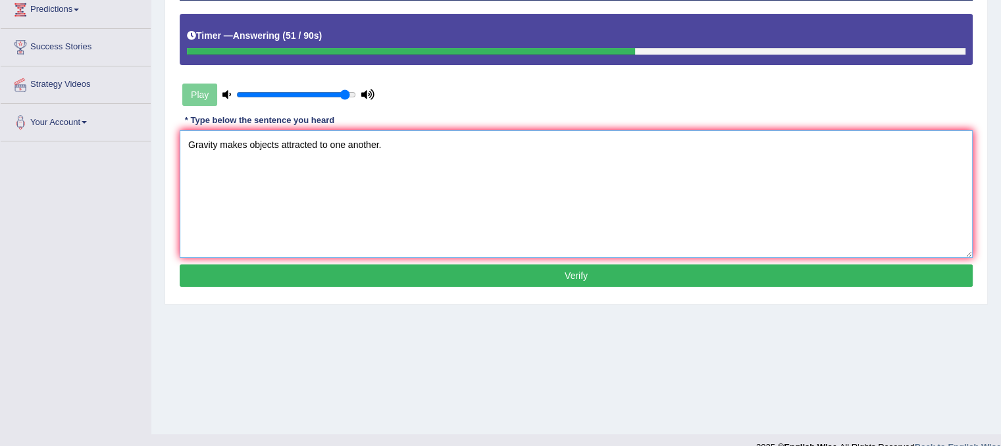
type textarea "Gravity makes objects attracted to one another."
click at [585, 272] on button "Verify" at bounding box center [576, 276] width 793 height 22
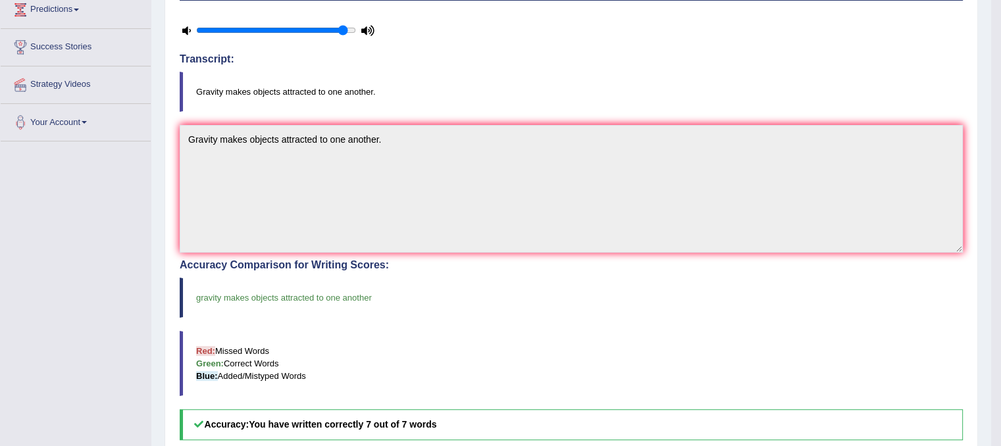
scroll to position [0, 0]
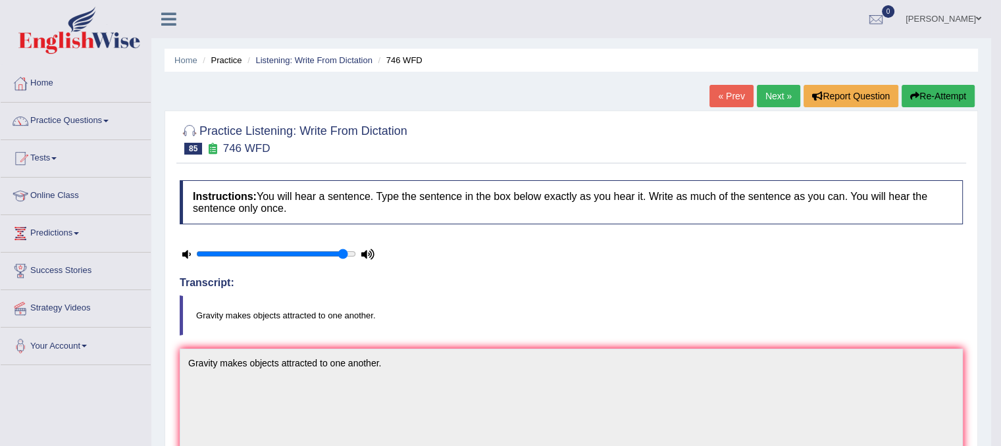
click at [777, 97] on link "Next »" at bounding box center [778, 96] width 43 height 22
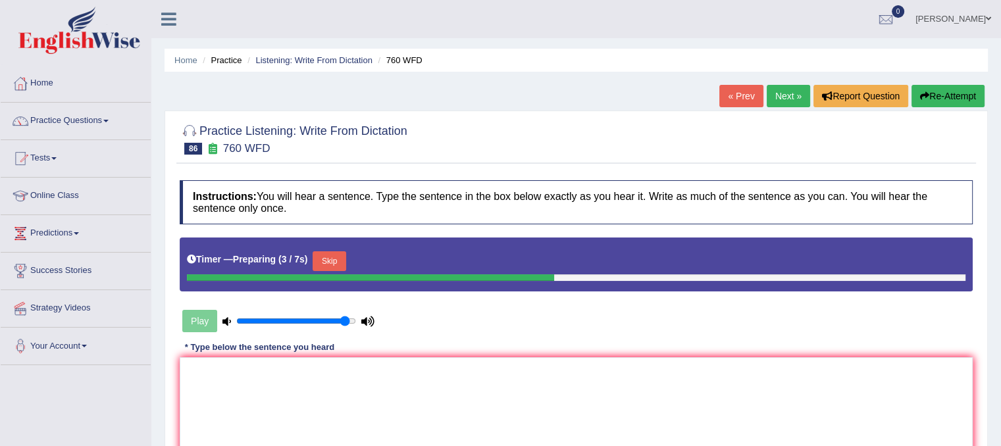
drag, startPoint x: 1010, startPoint y: 132, endPoint x: 733, endPoint y: 113, distance: 277.7
click at [733, 113] on div "Practice Listening: Write From Dictation 86 760 WFD Instructions: You will hear…" at bounding box center [576, 321] width 823 height 421
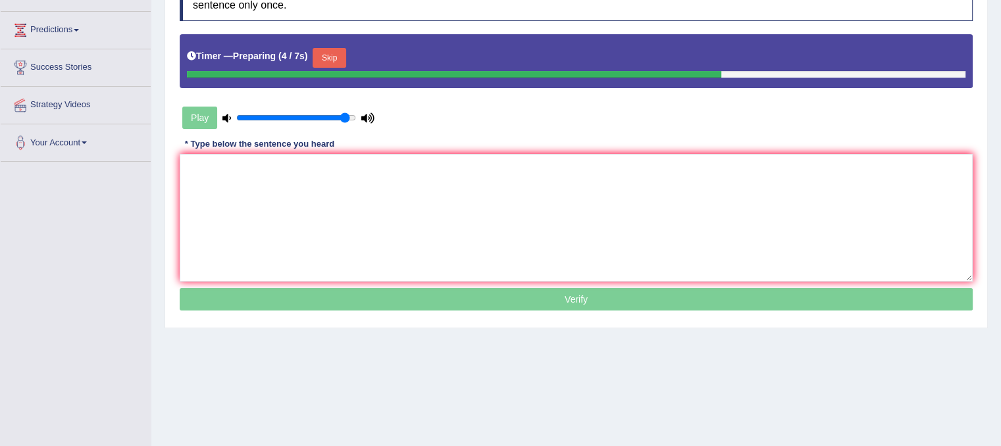
scroll to position [202, 0]
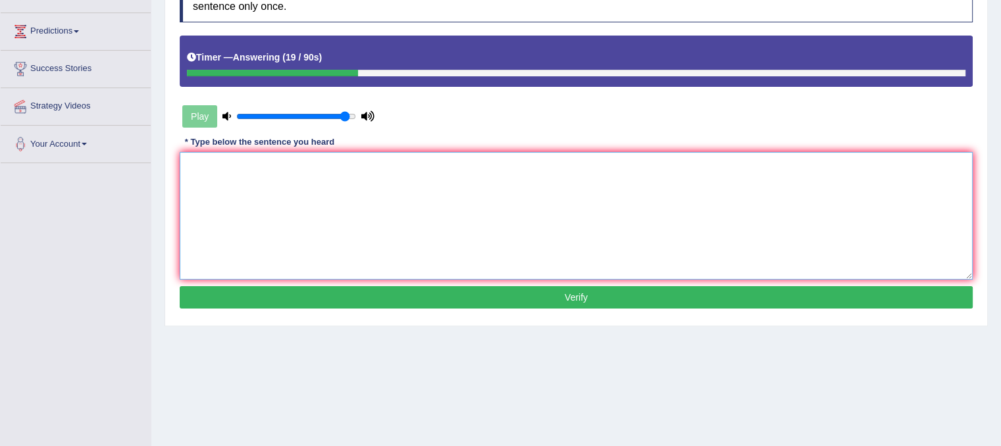
click at [284, 185] on textarea at bounding box center [576, 216] width 793 height 128
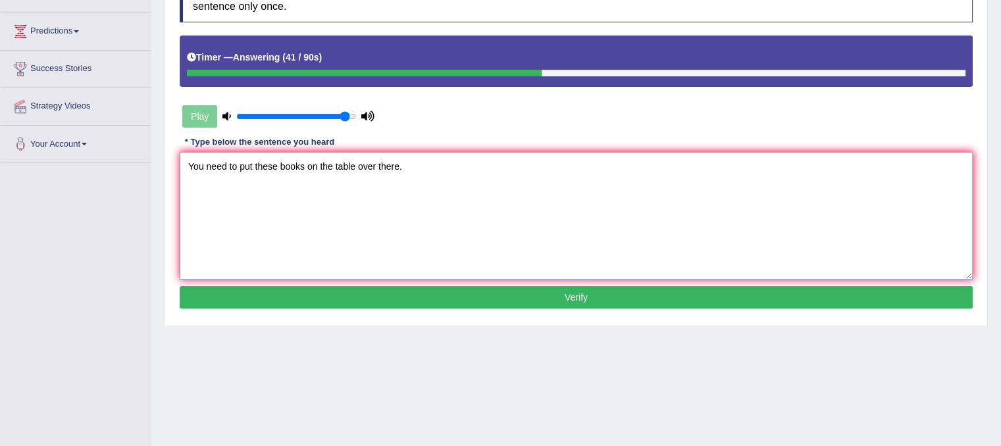
type textarea "You need to put these books on the table over there."
click at [537, 294] on button "Verify" at bounding box center [576, 297] width 793 height 22
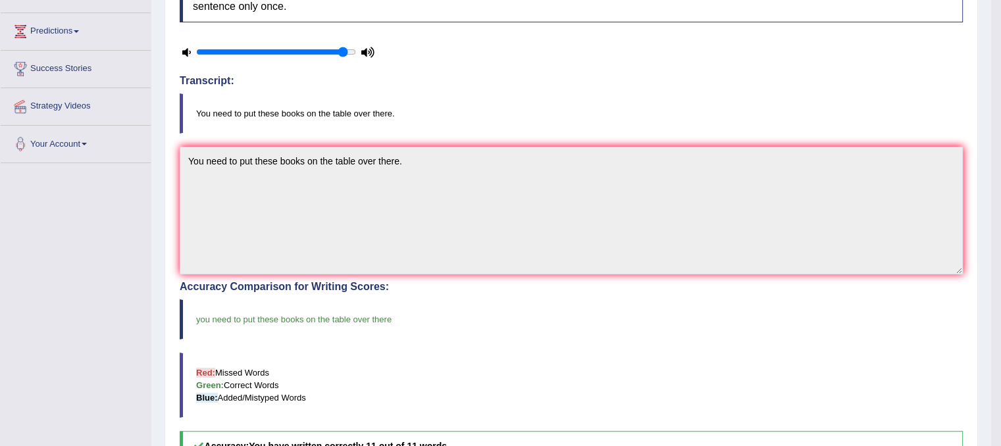
drag, startPoint x: 1003, startPoint y: 253, endPoint x: 675, endPoint y: 342, distance: 339.5
click at [675, 342] on div "Accuracy Comparison for Writing Scores: you need to put these books on the tabl…" at bounding box center [571, 371] width 783 height 181
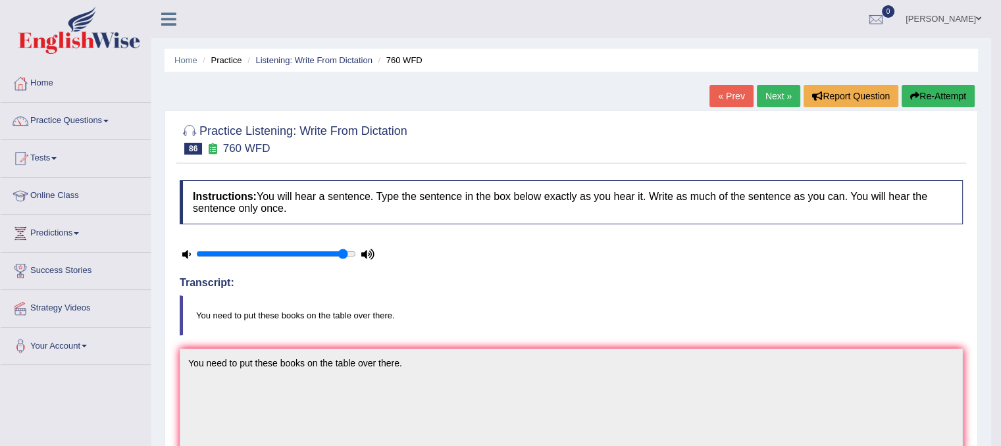
click at [777, 95] on link "Next »" at bounding box center [778, 96] width 43 height 22
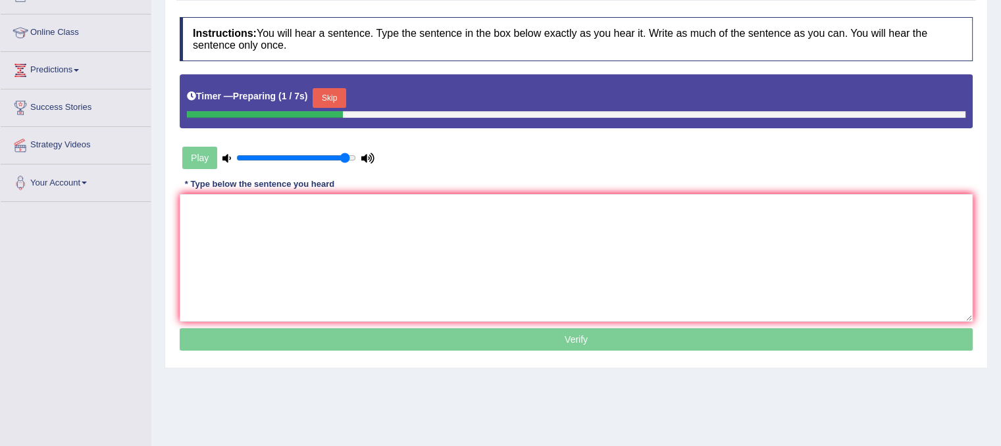
scroll to position [151, 0]
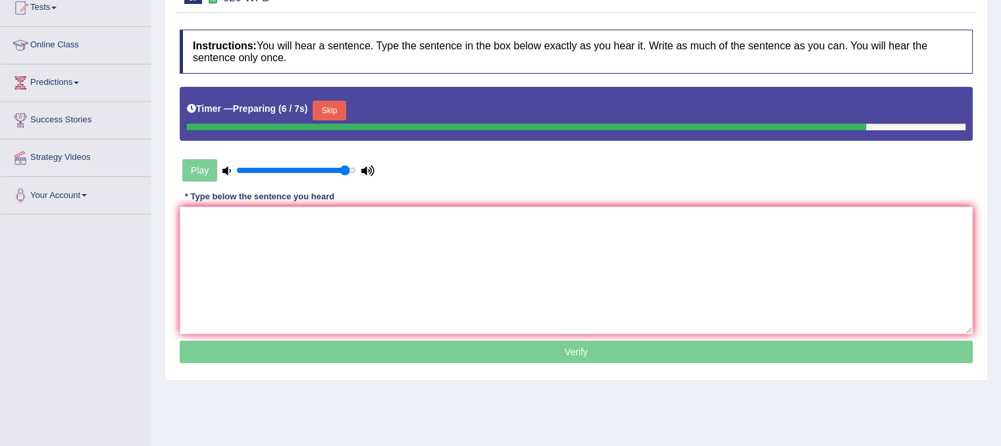
click at [336, 112] on button "Skip" at bounding box center [329, 111] width 33 height 20
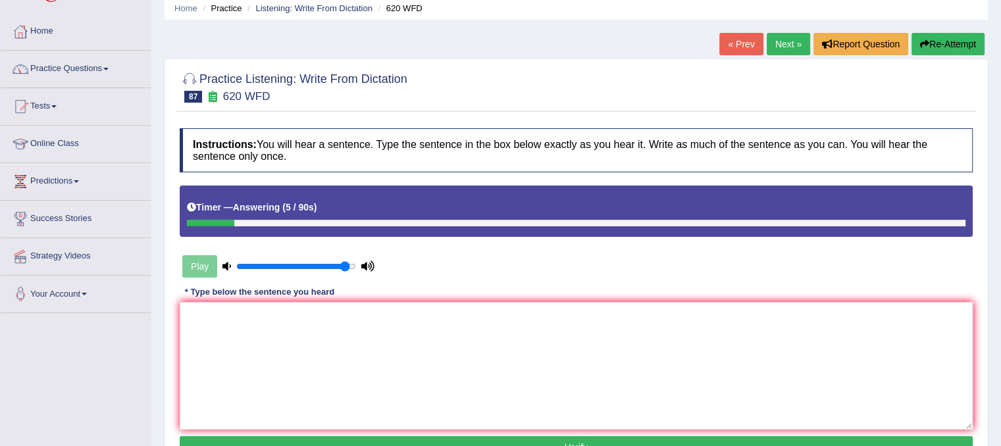
scroll to position [26, 0]
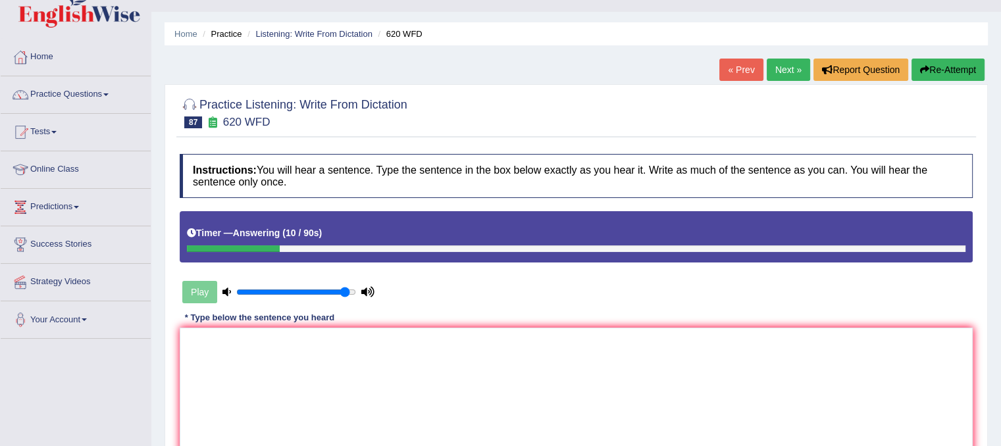
click at [937, 66] on button "Re-Attempt" at bounding box center [947, 70] width 73 height 22
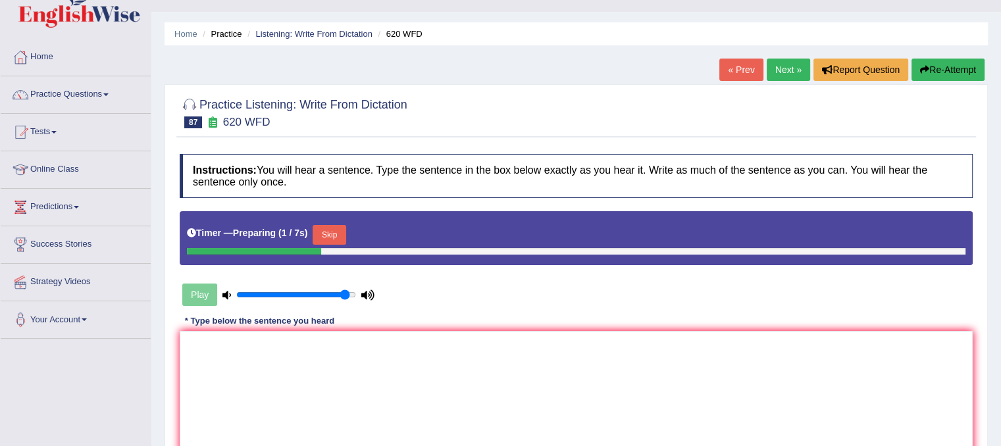
click at [340, 235] on button "Skip" at bounding box center [329, 235] width 33 height 20
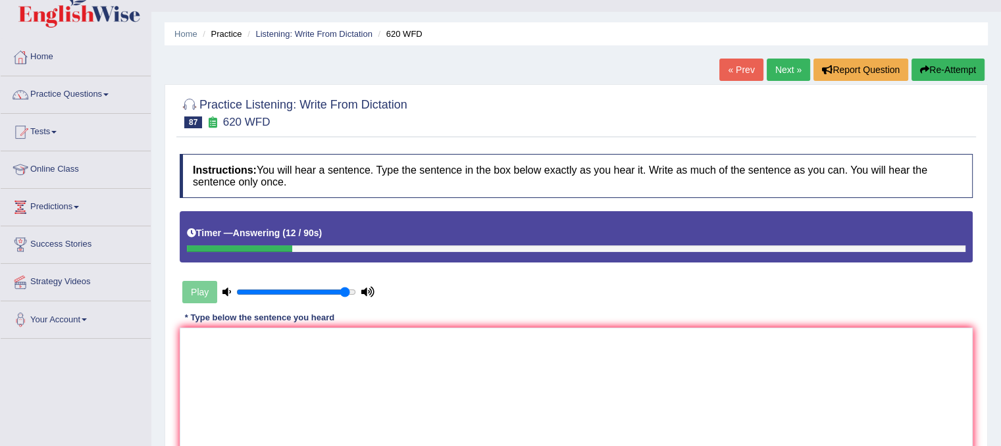
click at [932, 66] on button "Re-Attempt" at bounding box center [947, 70] width 73 height 22
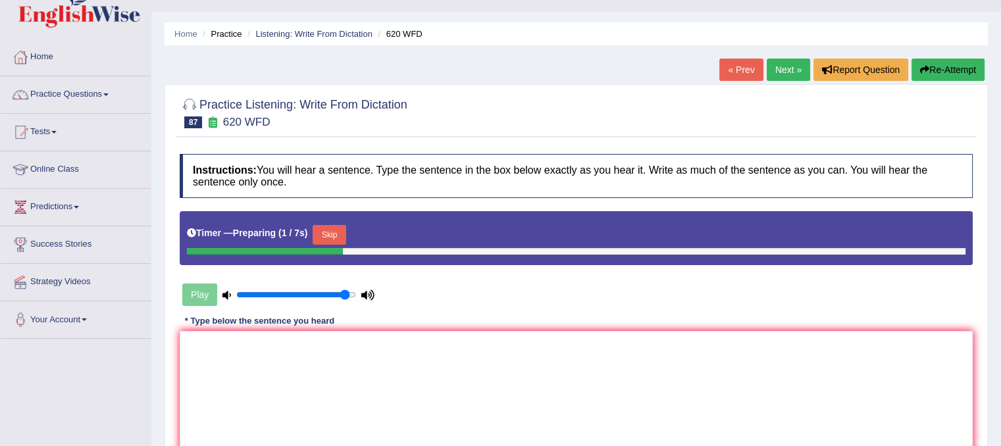
click at [332, 235] on button "Skip" at bounding box center [329, 235] width 33 height 20
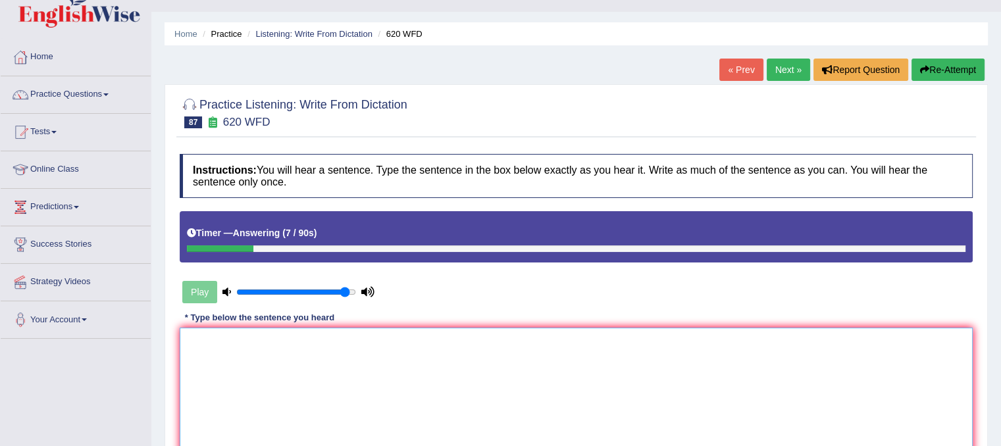
click at [212, 355] on textarea at bounding box center [576, 392] width 793 height 128
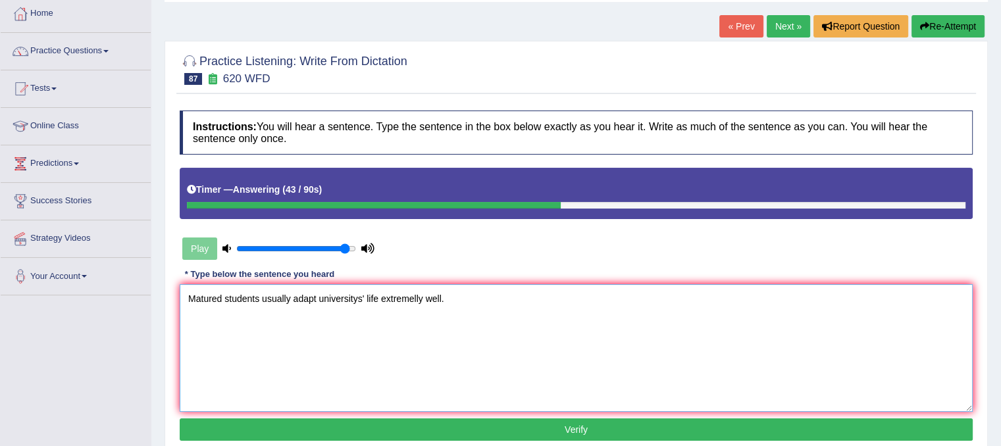
scroll to position [110, 0]
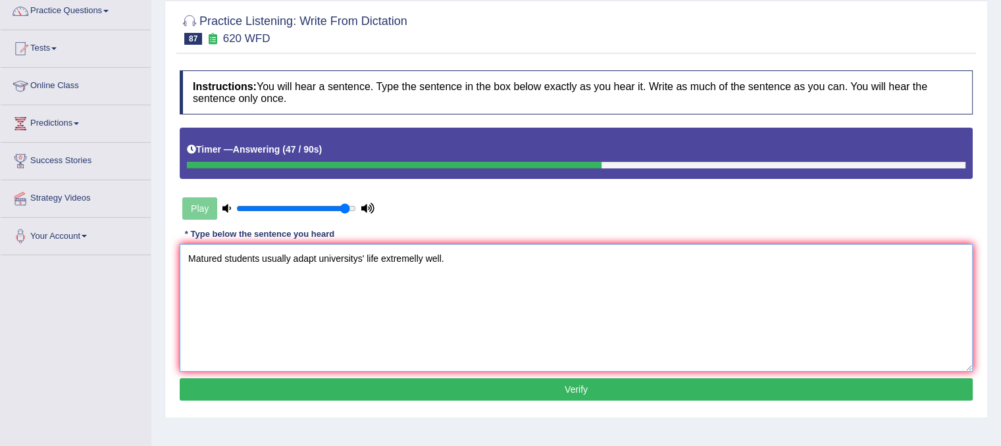
click at [419, 256] on textarea "Matured students usually adapt universitys' life extremelly well." at bounding box center [576, 308] width 793 height 128
type textarea "Matured students usually adapt universitys' life extremely well."
click at [451, 384] on button "Verify" at bounding box center [576, 389] width 793 height 22
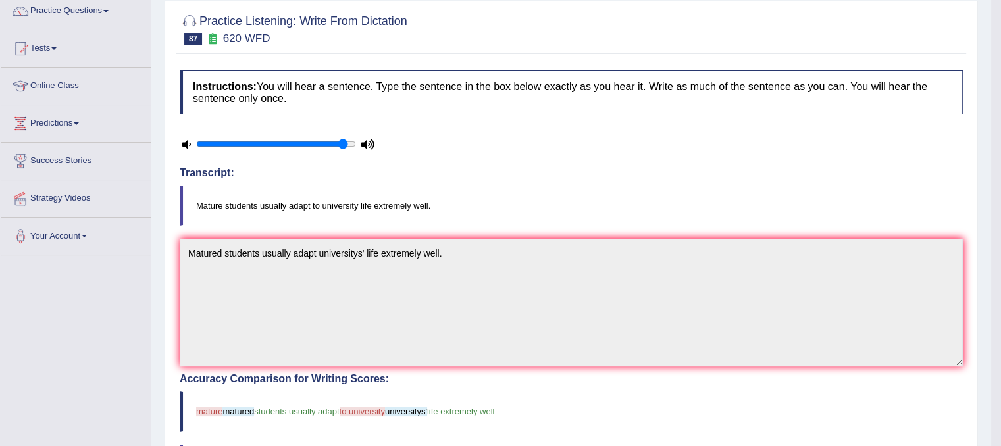
scroll to position [0, 0]
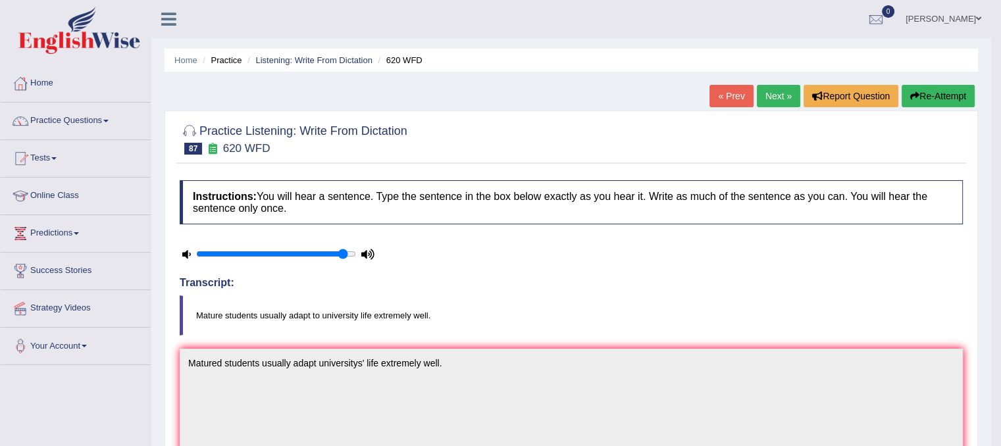
click at [771, 106] on link "Next »" at bounding box center [778, 96] width 43 height 22
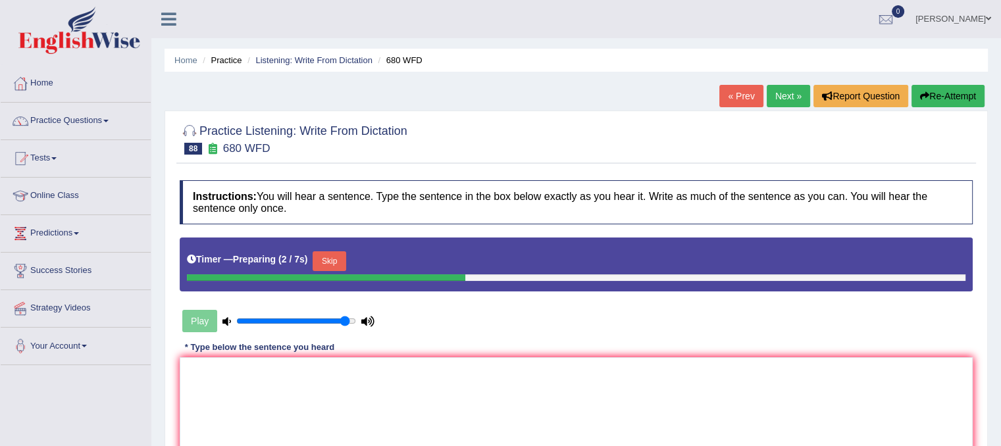
click at [334, 261] on button "Skip" at bounding box center [329, 261] width 33 height 20
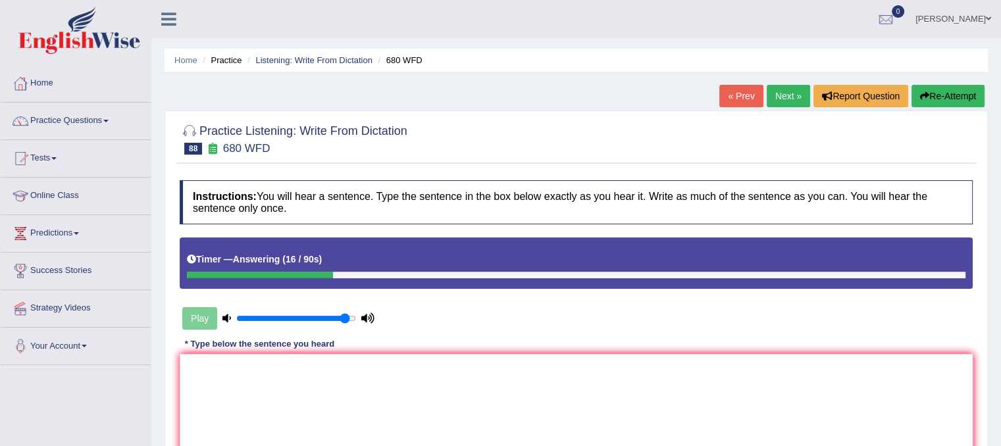
click at [952, 93] on button "Re-Attempt" at bounding box center [947, 96] width 73 height 22
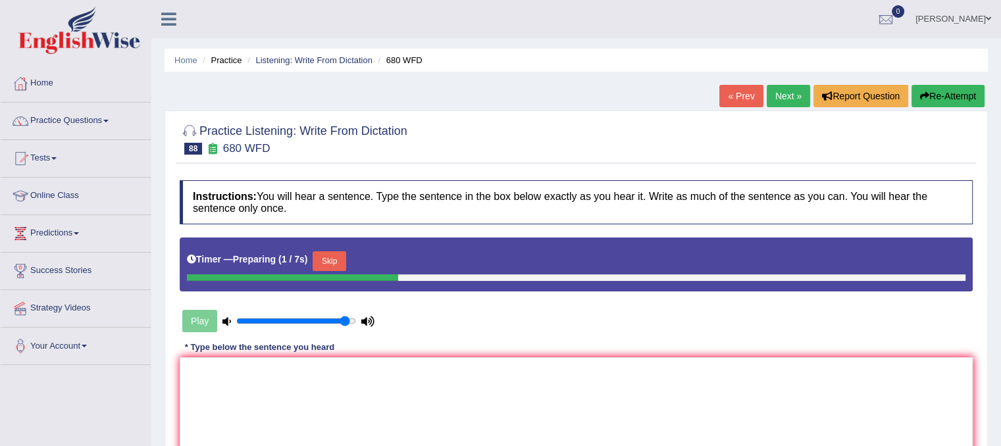
click at [332, 270] on div "Skip" at bounding box center [329, 262] width 33 height 23
click at [334, 261] on button "Skip" at bounding box center [329, 261] width 33 height 20
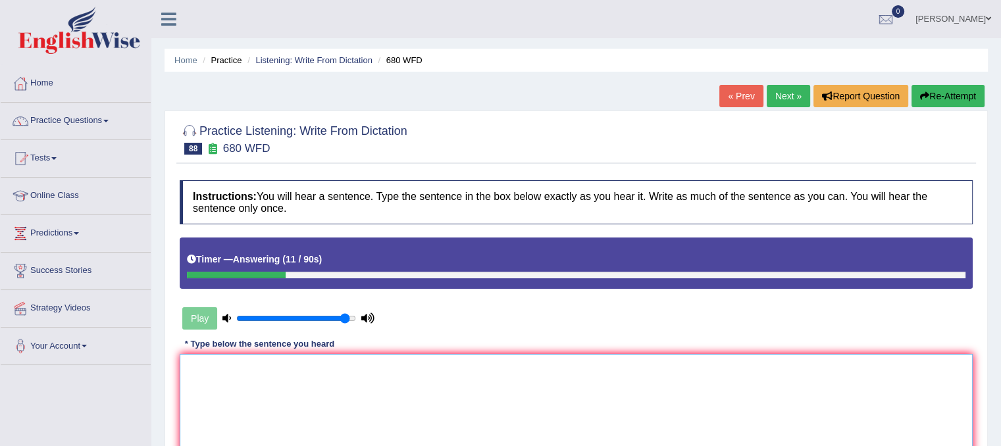
click at [274, 388] on textarea at bounding box center [576, 418] width 793 height 128
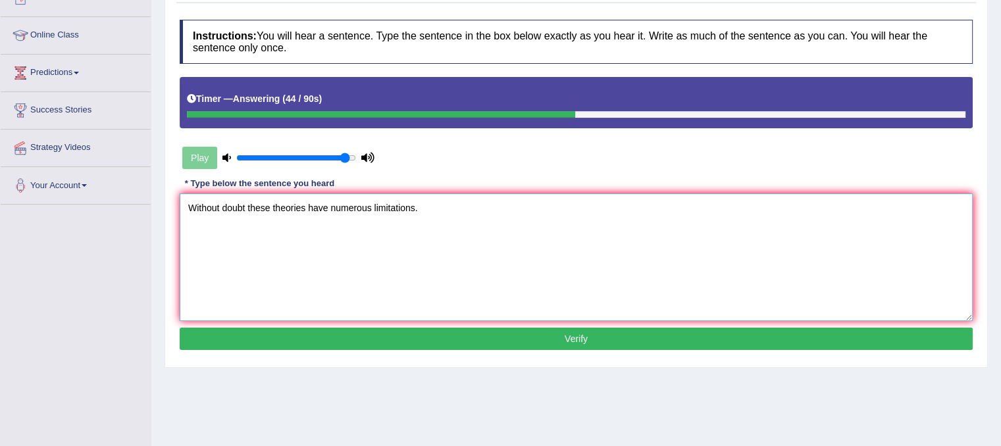
scroll to position [159, 0]
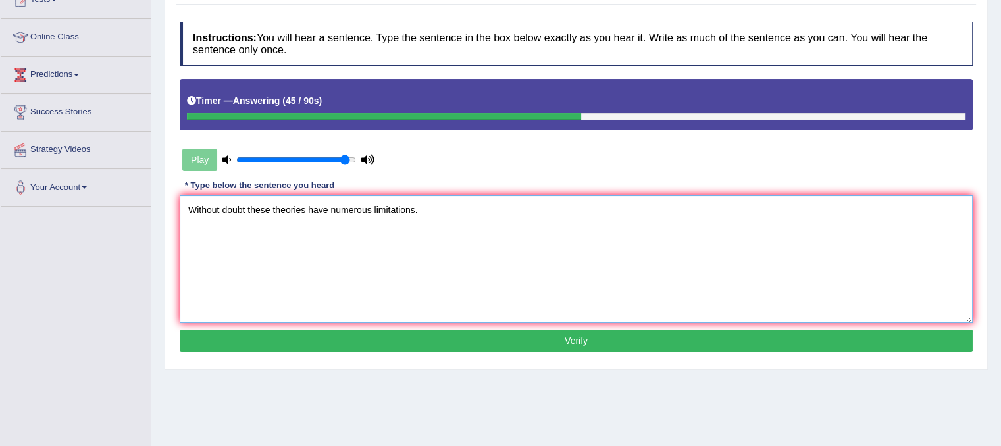
type textarea "Without doubt these theories have numerous limitations."
click at [864, 330] on button "Verify" at bounding box center [576, 341] width 793 height 22
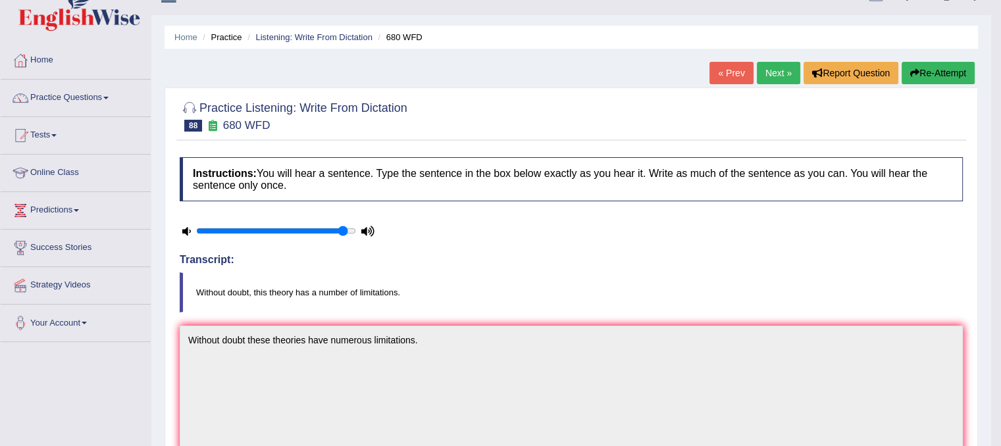
scroll to position [21, 0]
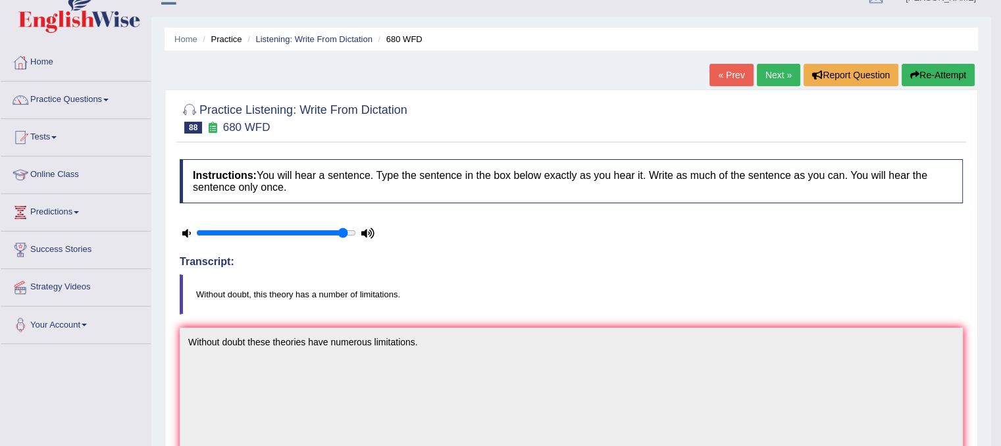
drag, startPoint x: 1010, startPoint y: 184, endPoint x: 772, endPoint y: 78, distance: 261.0
click at [772, 78] on link "Next »" at bounding box center [778, 75] width 43 height 22
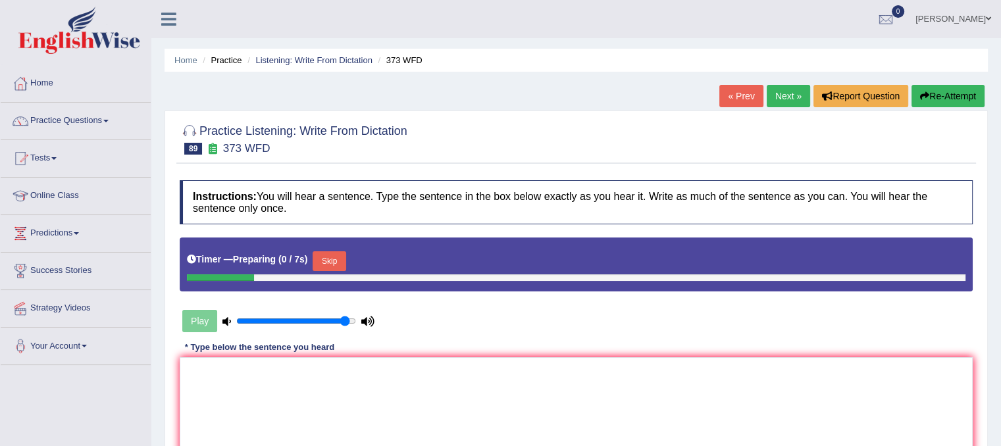
drag, startPoint x: 0, startPoint y: 0, endPoint x: 772, endPoint y: 78, distance: 775.8
click at [772, 78] on div "Home Practice Listening: Write From Dictation 373 WFD « Prev Next » Report Ques…" at bounding box center [576, 329] width 850 height 658
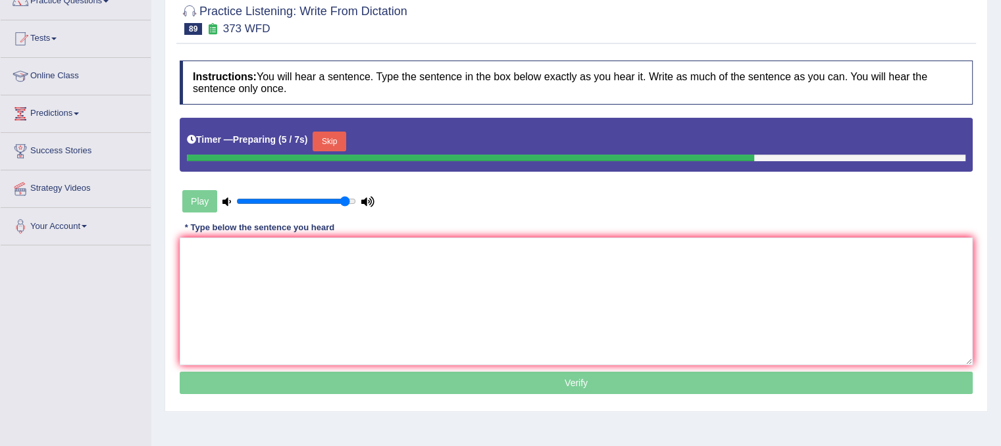
click at [347, 130] on div "Timer — Preparing ( 5 / 7s ) Skip" at bounding box center [576, 141] width 778 height 26
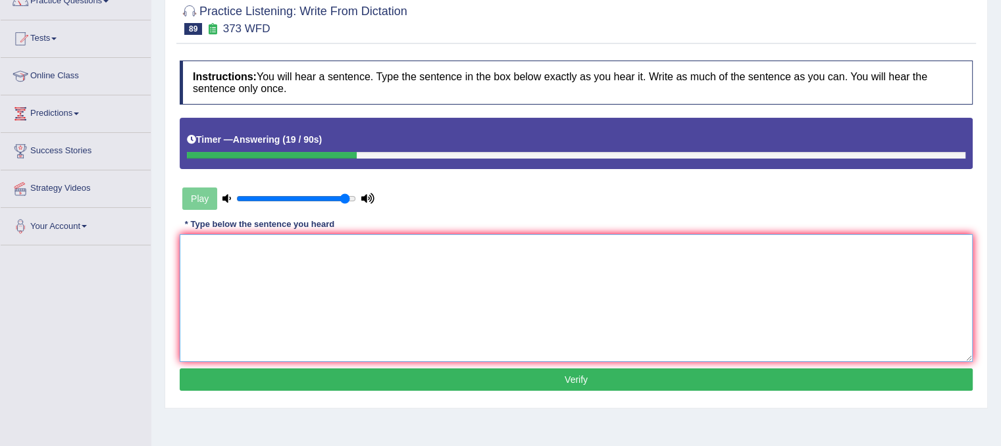
click at [255, 256] on textarea at bounding box center [576, 298] width 793 height 128
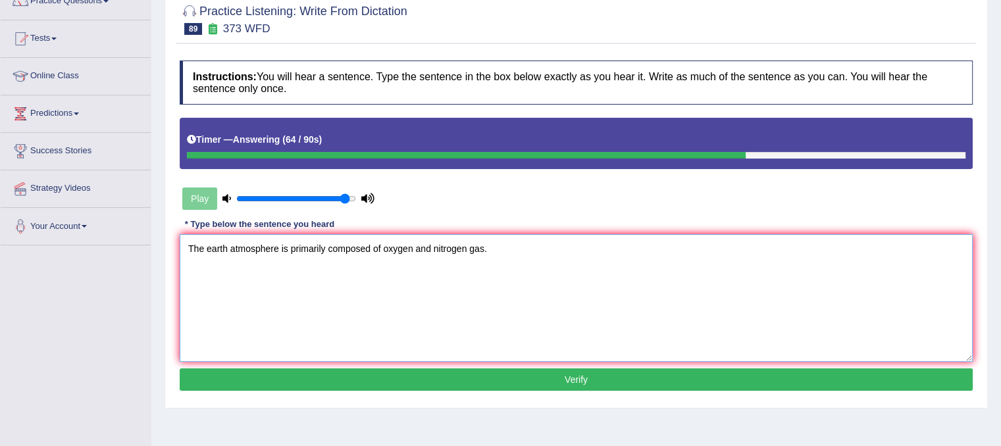
type textarea "The earth atmosphere is primarily composed of oxygen and nitrogen gas."
click at [553, 380] on button "Verify" at bounding box center [576, 380] width 793 height 22
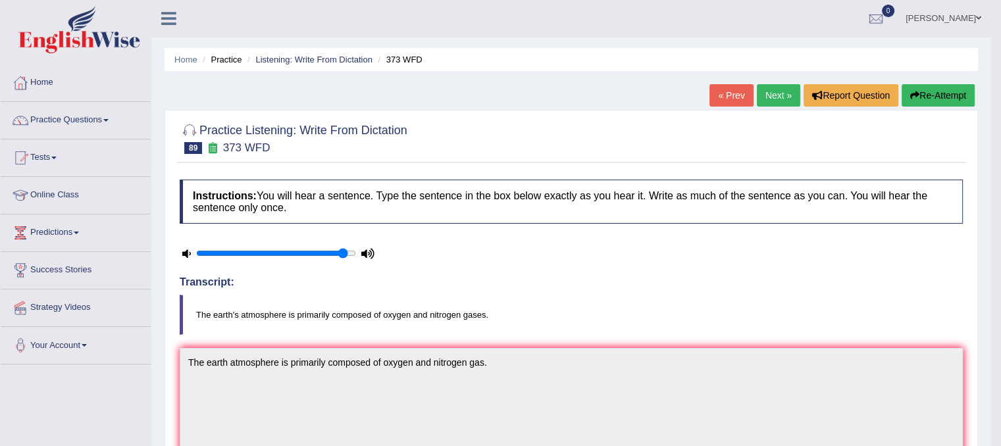
scroll to position [0, 0]
click at [782, 96] on link "Next »" at bounding box center [778, 96] width 43 height 22
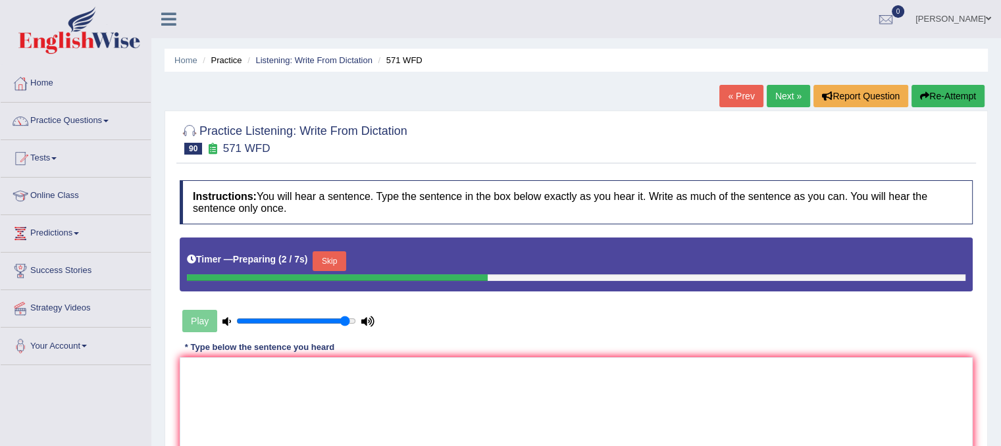
click at [333, 260] on button "Skip" at bounding box center [329, 261] width 33 height 20
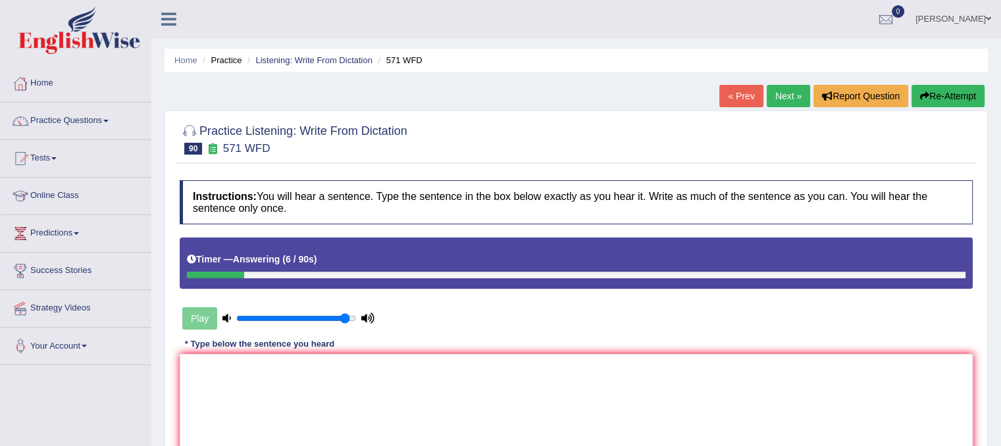
click at [957, 101] on button "Re-Attempt" at bounding box center [947, 96] width 73 height 22
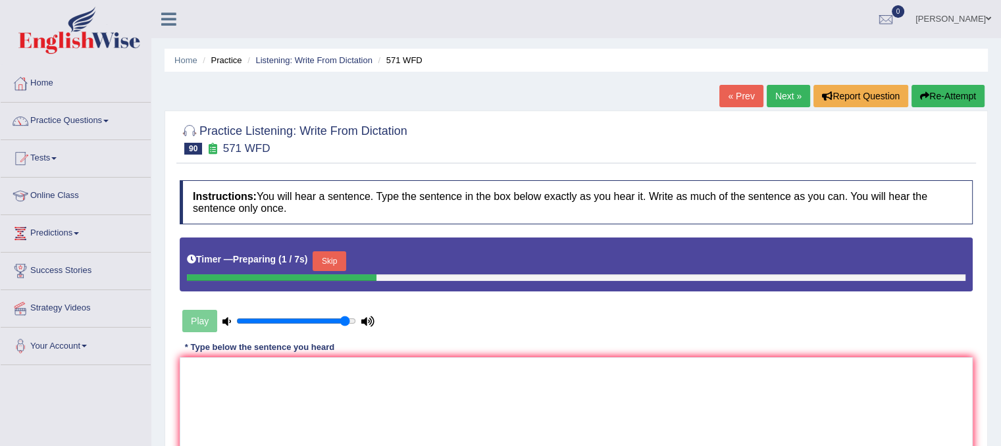
click at [334, 274] on div at bounding box center [282, 277] width 190 height 7
click at [334, 258] on button "Skip" at bounding box center [329, 261] width 33 height 20
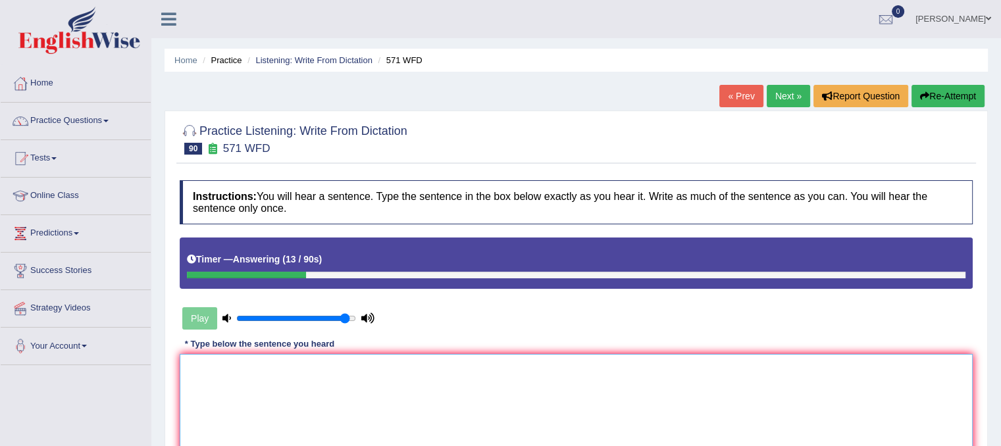
click at [236, 374] on textarea at bounding box center [576, 418] width 793 height 128
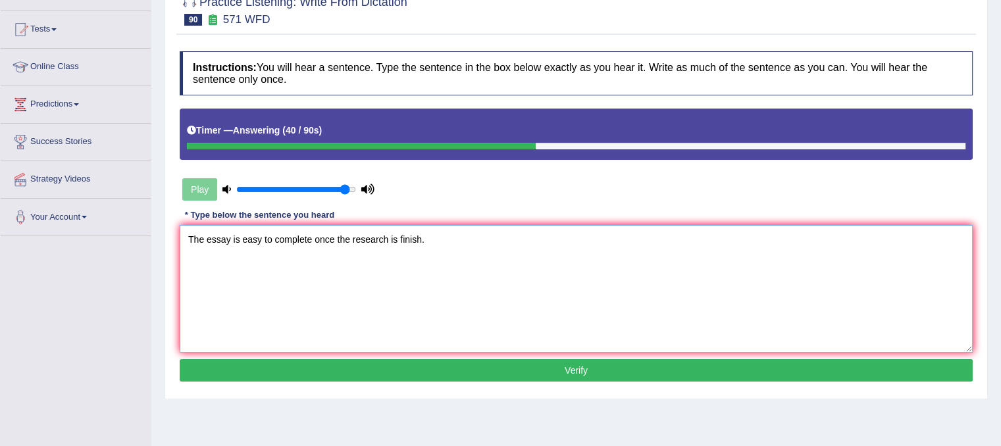
scroll to position [167, 0]
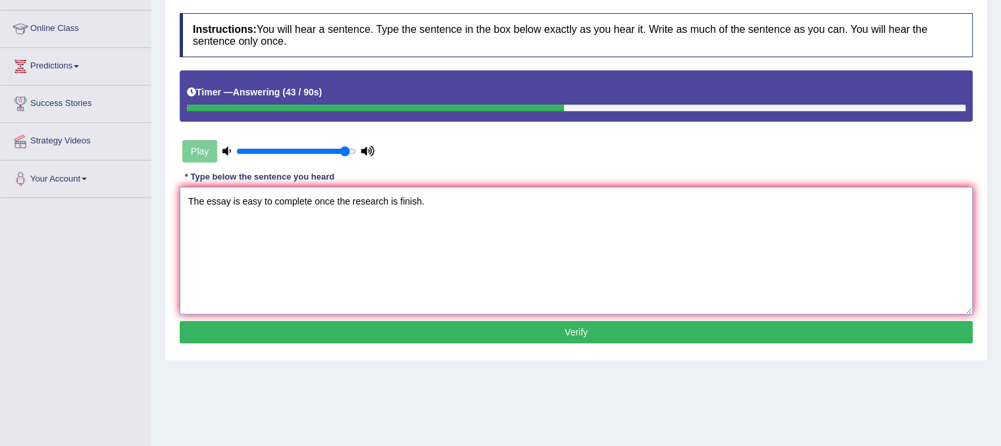
type textarea "The essay is easy to complete once the research is finish."
click at [545, 330] on button "Verify" at bounding box center [576, 332] width 793 height 22
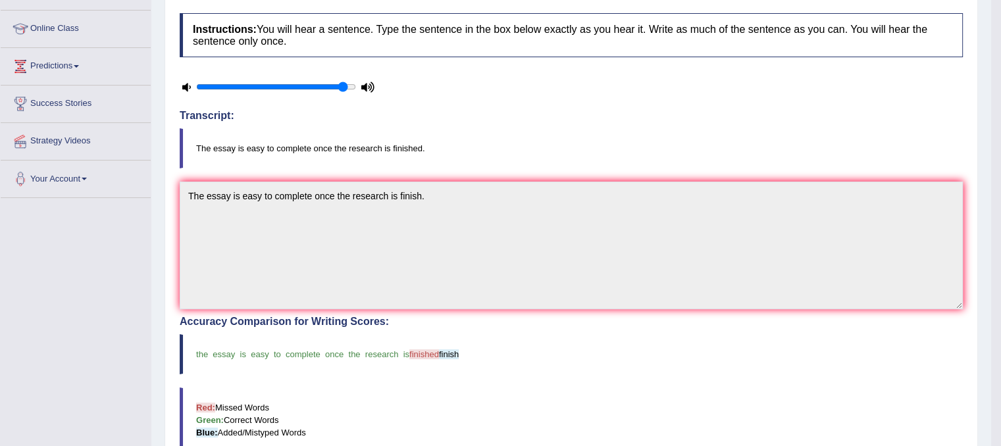
scroll to position [0, 0]
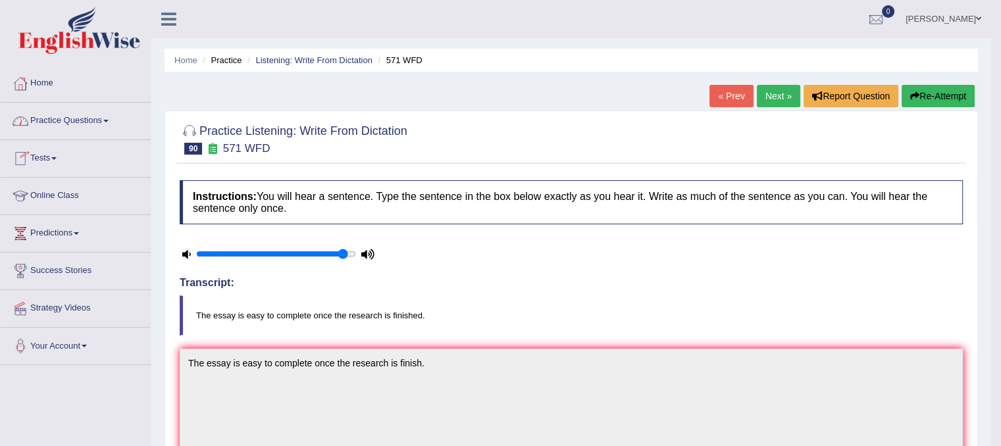
click at [88, 128] on link "Practice Questions" at bounding box center [76, 119] width 150 height 33
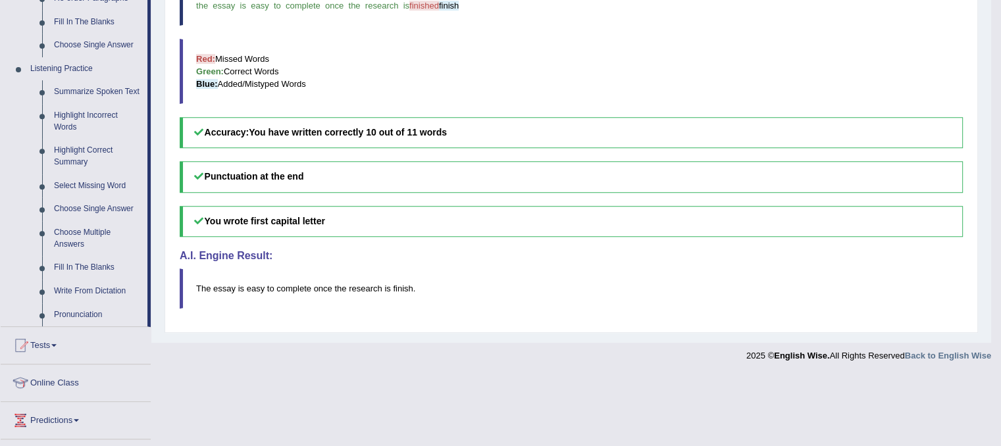
scroll to position [560, 0]
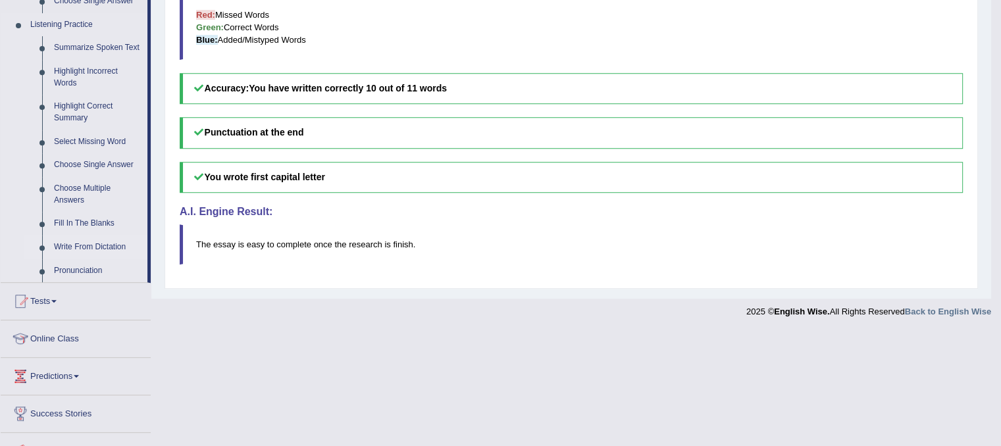
click at [93, 245] on link "Write From Dictation" at bounding box center [97, 248] width 99 height 24
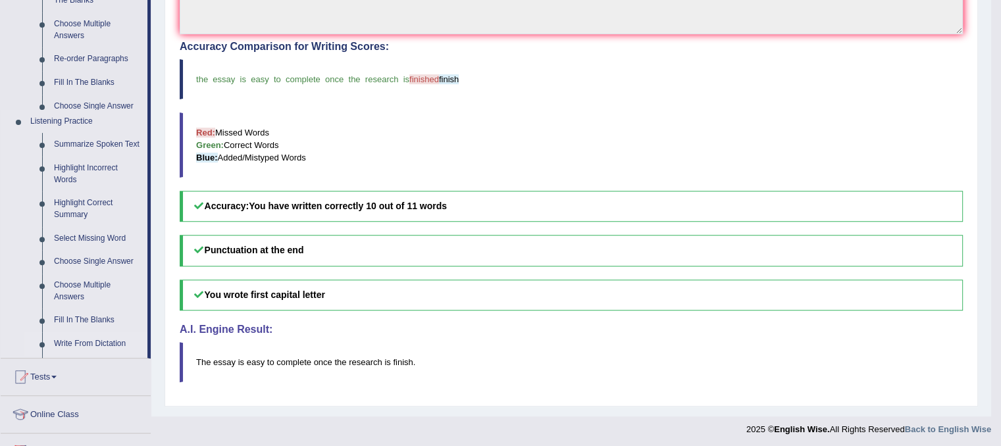
scroll to position [224, 0]
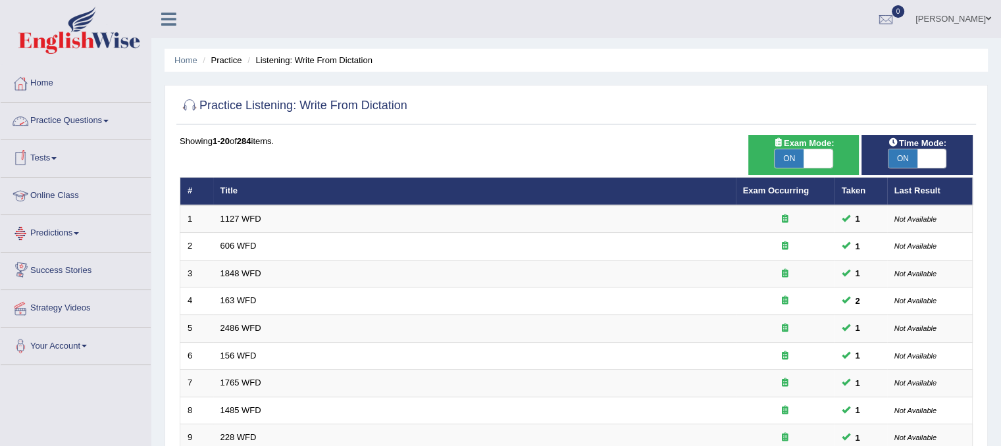
click at [45, 118] on link "Practice Questions" at bounding box center [76, 119] width 150 height 33
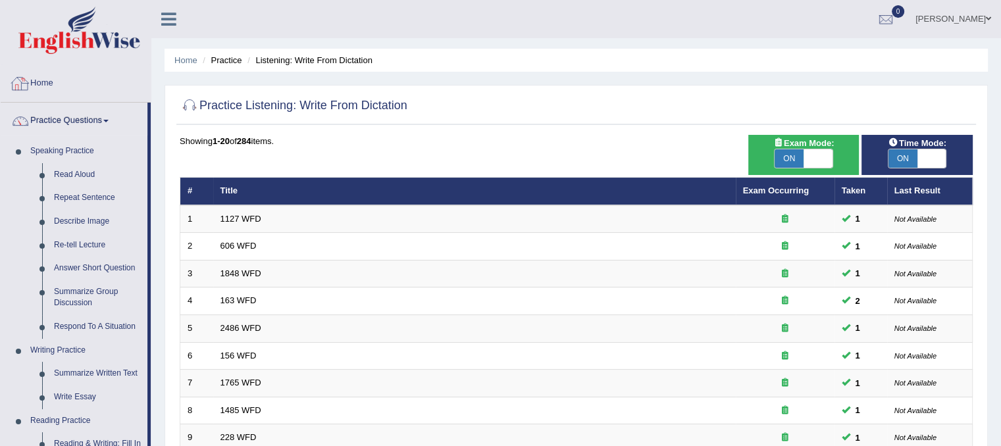
click at [47, 80] on link "Home" at bounding box center [76, 81] width 150 height 33
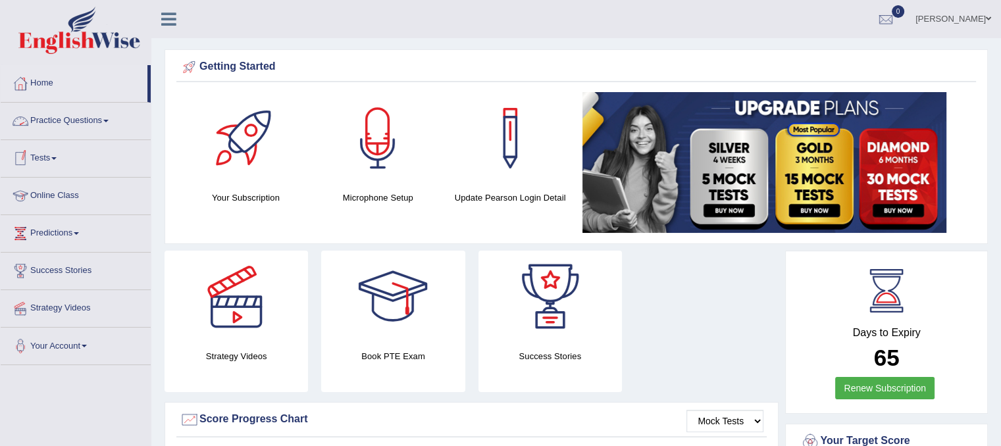
click at [105, 111] on link "Practice Questions" at bounding box center [76, 119] width 150 height 33
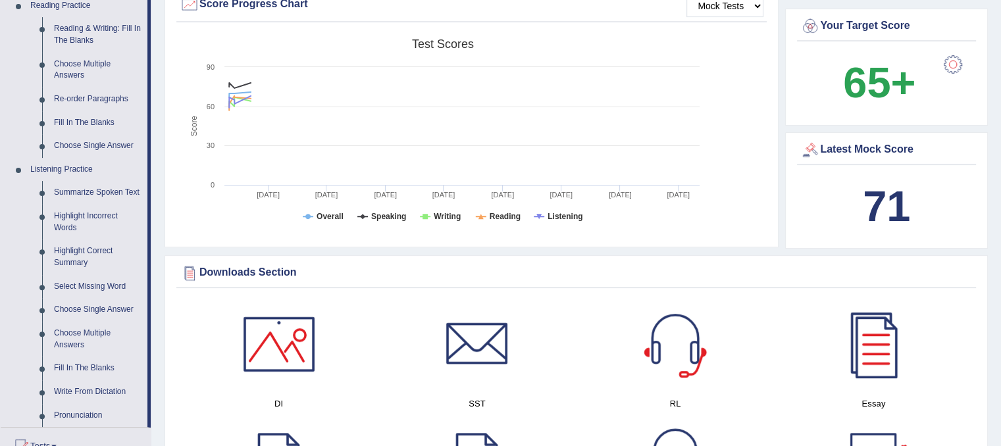
scroll to position [422, 0]
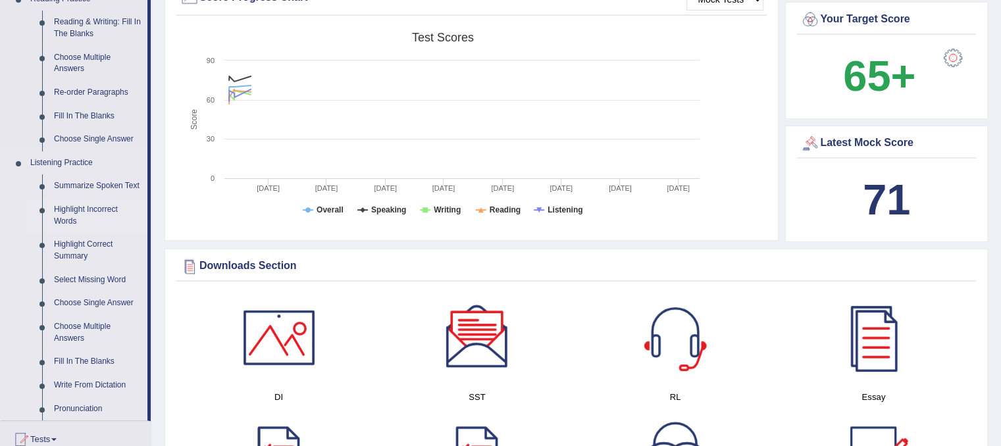
click at [86, 209] on link "Highlight Incorrect Words" at bounding box center [97, 215] width 99 height 35
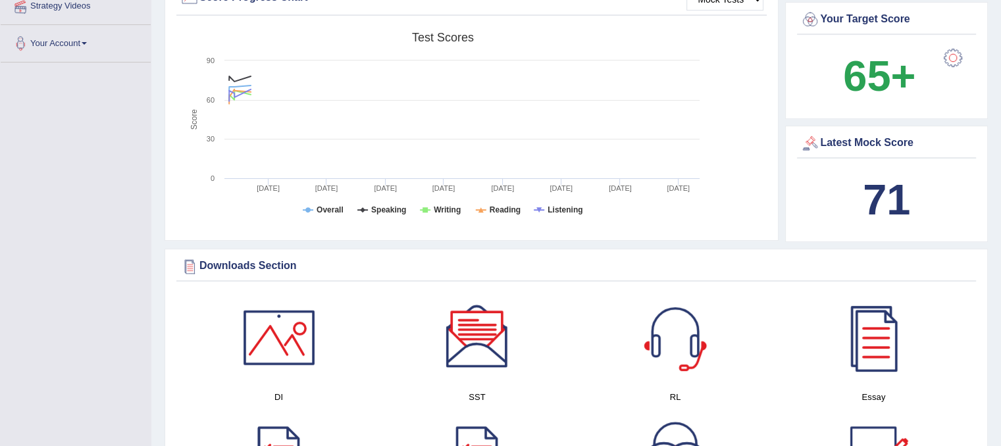
scroll to position [213, 0]
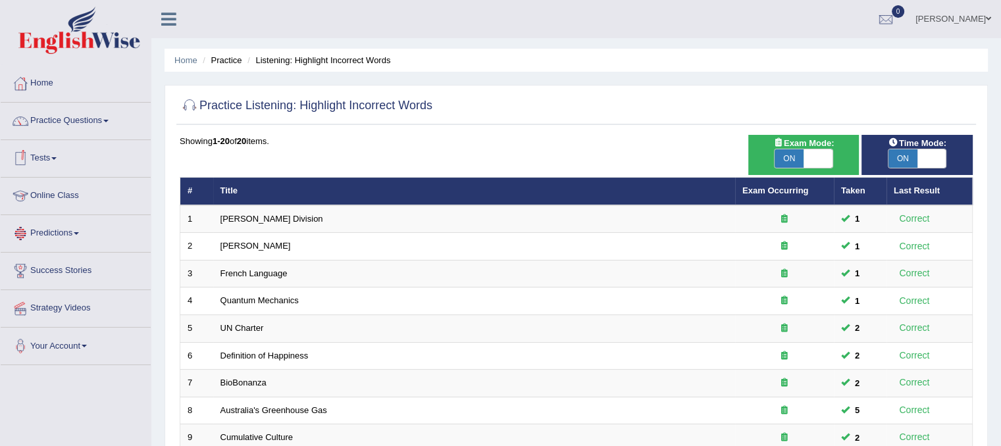
click at [56, 153] on link "Tests" at bounding box center [76, 156] width 150 height 33
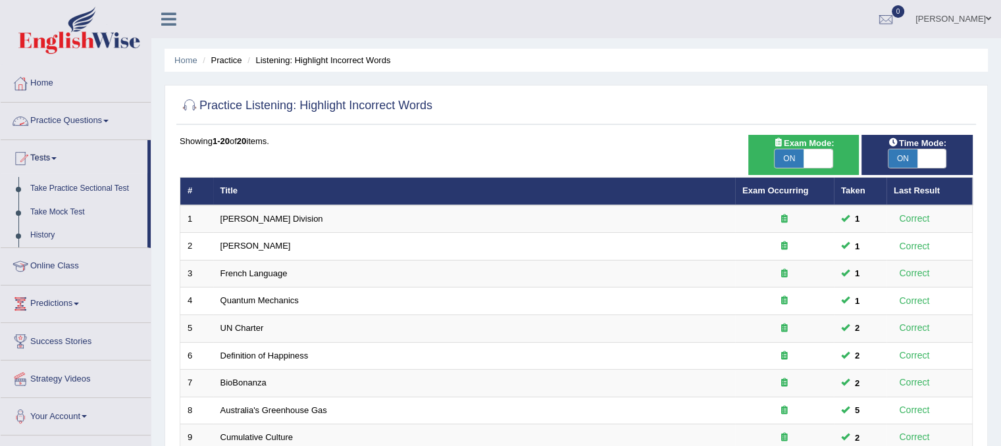
click at [103, 126] on link "Practice Questions" at bounding box center [76, 119] width 150 height 33
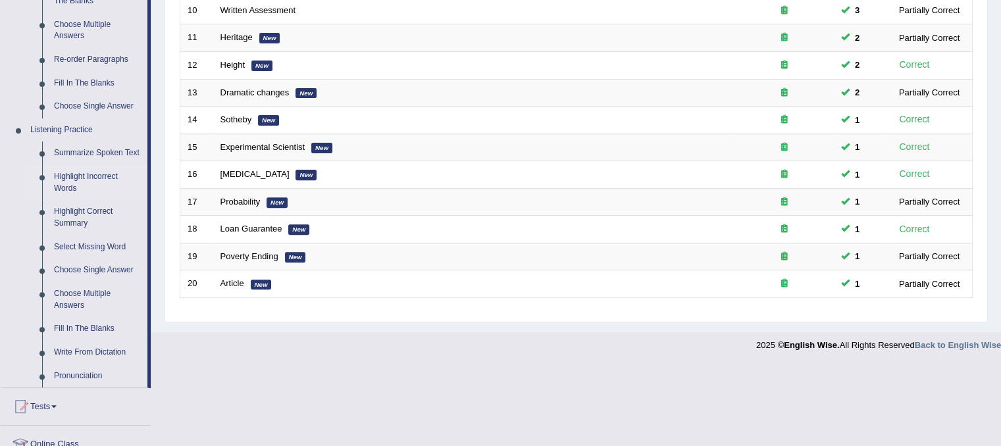
scroll to position [457, 0]
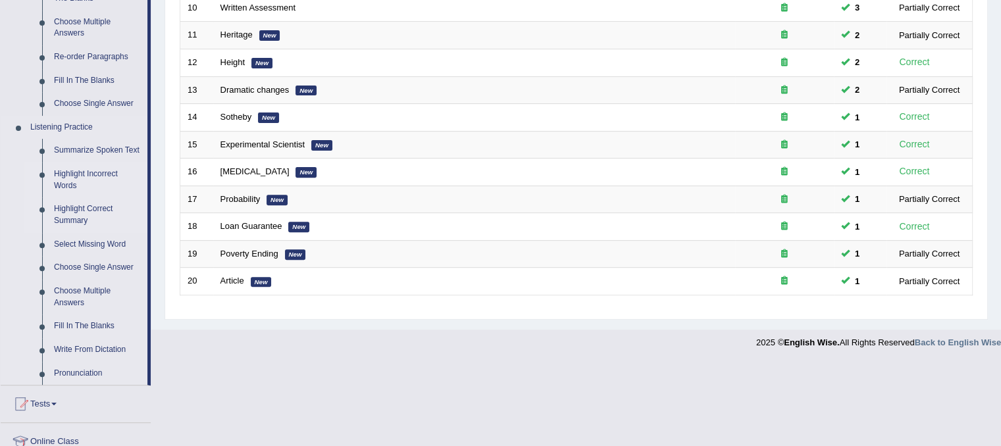
click at [76, 215] on link "Highlight Correct Summary" at bounding box center [97, 214] width 99 height 35
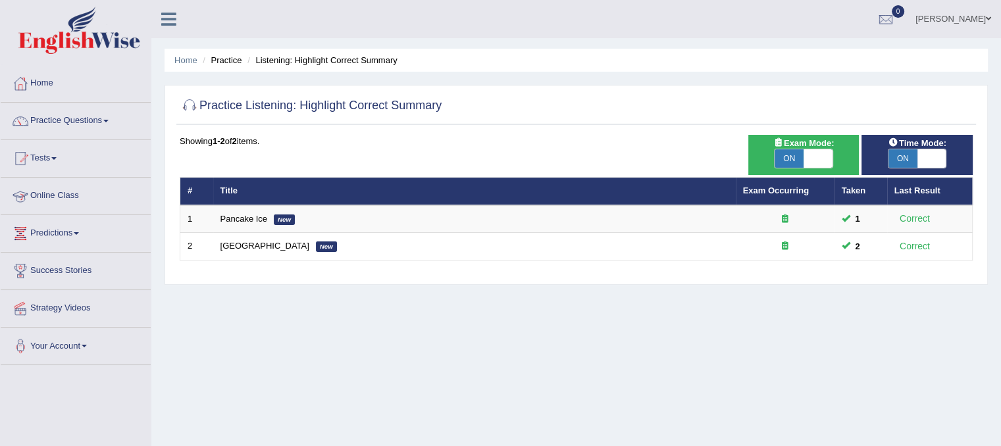
click at [71, 230] on link "Predictions" at bounding box center [76, 231] width 150 height 33
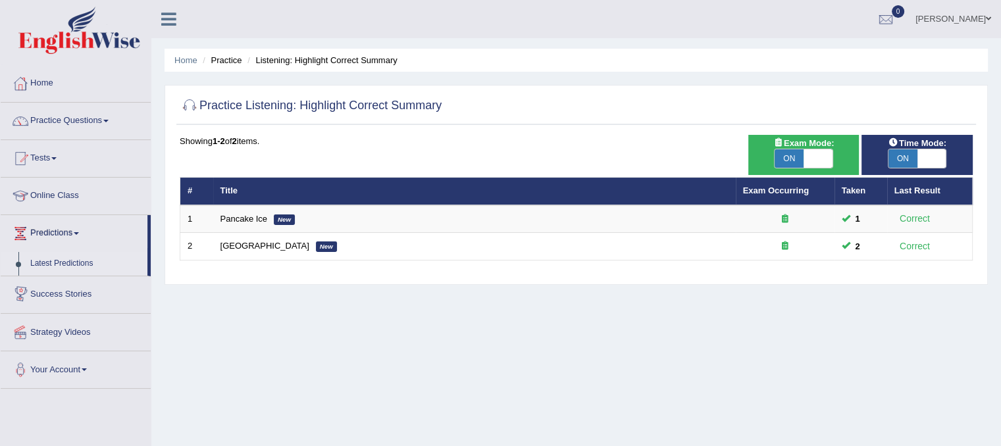
click at [47, 264] on link "Latest Predictions" at bounding box center [85, 264] width 123 height 24
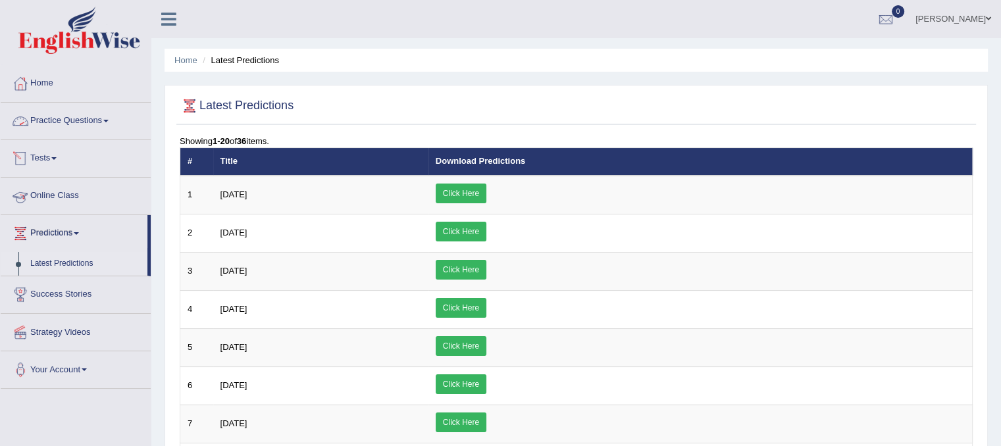
click at [77, 118] on link "Practice Questions" at bounding box center [76, 119] width 150 height 33
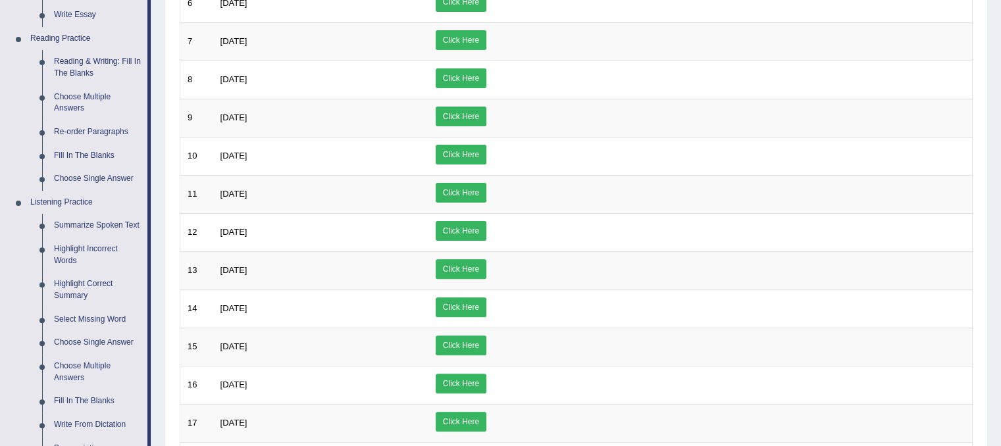
scroll to position [385, 0]
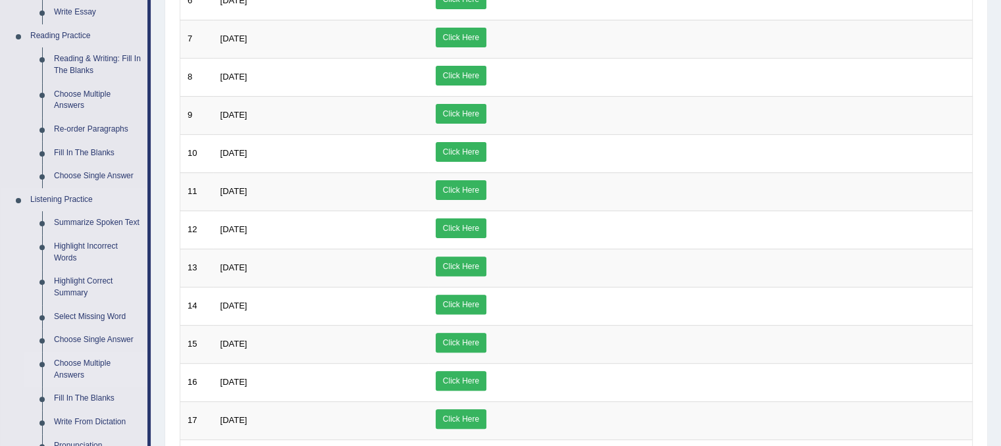
click at [78, 362] on link "Choose Multiple Answers" at bounding box center [97, 369] width 99 height 35
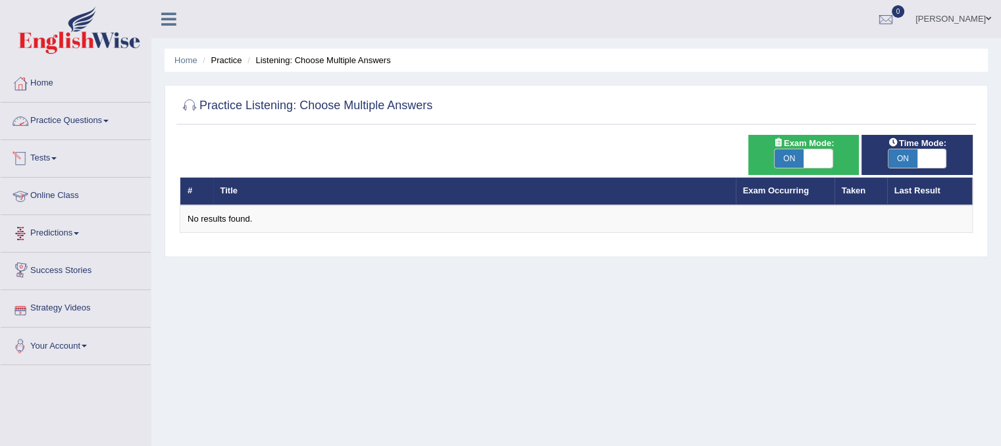
click at [89, 122] on link "Practice Questions" at bounding box center [76, 119] width 150 height 33
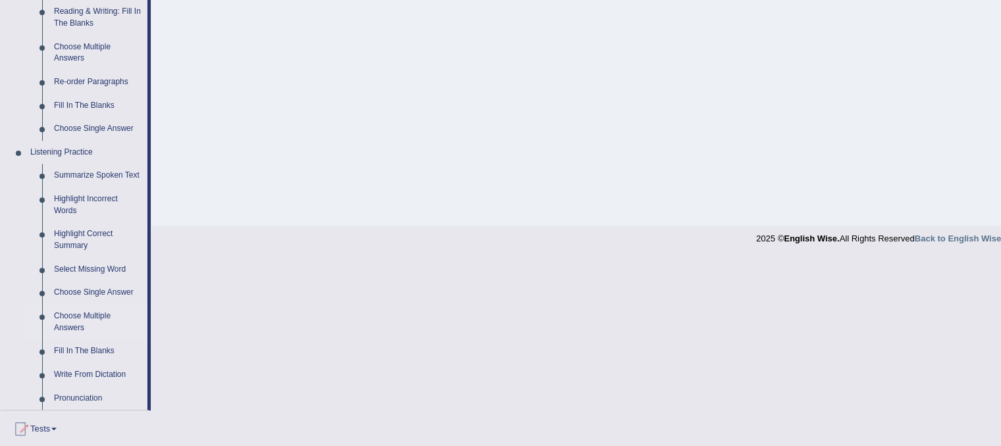
scroll to position [450, 0]
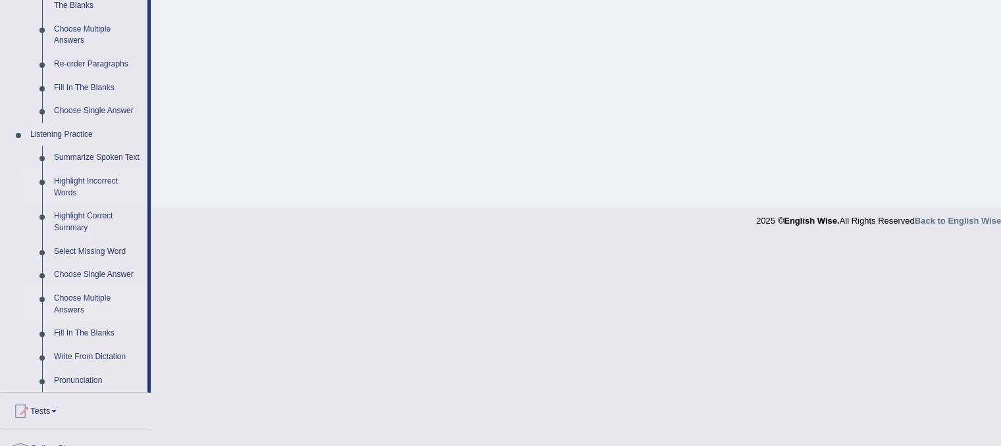
click at [84, 176] on link "Highlight Incorrect Words" at bounding box center [97, 187] width 99 height 35
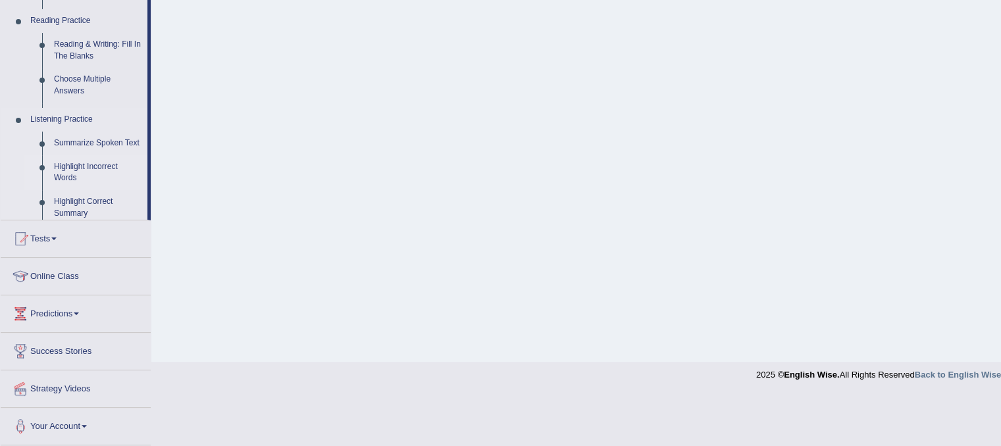
scroll to position [245, 0]
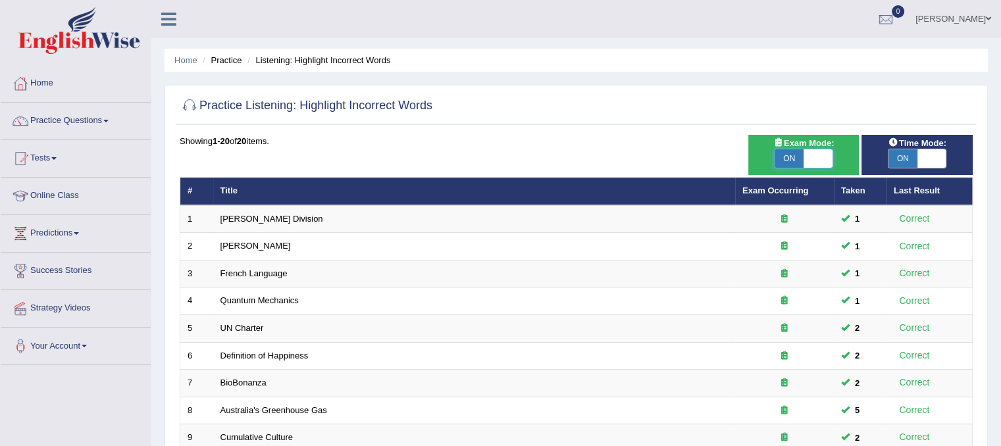
click at [812, 157] on span at bounding box center [817, 158] width 29 height 18
checkbox input "false"
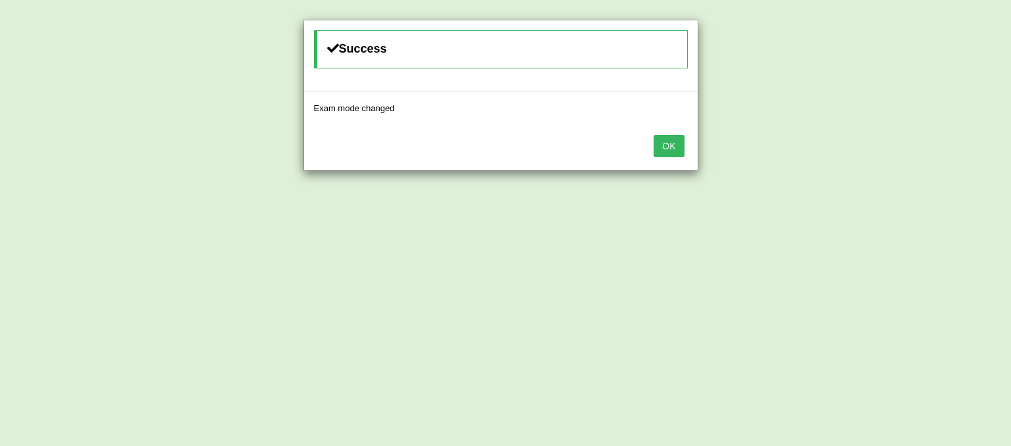
click at [666, 153] on button "OK" at bounding box center [668, 146] width 30 height 22
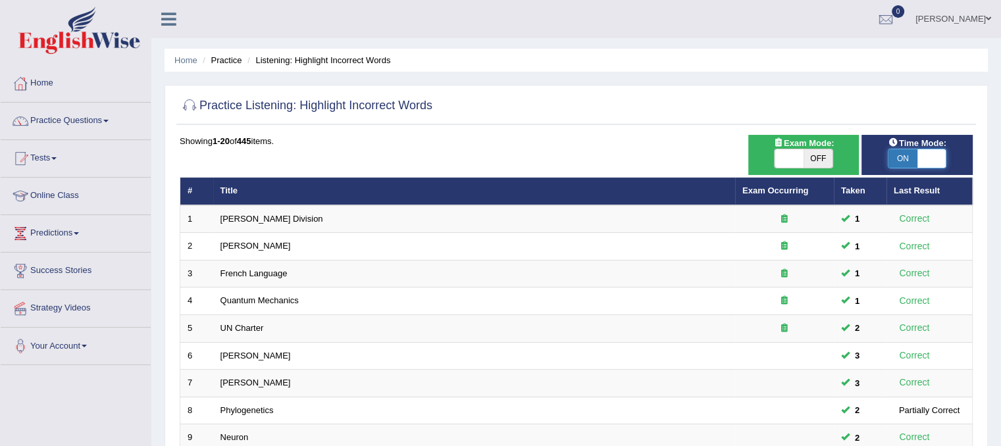
click at [938, 155] on span at bounding box center [931, 158] width 29 height 18
checkbox input "false"
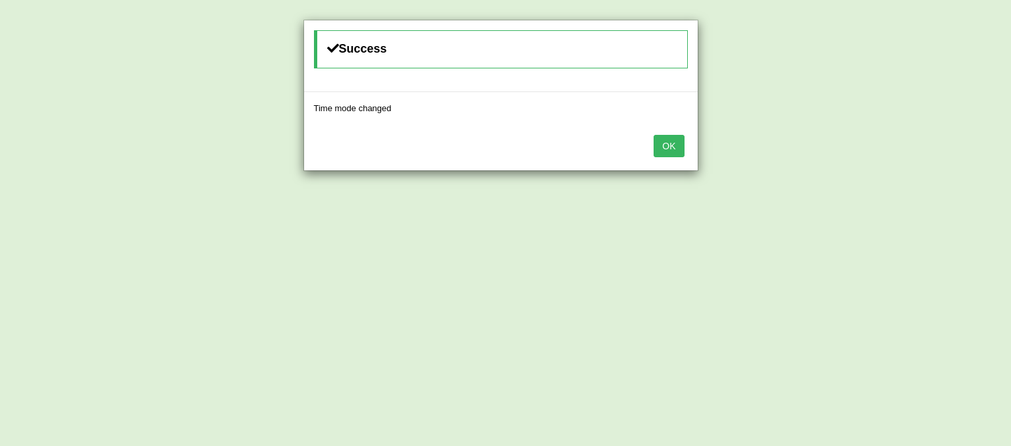
click at [673, 145] on button "OK" at bounding box center [668, 146] width 30 height 22
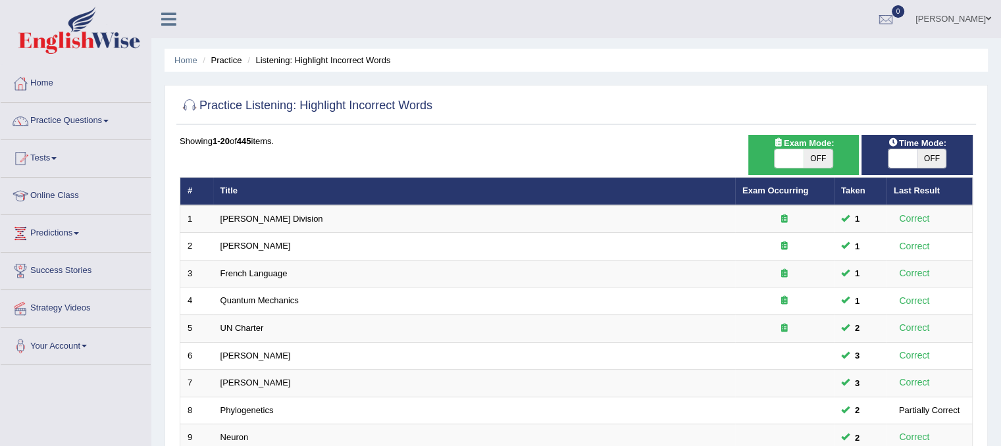
scroll to position [421, 0]
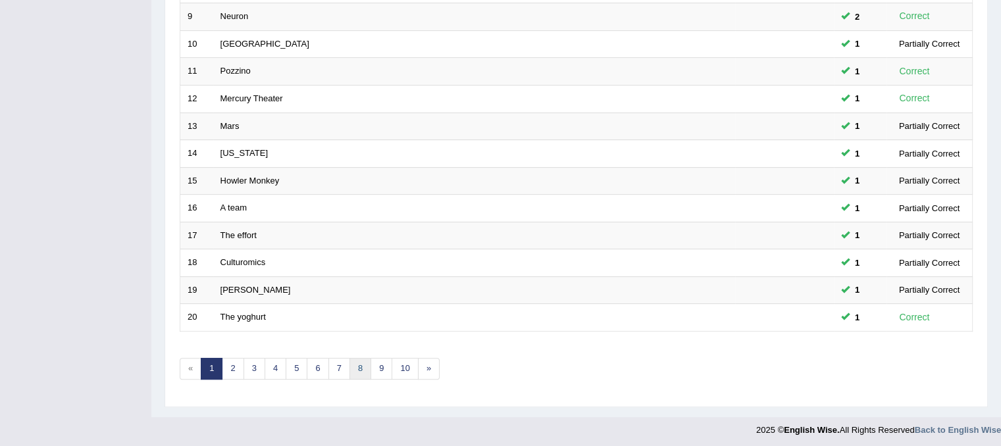
click at [350, 372] on link "8" at bounding box center [360, 369] width 22 height 22
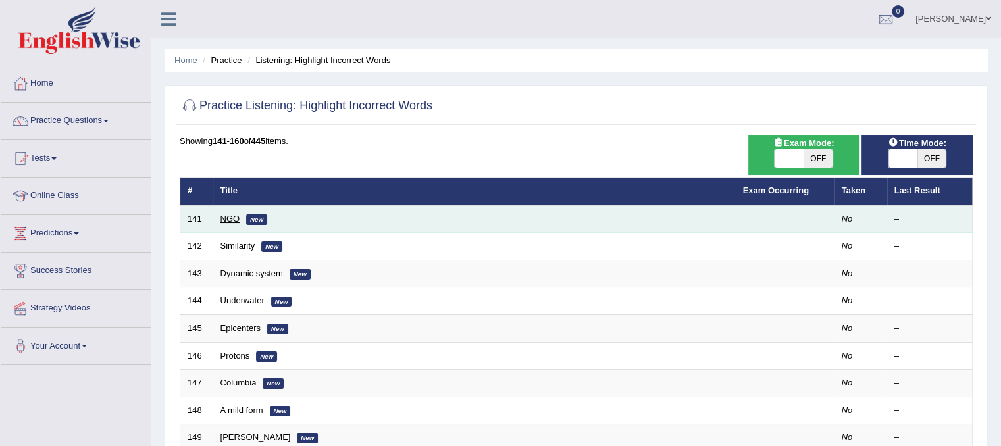
click at [229, 216] on link "NGO" at bounding box center [230, 219] width 20 height 10
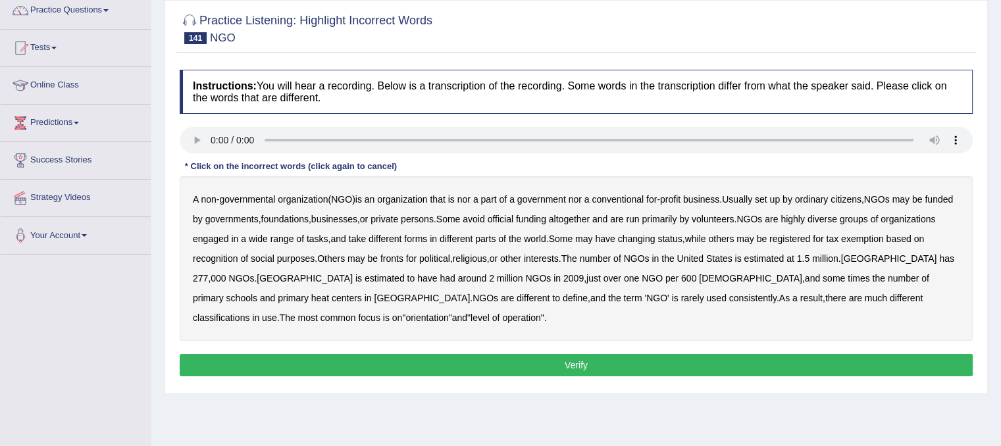
scroll to position [125, 0]
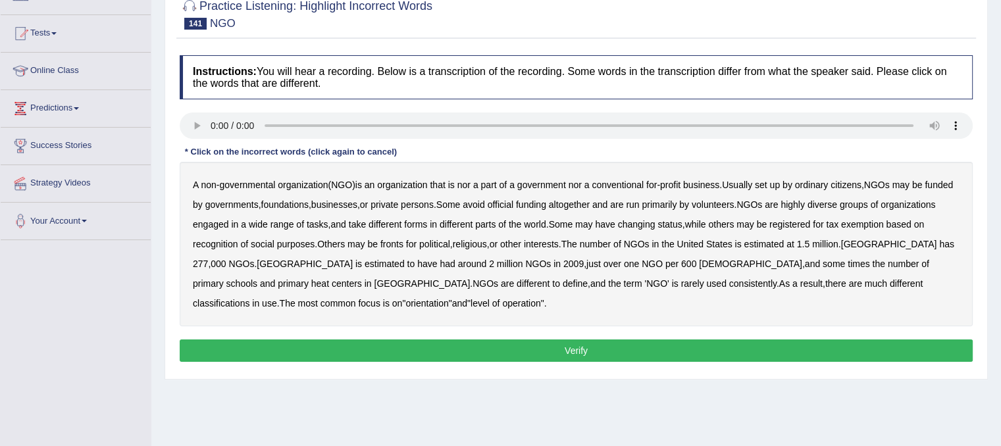
click at [471, 185] on b "nor" at bounding box center [463, 185] width 13 height 11
click at [513, 207] on b "official" at bounding box center [501, 204] width 26 height 11
click at [328, 227] on b "tasks" at bounding box center [318, 224] width 22 height 11
click at [655, 226] on b "changing" at bounding box center [637, 224] width 38 height 11
click at [823, 263] on b "some" at bounding box center [834, 264] width 22 height 11
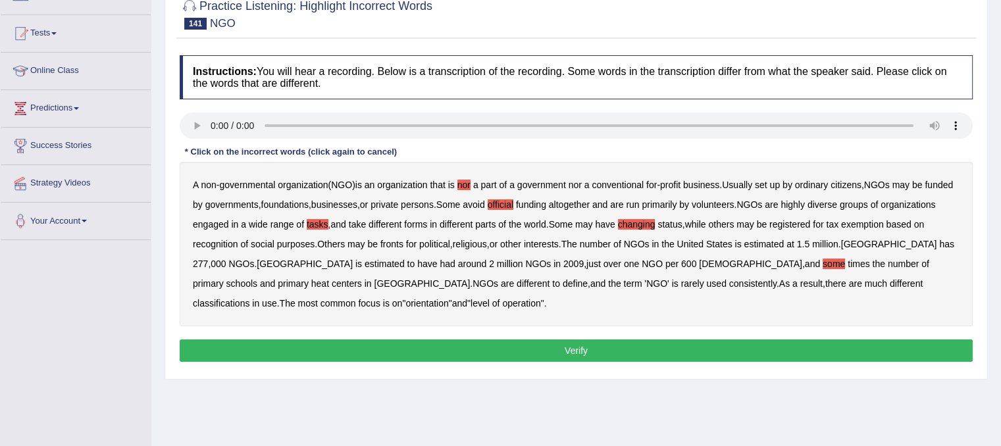
click at [329, 278] on b "heat" at bounding box center [320, 283] width 18 height 11
click at [517, 281] on b "different" at bounding box center [533, 283] width 33 height 11
click at [865, 284] on b "much" at bounding box center [876, 283] width 22 height 11
click at [379, 347] on button "Verify" at bounding box center [576, 351] width 793 height 22
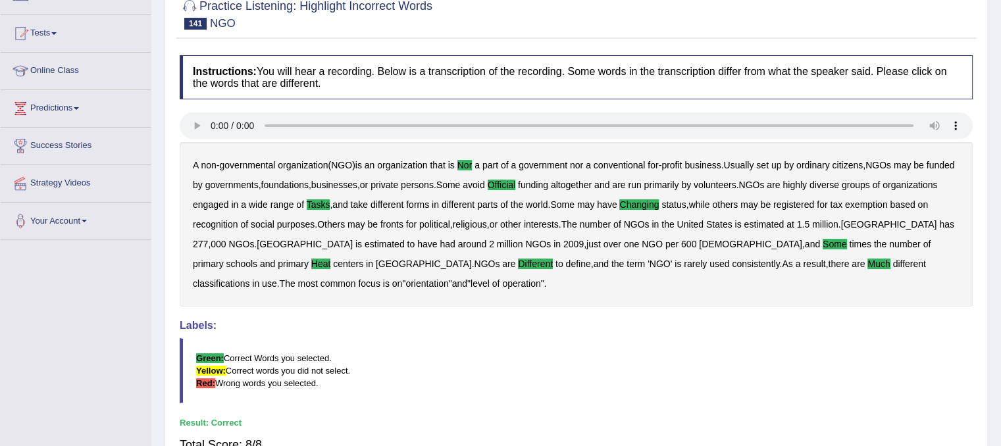
drag, startPoint x: 977, startPoint y: 363, endPoint x: 977, endPoint y: 346, distance: 16.5
click at [977, 346] on div "Practice Listening: Highlight Incorrect Words 141 NGO Instructions: You will he…" at bounding box center [576, 251] width 823 height 530
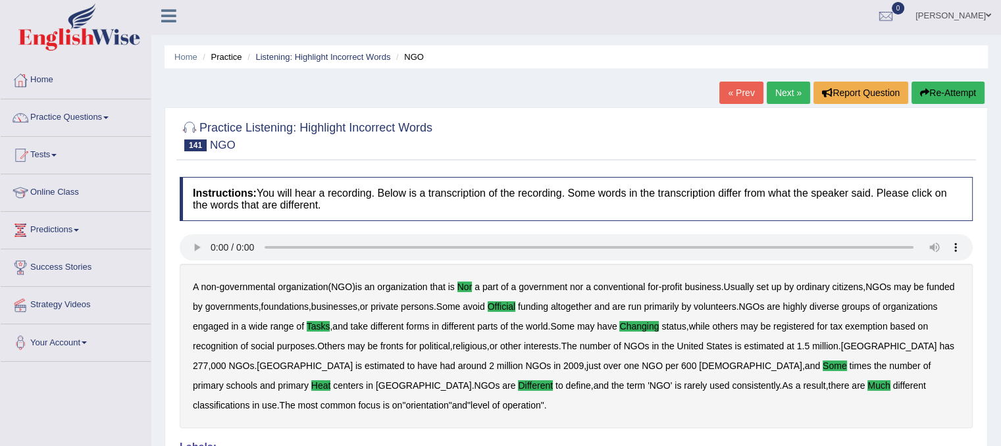
scroll to position [0, 0]
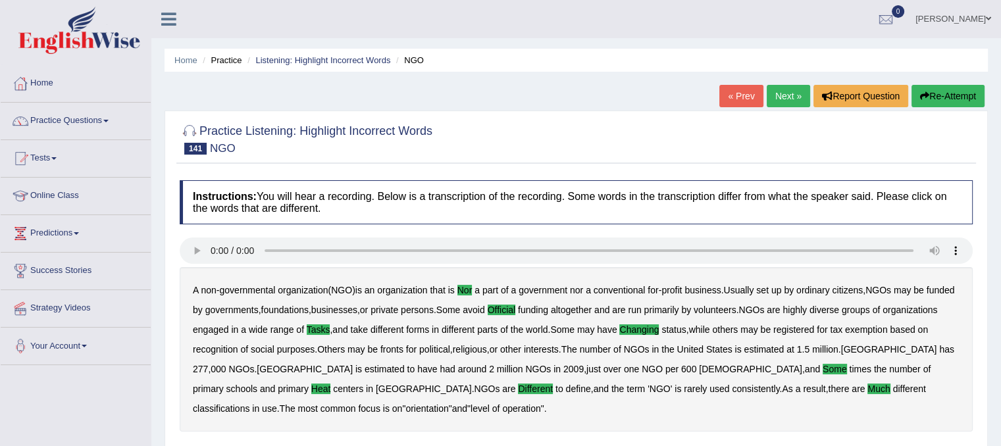
click at [786, 99] on link "Next »" at bounding box center [788, 96] width 43 height 22
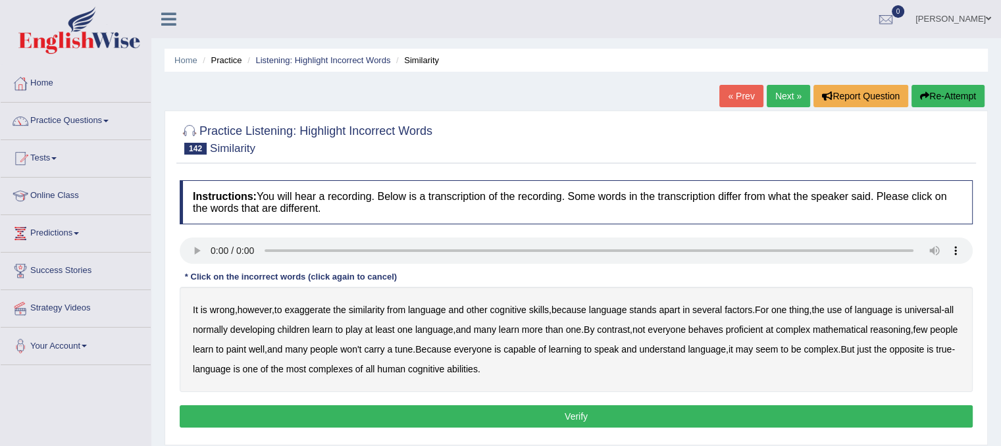
scroll to position [82, 0]
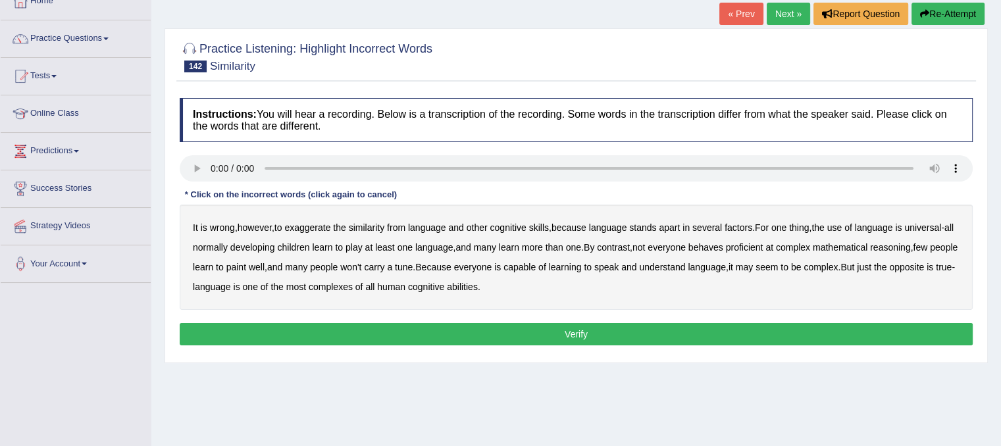
click at [403, 228] on b "from" at bounding box center [396, 227] width 18 height 11
click at [750, 226] on b "factors" at bounding box center [739, 227] width 28 height 11
click at [363, 243] on b "play" at bounding box center [353, 247] width 17 height 11
click at [723, 250] on b "behaves" at bounding box center [705, 247] width 35 height 11
click at [361, 265] on b "won't" at bounding box center [350, 267] width 21 height 11
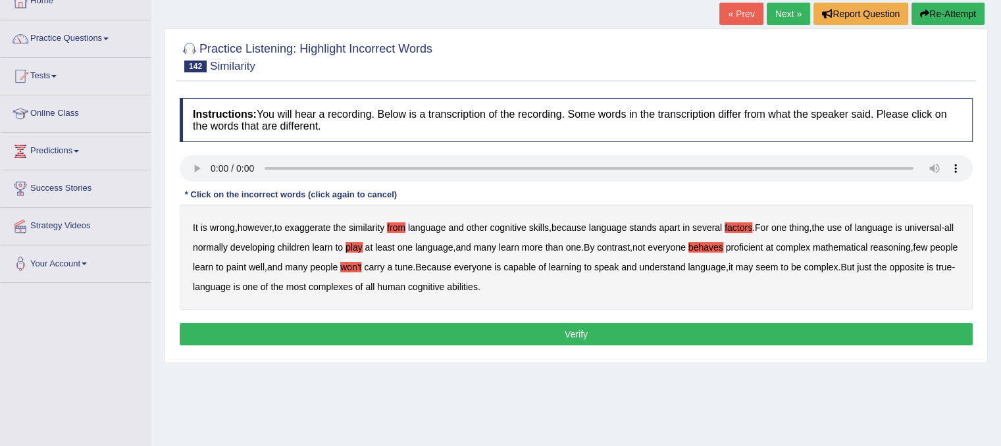
click at [838, 267] on b "complex" at bounding box center [820, 267] width 34 height 11
click at [569, 329] on button "Verify" at bounding box center [576, 334] width 793 height 22
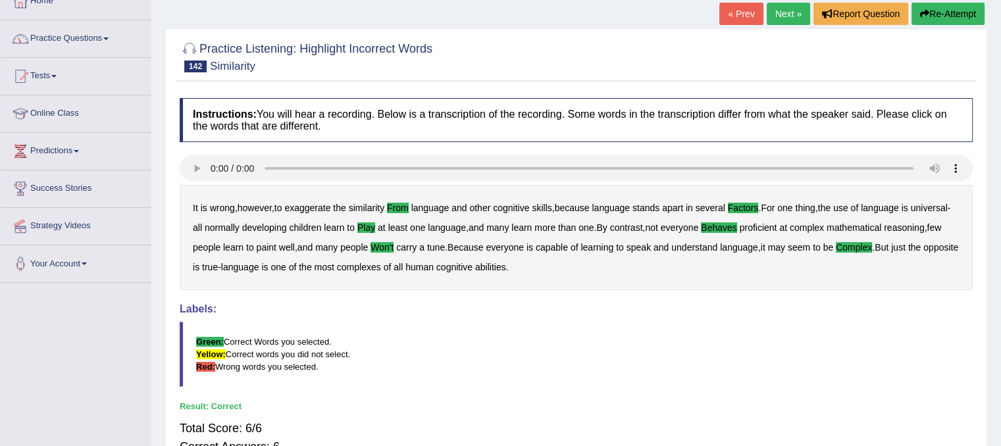
click at [788, 22] on link "Next »" at bounding box center [788, 14] width 43 height 22
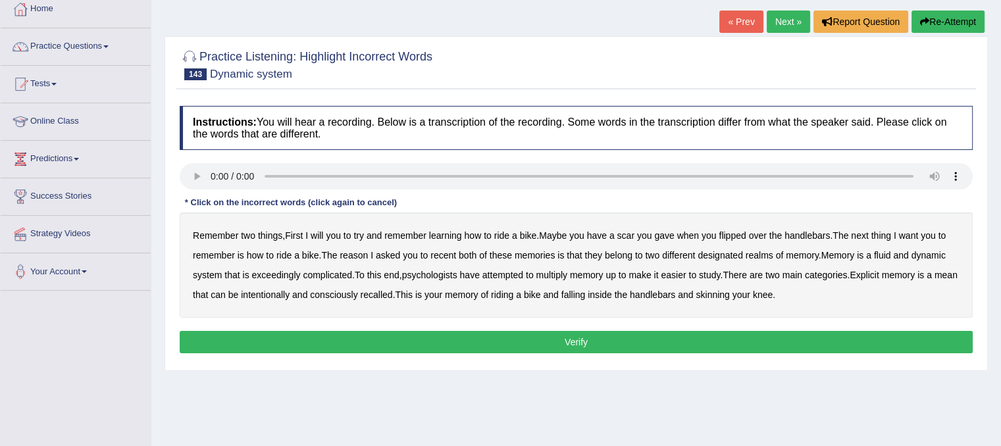
scroll to position [76, 0]
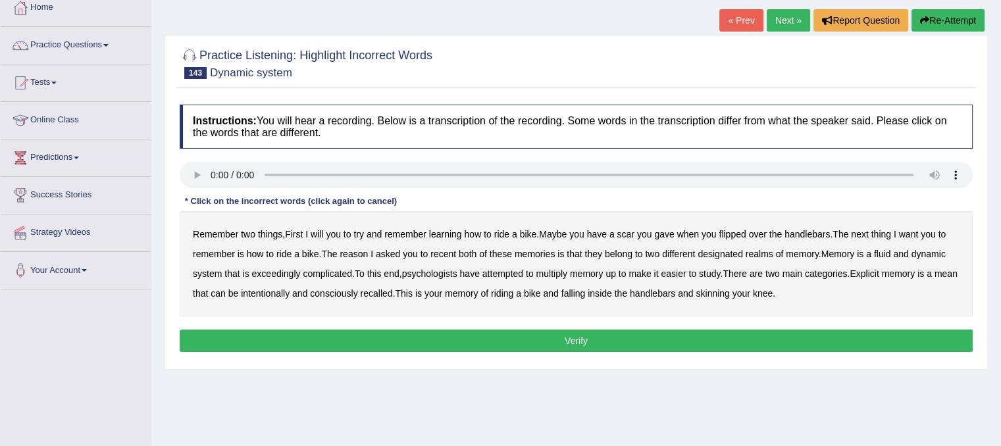
click at [319, 232] on b "will" at bounding box center [317, 234] width 13 height 11
click at [671, 232] on b "gave" at bounding box center [664, 234] width 20 height 11
click at [450, 253] on b "recent" at bounding box center [443, 254] width 26 height 11
click at [565, 274] on b "multiply" at bounding box center [551, 273] width 31 height 11
click at [934, 279] on b "mean" at bounding box center [945, 273] width 23 height 11
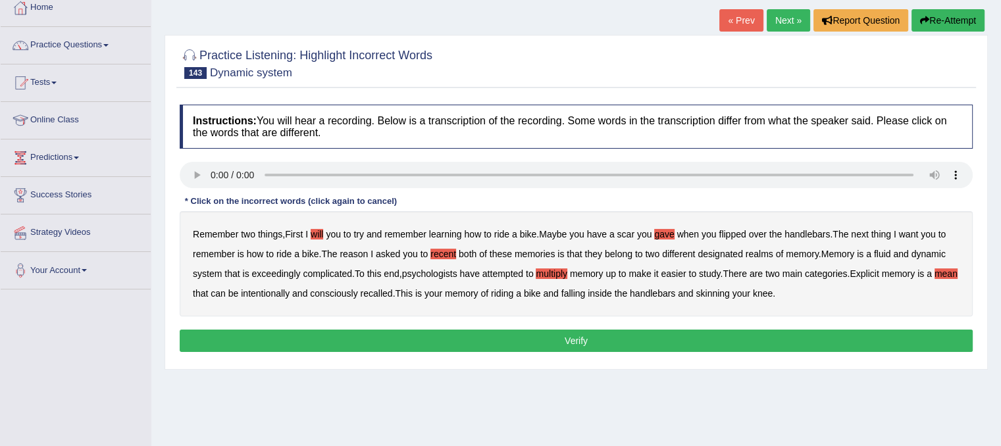
click at [612, 292] on b "inside" at bounding box center [600, 293] width 24 height 11
click at [618, 340] on button "Verify" at bounding box center [576, 341] width 793 height 22
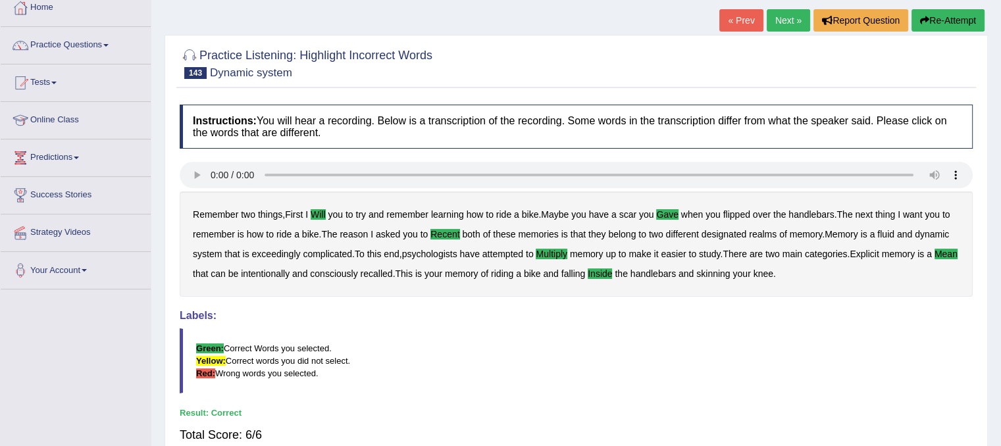
click at [777, 20] on link "Next »" at bounding box center [788, 20] width 43 height 22
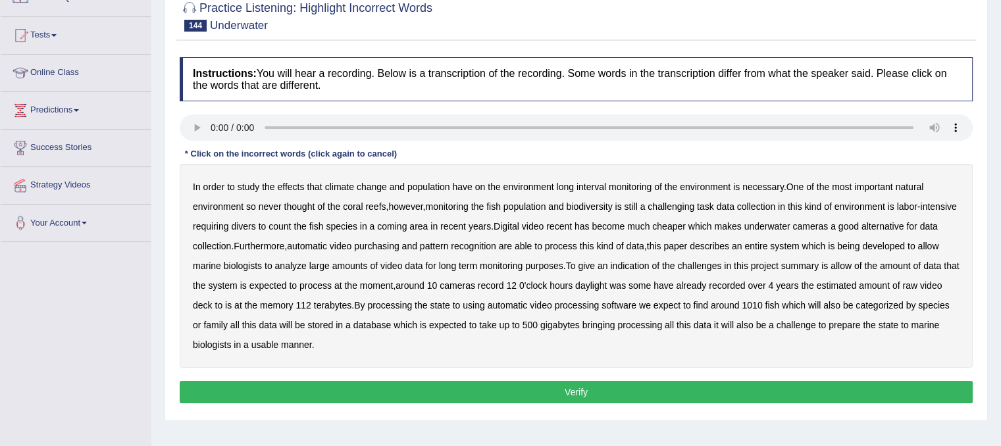
scroll to position [134, 0]
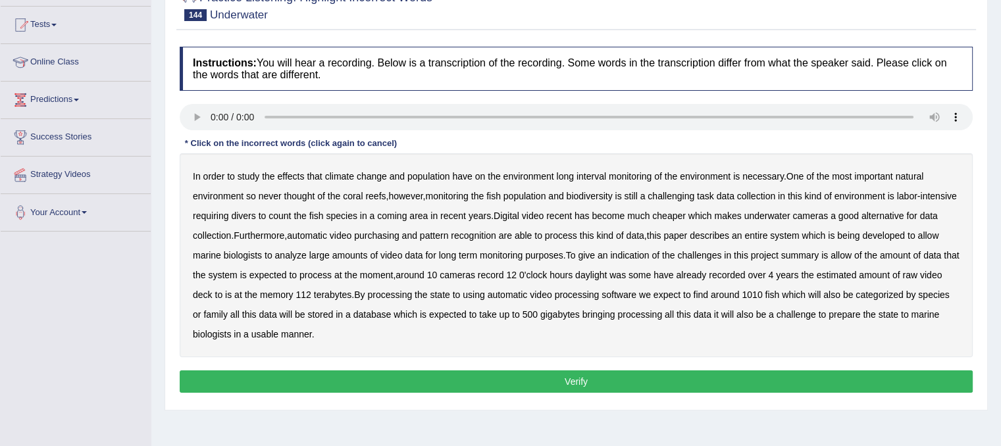
click at [436, 173] on b "population" at bounding box center [428, 176] width 43 height 11
click at [407, 211] on b "coming" at bounding box center [392, 216] width 30 height 11
click at [572, 214] on b "recent" at bounding box center [559, 216] width 26 height 11
click at [399, 234] on b "purchasing" at bounding box center [376, 235] width 45 height 11
click at [852, 252] on b "allow" at bounding box center [840, 255] width 21 height 11
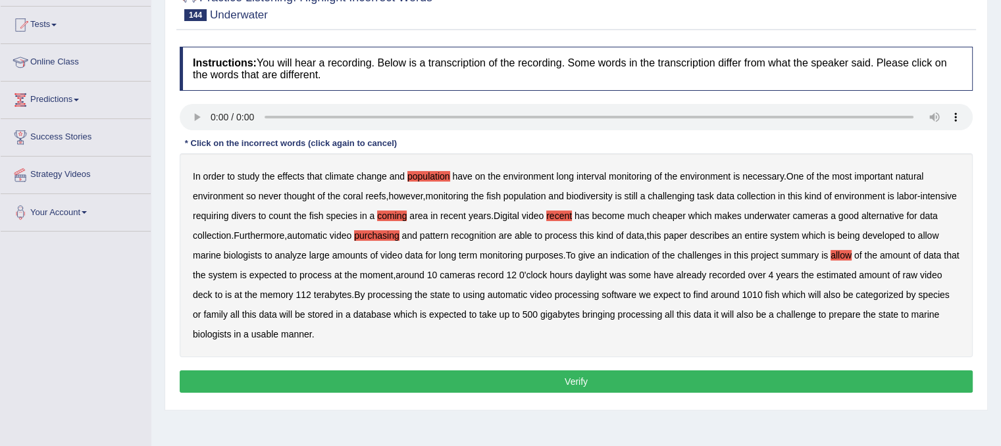
click at [615, 317] on b "bringing" at bounding box center [598, 314] width 33 height 11
click at [860, 311] on b "prepare" at bounding box center [844, 314] width 32 height 11
click at [610, 385] on button "Verify" at bounding box center [576, 381] width 793 height 22
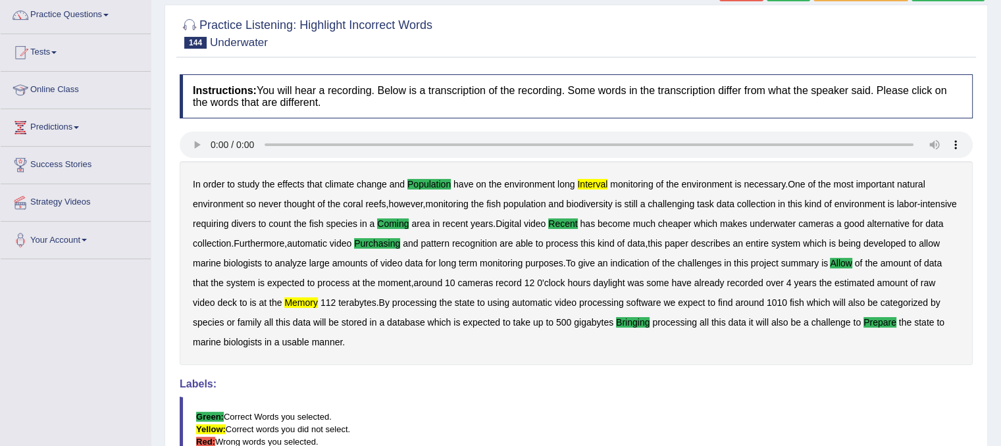
scroll to position [88, 0]
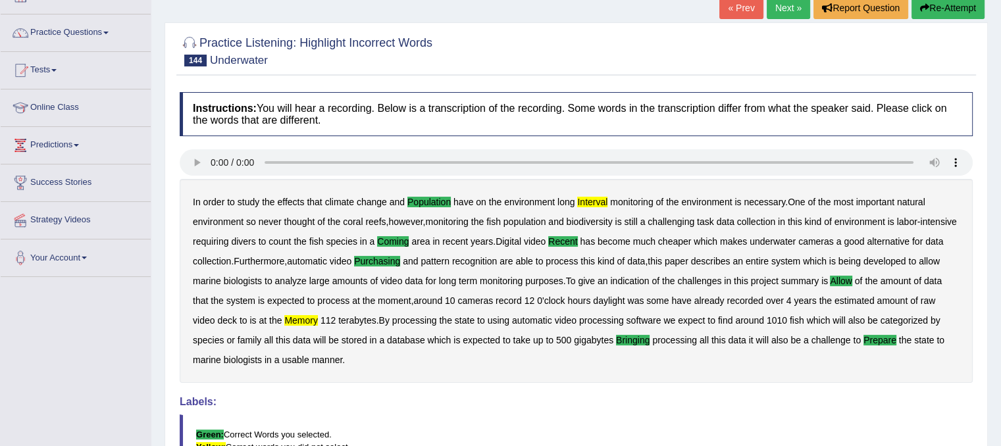
click at [778, 9] on link "Next »" at bounding box center [788, 8] width 43 height 22
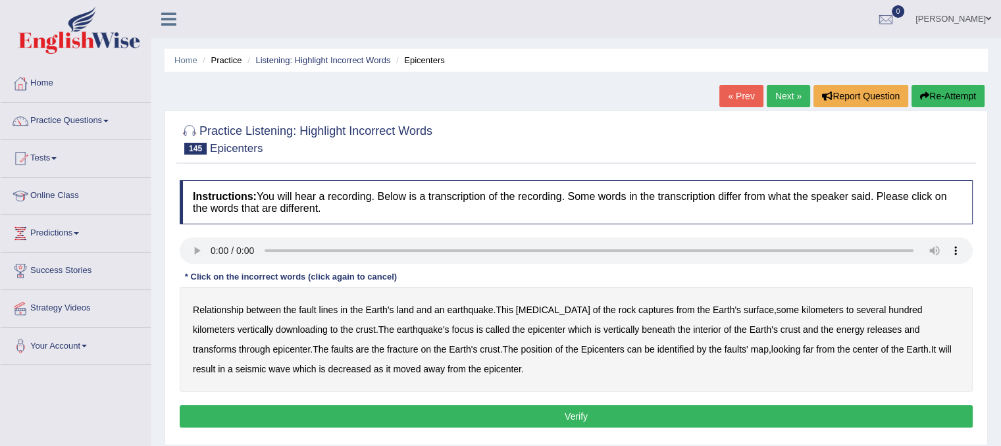
click at [401, 311] on b "land" at bounding box center [404, 310] width 17 height 11
click at [638, 309] on b "captures" at bounding box center [656, 310] width 36 height 11
click at [276, 334] on div "Relationship between the fault lines in the Earth's land and an earthquake . Th…" at bounding box center [576, 339] width 793 height 105
click at [276, 327] on b "downloading" at bounding box center [302, 329] width 52 height 11
click at [803, 348] on b "far" at bounding box center [808, 349] width 11 height 11
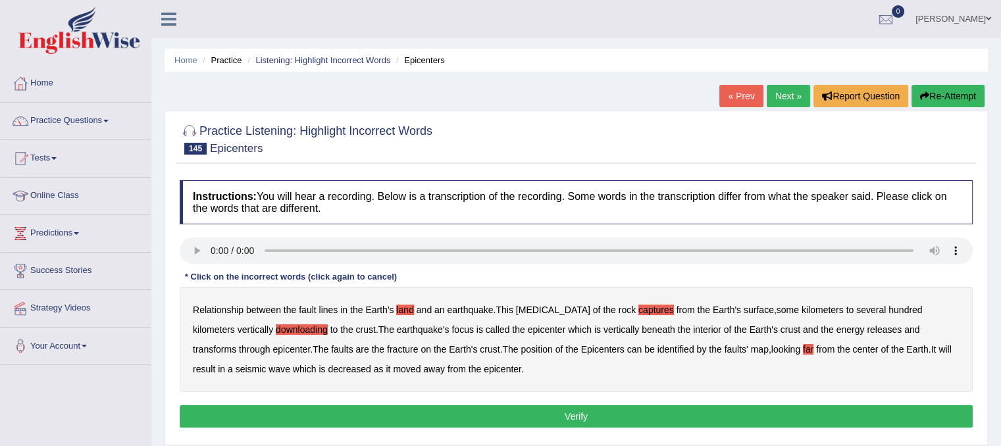
click at [767, 419] on button "Verify" at bounding box center [576, 416] width 793 height 22
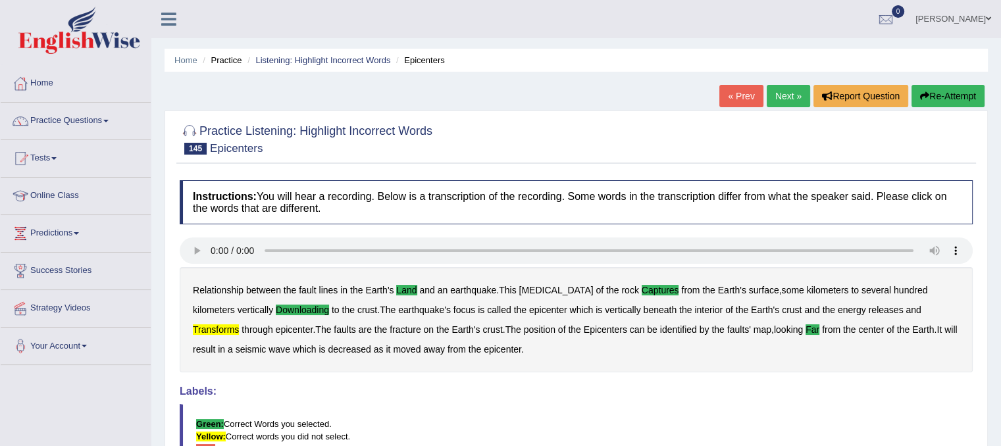
click at [793, 101] on link "Next »" at bounding box center [788, 96] width 43 height 22
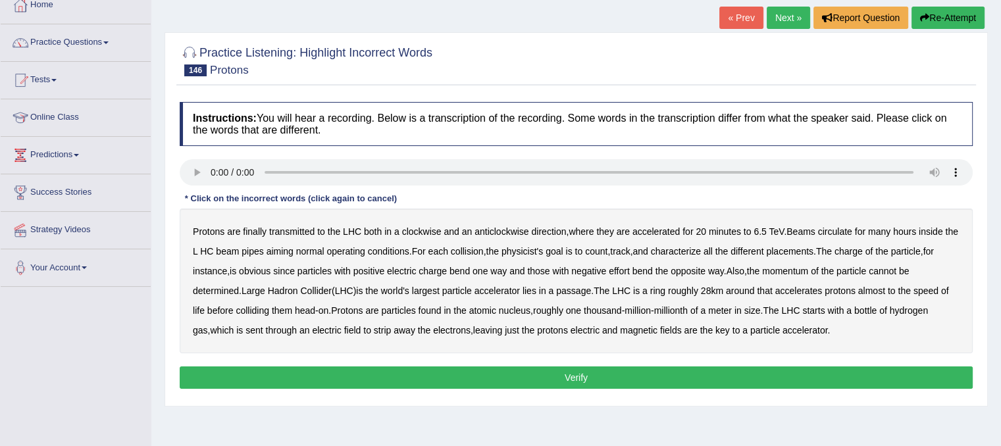
scroll to position [88, 0]
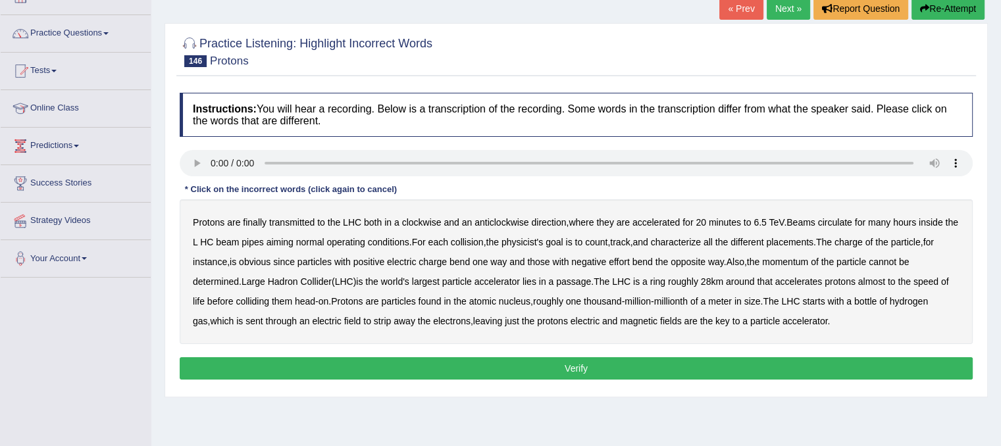
click at [293, 241] on b "aiming" at bounding box center [280, 242] width 27 height 11
click at [813, 238] on b "placements" at bounding box center [789, 242] width 47 height 11
click at [630, 263] on b "effort" at bounding box center [619, 262] width 21 height 11
click at [896, 262] on b "cannot" at bounding box center [883, 262] width 28 height 11
click at [572, 276] on b "passage" at bounding box center [573, 281] width 35 height 11
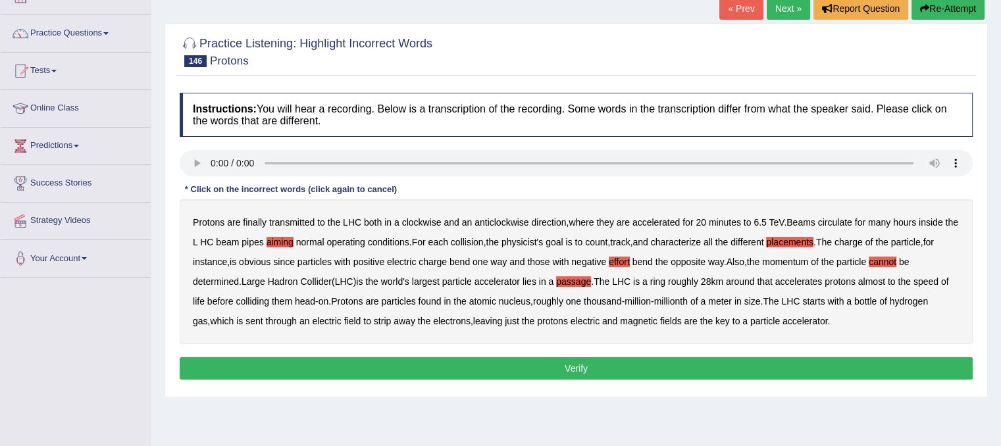
click at [198, 303] on b "life" at bounding box center [199, 301] width 12 height 11
click at [730, 372] on button "Verify" at bounding box center [576, 368] width 793 height 22
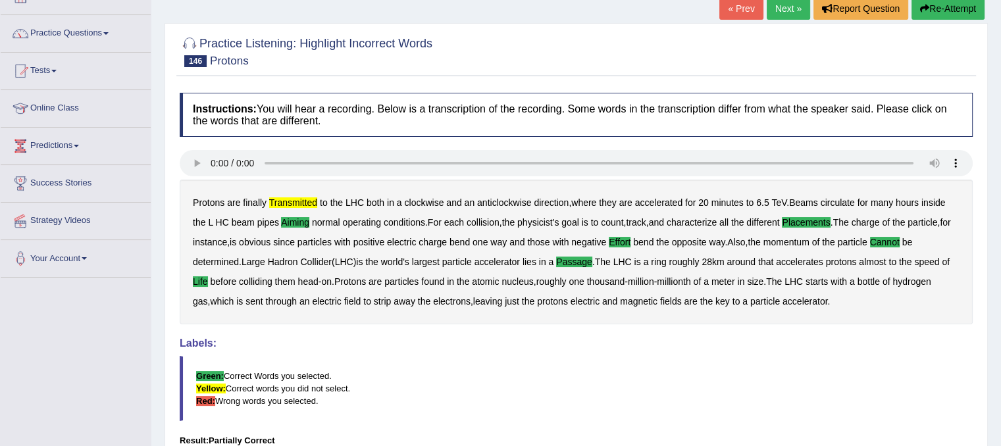
click at [792, 11] on link "Next »" at bounding box center [788, 8] width 43 height 22
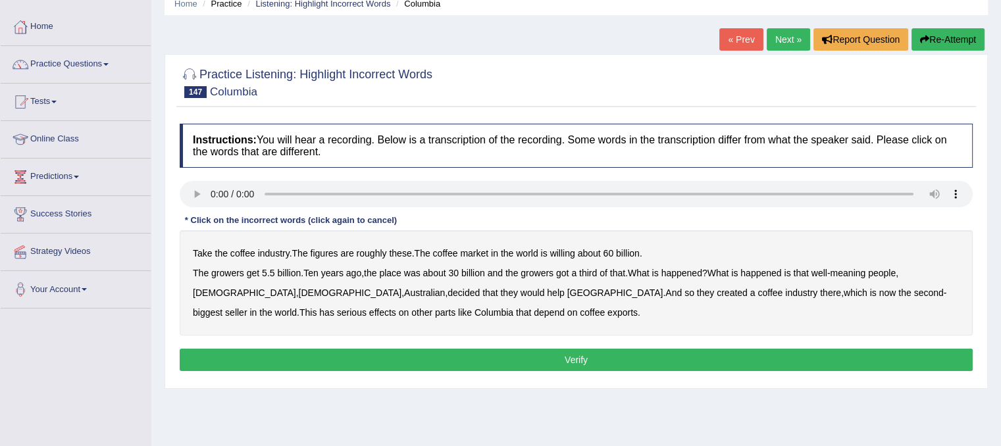
scroll to position [95, 0]
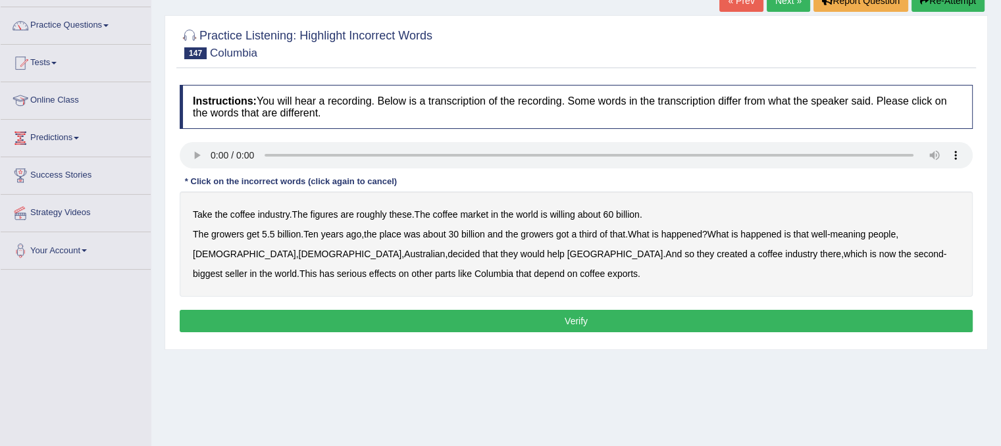
click at [575, 214] on b "willing" at bounding box center [562, 214] width 25 height 11
click at [394, 234] on b "place" at bounding box center [390, 234] width 22 height 11
click at [404, 254] on b "Australian" at bounding box center [424, 254] width 41 height 11
click at [247, 268] on b "seller" at bounding box center [236, 273] width 22 height 11
click at [435, 276] on b "parts" at bounding box center [445, 273] width 20 height 11
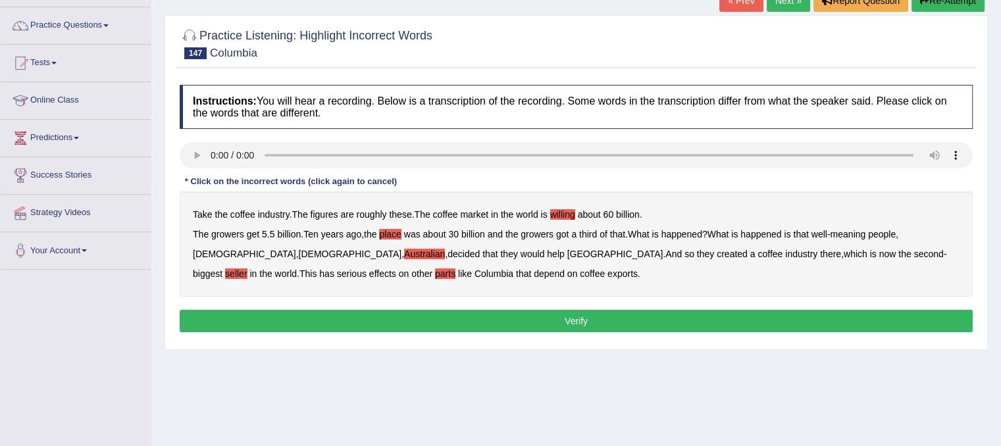
click at [463, 314] on button "Verify" at bounding box center [576, 321] width 793 height 22
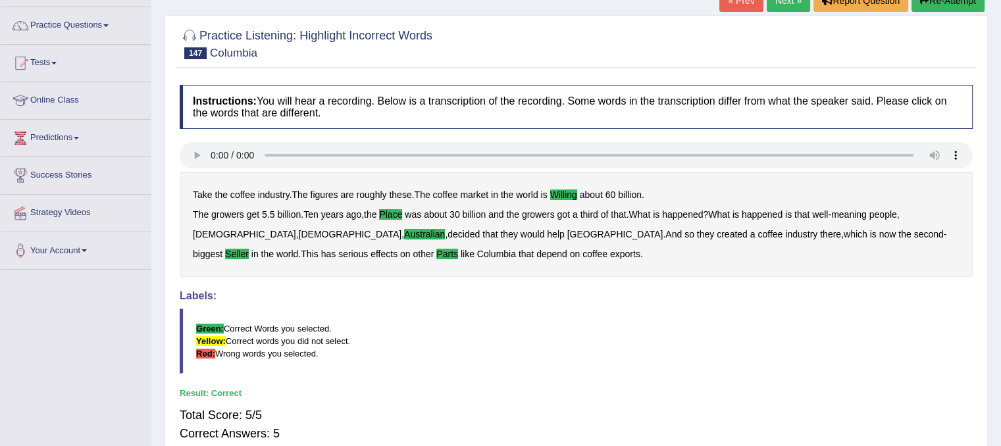
click at [784, 5] on link "Next »" at bounding box center [788, 0] width 43 height 22
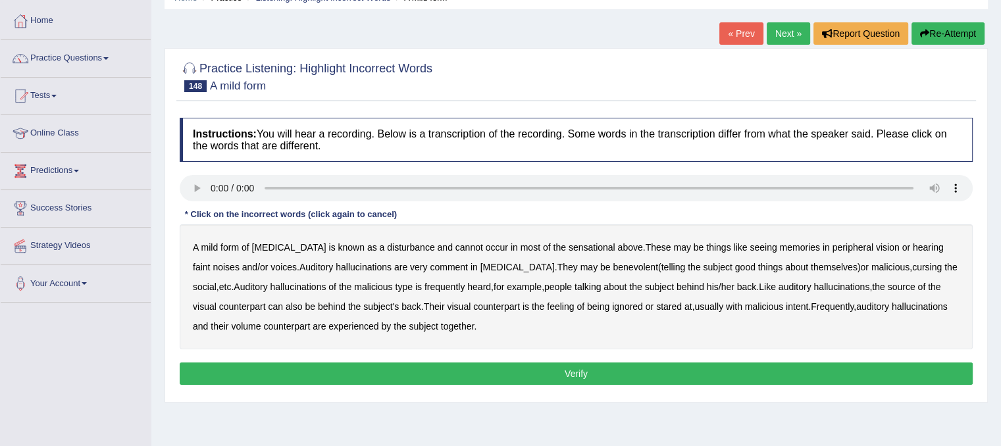
scroll to position [117, 0]
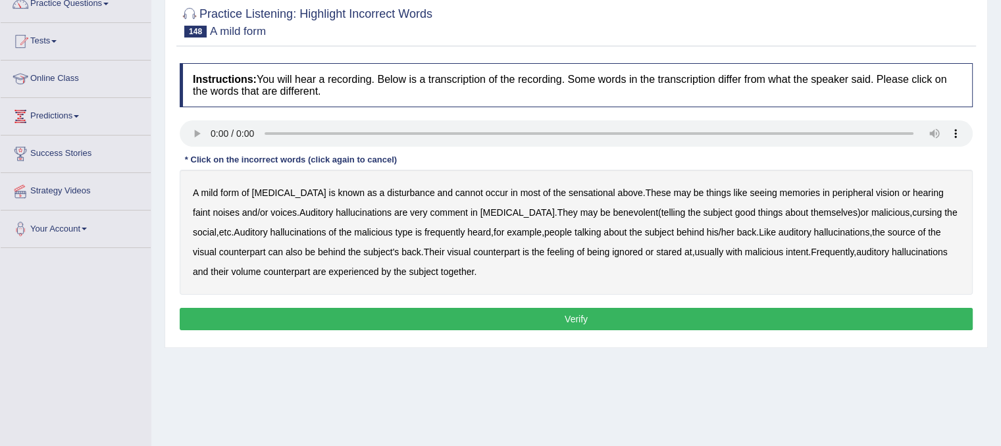
click at [779, 193] on b "memories" at bounding box center [799, 193] width 40 height 11
click at [205, 232] on b "social" at bounding box center [205, 232] width 24 height 11
click at [634, 251] on b "ignored" at bounding box center [627, 252] width 31 height 11
click at [255, 272] on b "volume" at bounding box center [246, 272] width 30 height 11
click at [561, 315] on button "Verify" at bounding box center [576, 319] width 793 height 22
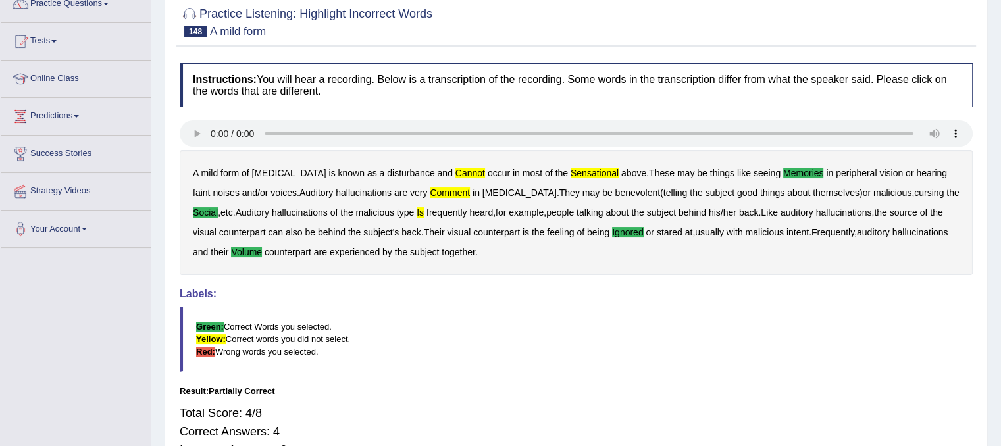
scroll to position [25, 0]
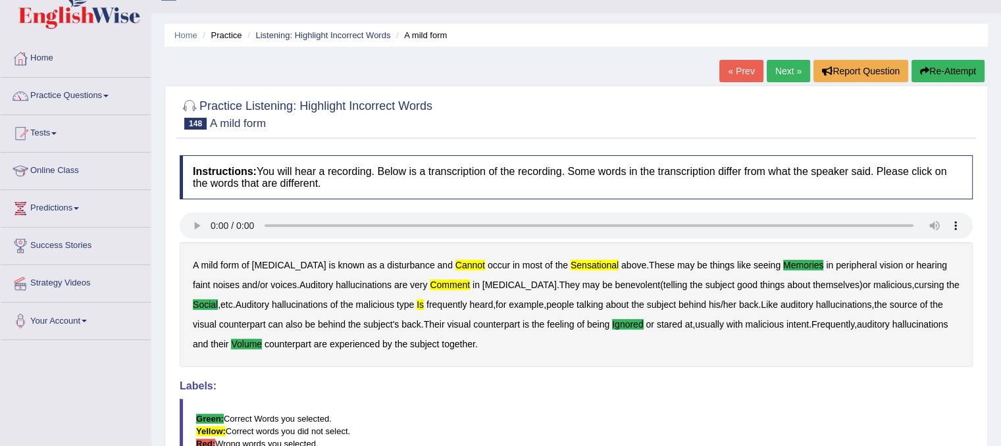
click at [950, 73] on button "Re-Attempt" at bounding box center [947, 71] width 73 height 22
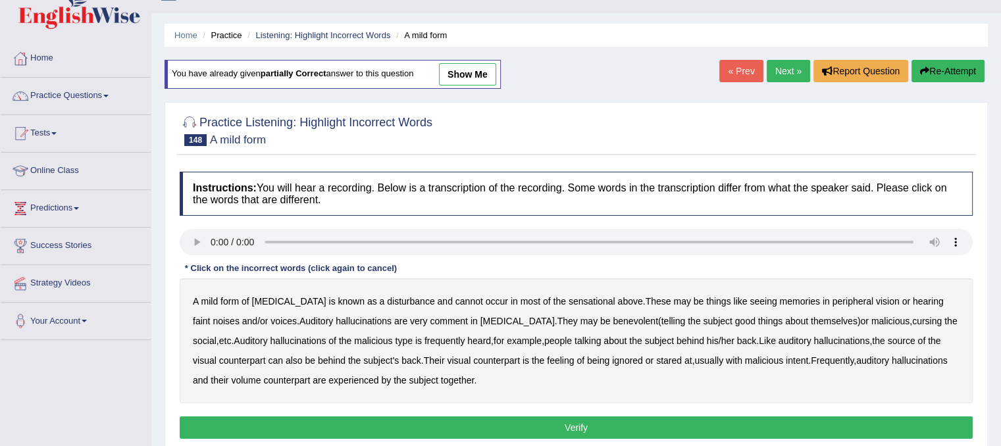
click at [459, 303] on div "A mild form of [MEDICAL_DATA] is known as a disturbance and cannot occur in mos…" at bounding box center [576, 340] width 793 height 125
click at [455, 300] on b "cannot" at bounding box center [469, 301] width 28 height 11
click at [188, 311] on div "A mild form of [MEDICAL_DATA] is known as a disturbance and cannot occur in mos…" at bounding box center [576, 340] width 793 height 125
click at [795, 297] on b "memories" at bounding box center [799, 301] width 40 height 11
click at [430, 322] on b "comment" at bounding box center [449, 321] width 38 height 11
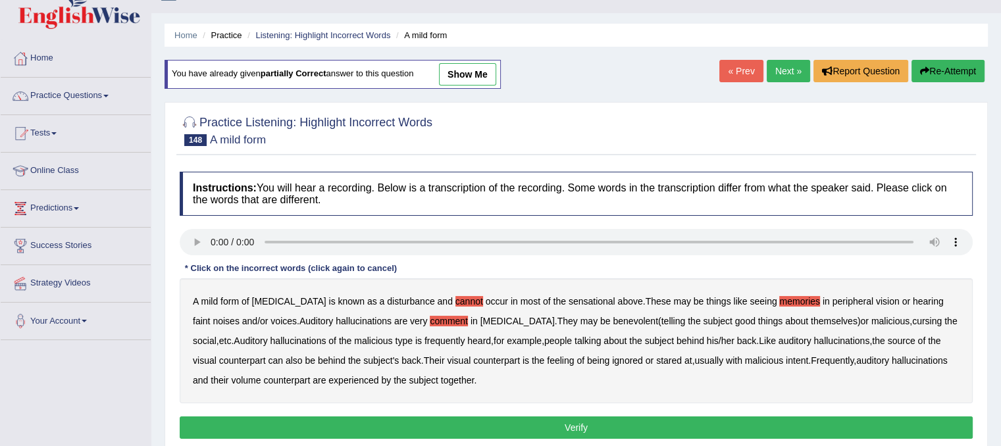
click at [206, 340] on b "social" at bounding box center [205, 341] width 24 height 11
click at [428, 336] on div "A mild form of [MEDICAL_DATA] is known as a disturbance and cannot occur in mos…" at bounding box center [576, 340] width 793 height 125
click at [422, 340] on b "is" at bounding box center [418, 341] width 7 height 11
click at [624, 360] on b "ignored" at bounding box center [627, 360] width 31 height 11
click at [255, 378] on b "volume" at bounding box center [246, 380] width 30 height 11
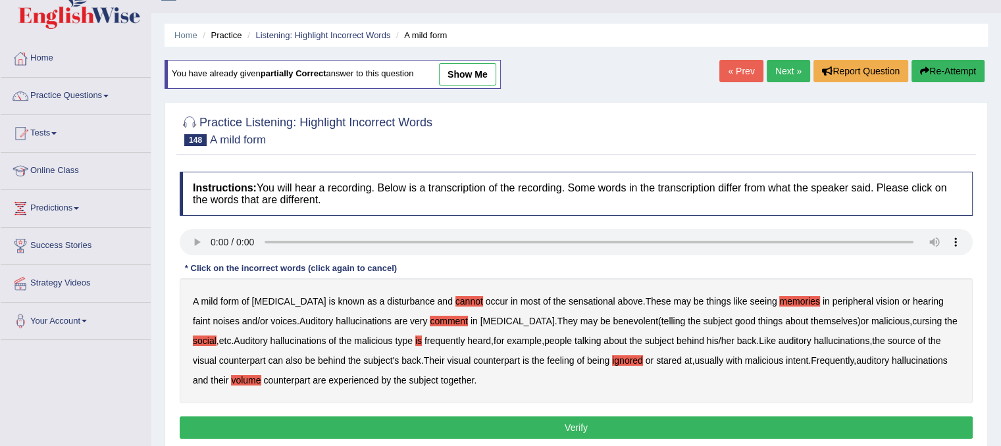
click at [535, 432] on button "Verify" at bounding box center [576, 428] width 793 height 22
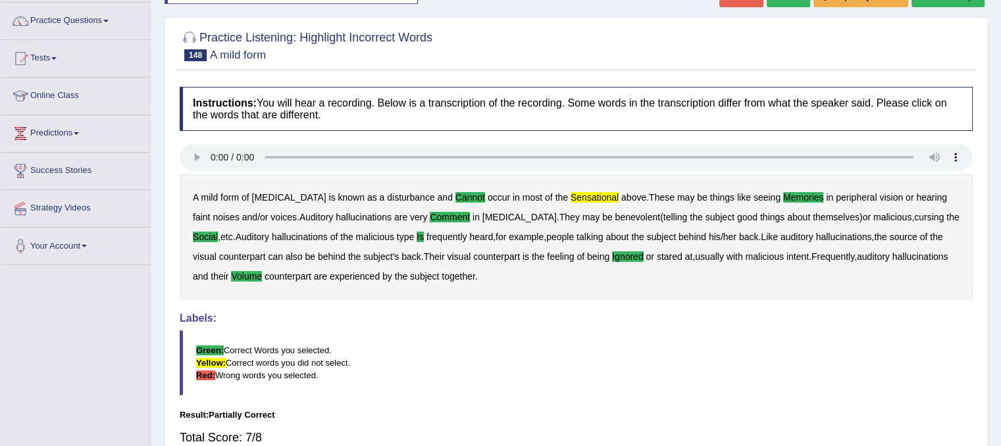
scroll to position [91, 0]
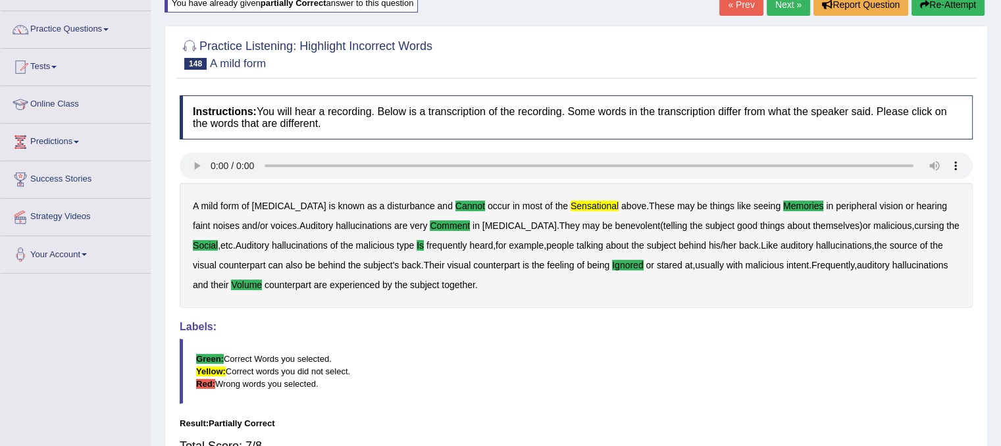
click at [781, 5] on link "Next »" at bounding box center [788, 4] width 43 height 22
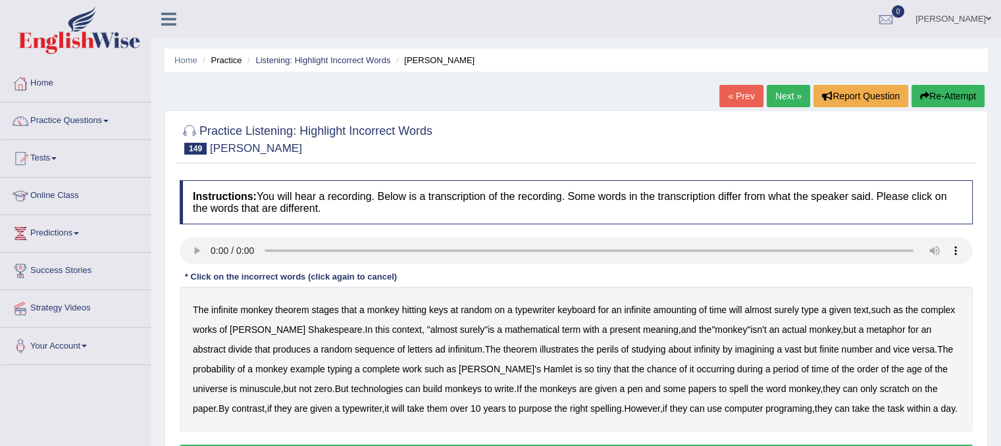
scroll to position [78, 0]
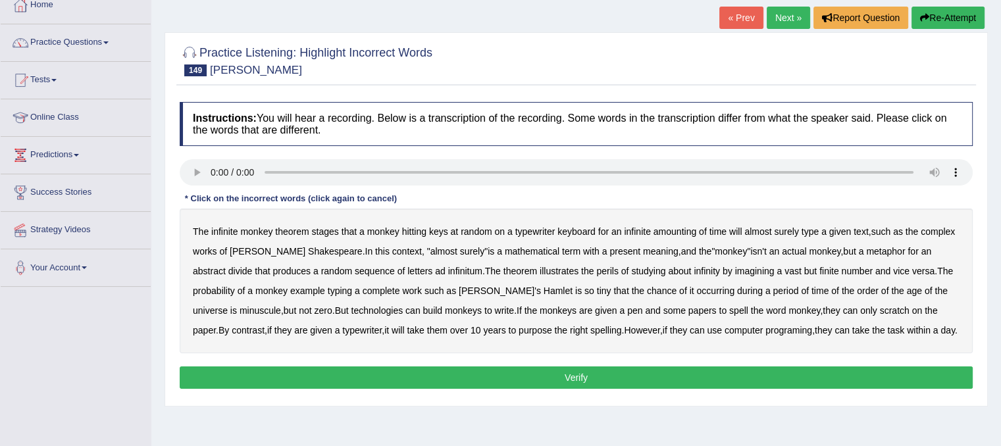
click at [676, 231] on b "amounting" at bounding box center [674, 231] width 43 height 11
click at [944, 227] on b "complex" at bounding box center [938, 231] width 34 height 11
click at [609, 250] on b "present" at bounding box center [624, 251] width 31 height 11
click at [228, 269] on b "divide" at bounding box center [240, 271] width 24 height 11
click at [631, 272] on b "studying" at bounding box center [648, 271] width 34 height 11
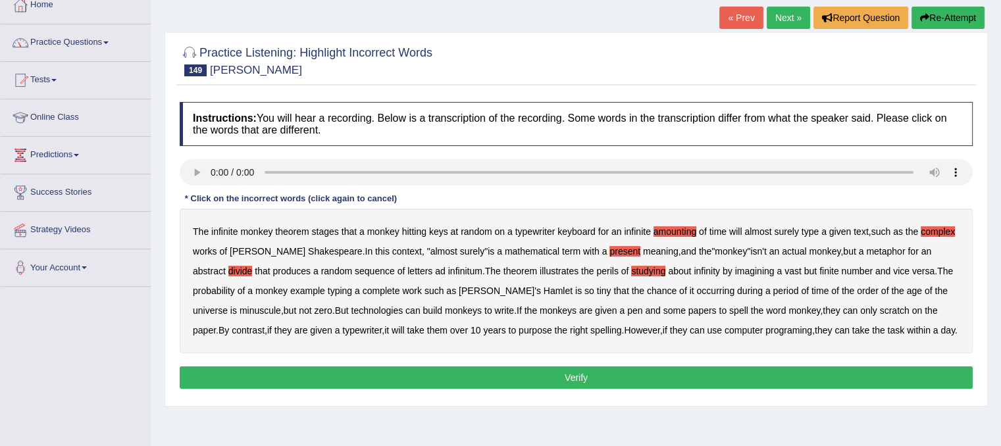
click at [317, 286] on b "example" at bounding box center [307, 291] width 35 height 11
click at [435, 311] on b "build" at bounding box center [432, 310] width 20 height 11
click at [869, 334] on b "take" at bounding box center [860, 330] width 17 height 11
click at [688, 389] on button "Verify" at bounding box center [576, 378] width 793 height 22
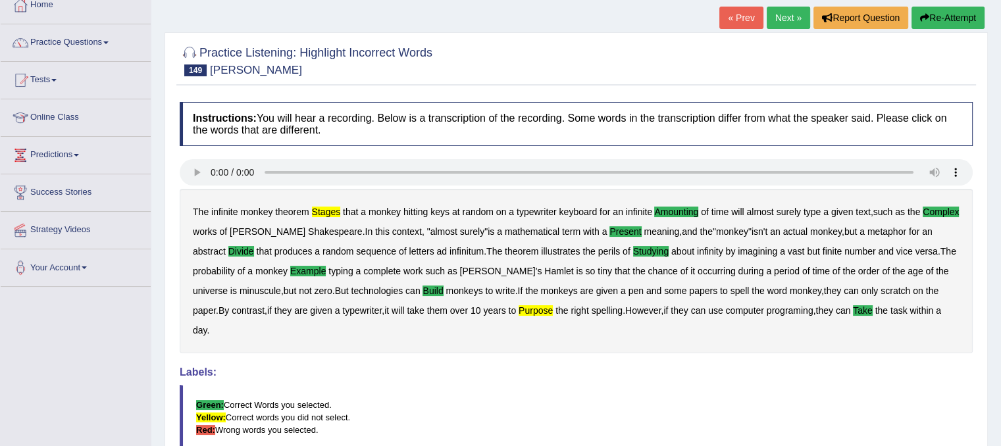
click at [782, 18] on link "Next »" at bounding box center [788, 18] width 43 height 22
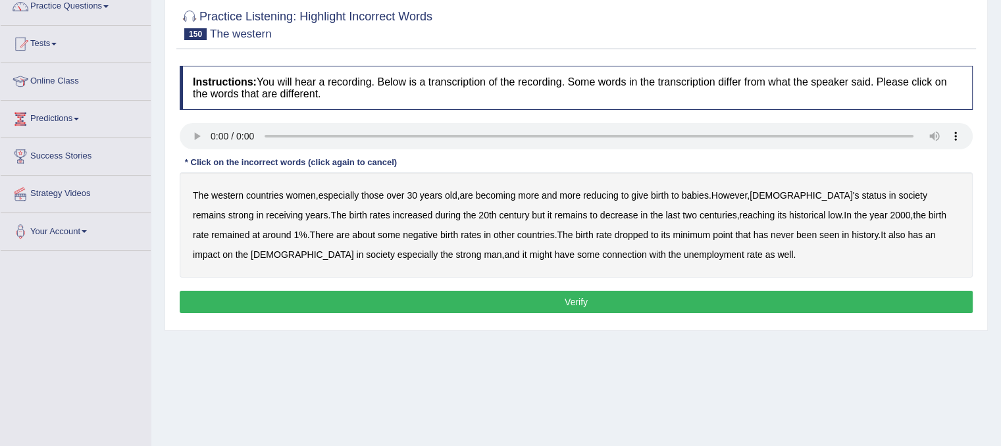
scroll to position [116, 0]
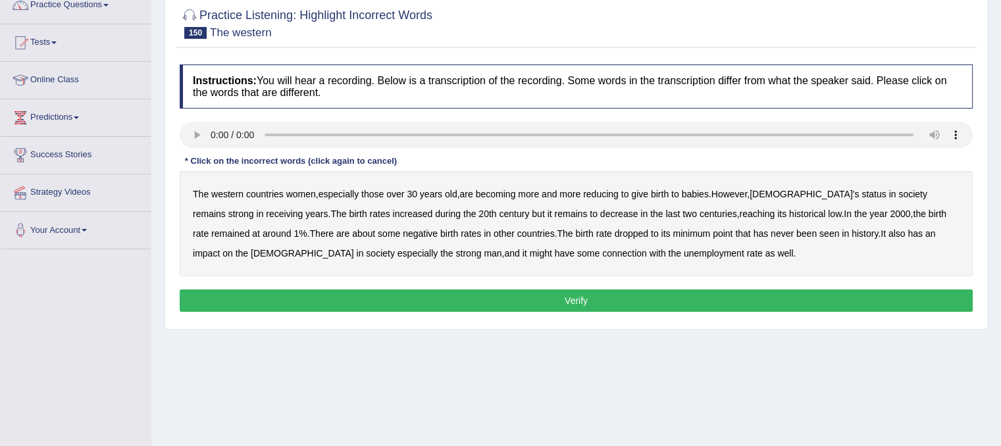
click at [403, 191] on b "over" at bounding box center [395, 194] width 18 height 11
click at [619, 193] on b "reducing" at bounding box center [601, 194] width 36 height 11
click at [266, 211] on b "receiving" at bounding box center [284, 214] width 37 height 11
click at [478, 215] on b "20th" at bounding box center [487, 214] width 18 height 11
click at [700, 217] on b "centuries" at bounding box center [719, 214] width 38 height 11
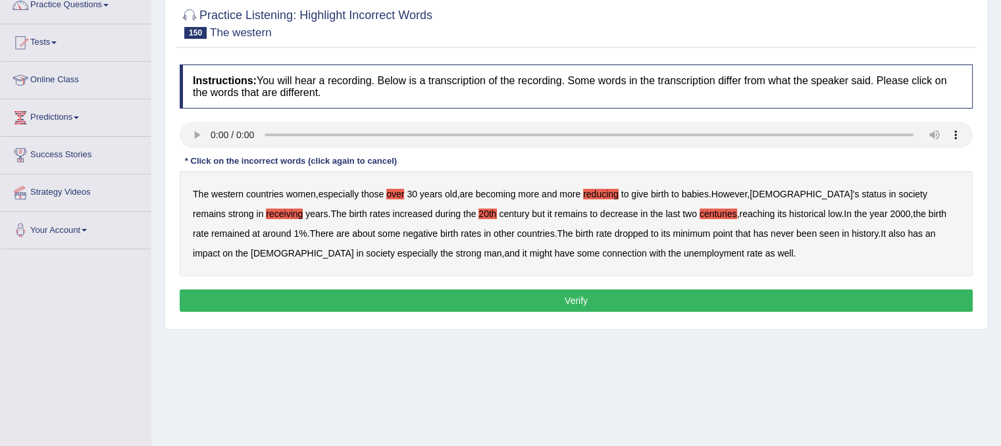
click at [352, 234] on b "about" at bounding box center [363, 233] width 23 height 11
click at [673, 236] on b "minimum" at bounding box center [692, 233] width 38 height 11
click at [455, 251] on b "strong" at bounding box center [468, 253] width 26 height 11
click at [600, 306] on button "Verify" at bounding box center [576, 301] width 793 height 22
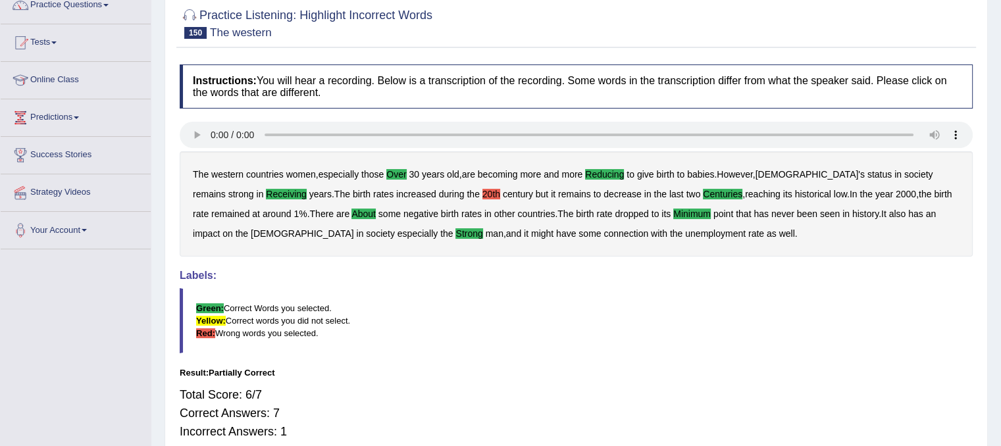
scroll to position [0, 0]
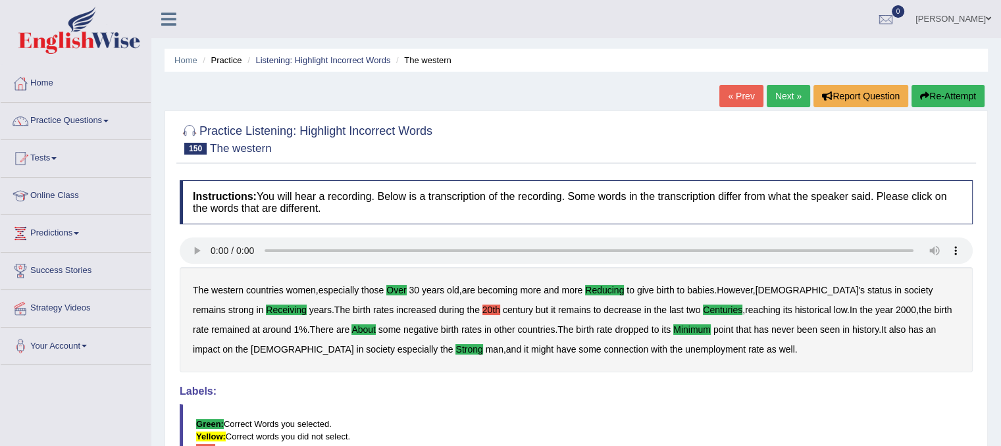
click at [794, 89] on link "Next »" at bounding box center [788, 96] width 43 height 22
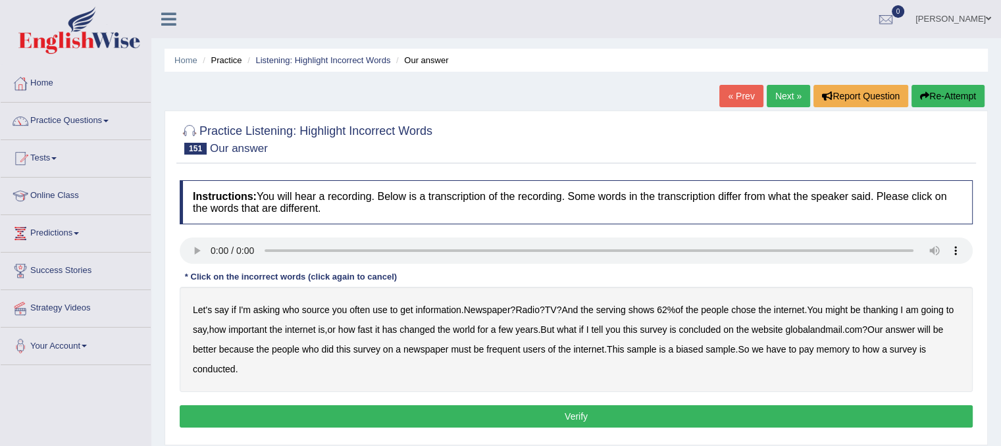
click at [280, 311] on div "Let's say if I'm asking who source you often use to get information . Newspaper…" at bounding box center [576, 339] width 793 height 105
click at [293, 312] on b "who" at bounding box center [290, 310] width 17 height 11
click at [896, 307] on b "thanking" at bounding box center [880, 310] width 35 height 11
click at [372, 328] on b "fast" at bounding box center [364, 329] width 15 height 11
click at [217, 350] on b "better" at bounding box center [205, 349] width 24 height 11
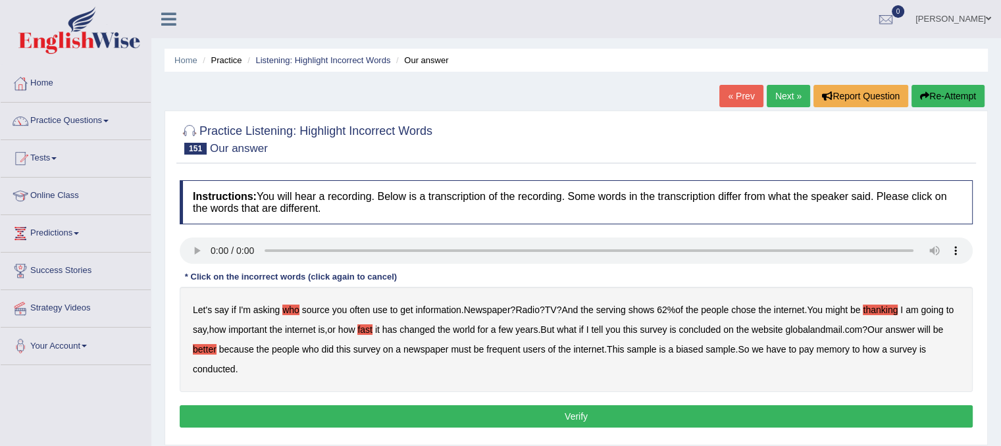
click at [380, 348] on b "survey" at bounding box center [366, 349] width 27 height 11
click at [449, 348] on b "newspaper" at bounding box center [425, 349] width 45 height 11
click at [850, 347] on b "memory" at bounding box center [833, 349] width 34 height 11
click at [752, 424] on button "Verify" at bounding box center [576, 416] width 793 height 22
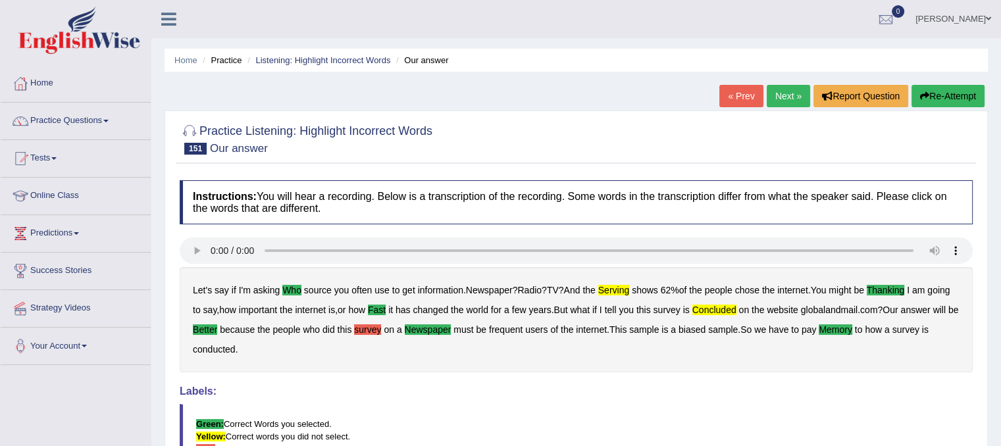
click at [927, 89] on button "Re-Attempt" at bounding box center [947, 96] width 73 height 22
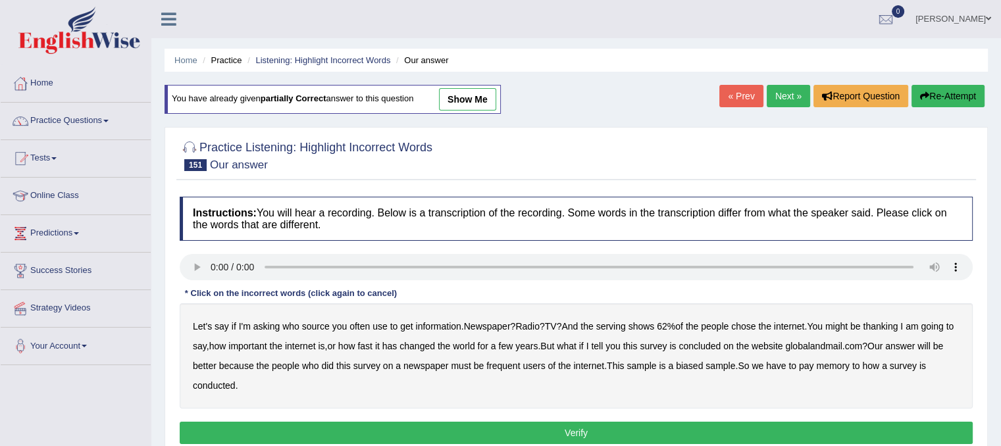
click at [296, 321] on b "who" at bounding box center [290, 326] width 17 height 11
click at [624, 324] on b "serving" at bounding box center [611, 326] width 30 height 11
click at [886, 324] on b "thanking" at bounding box center [880, 326] width 35 height 11
click at [372, 346] on b "fast" at bounding box center [364, 346] width 15 height 11
click at [397, 345] on b "has" at bounding box center [389, 346] width 15 height 11
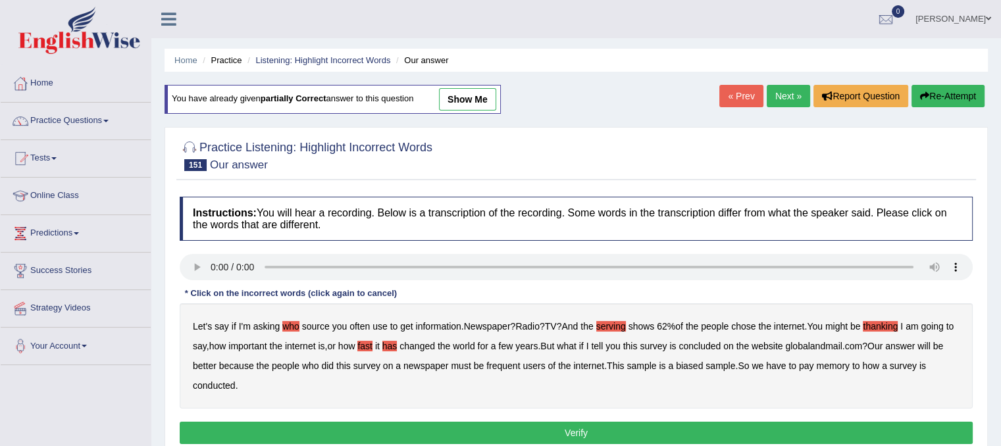
click at [721, 342] on b "concluded" at bounding box center [699, 346] width 42 height 11
click at [832, 345] on b "globalandmail" at bounding box center [813, 346] width 57 height 11
click at [957, 90] on button "Re-Attempt" at bounding box center [947, 96] width 73 height 22
click at [290, 324] on b "who" at bounding box center [290, 326] width 17 height 11
click at [626, 326] on b "serving" at bounding box center [611, 326] width 30 height 11
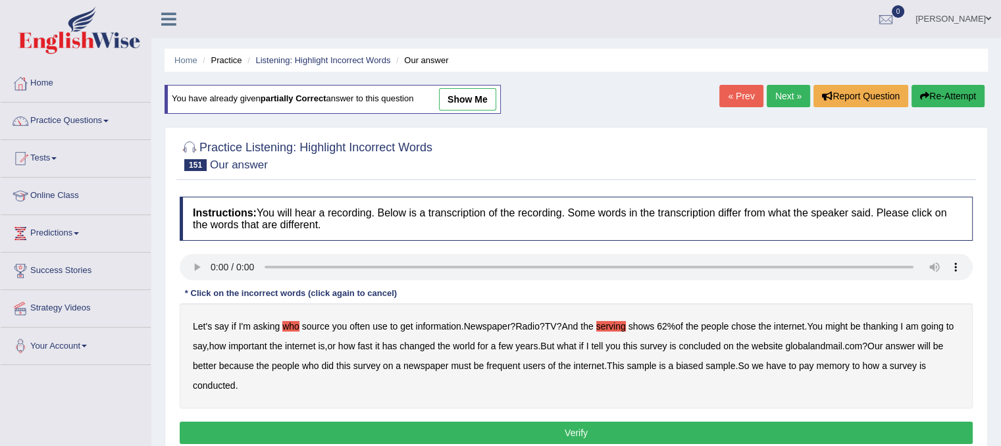
click at [372, 344] on b "fast" at bounding box center [364, 346] width 15 height 11
click at [721, 344] on b "concluded" at bounding box center [699, 346] width 42 height 11
click at [217, 365] on b "better" at bounding box center [205, 366] width 24 height 11
click at [440, 366] on b "newspaper" at bounding box center [425, 366] width 45 height 11
click at [850, 364] on b "memory" at bounding box center [833, 366] width 34 height 11
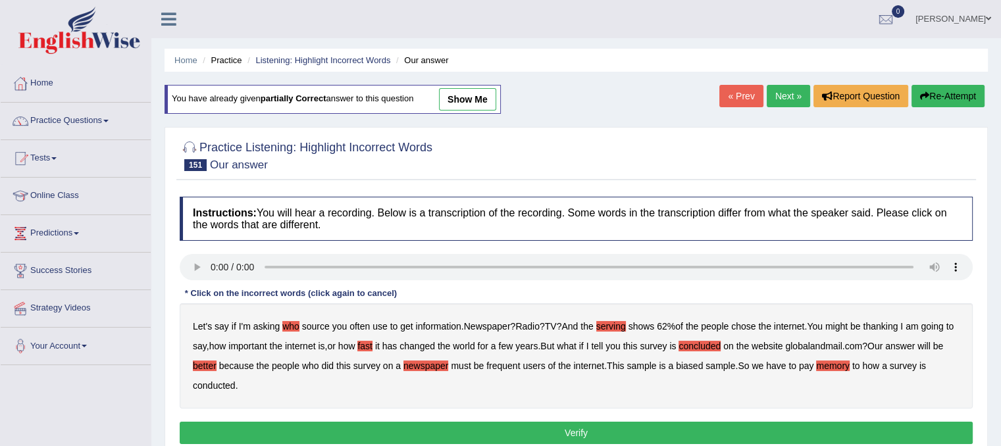
click at [374, 422] on button "Verify" at bounding box center [576, 433] width 793 height 22
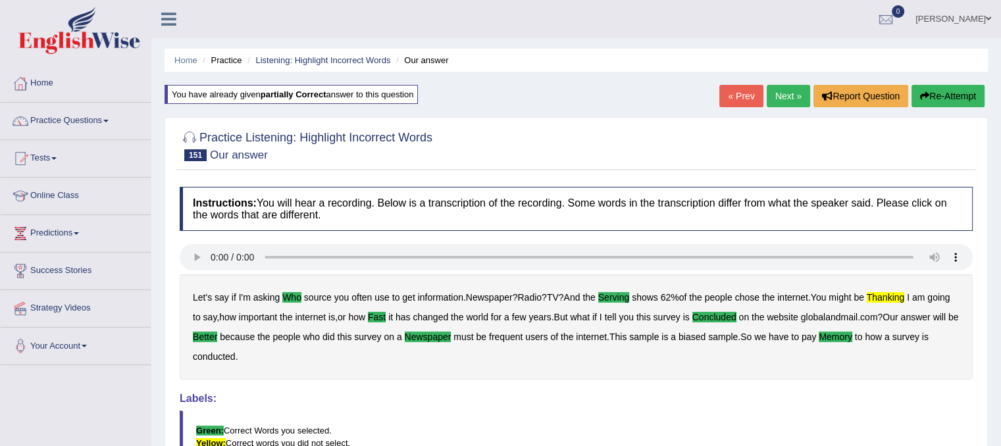
click at [792, 95] on link "Next »" at bounding box center [788, 96] width 43 height 22
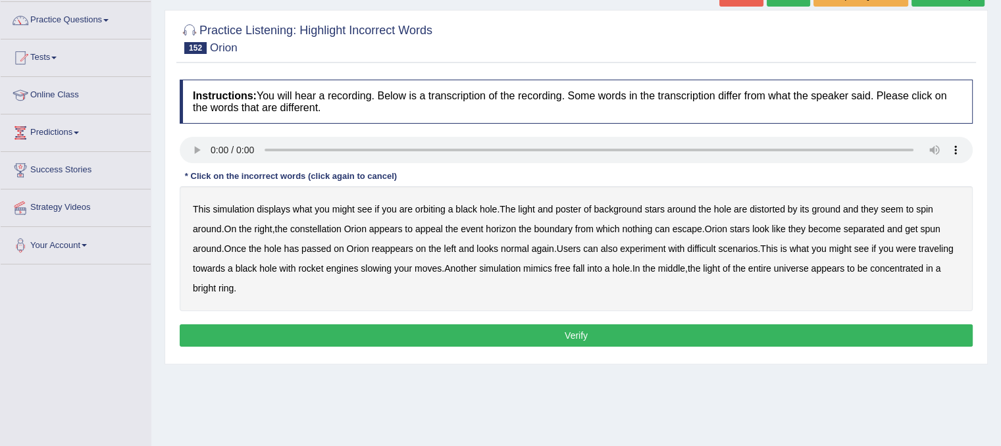
scroll to position [116, 0]
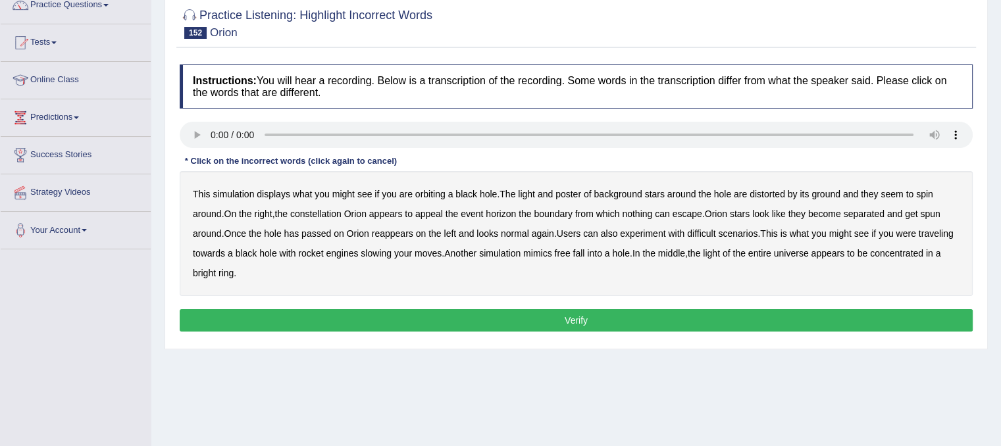
click at [288, 193] on b "displays" at bounding box center [274, 194] width 34 height 11
click at [574, 189] on b "poster" at bounding box center [568, 194] width 26 height 11
click at [833, 193] on b "ground" at bounding box center [825, 194] width 29 height 11
click at [440, 212] on b "appeal" at bounding box center [429, 214] width 28 height 11
click at [342, 230] on b "on" at bounding box center [339, 233] width 11 height 11
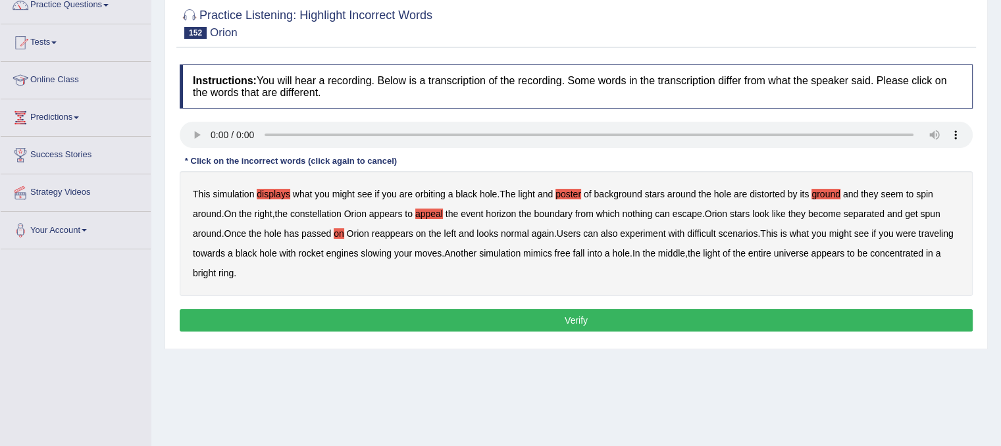
click at [711, 231] on b "difficult" at bounding box center [701, 233] width 28 height 11
click at [442, 251] on b "moves" at bounding box center [428, 253] width 27 height 11
click at [458, 326] on button "Verify" at bounding box center [576, 320] width 793 height 22
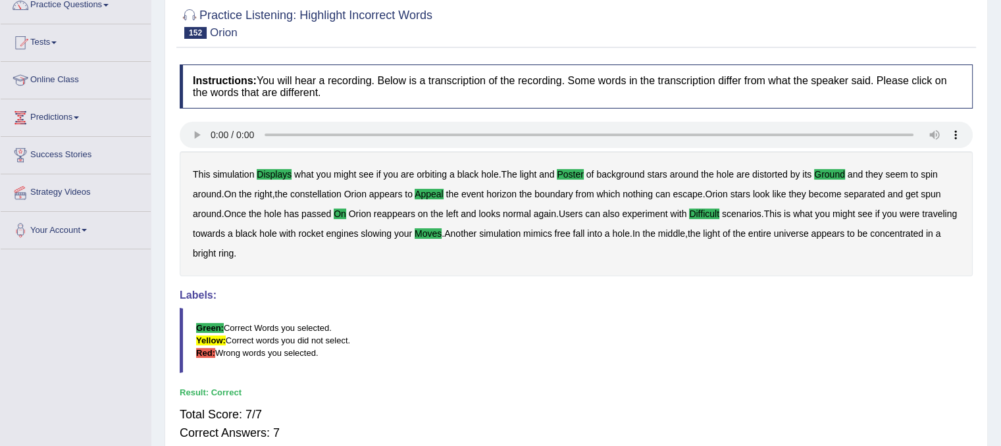
scroll to position [0, 0]
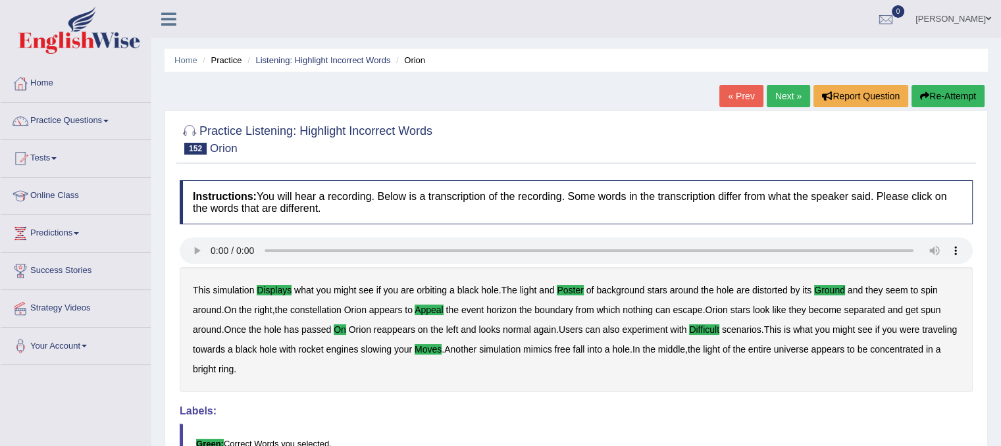
click at [779, 96] on link "Next »" at bounding box center [788, 96] width 43 height 22
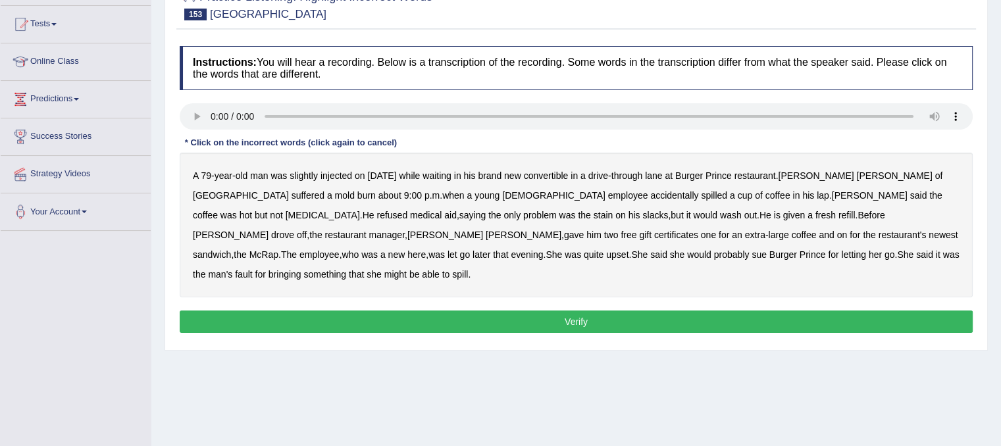
scroll to position [150, 0]
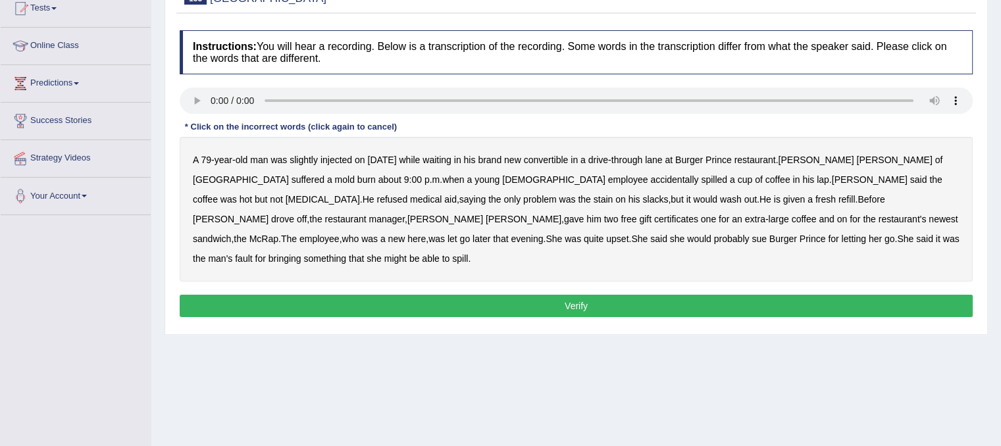
click at [343, 161] on b "injected" at bounding box center [336, 160] width 32 height 11
click at [335, 177] on b "mold" at bounding box center [345, 179] width 20 height 11
click at [792, 177] on b "in" at bounding box center [795, 179] width 7 height 11
click at [360, 194] on b "scalding" at bounding box center [323, 199] width 74 height 11
click at [837, 220] on b "on" at bounding box center [842, 219] width 11 height 11
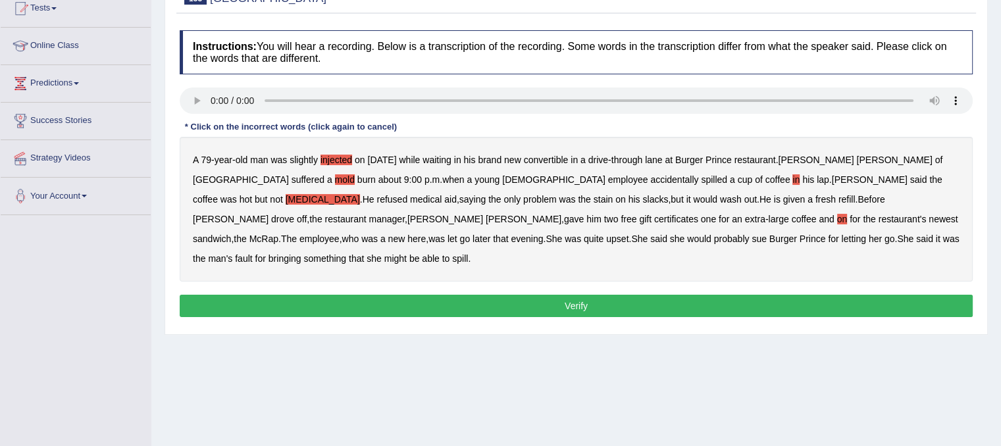
click at [426, 234] on b "here" at bounding box center [416, 239] width 18 height 11
click at [619, 243] on div "A 79 - year - old man was slightly injected on Saturday while waiting in his br…" at bounding box center [576, 209] width 793 height 145
click at [301, 253] on b "bringing" at bounding box center [284, 258] width 33 height 11
click at [616, 295] on button "Verify" at bounding box center [576, 306] width 793 height 22
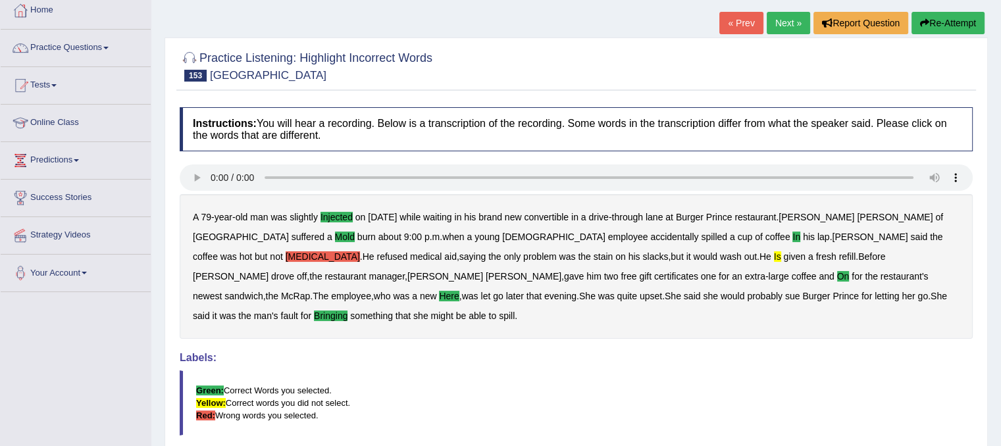
scroll to position [37, 0]
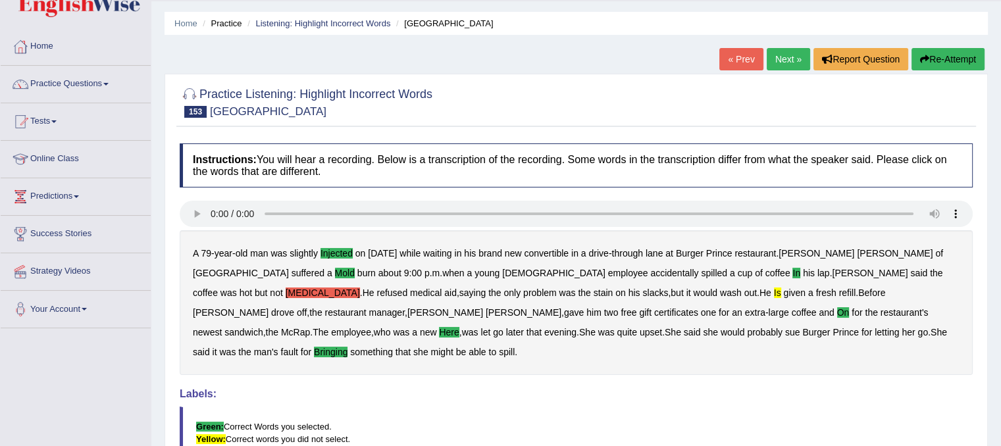
click at [774, 59] on link "Next »" at bounding box center [788, 59] width 43 height 22
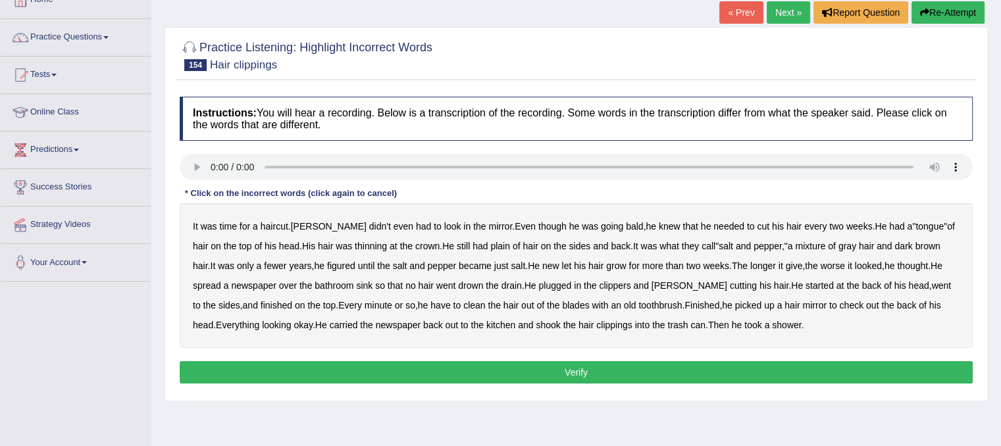
scroll to position [109, 0]
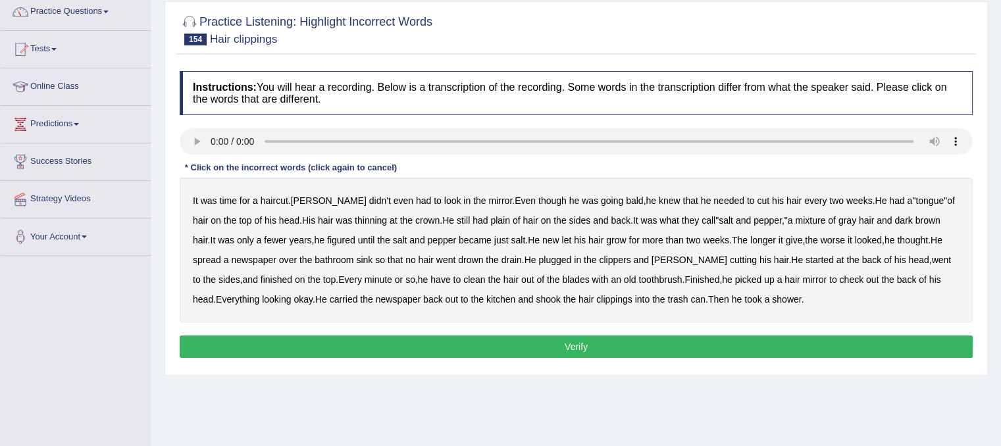
click at [416, 198] on b "had" at bounding box center [423, 200] width 15 height 11
click at [490, 222] on b "plain" at bounding box center [500, 220] width 20 height 11
click at [264, 242] on b "fewer" at bounding box center [275, 240] width 22 height 11
click at [542, 238] on b "new" at bounding box center [550, 240] width 17 height 11
click at [786, 239] on b "give" at bounding box center [794, 240] width 17 height 11
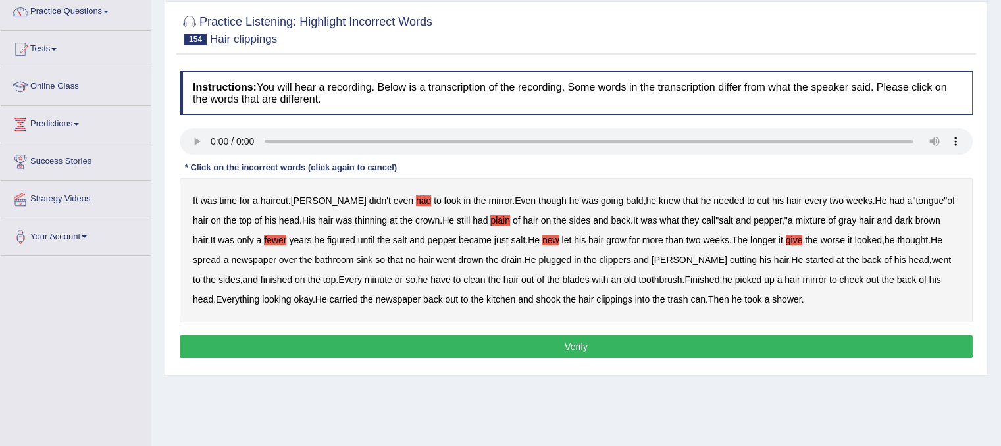
click at [674, 257] on b "starling" at bounding box center [689, 260] width 76 height 11
click at [430, 277] on b "have" at bounding box center [440, 279] width 20 height 11
click at [787, 280] on div "It was time for a haircut . Lenny didn't even had to look in the mirror . Even …" at bounding box center [576, 250] width 793 height 145
click at [784, 275] on b "hair" at bounding box center [791, 279] width 15 height 11
click at [651, 344] on button "Verify" at bounding box center [576, 347] width 793 height 22
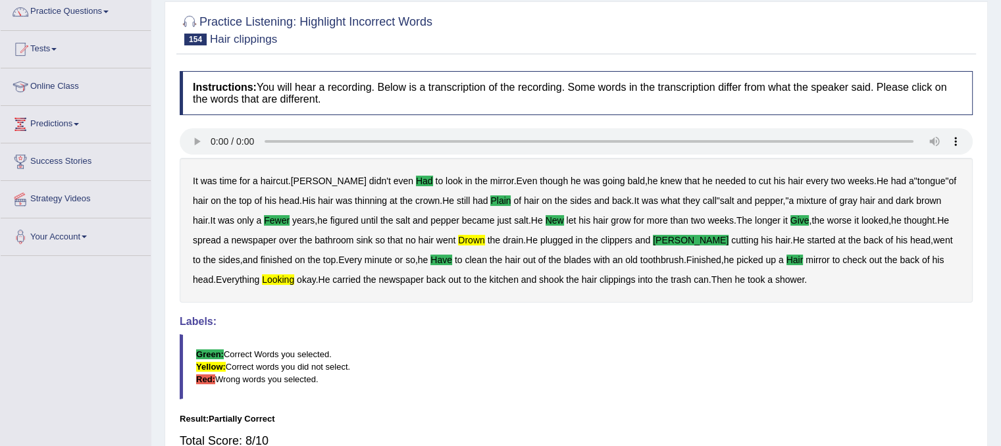
scroll to position [0, 0]
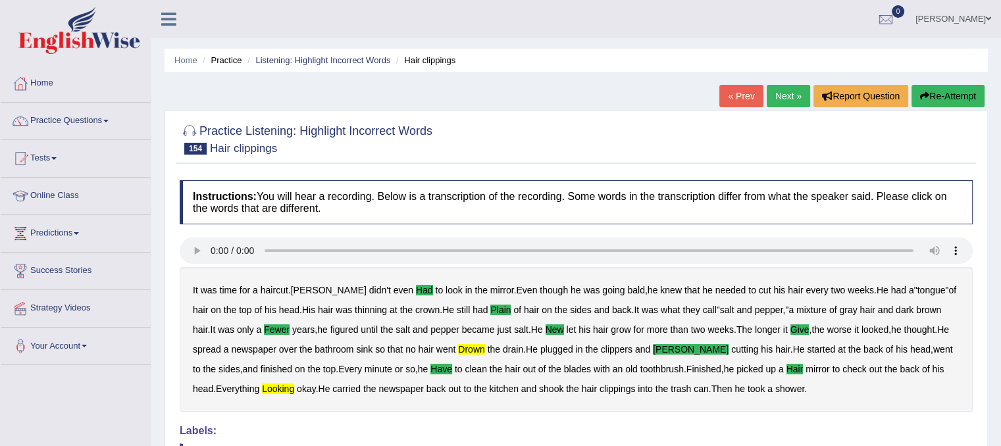
click at [767, 93] on link "Next »" at bounding box center [788, 96] width 43 height 22
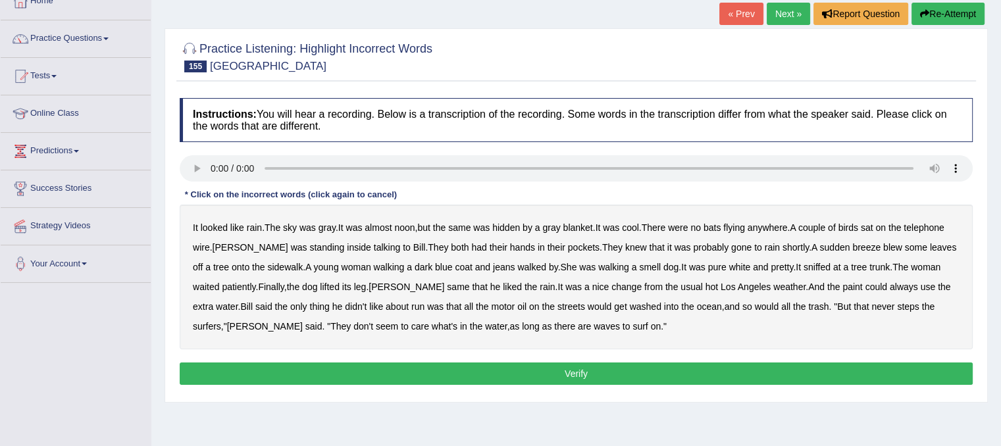
scroll to position [84, 0]
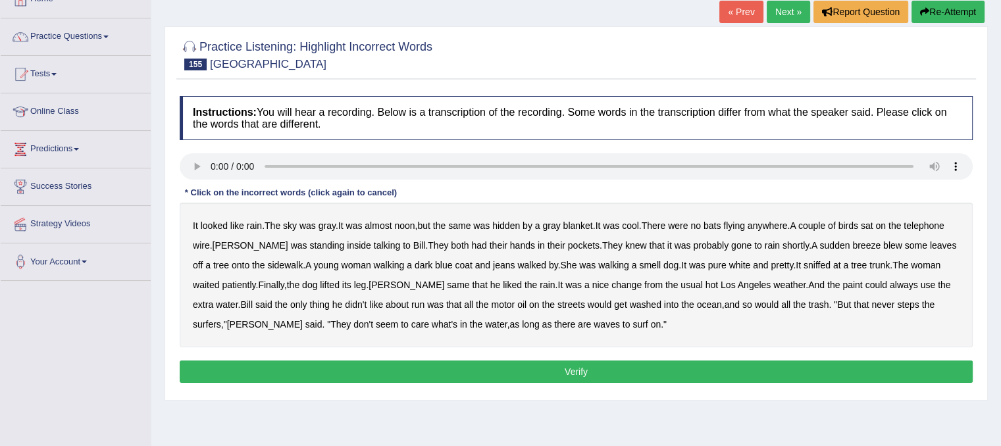
click at [471, 224] on b "same" at bounding box center [459, 225] width 22 height 11
click at [721, 224] on b "bats" at bounding box center [711, 225] width 17 height 11
click at [347, 243] on b "inside" at bounding box center [359, 245] width 24 height 11
click at [369, 264] on div "It looked like rain . The sky was gray . It was almost noon , but the same was …" at bounding box center [576, 275] width 793 height 145
click at [374, 264] on b "walking" at bounding box center [389, 265] width 31 height 11
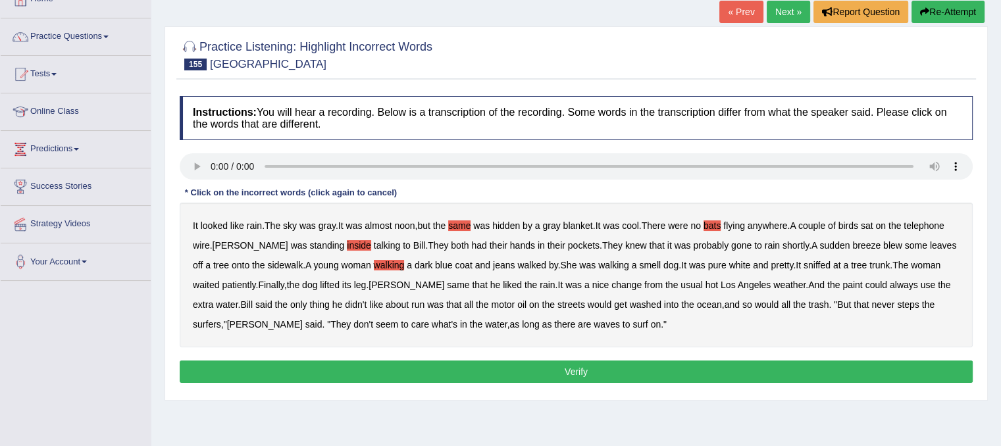
click at [639, 266] on b "smell" at bounding box center [650, 265] width 22 height 11
click at [447, 283] on b "same" at bounding box center [458, 285] width 22 height 11
click at [842, 285] on b "paint" at bounding box center [852, 285] width 20 height 11
click at [411, 299] on b "run" at bounding box center [417, 304] width 13 height 11
click at [897, 304] on b "steps" at bounding box center [908, 304] width 22 height 11
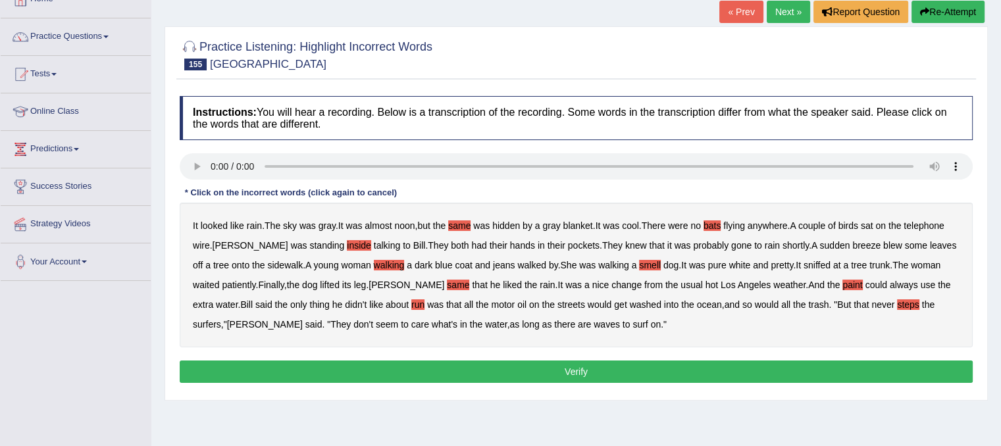
click at [558, 367] on button "Verify" at bounding box center [576, 372] width 793 height 22
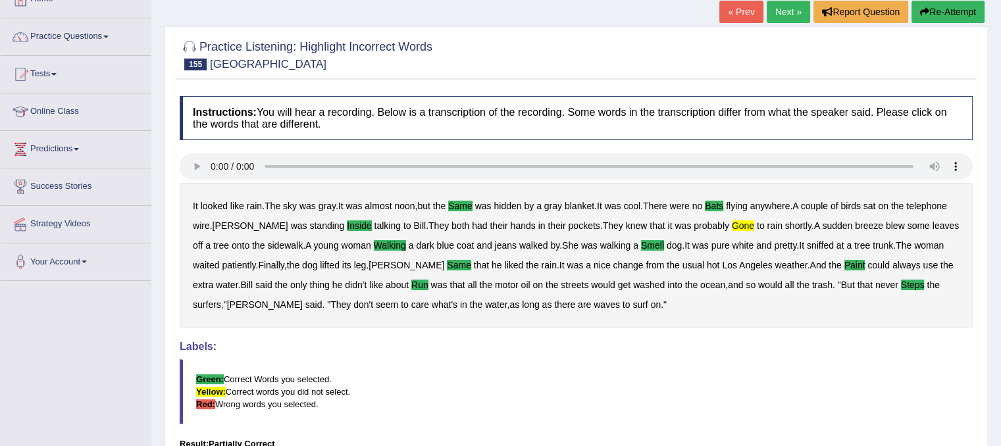
click at [784, 16] on link "Next »" at bounding box center [788, 12] width 43 height 22
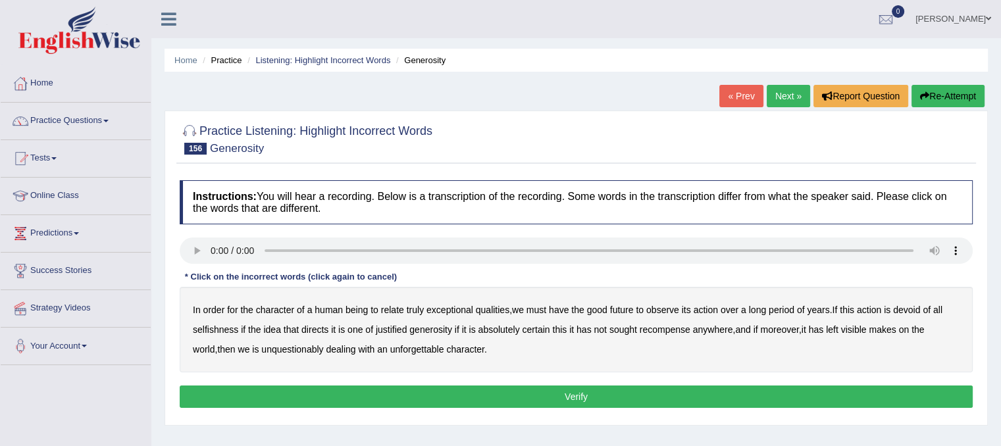
click at [392, 309] on b "relate" at bounding box center [392, 310] width 23 height 11
click at [628, 311] on b "future" at bounding box center [622, 310] width 24 height 11
click at [910, 311] on b "devoid" at bounding box center [906, 310] width 27 height 11
click at [390, 330] on b "justified" at bounding box center [391, 329] width 31 height 11
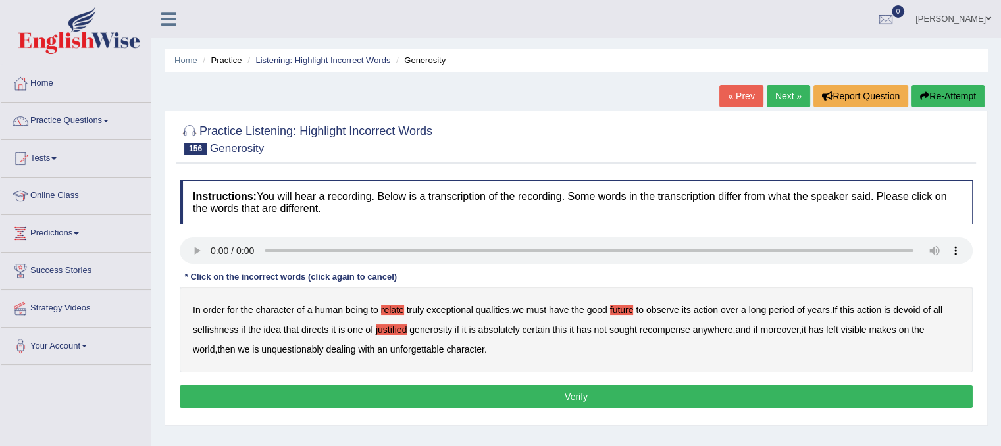
click at [824, 332] on b "has" at bounding box center [816, 329] width 15 height 11
click at [252, 344] on b "is" at bounding box center [255, 349] width 7 height 11
click at [378, 391] on button "Verify" at bounding box center [576, 397] width 793 height 22
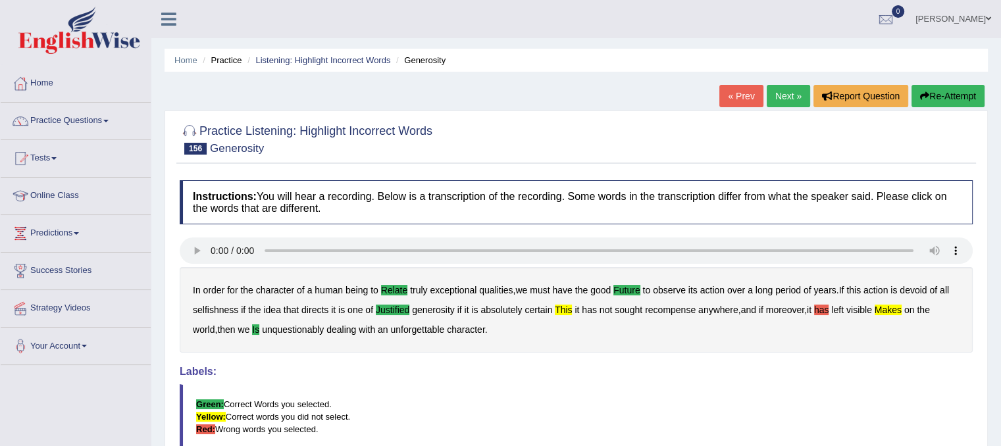
click at [939, 98] on button "Re-Attempt" at bounding box center [947, 96] width 73 height 22
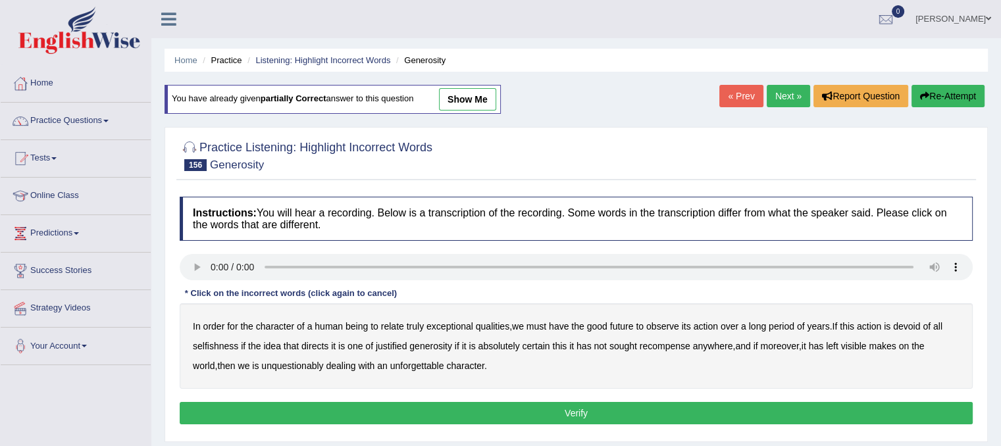
click at [397, 327] on b "relate" at bounding box center [392, 326] width 23 height 11
click at [628, 325] on b "future" at bounding box center [622, 326] width 24 height 11
click at [395, 344] on b "justified" at bounding box center [391, 346] width 31 height 11
click at [566, 341] on div "In order for the character of a human being to relate truly exceptional qualiti…" at bounding box center [576, 346] width 793 height 86
click at [563, 343] on b "this" at bounding box center [559, 346] width 14 height 11
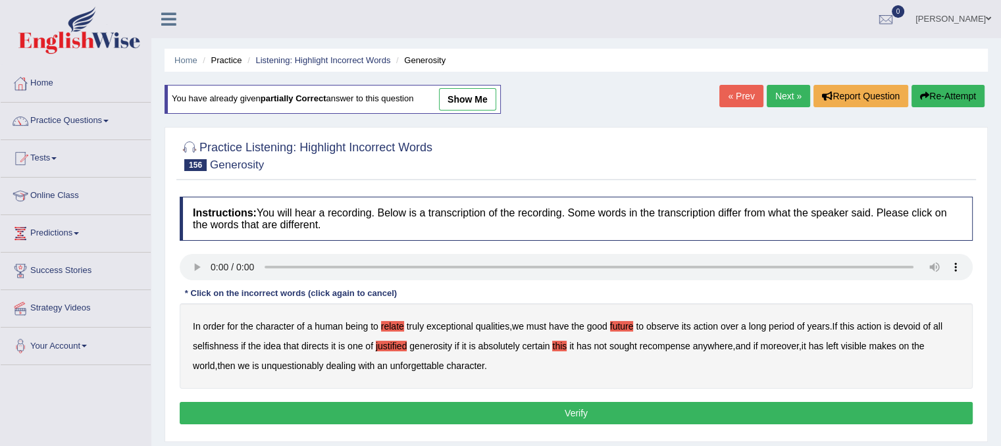
click at [823, 343] on b "has" at bounding box center [816, 346] width 15 height 11
click at [252, 366] on b "is" at bounding box center [255, 366] width 7 height 11
click at [497, 410] on button "Verify" at bounding box center [576, 413] width 793 height 22
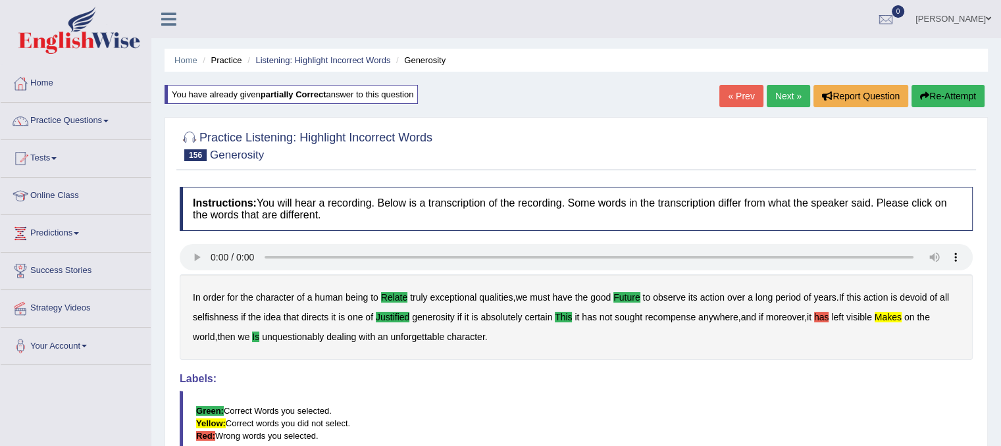
click at [788, 98] on link "Next »" at bounding box center [788, 96] width 43 height 22
